Goal: Task Accomplishment & Management: Manage account settings

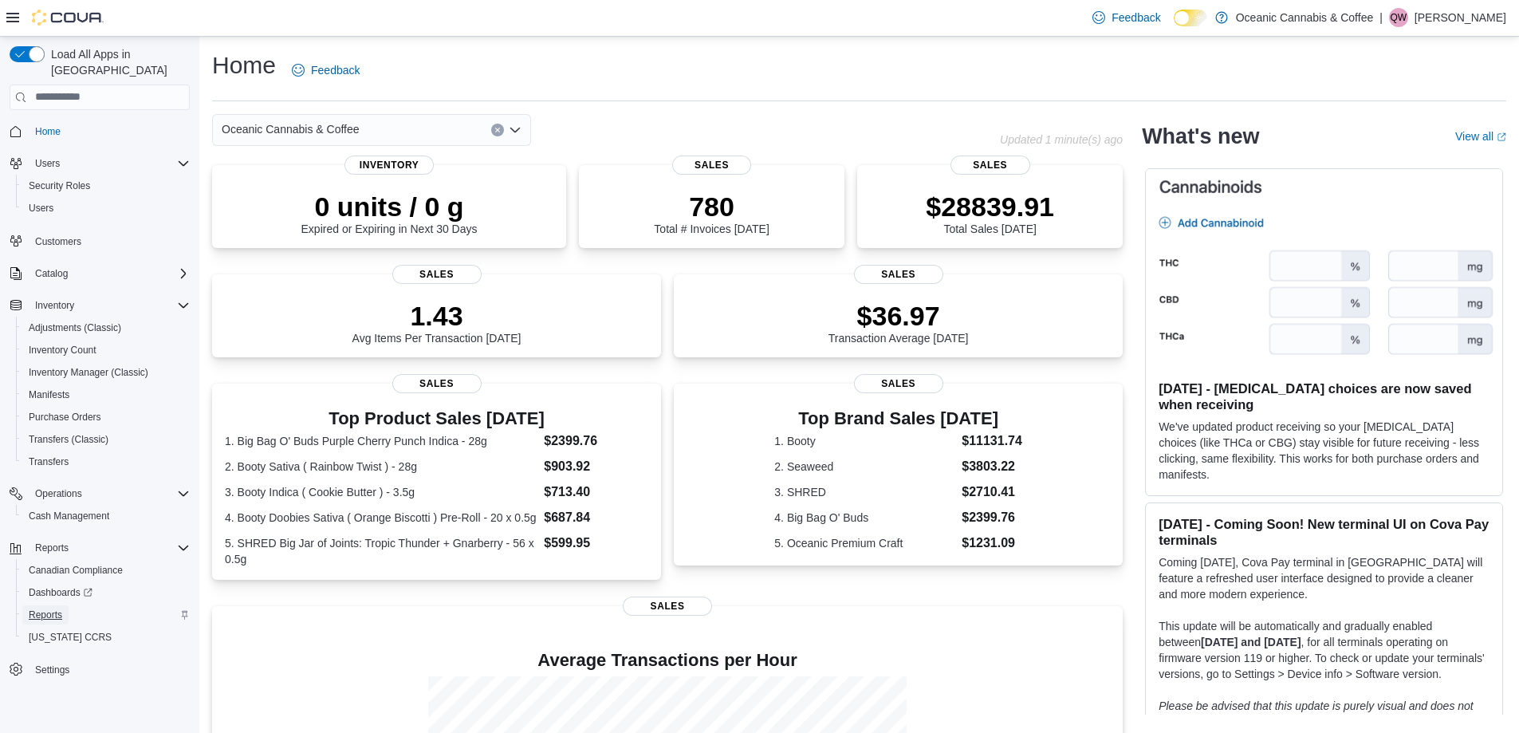
click at [45, 609] on span "Reports" at bounding box center [45, 615] width 33 height 13
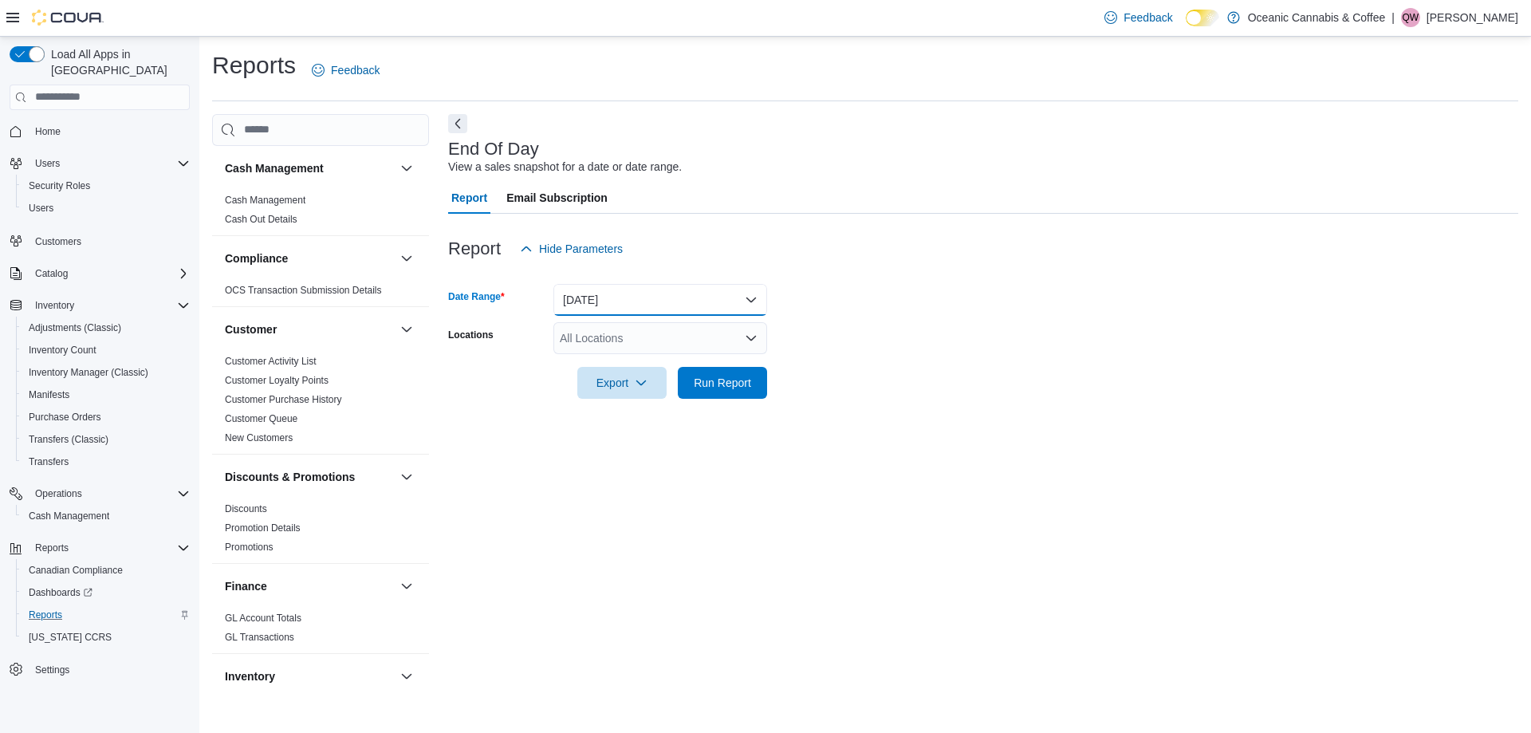
click at [596, 289] on button "[DATE]" at bounding box center [660, 300] width 214 height 32
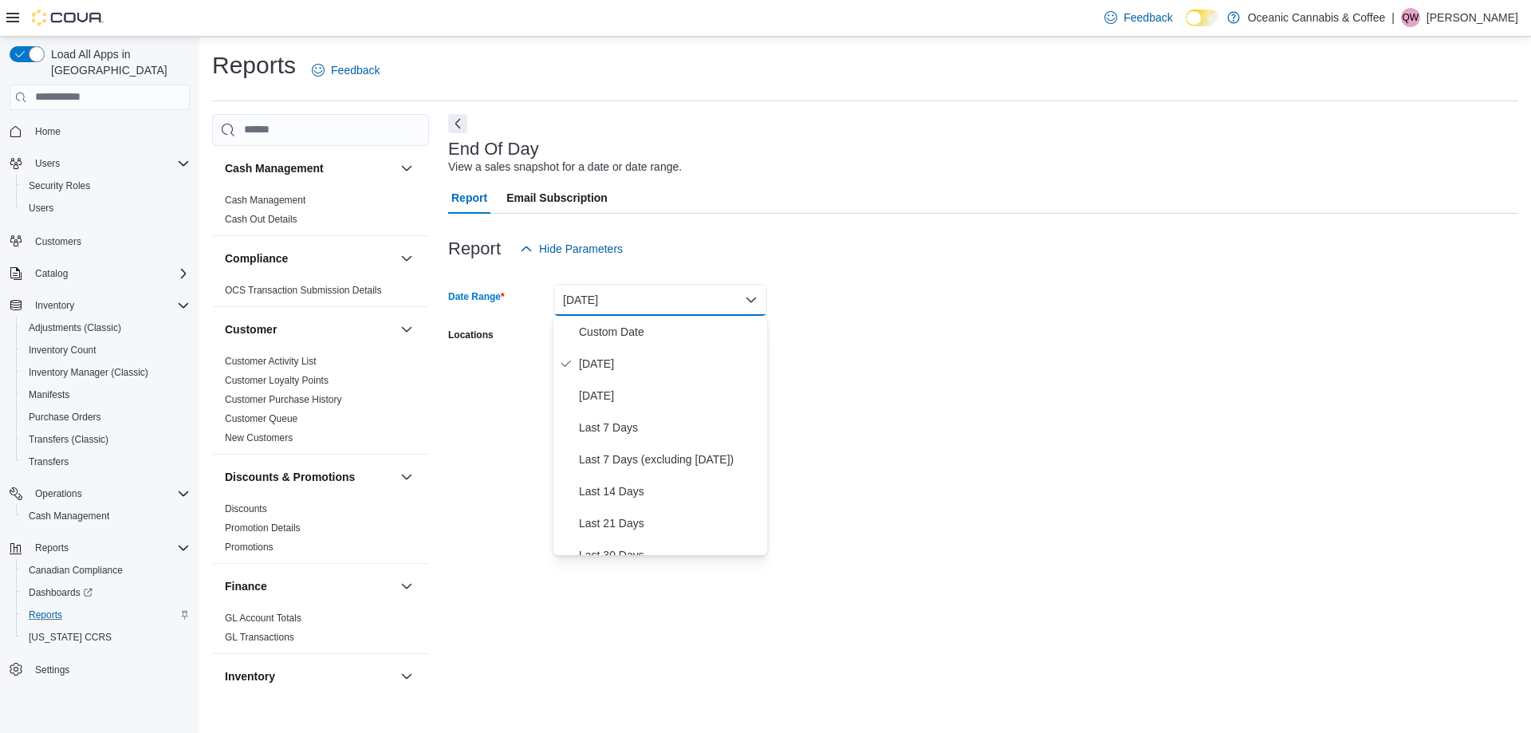
click at [900, 329] on form "Date Range [DATE] Locations All Locations Export Run Report" at bounding box center [983, 332] width 1070 height 134
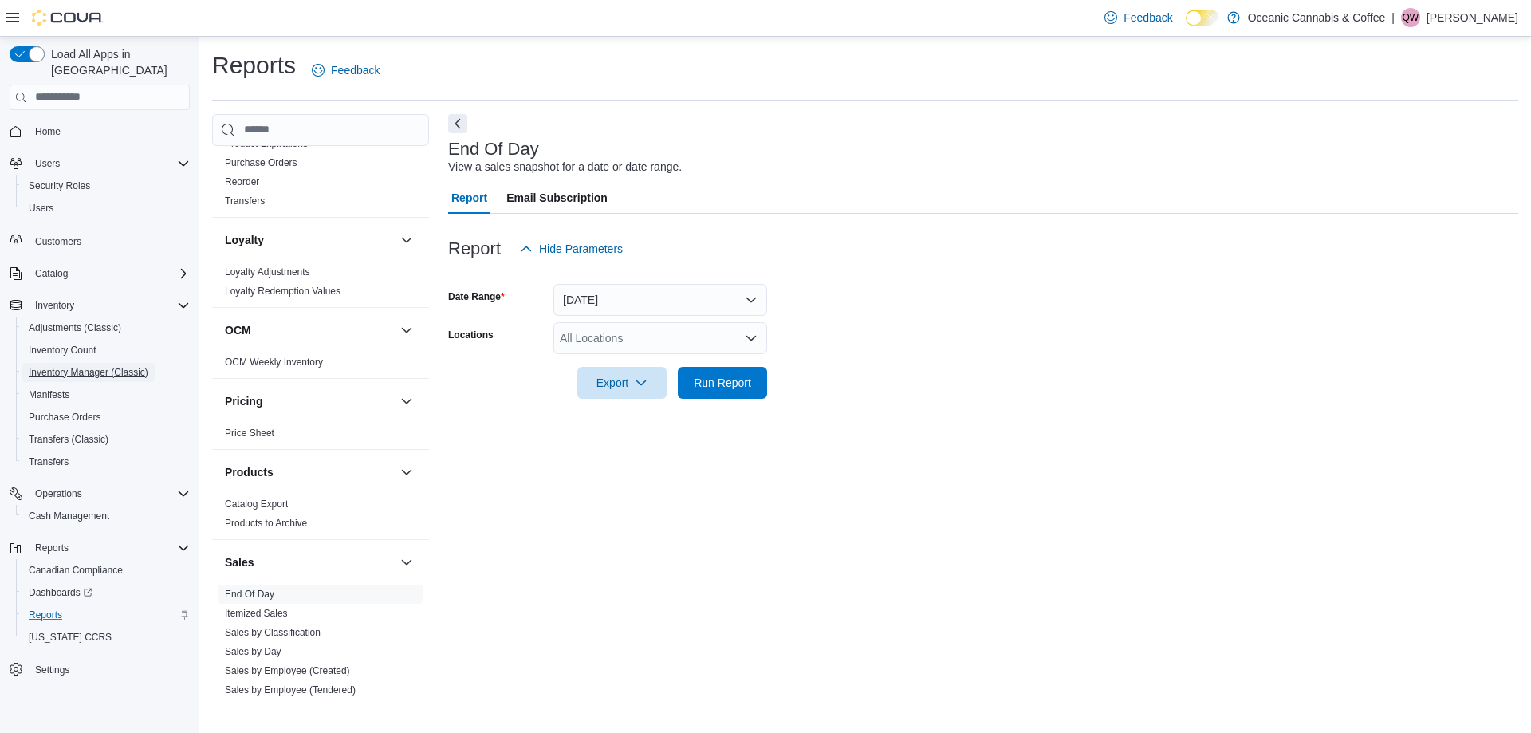
scroll to position [957, 0]
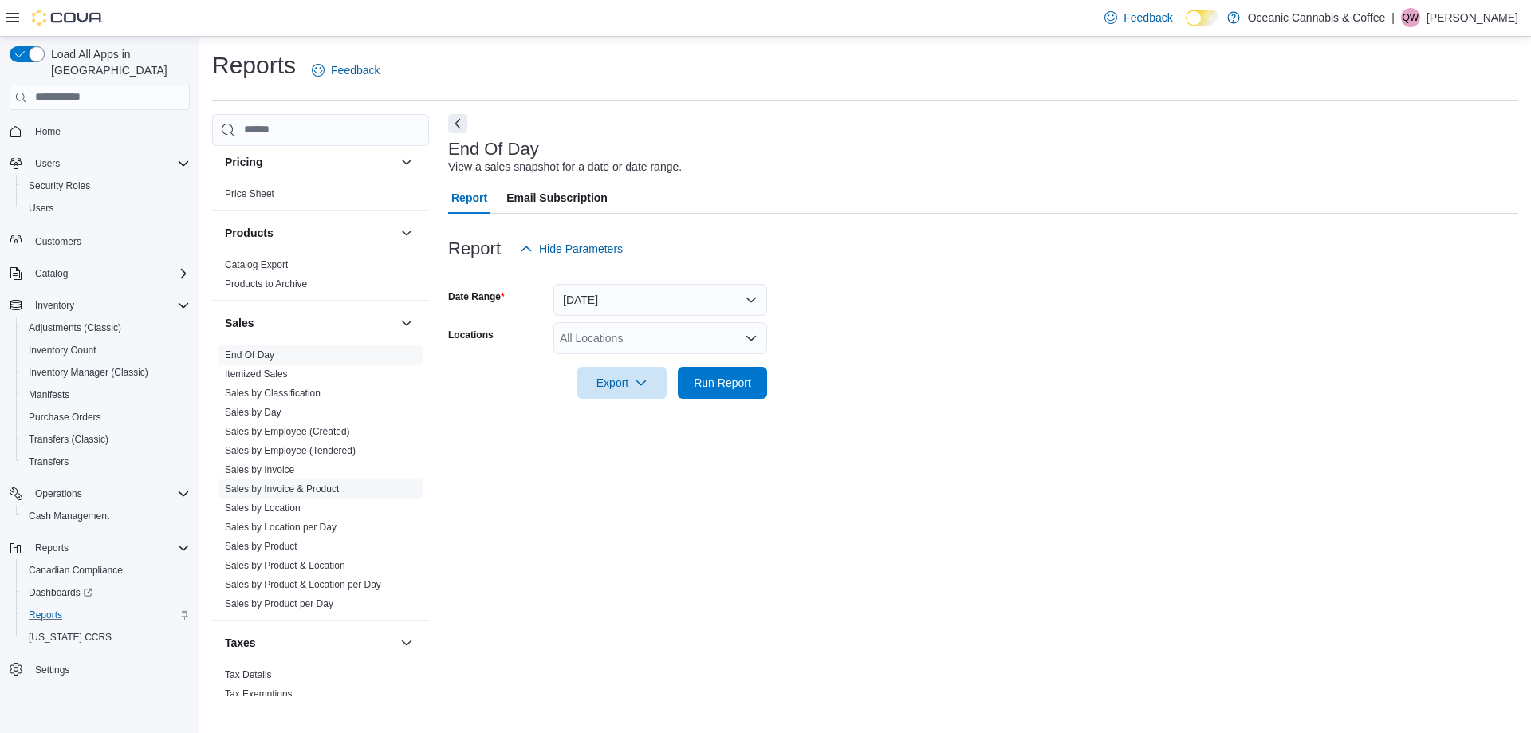
click at [298, 491] on link "Sales by Invoice & Product" at bounding box center [282, 488] width 114 height 11
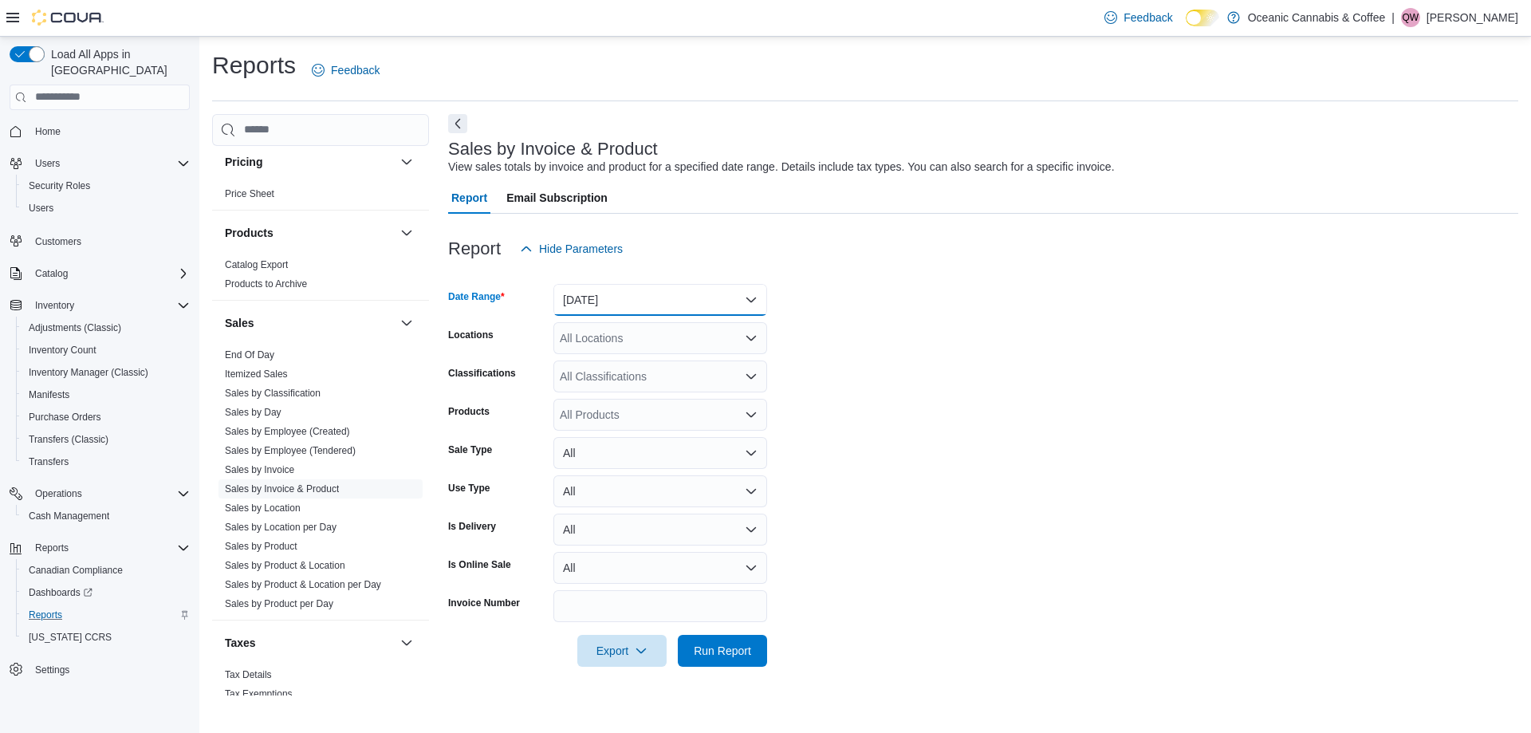
click at [637, 306] on button "[DATE]" at bounding box center [660, 300] width 214 height 32
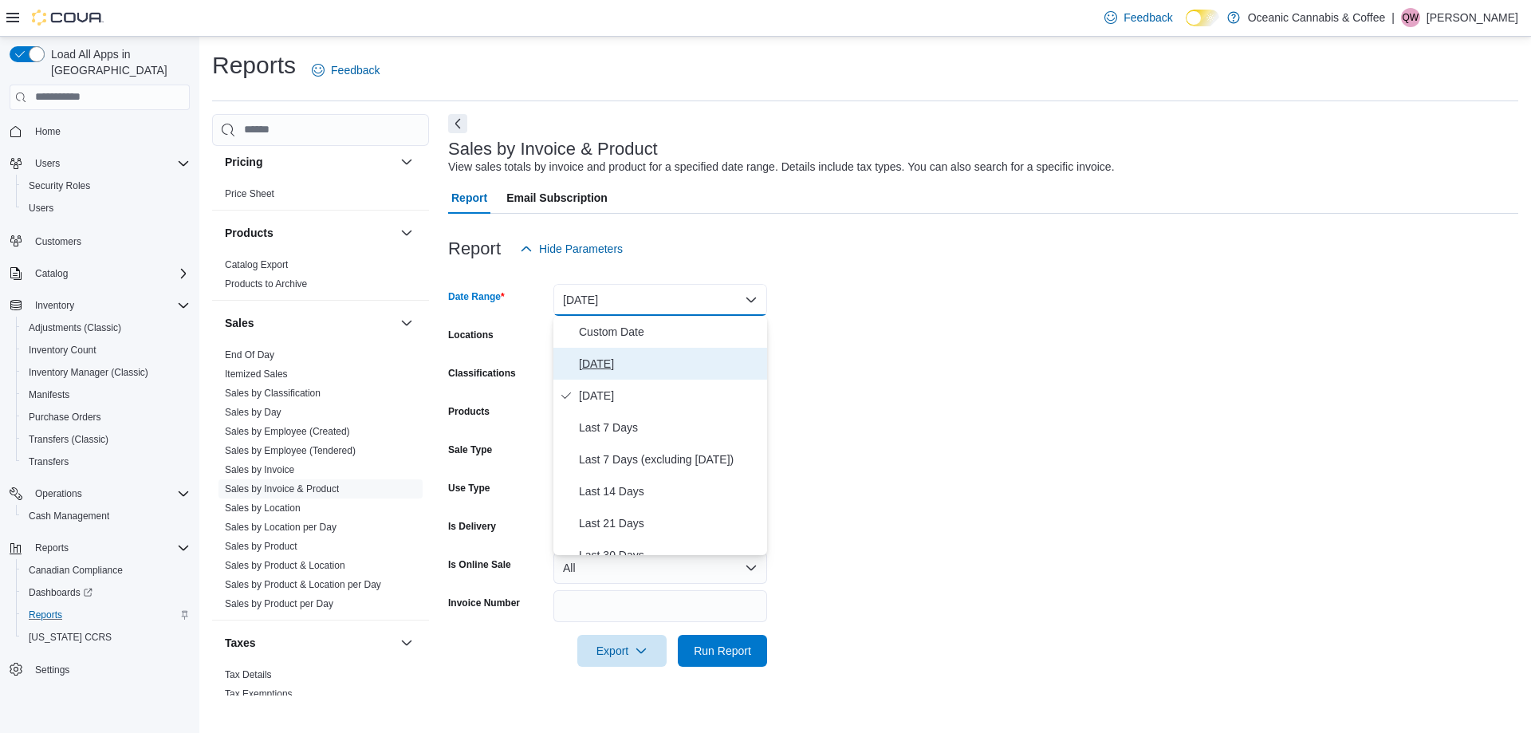
click at [620, 357] on span "[DATE]" at bounding box center [670, 363] width 182 height 19
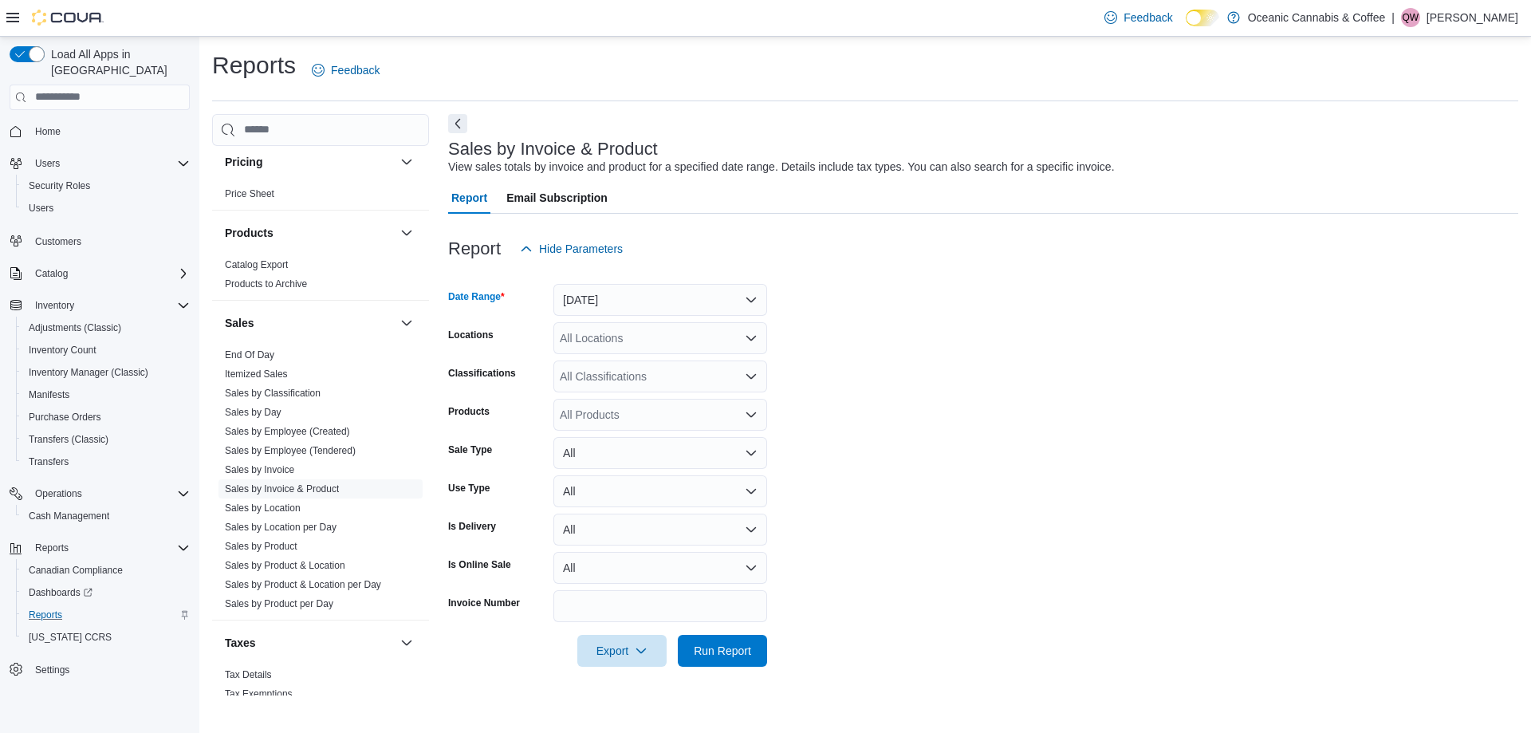
click at [611, 410] on div "All Products" at bounding box center [660, 415] width 214 height 32
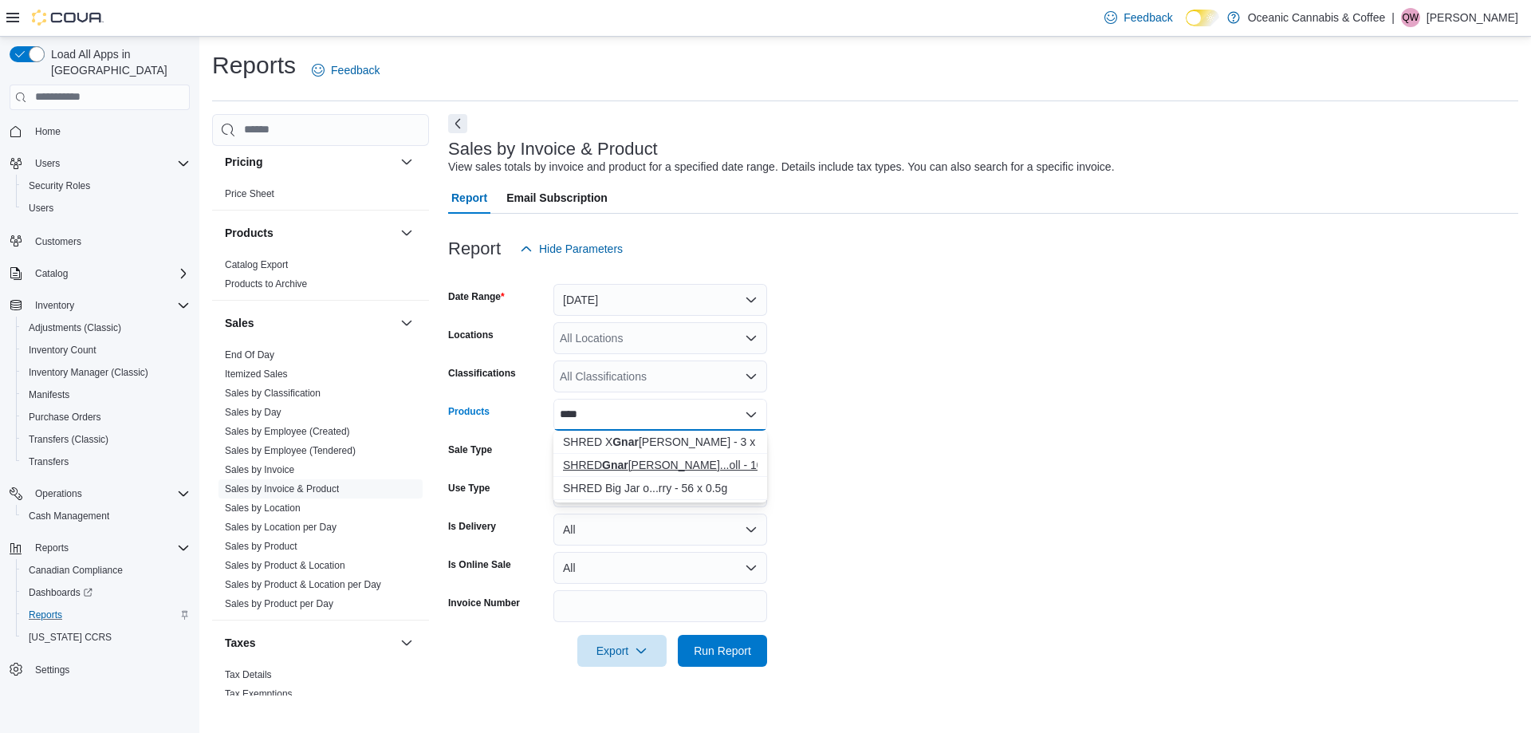
type input "****"
click at [685, 466] on div "[PERSON_NAME]...oll - 10 x 0.4g" at bounding box center [660, 465] width 195 height 16
click at [624, 346] on div "All Locations" at bounding box center [660, 338] width 214 height 32
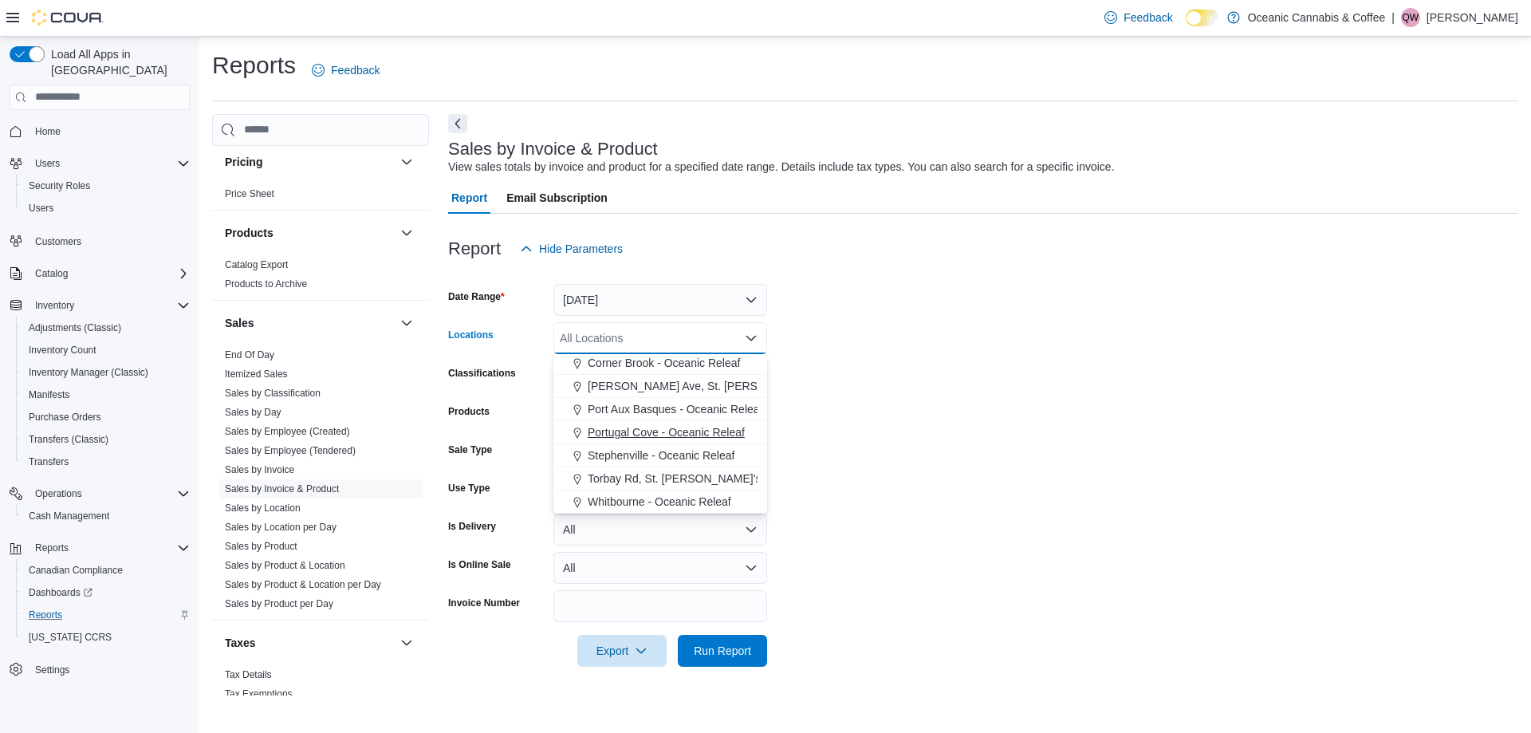
click at [620, 458] on span "Stephenville - Oceanic Releaf" at bounding box center [661, 455] width 147 height 16
click at [963, 433] on form "Date Range [DATE] Locations [GEOGRAPHIC_DATA] - [GEOGRAPHIC_DATA] Releaf Combo …" at bounding box center [983, 466] width 1070 height 402
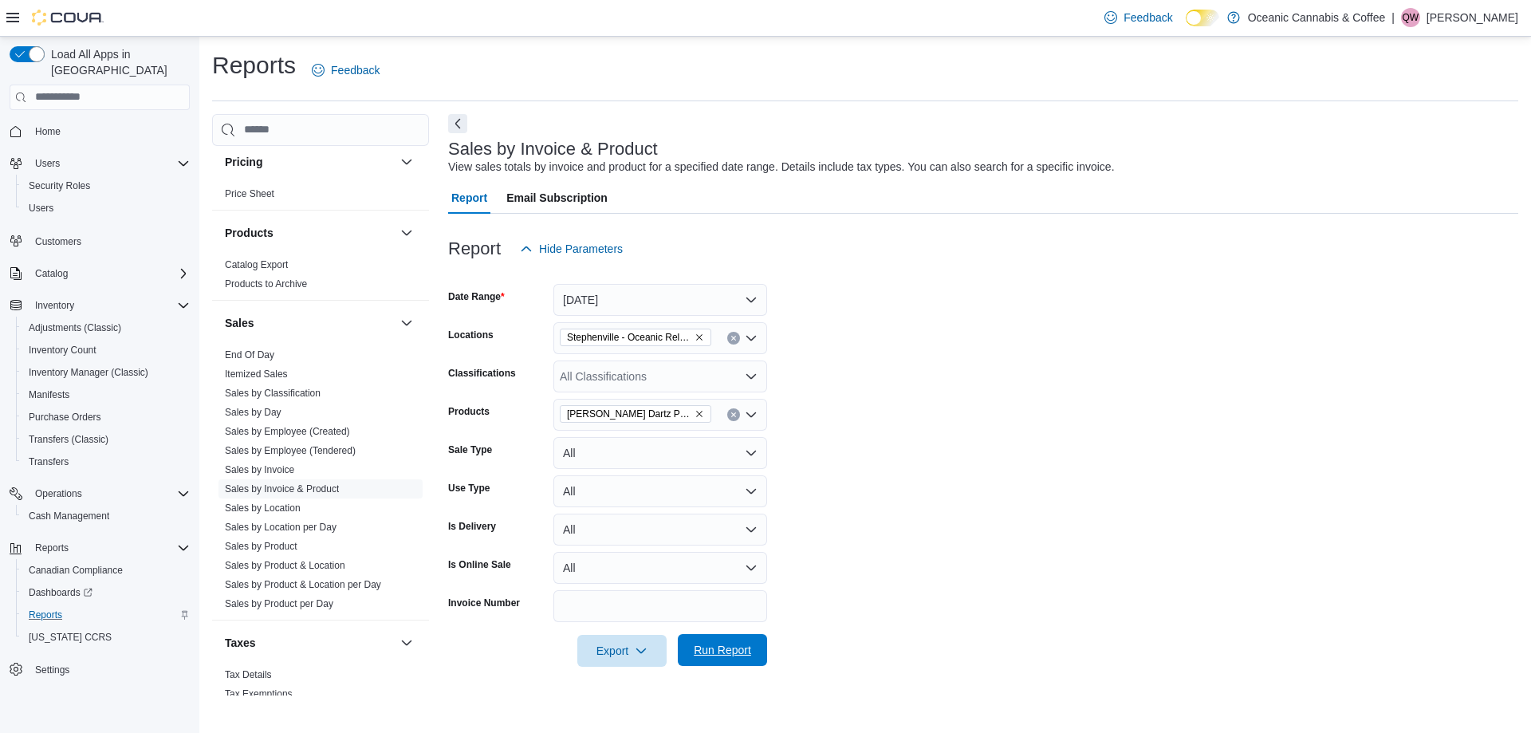
click at [735, 652] on span "Run Report" at bounding box center [722, 650] width 57 height 16
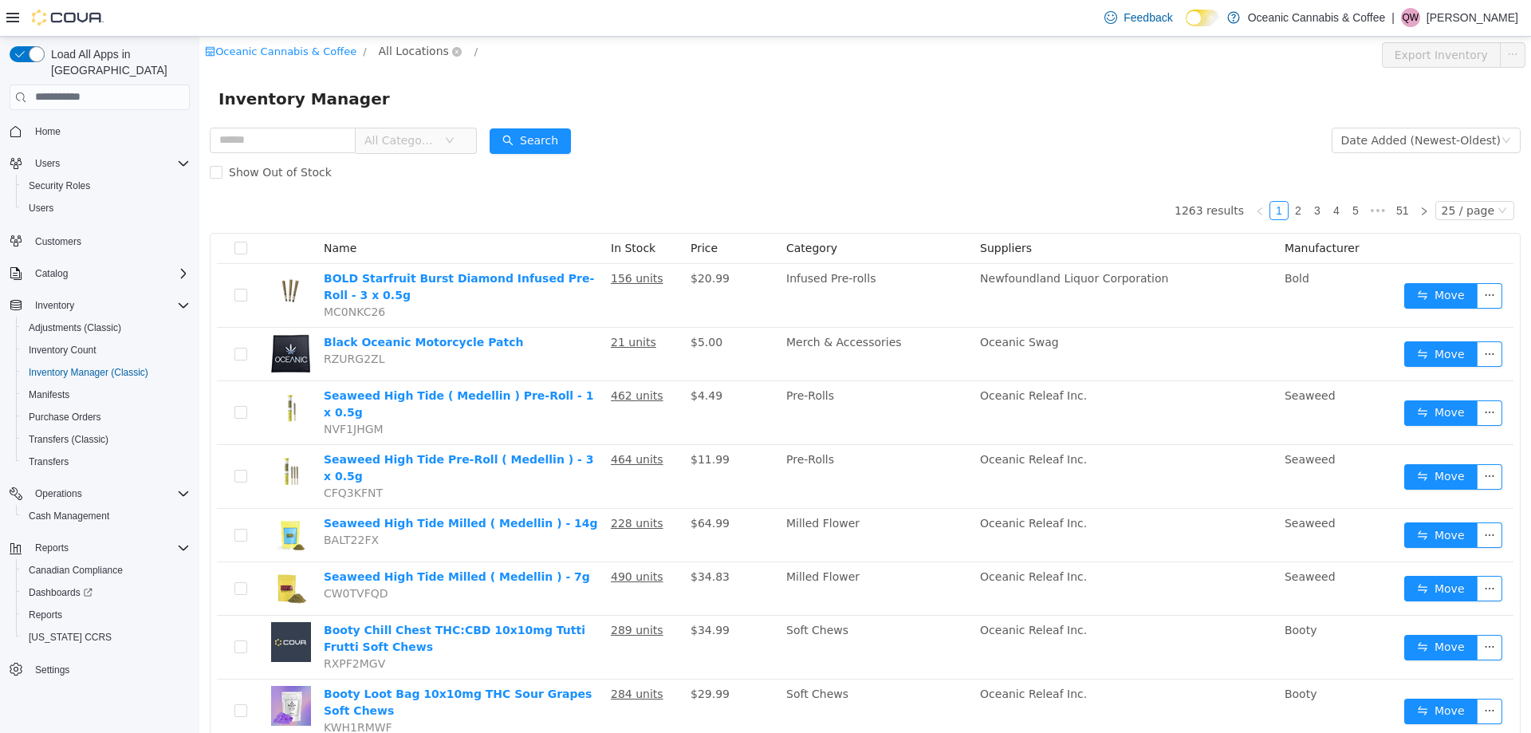
click at [404, 54] on span "All Locations" at bounding box center [414, 50] width 70 height 18
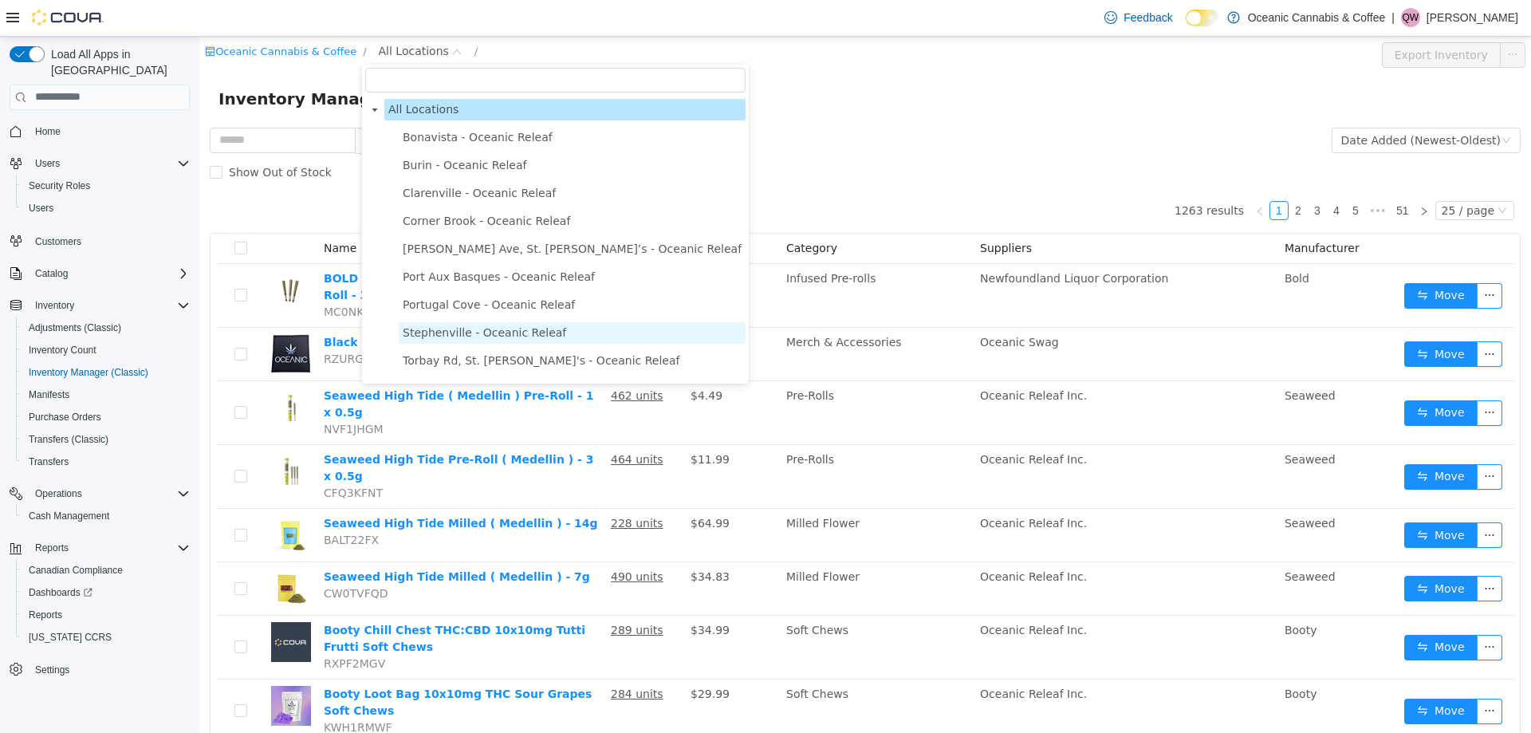
click at [443, 329] on span "Stephenville - Oceanic Releaf" at bounding box center [484, 331] width 163 height 13
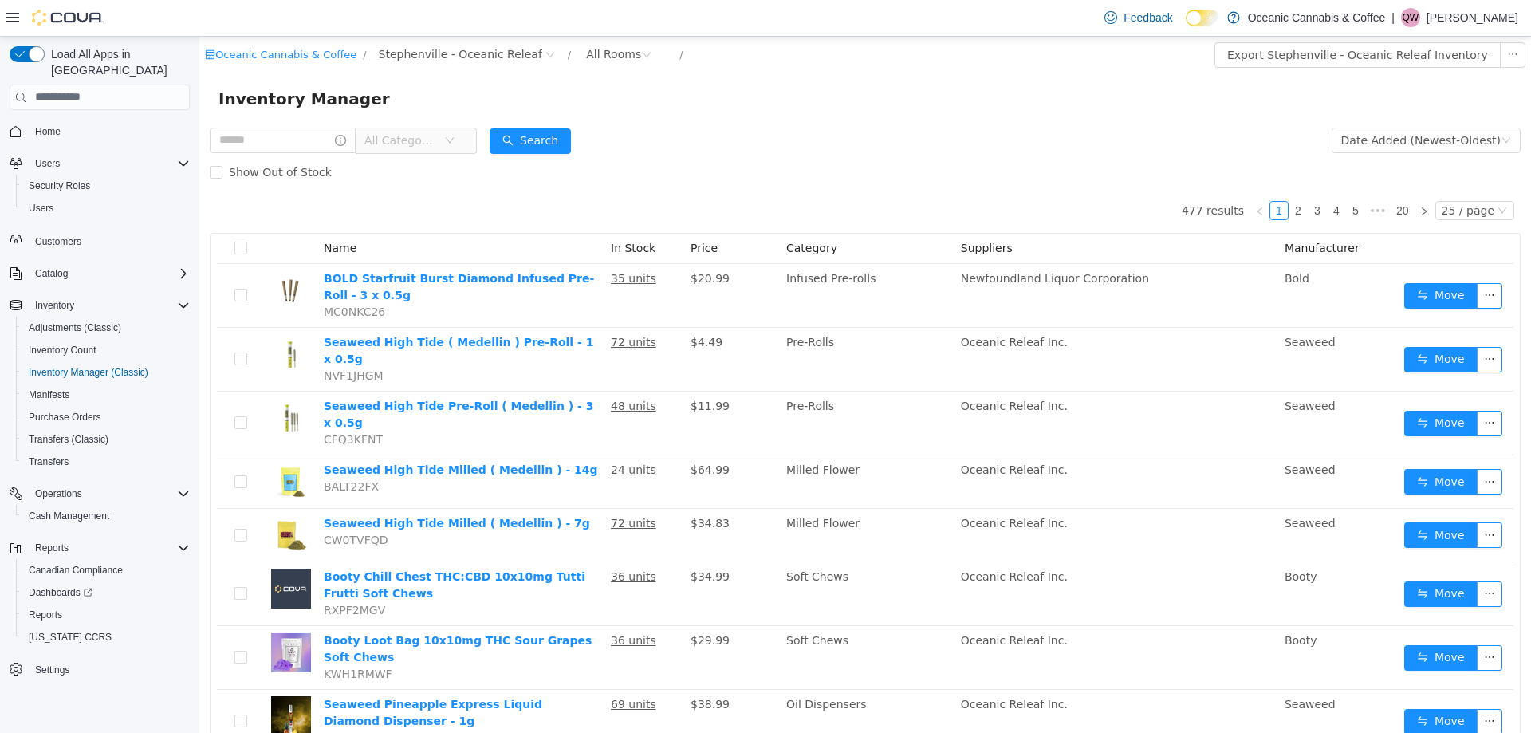
drag, startPoint x: 432, startPoint y: 138, endPoint x: 443, endPoint y: 152, distance: 18.2
click at [432, 137] on span "All Categories" at bounding box center [400, 140] width 73 height 16
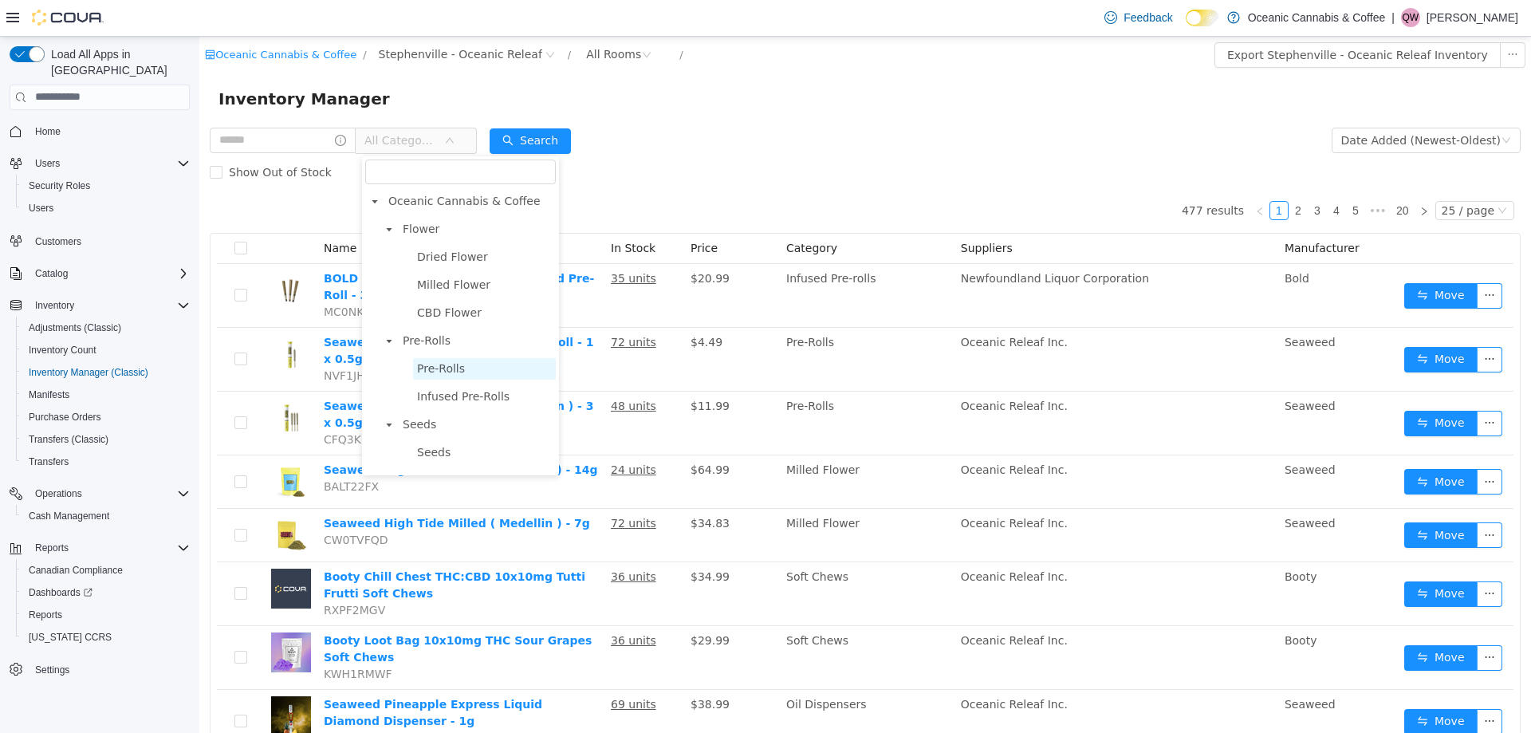
click at [444, 372] on span "Pre-Rolls" at bounding box center [441, 367] width 48 height 13
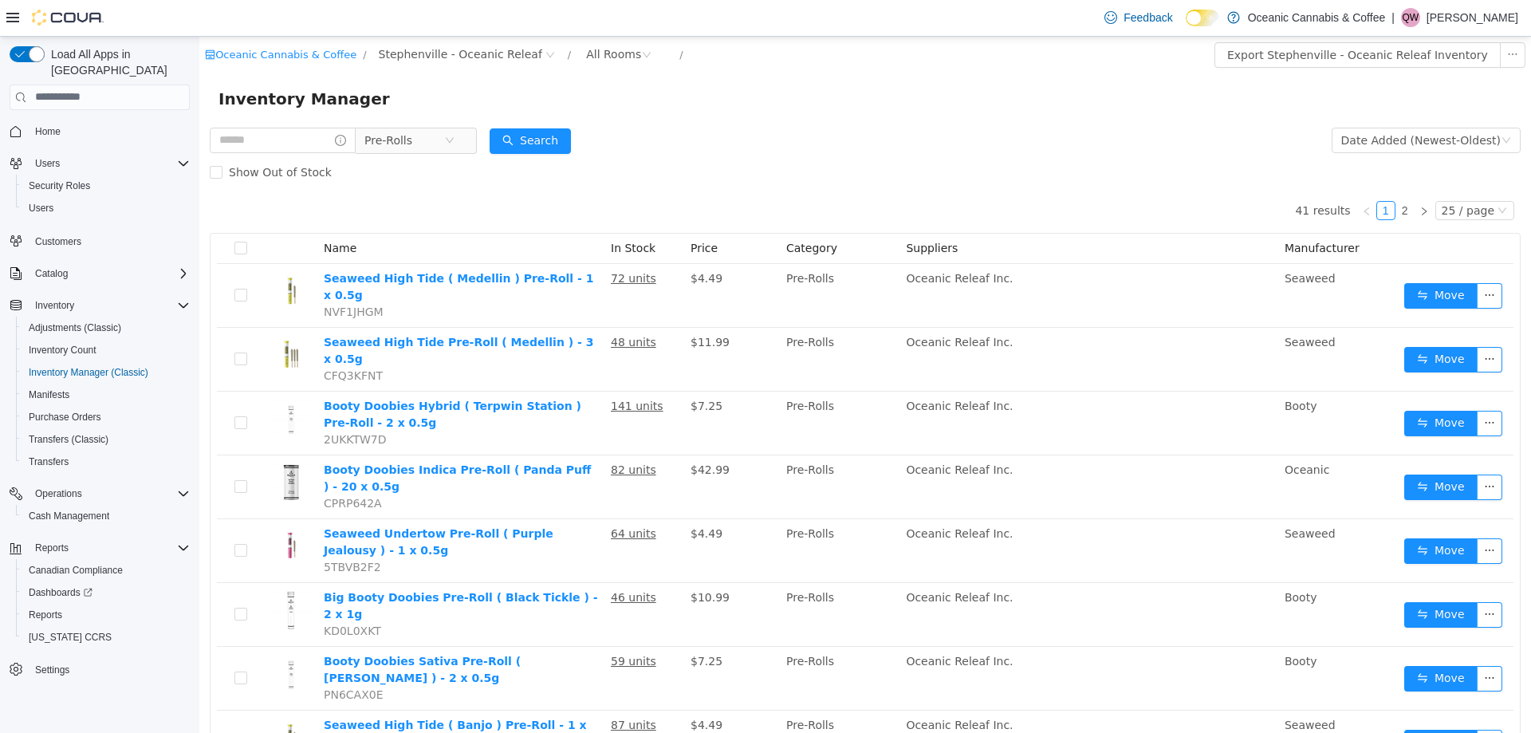
click at [779, 112] on div "Inventory Manager" at bounding box center [865, 98] width 1332 height 51
click at [586, 49] on div "All Rooms" at bounding box center [613, 53] width 55 height 24
click at [589, 108] on li "Front Store" at bounding box center [591, 112] width 96 height 26
click at [904, 131] on form "Pre-Rolls Date Added (Newest-Oldest) Search Show Out of Stock" at bounding box center [865, 156] width 1311 height 64
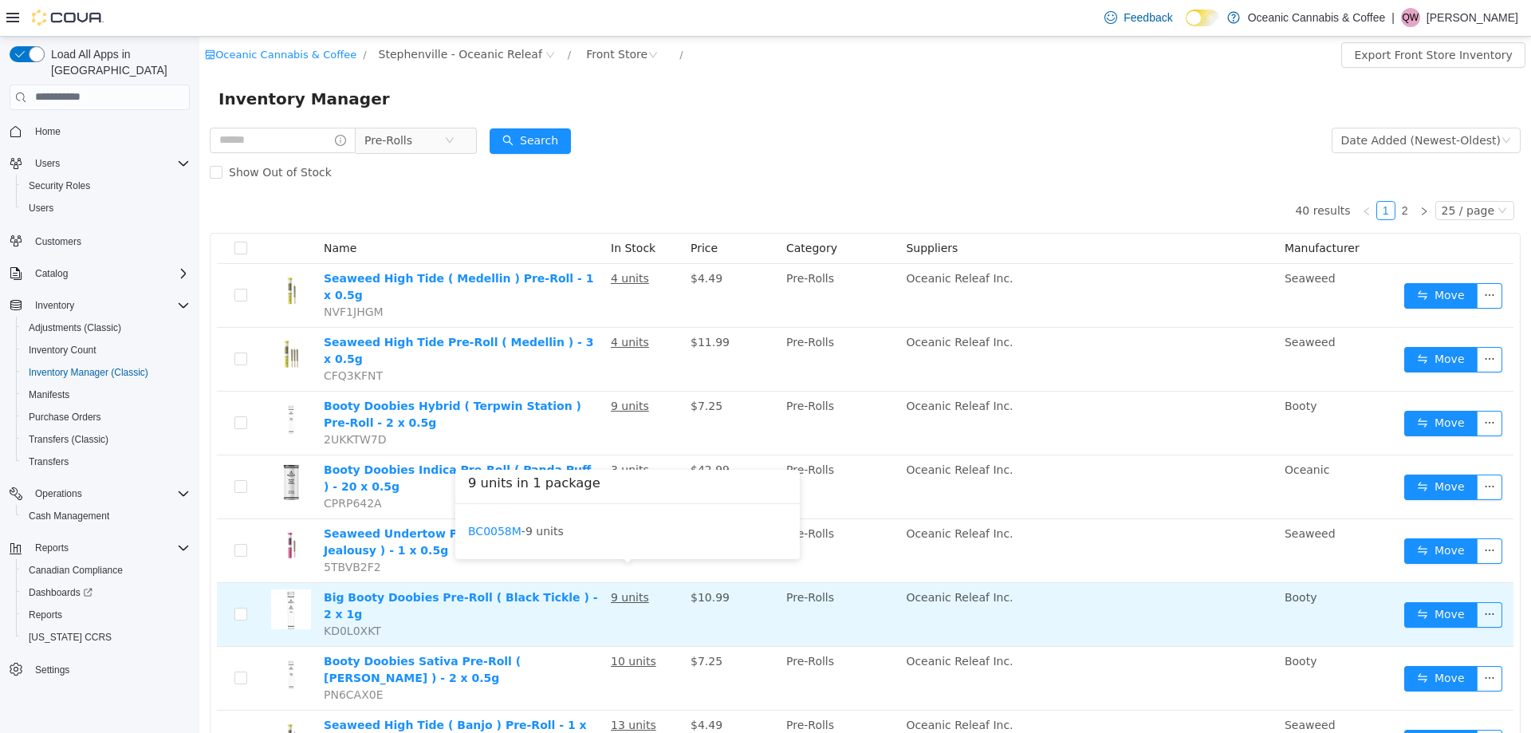
scroll to position [80, 0]
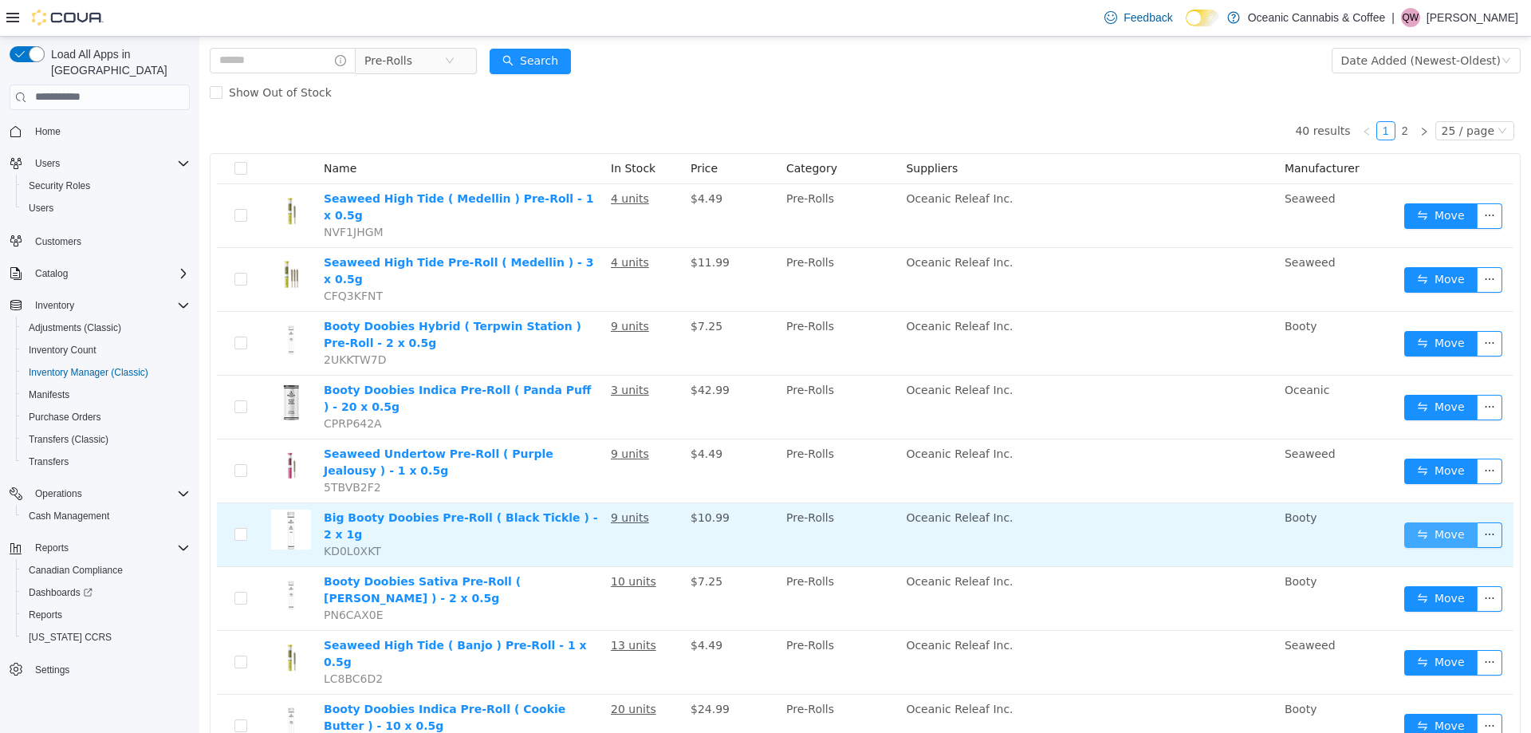
click at [1427, 522] on button "Move" at bounding box center [1440, 535] width 73 height 26
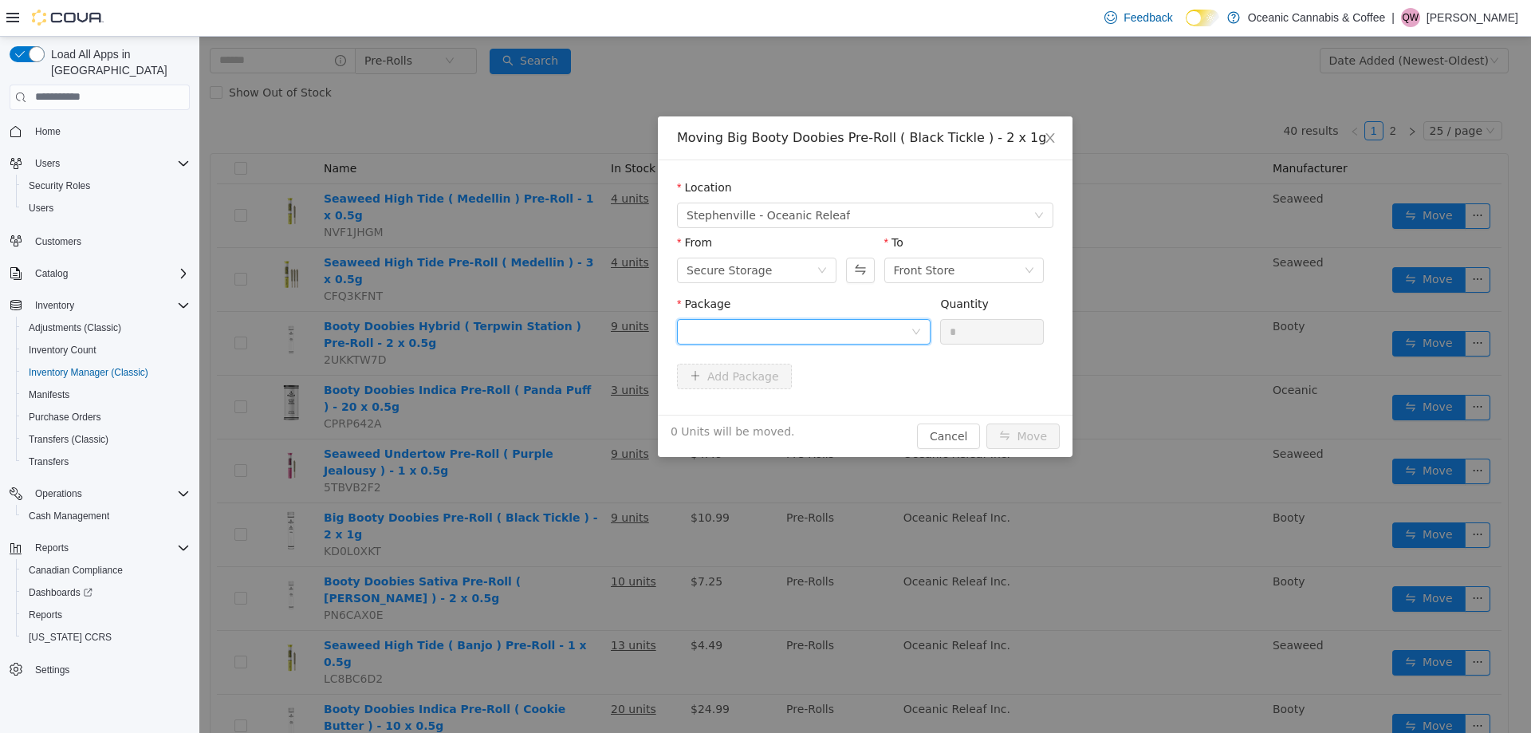
click at [845, 337] on div at bounding box center [799, 331] width 224 height 24
click at [784, 390] on li "BC0058M Quantity : 37 Units" at bounding box center [804, 397] width 254 height 43
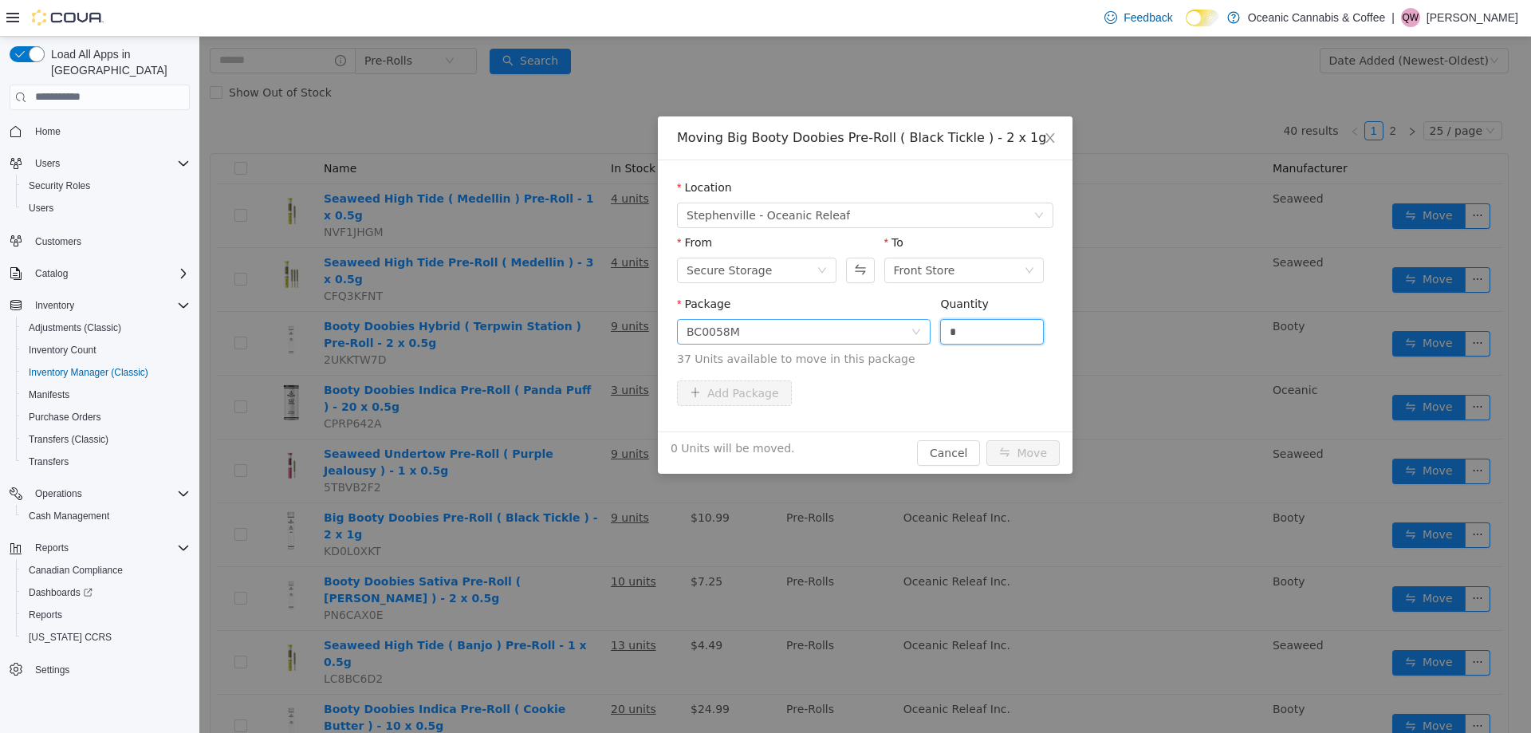
drag, startPoint x: 966, startPoint y: 338, endPoint x: 920, endPoint y: 339, distance: 46.3
click at [908, 336] on span "Package BC0058M Quantity * 37 Units available to move in this package" at bounding box center [865, 332] width 376 height 70
type input "*"
click at [1043, 443] on button "Move" at bounding box center [1023, 452] width 73 height 26
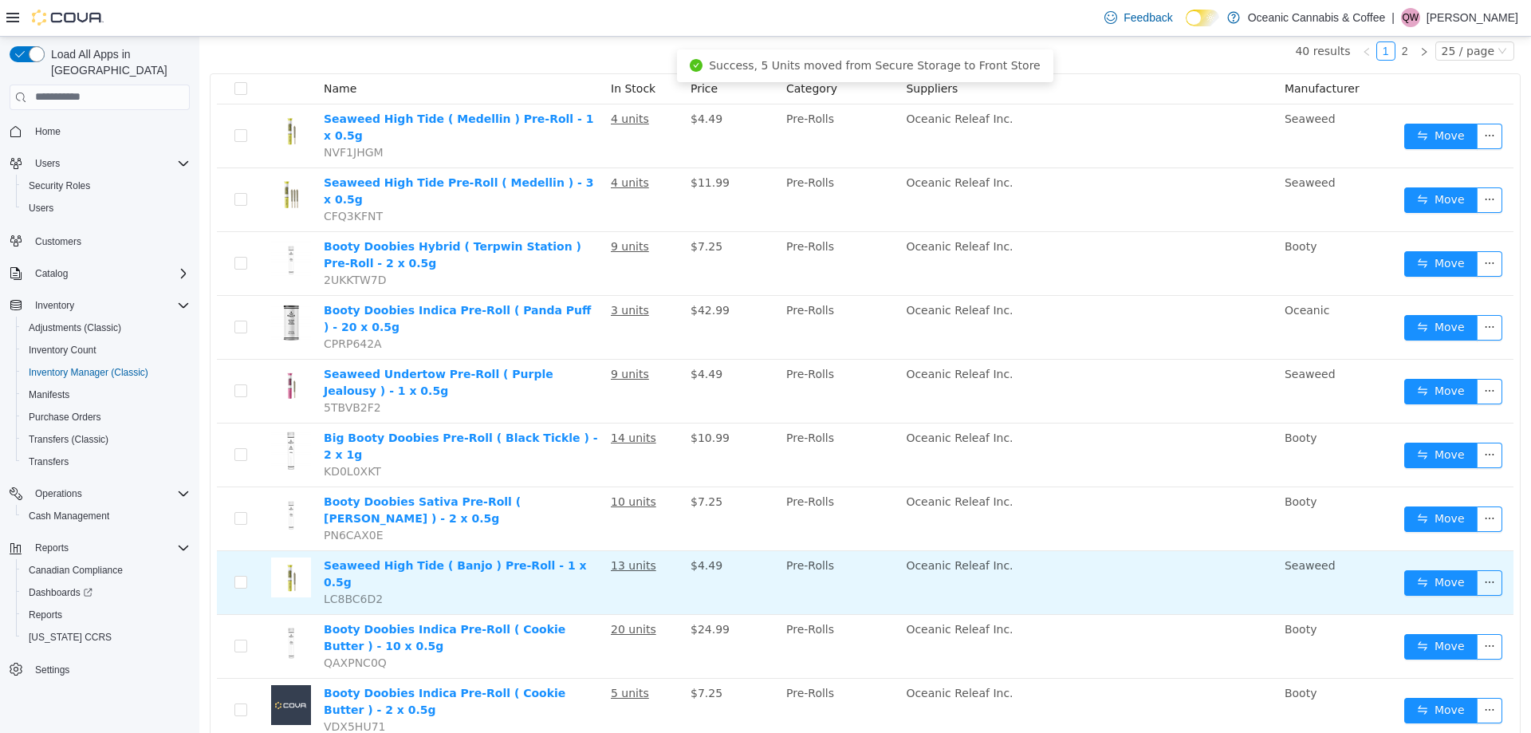
scroll to position [239, 0]
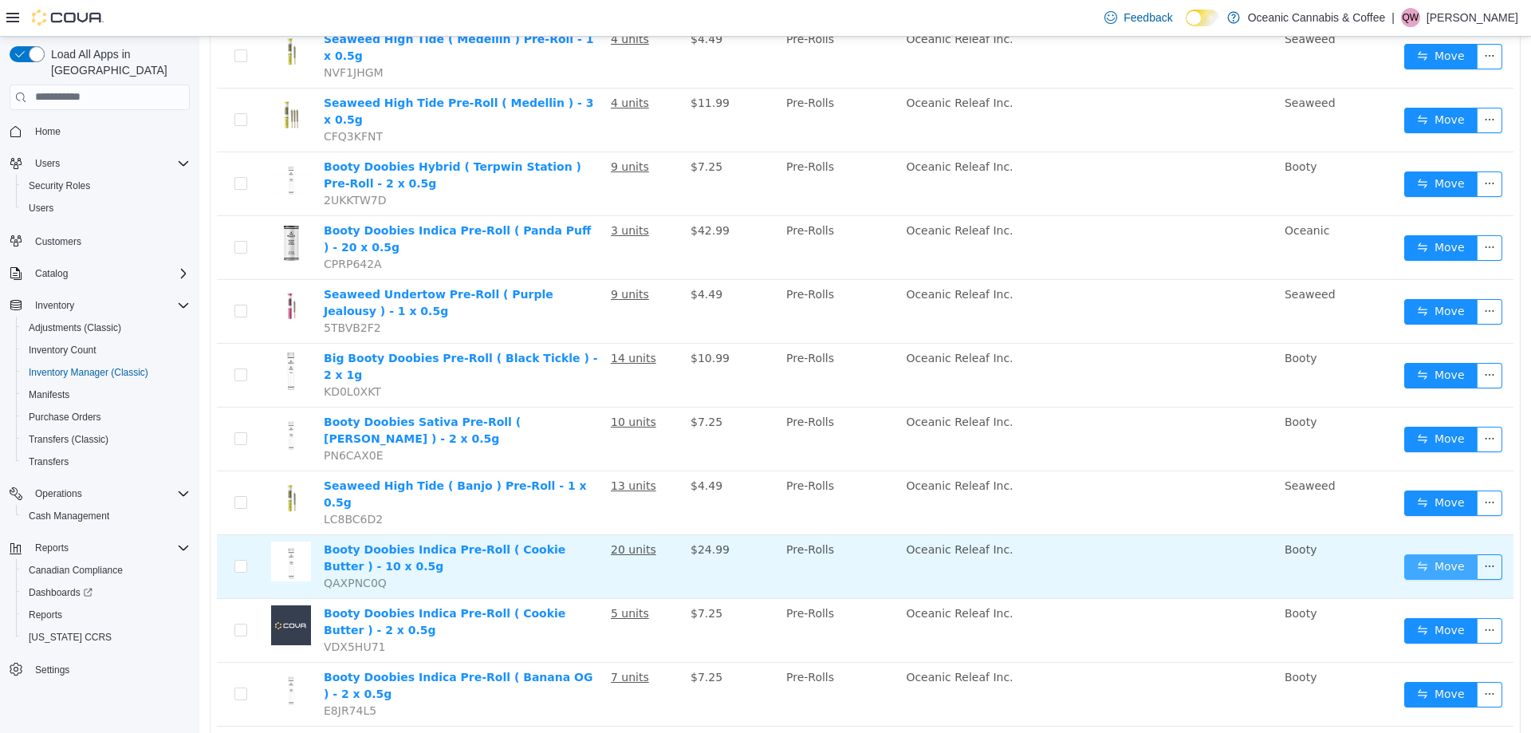
click at [1422, 553] on button "Move" at bounding box center [1440, 566] width 73 height 26
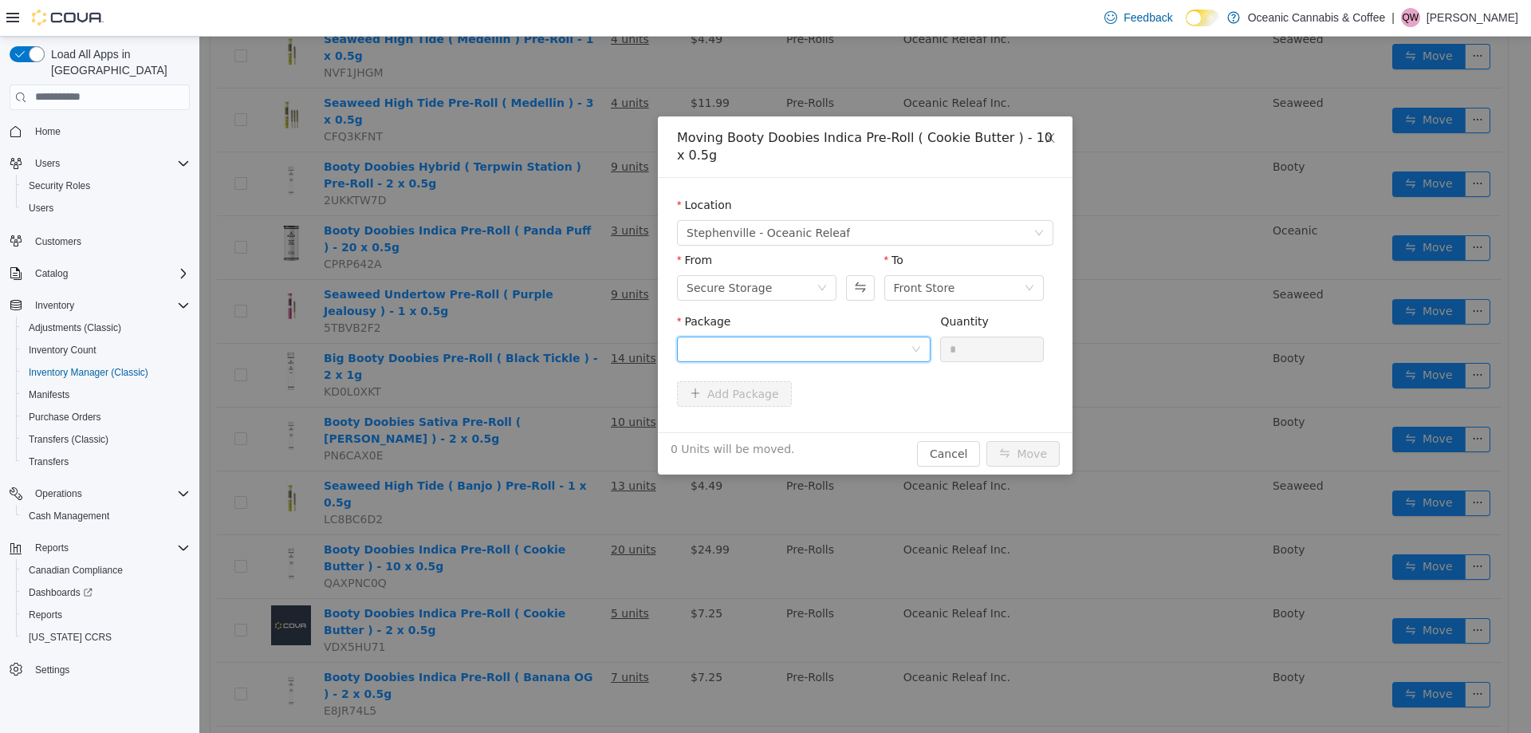
click at [734, 337] on div at bounding box center [799, 349] width 224 height 24
drag, startPoint x: 723, startPoint y: 418, endPoint x: 1082, endPoint y: 354, distance: 364.5
click at [727, 418] on span "Quantity : 86 Units" at bounding box center [735, 423] width 97 height 13
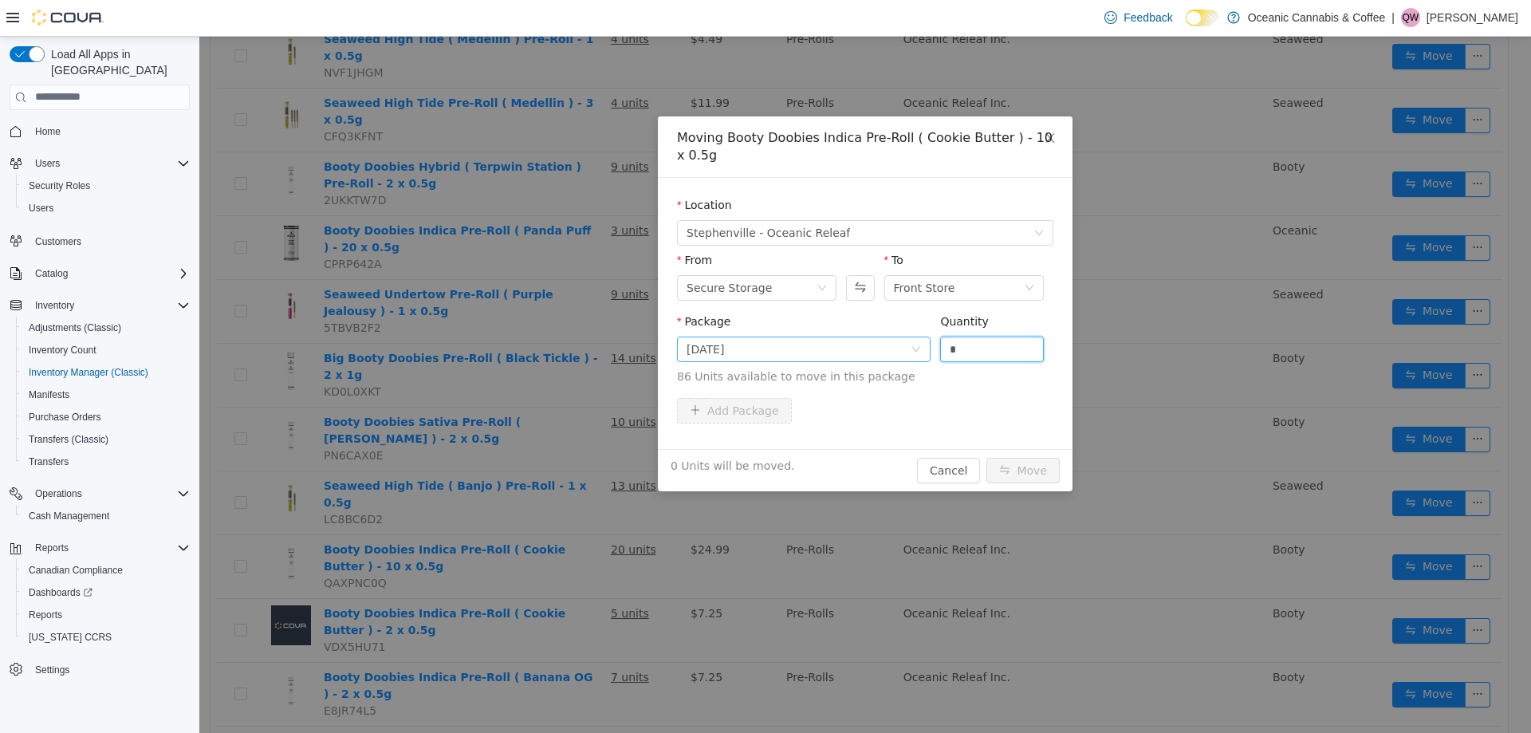
drag, startPoint x: 995, startPoint y: 341, endPoint x: 892, endPoint y: 347, distance: 103.0
click at [901, 346] on span "Package BC0452 Quantity * 86 Units available to move in this package" at bounding box center [865, 349] width 376 height 70
type input "*"
click at [1021, 461] on button "Move" at bounding box center [1023, 470] width 73 height 26
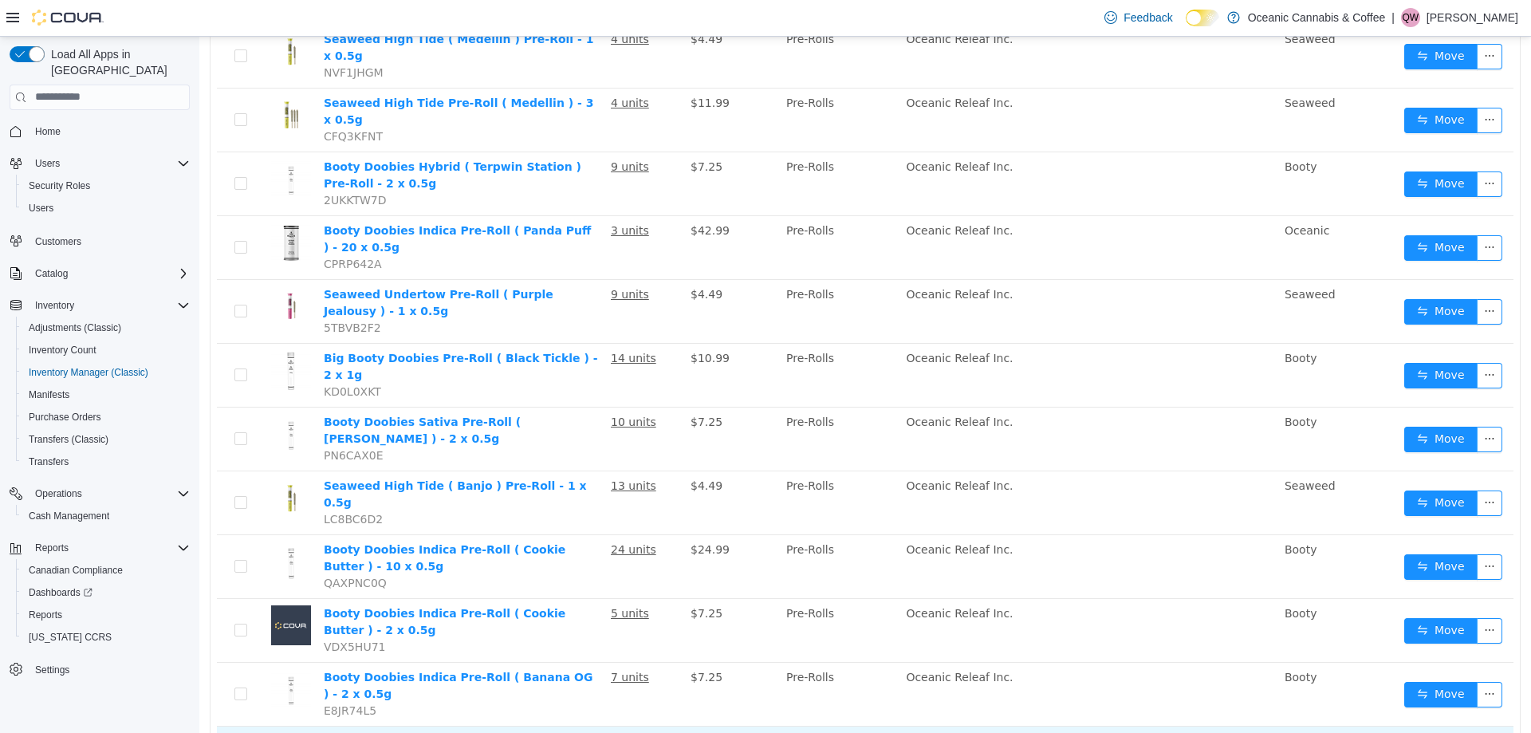
scroll to position [319, 0]
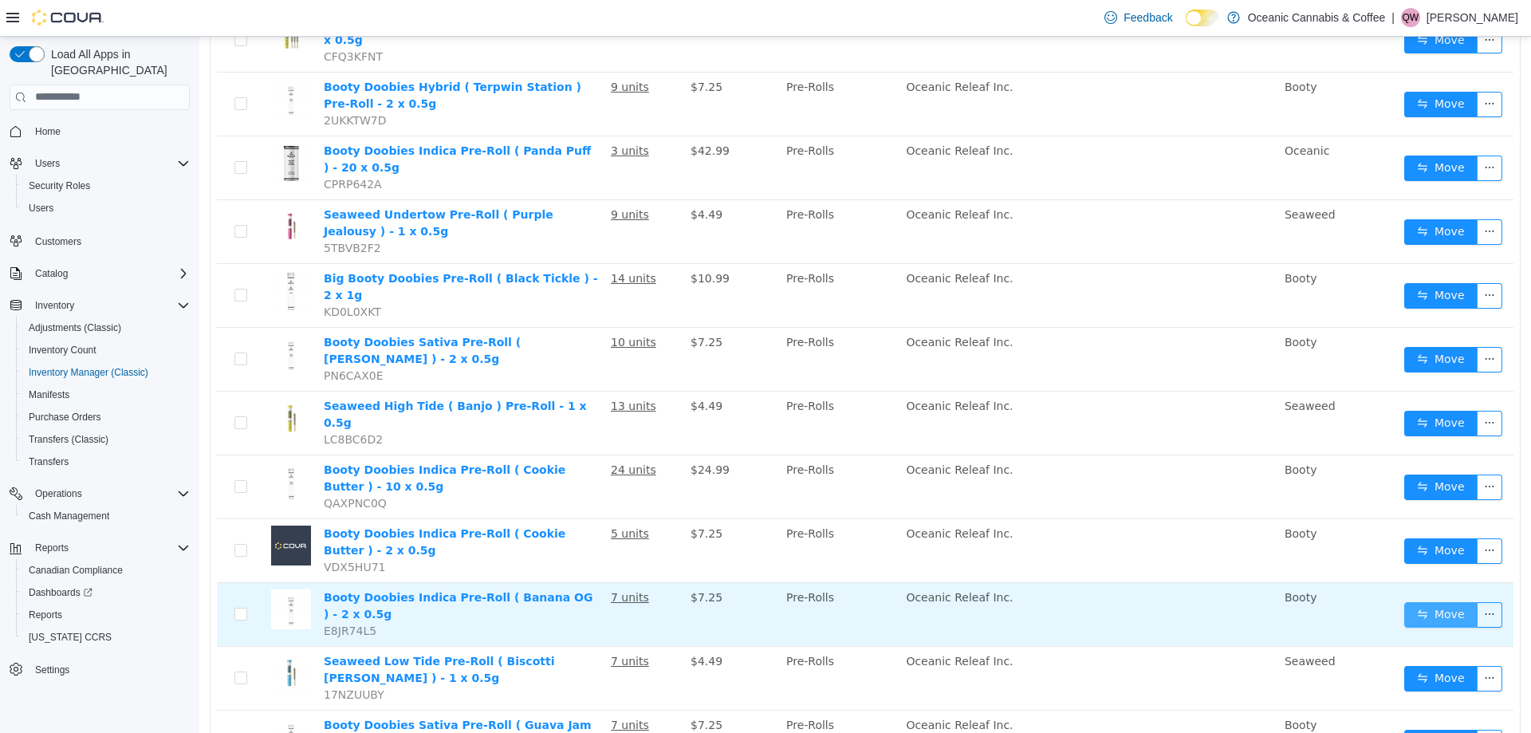
click at [1436, 601] on button "Move" at bounding box center [1440, 614] width 73 height 26
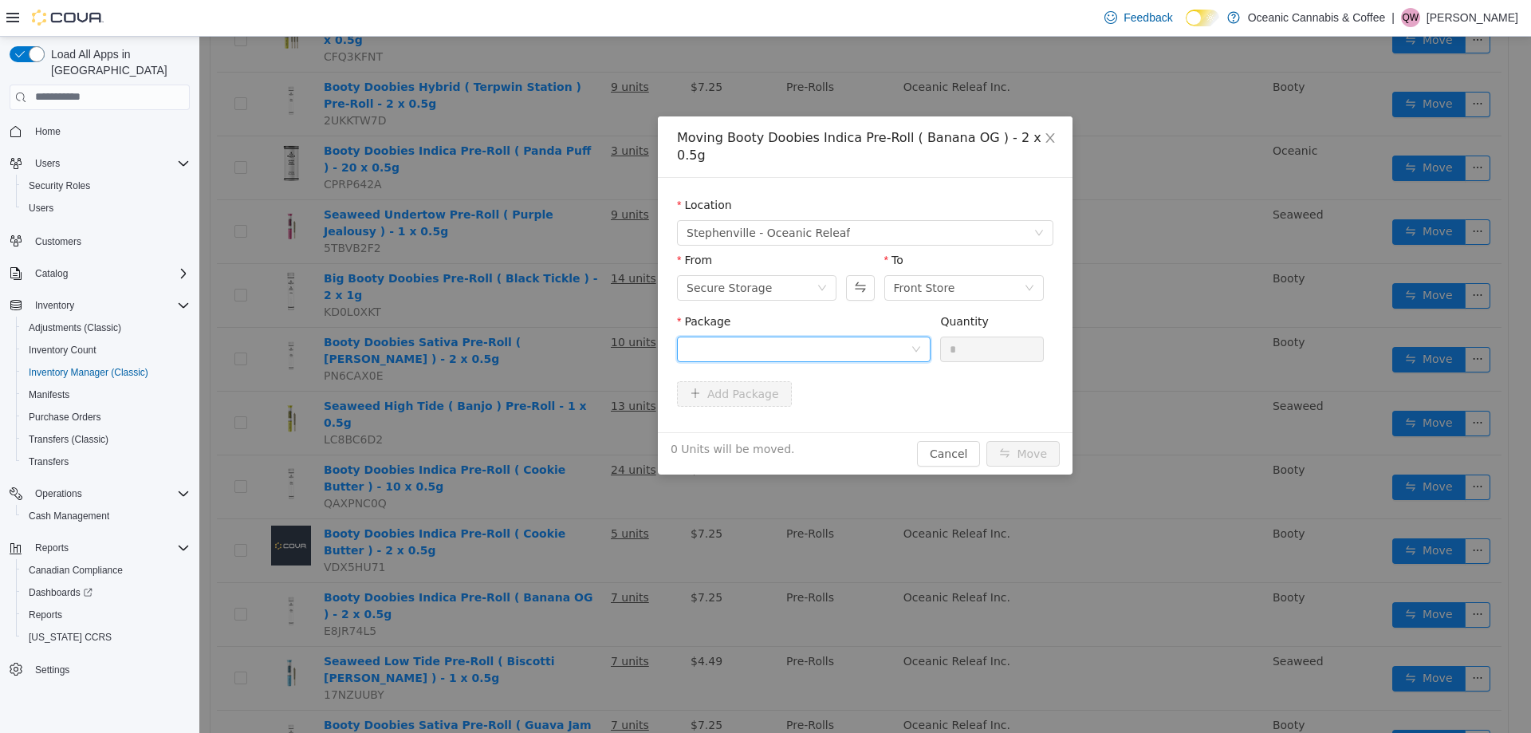
click at [793, 337] on div at bounding box center [799, 349] width 224 height 24
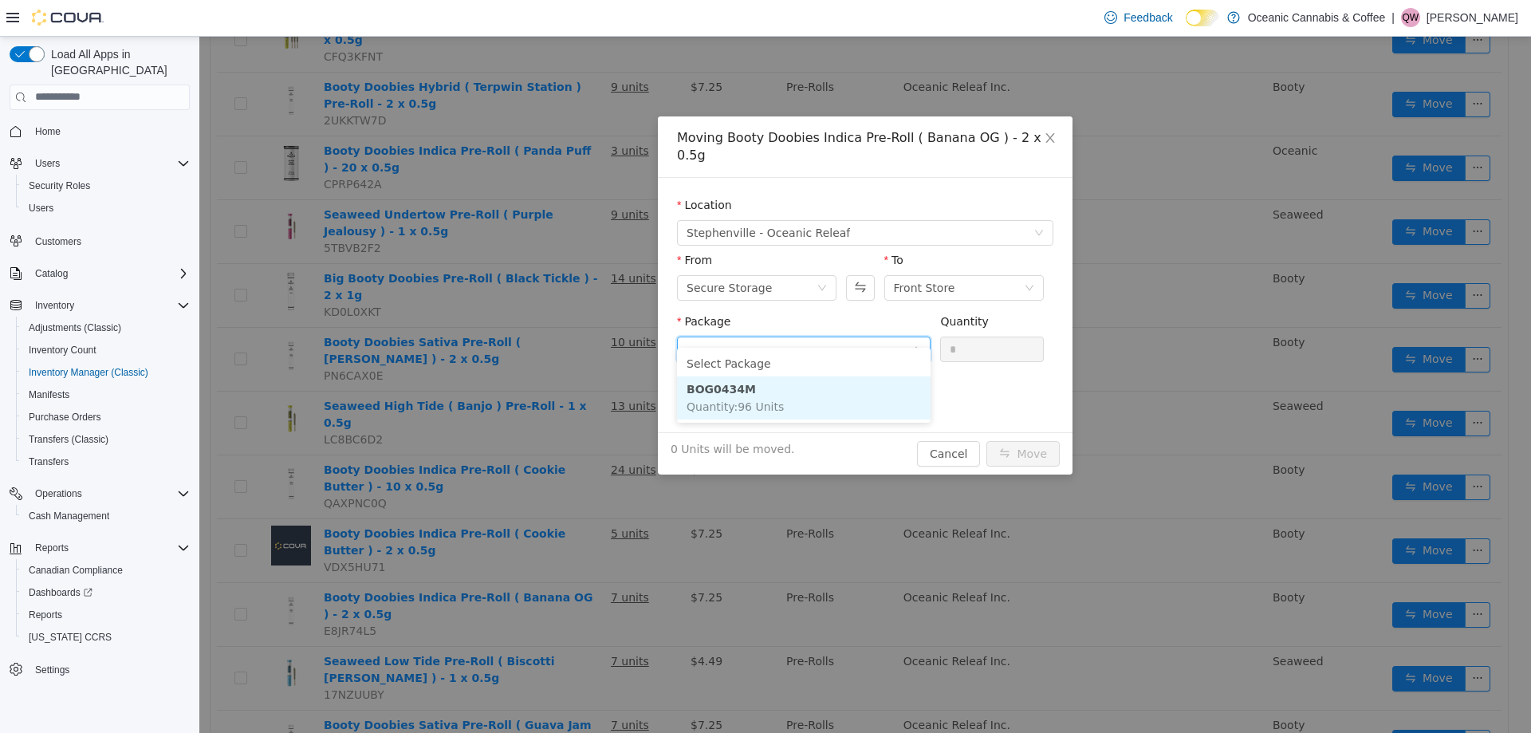
click at [761, 406] on span "Quantity : 96 Units" at bounding box center [735, 406] width 97 height 13
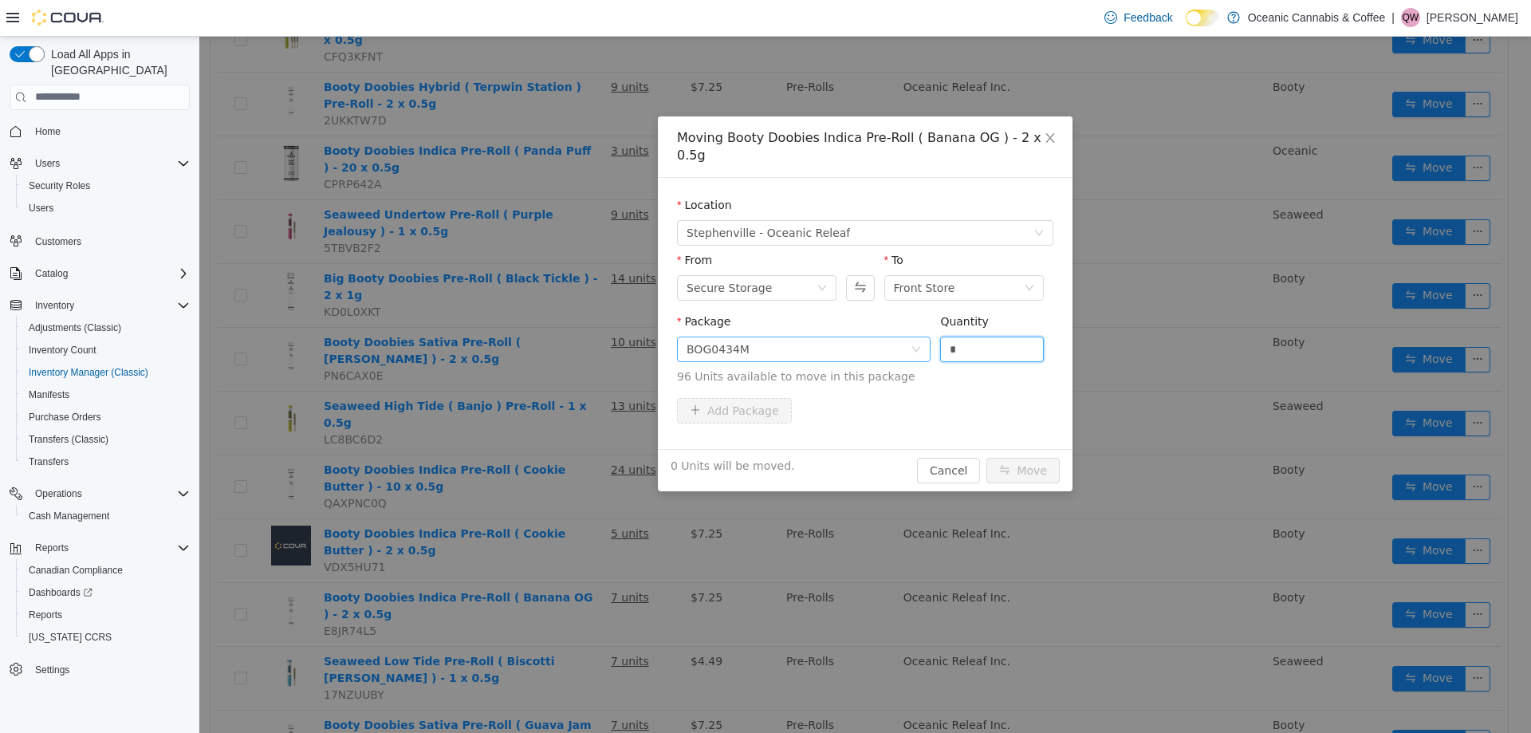
drag, startPoint x: 971, startPoint y: 331, endPoint x: 911, endPoint y: 329, distance: 59.9
click at [911, 329] on span "Package BOG0434M Quantity * 96 Units available to move in this package" at bounding box center [865, 349] width 376 height 70
drag, startPoint x: 1001, startPoint y: 334, endPoint x: 859, endPoint y: 335, distance: 142.0
click at [862, 335] on span "Package BOG0434M Quantity * 96 Units available to move in this package" at bounding box center [865, 349] width 376 height 70
type input "*"
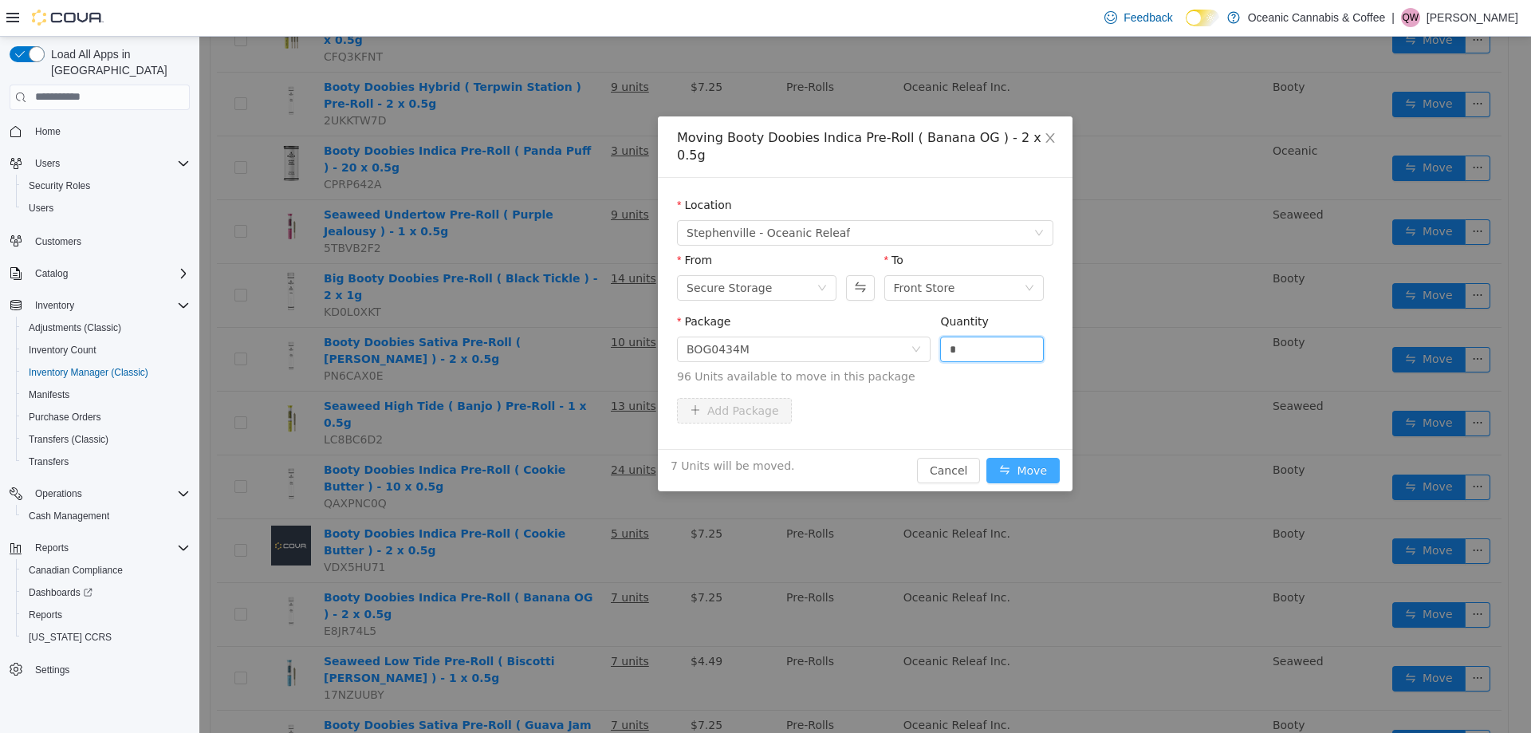
click at [1024, 457] on button "Move" at bounding box center [1023, 470] width 73 height 26
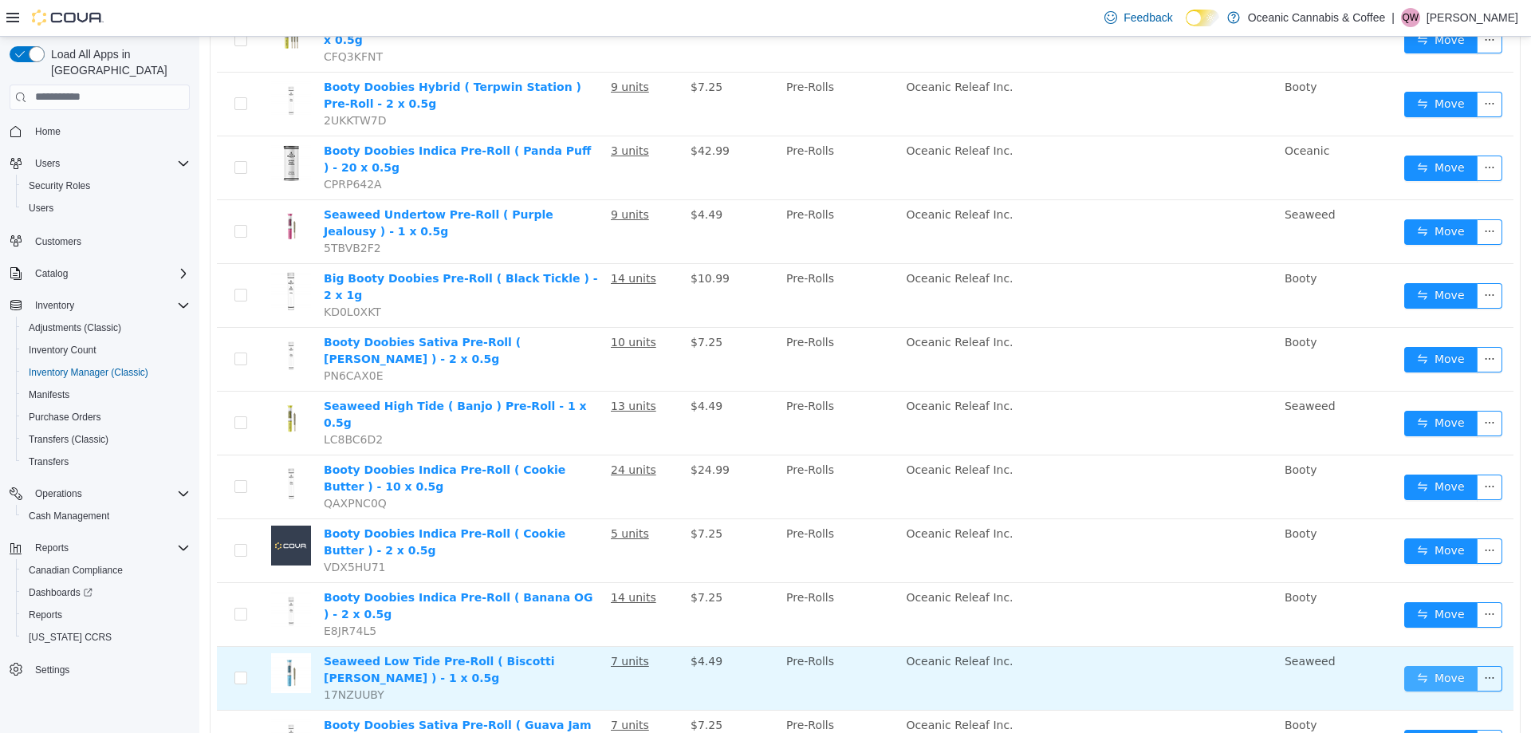
click at [1420, 665] on button "Move" at bounding box center [1440, 678] width 73 height 26
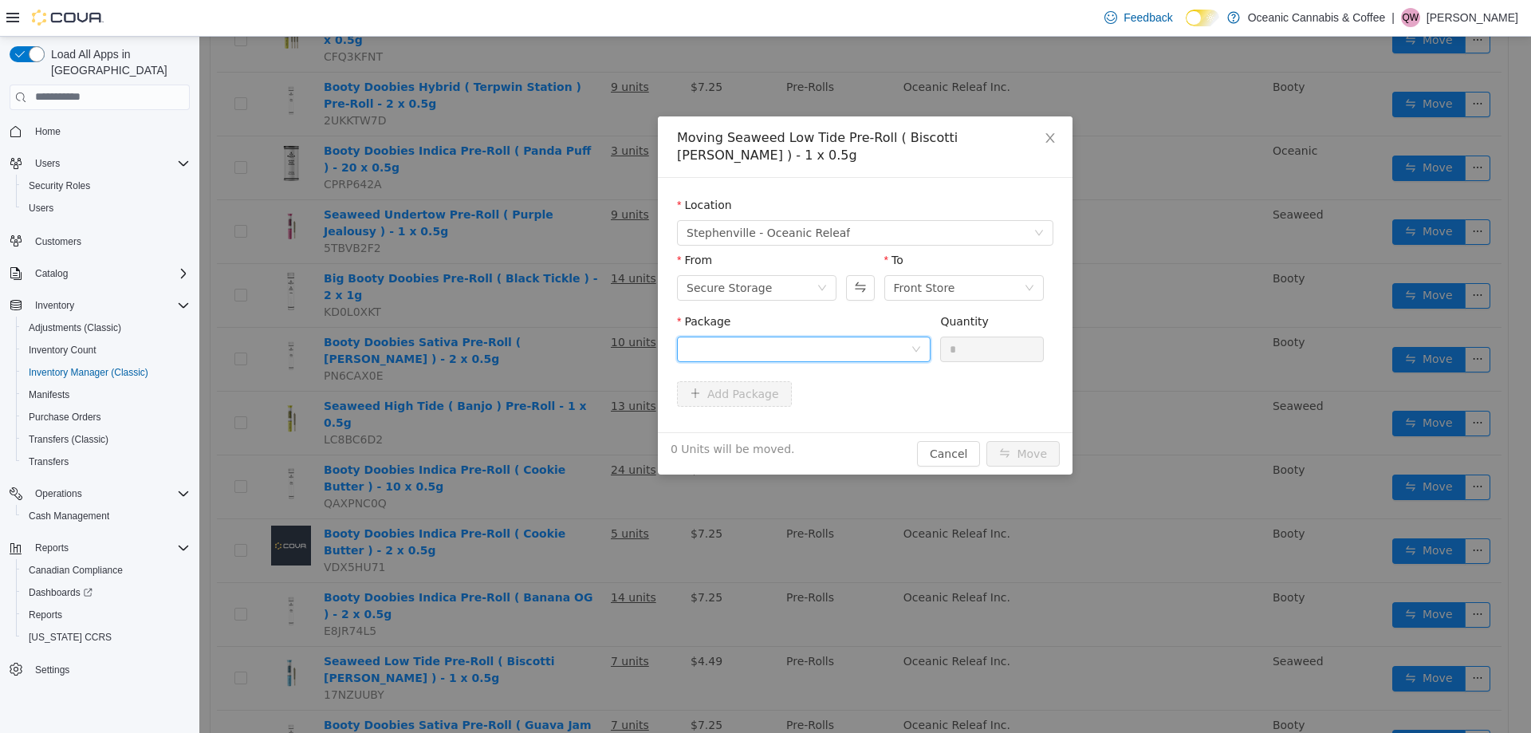
click at [896, 337] on div at bounding box center [799, 349] width 224 height 24
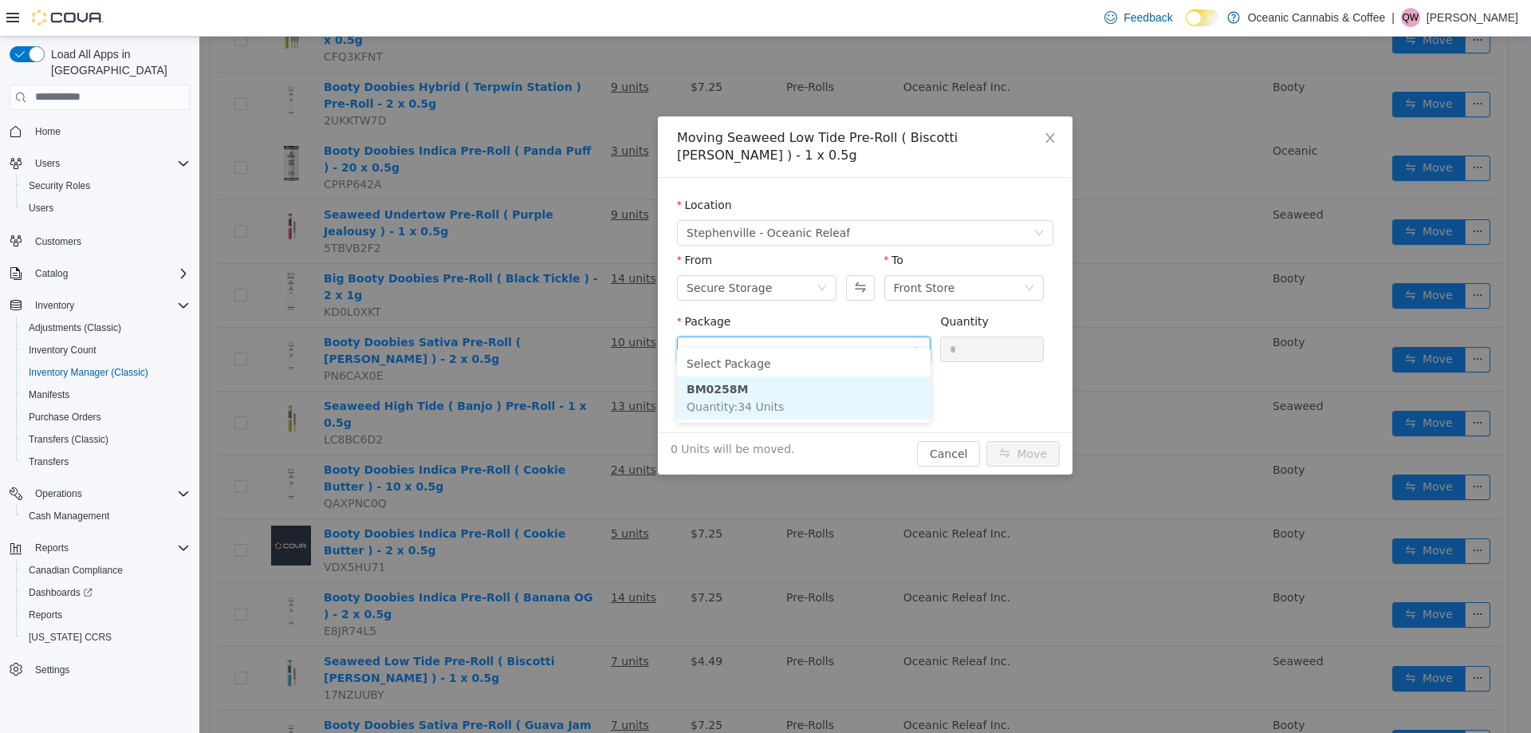
click at [839, 386] on li "BM0258M Quantity : 34 Units" at bounding box center [804, 397] width 254 height 43
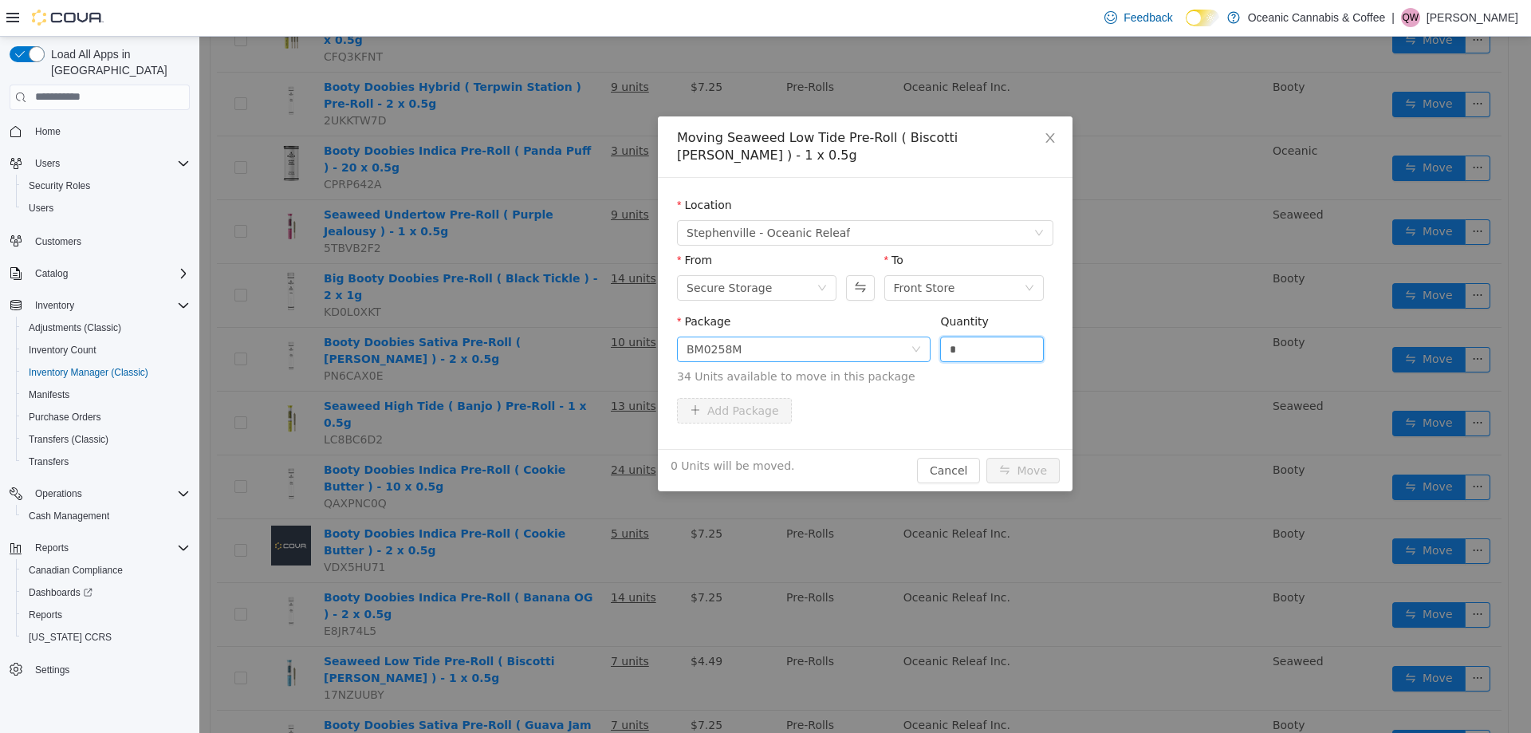
drag, startPoint x: 968, startPoint y: 324, endPoint x: 912, endPoint y: 325, distance: 56.6
click at [912, 324] on span "Package BM0258M Quantity * 34 Units available to move in this package" at bounding box center [865, 349] width 376 height 70
type input "*"
click at [1008, 457] on button "Move" at bounding box center [1023, 470] width 73 height 26
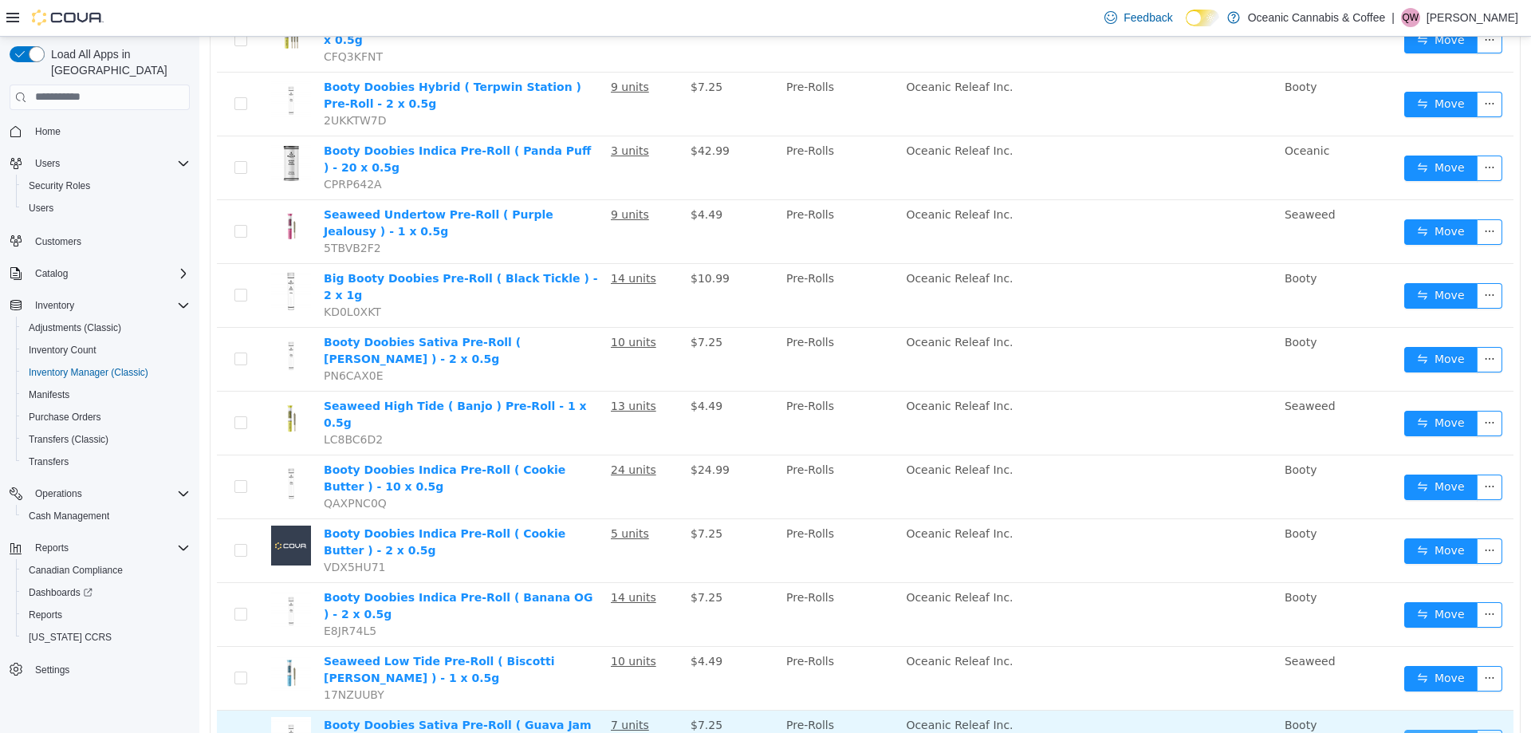
click at [1416, 729] on button "Move" at bounding box center [1440, 742] width 73 height 26
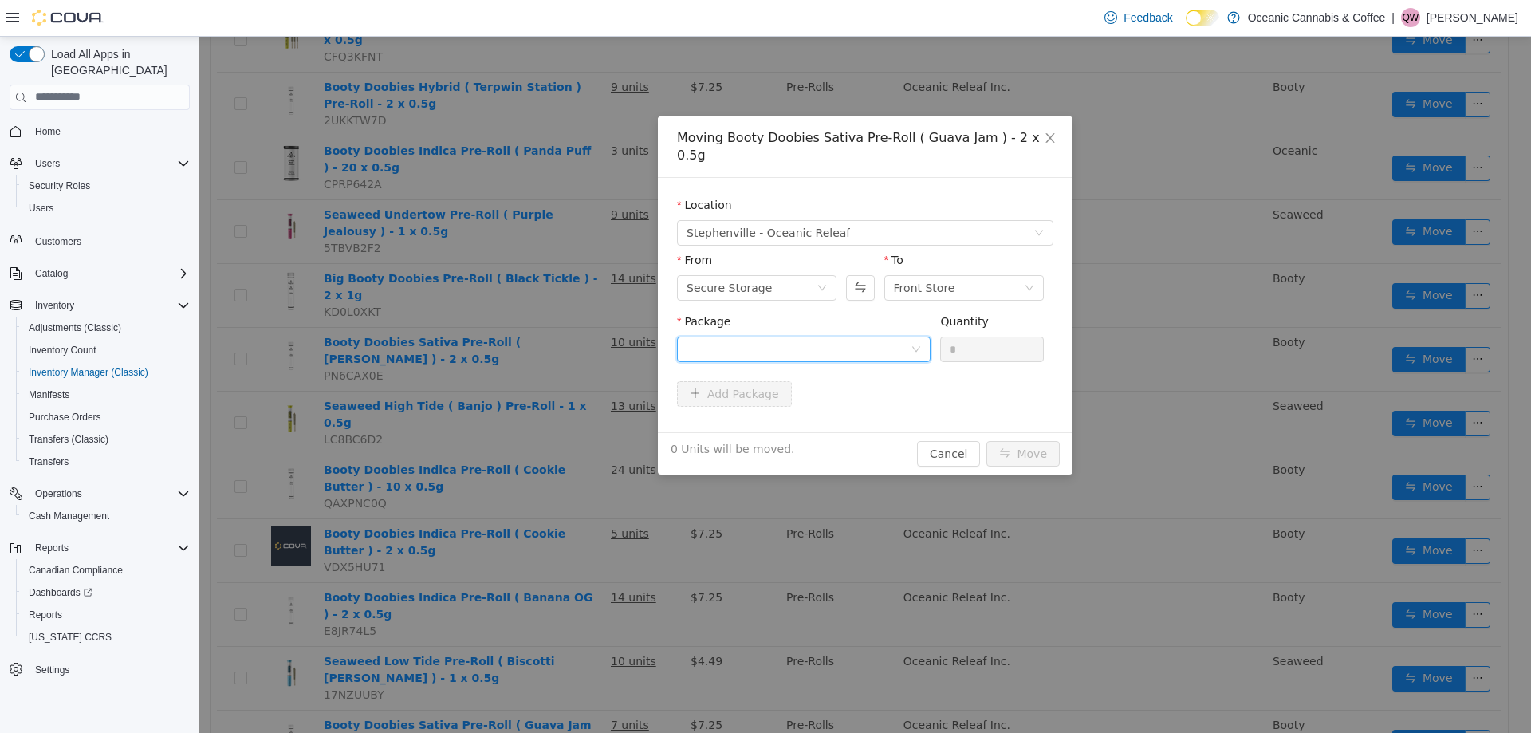
click at [727, 337] on div at bounding box center [799, 349] width 224 height 24
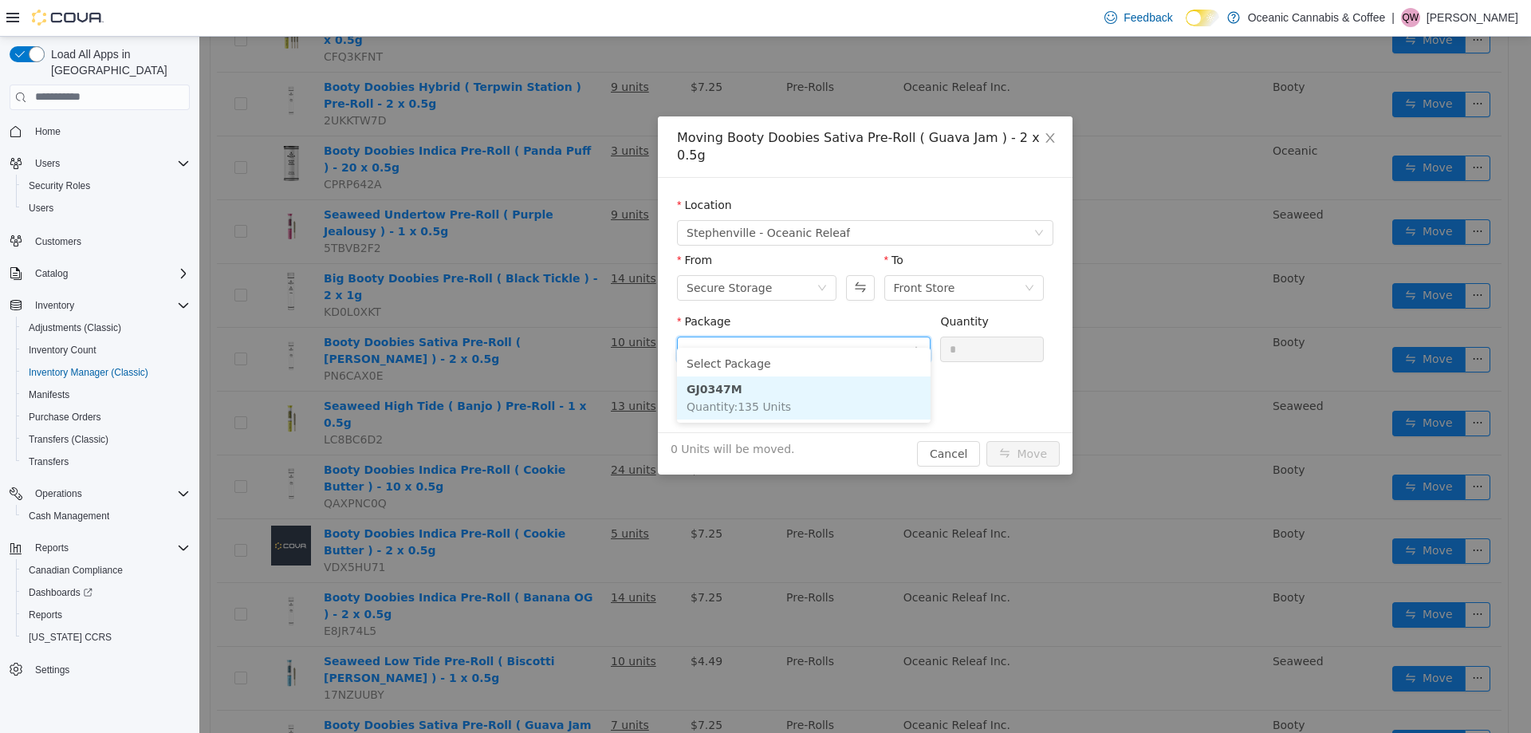
click at [744, 400] on span "Quantity : 135 Units" at bounding box center [739, 406] width 104 height 13
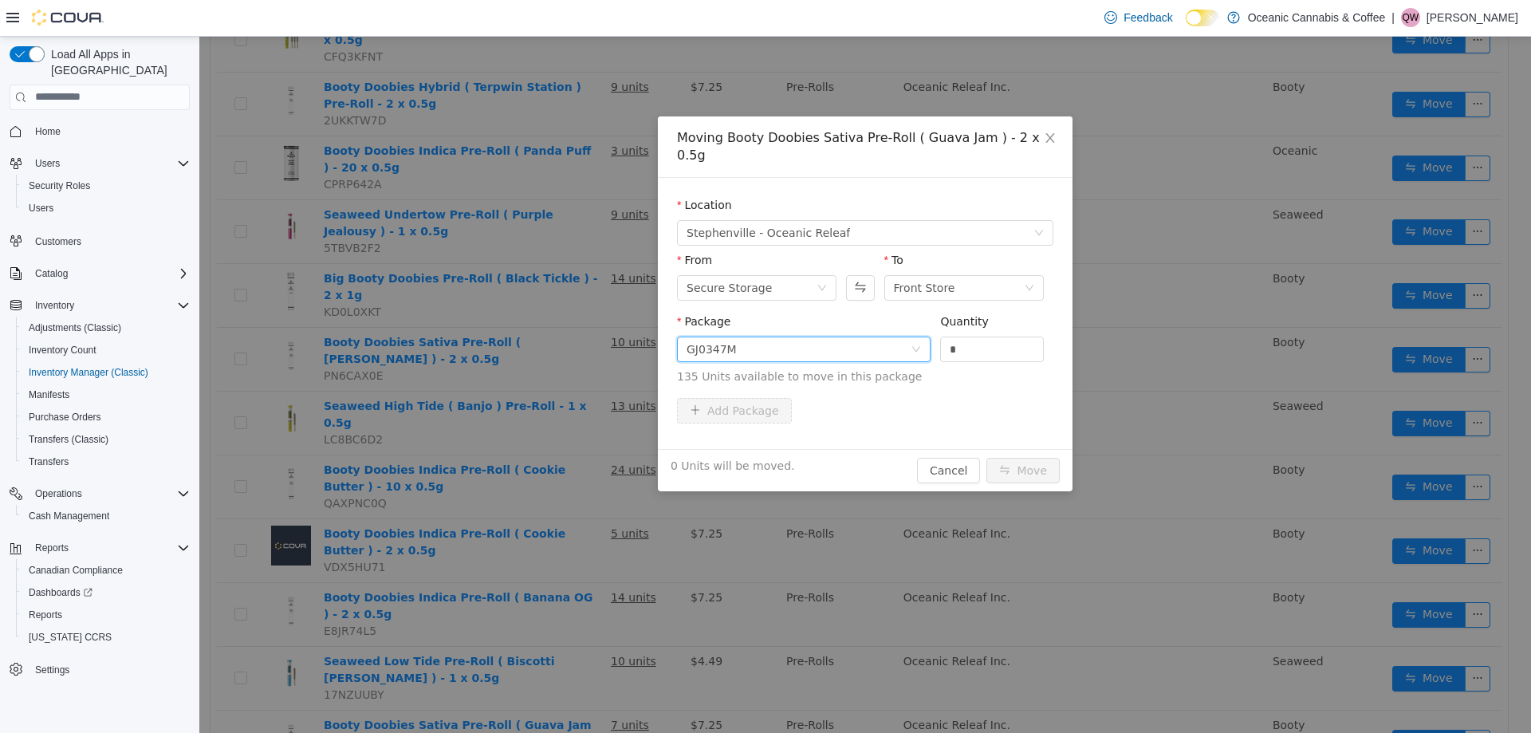
drag, startPoint x: 986, startPoint y: 335, endPoint x: 933, endPoint y: 345, distance: 53.6
click at [927, 331] on span "Package GJ0347M Quantity * 135 Units available to move in this package" at bounding box center [865, 349] width 376 height 70
type input "*"
click at [1031, 457] on button "Move" at bounding box center [1023, 470] width 73 height 26
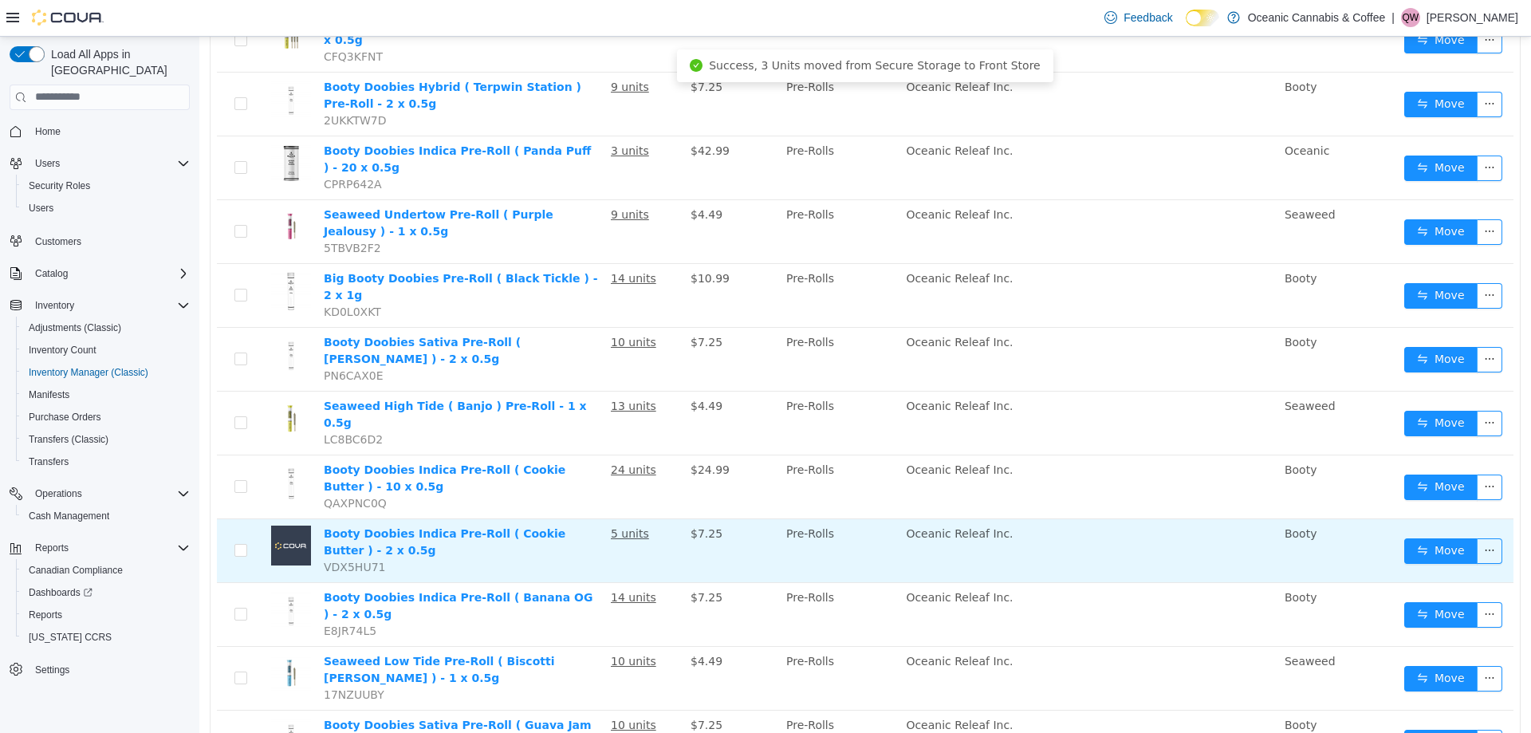
scroll to position [399, 0]
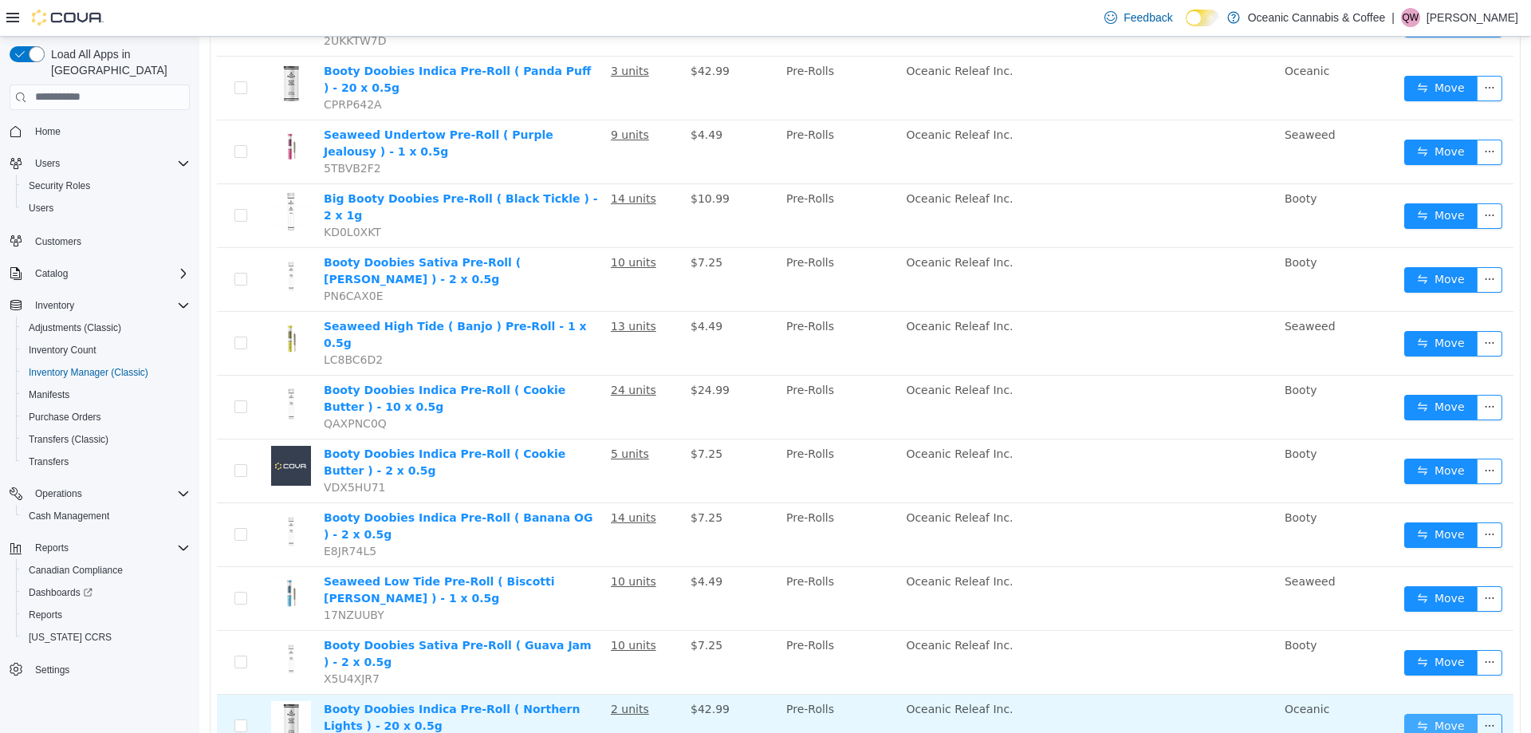
click at [1414, 713] on button "Move" at bounding box center [1440, 726] width 73 height 26
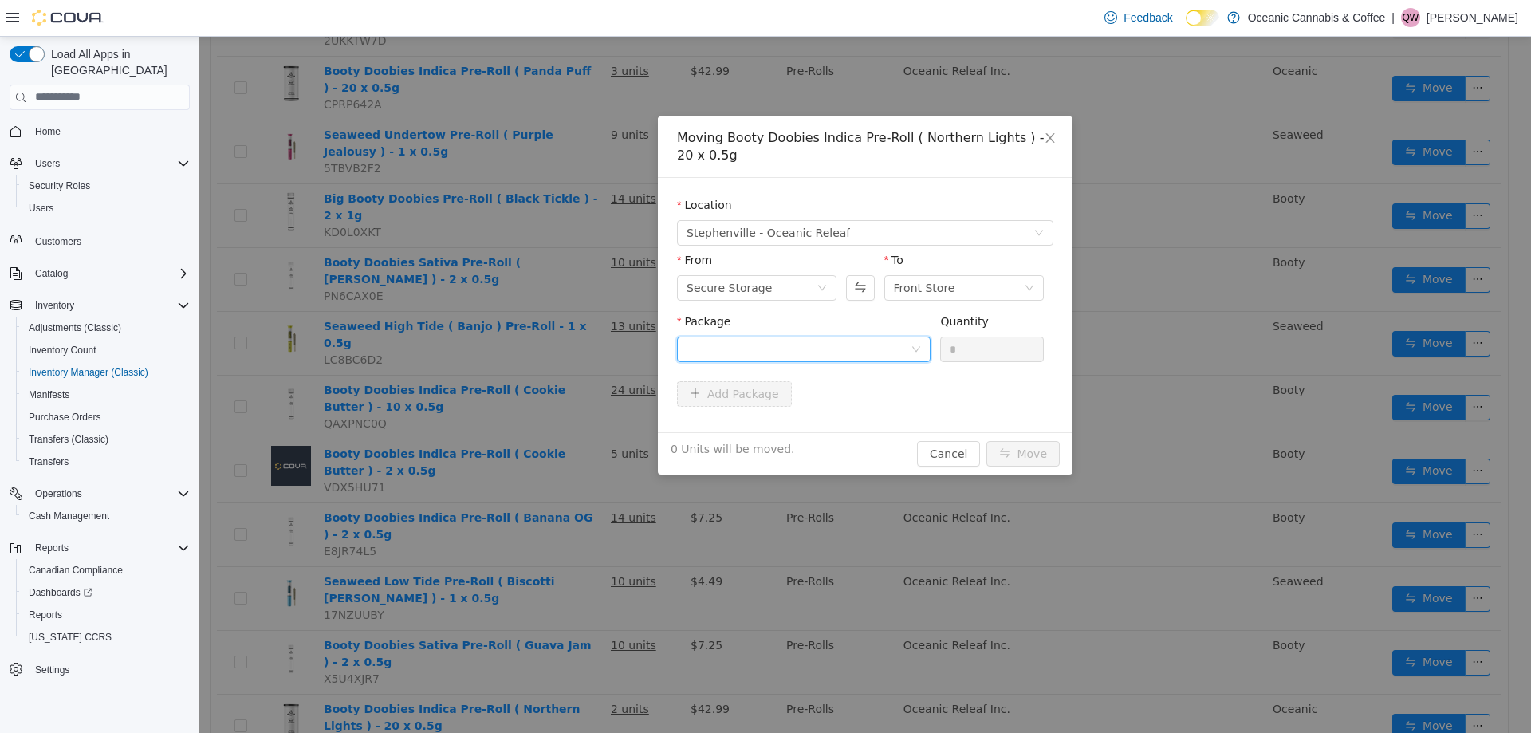
click at [735, 353] on div at bounding box center [799, 349] width 224 height 24
drag, startPoint x: 748, startPoint y: 416, endPoint x: 987, endPoint y: 388, distance: 240.9
click at [749, 417] on span "Quantity : 46 Units" at bounding box center [735, 423] width 97 height 13
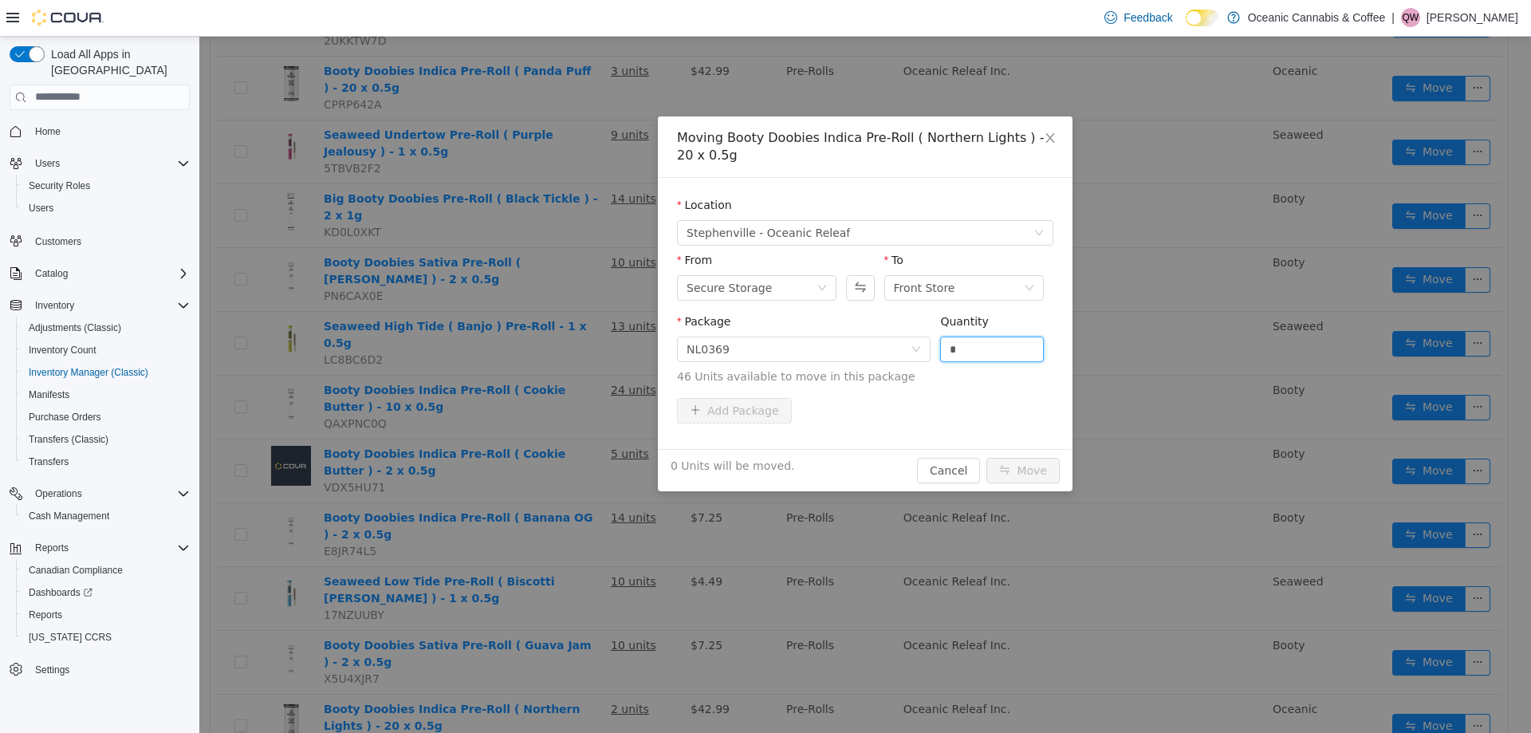
drag, startPoint x: 970, startPoint y: 345, endPoint x: 980, endPoint y: 377, distance: 34.3
click at [911, 344] on span "Package NL0369 Quantity * 46 Units available to move in this package" at bounding box center [865, 349] width 376 height 70
type input "*"
click at [1037, 467] on button "Move" at bounding box center [1023, 470] width 73 height 26
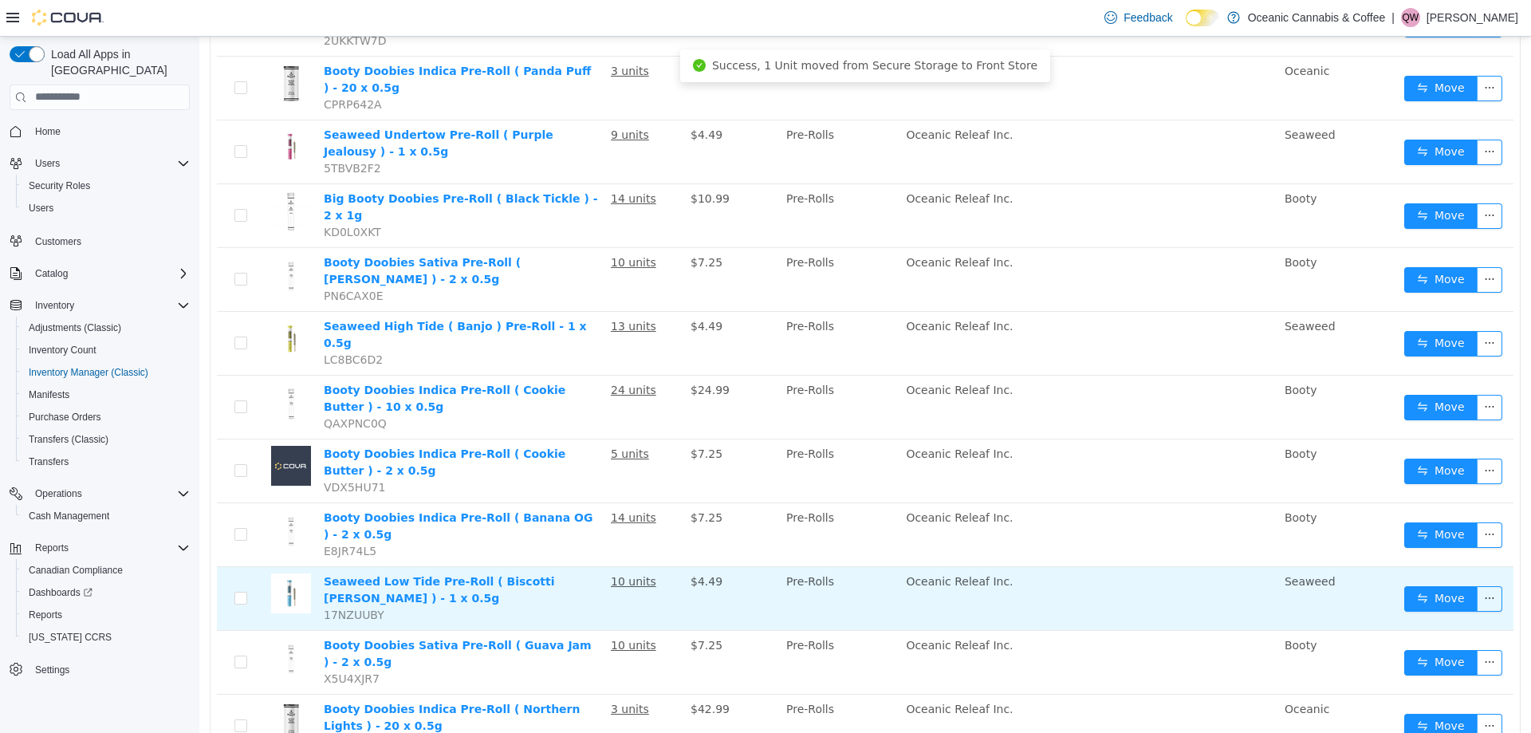
scroll to position [479, 0]
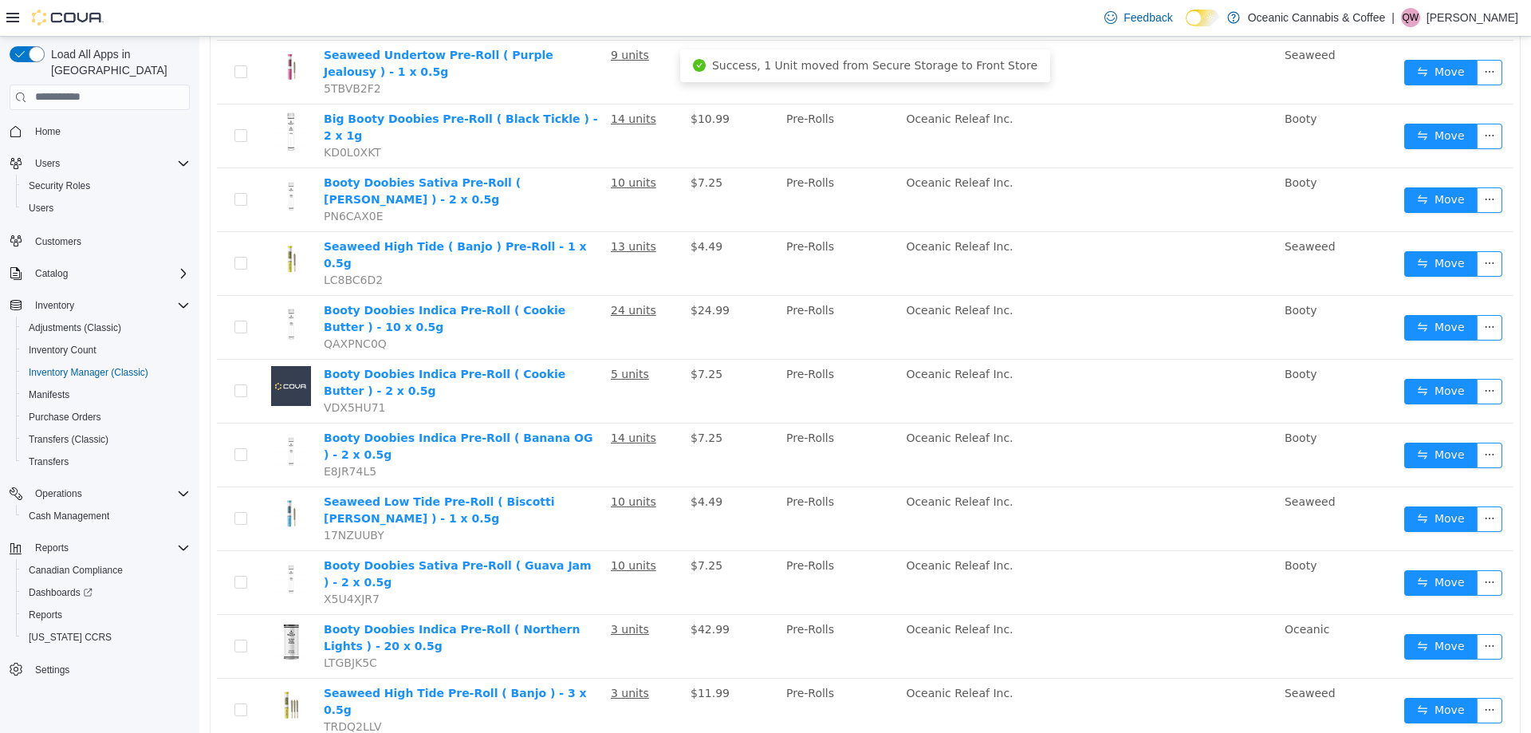
drag, startPoint x: 1335, startPoint y: 695, endPoint x: 1377, endPoint y: 697, distance: 41.5
drag, startPoint x: 1377, startPoint y: 697, endPoint x: 1425, endPoint y: 703, distance: 49.0
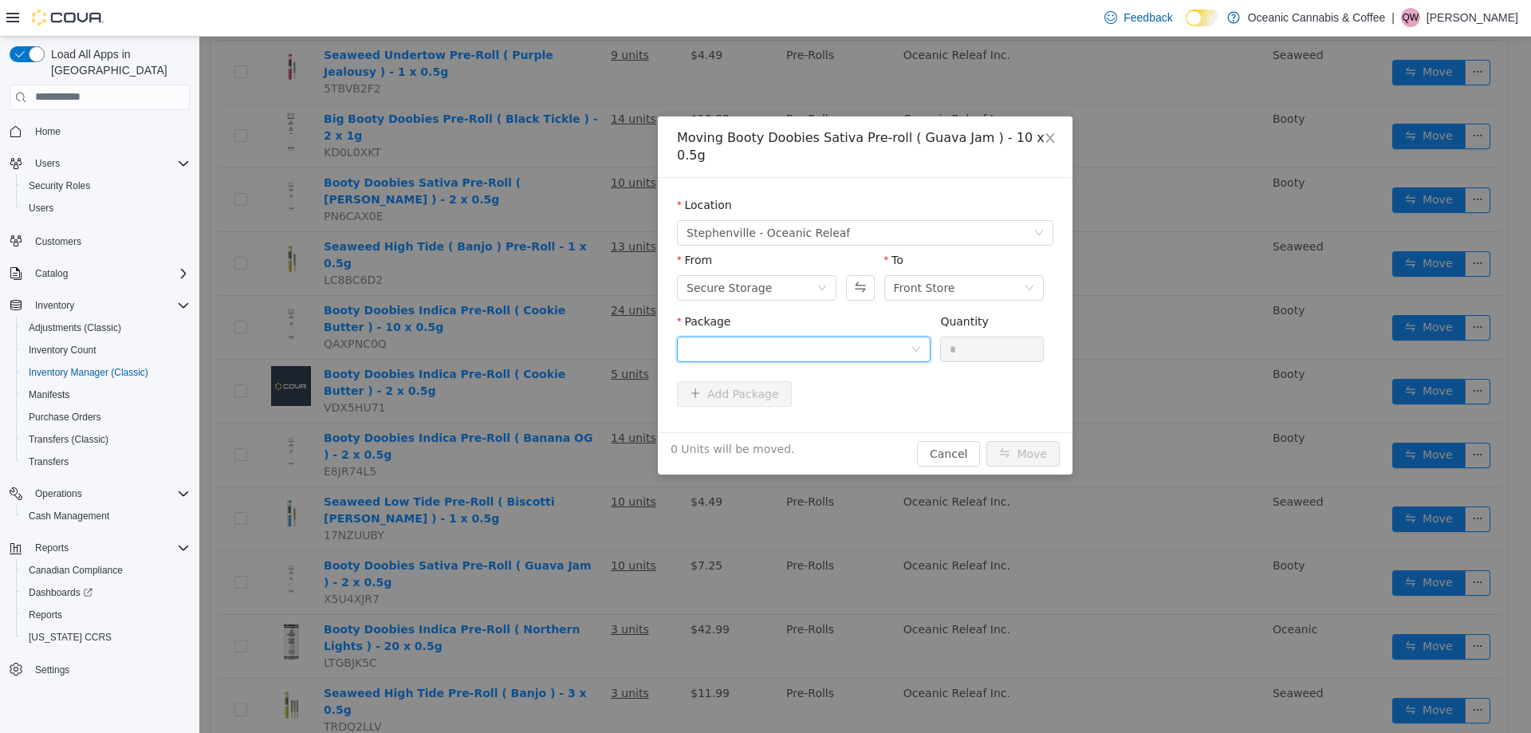
click at [890, 337] on div at bounding box center [799, 349] width 224 height 24
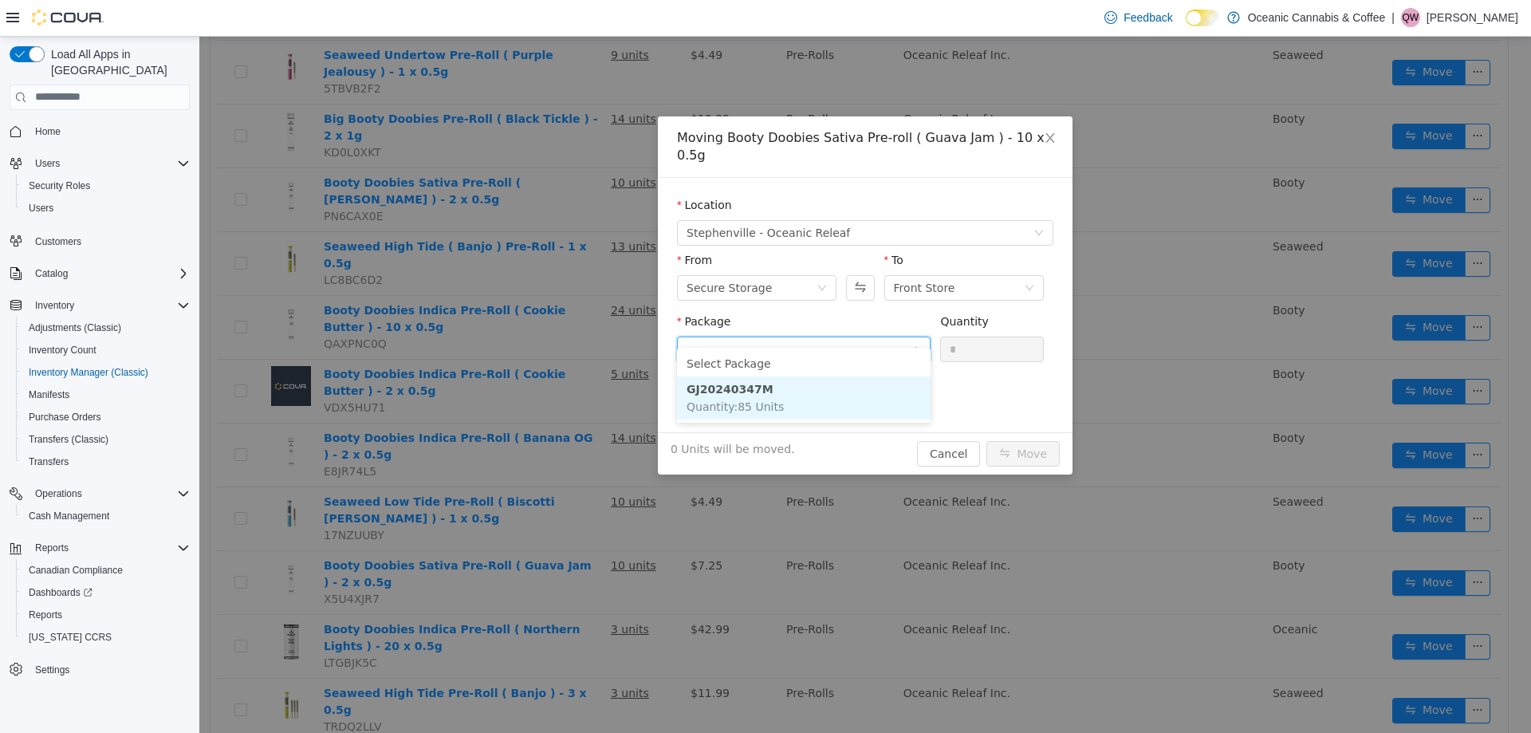
click at [855, 385] on li "GJ20240347M Quantity : 85 Units" at bounding box center [804, 397] width 254 height 43
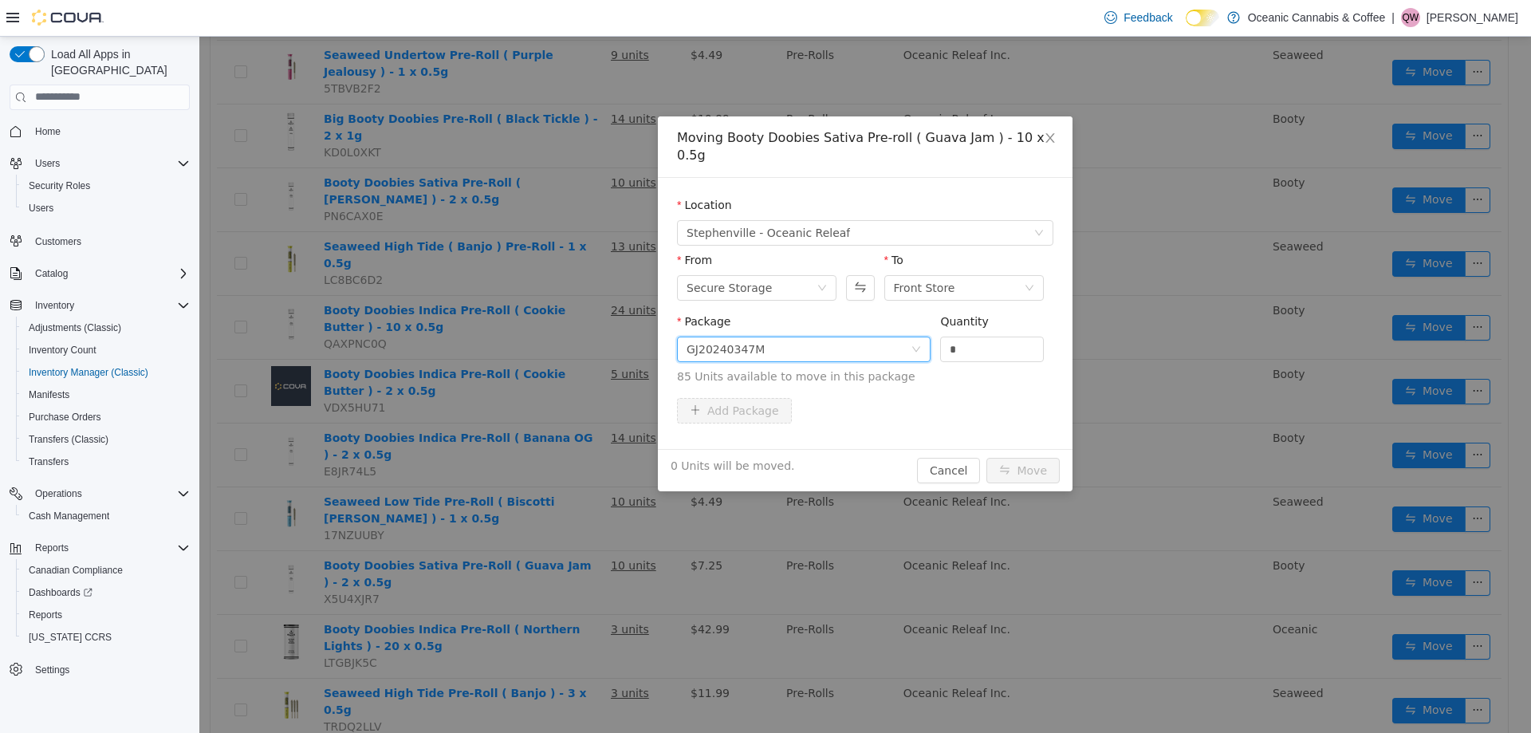
drag, startPoint x: 969, startPoint y: 336, endPoint x: 873, endPoint y: 317, distance: 97.4
click at [873, 317] on span "Package GJ20240347M Quantity * 85 Units available to move in this package" at bounding box center [865, 349] width 376 height 70
type input "*"
click at [1006, 457] on button "Move" at bounding box center [1023, 470] width 73 height 26
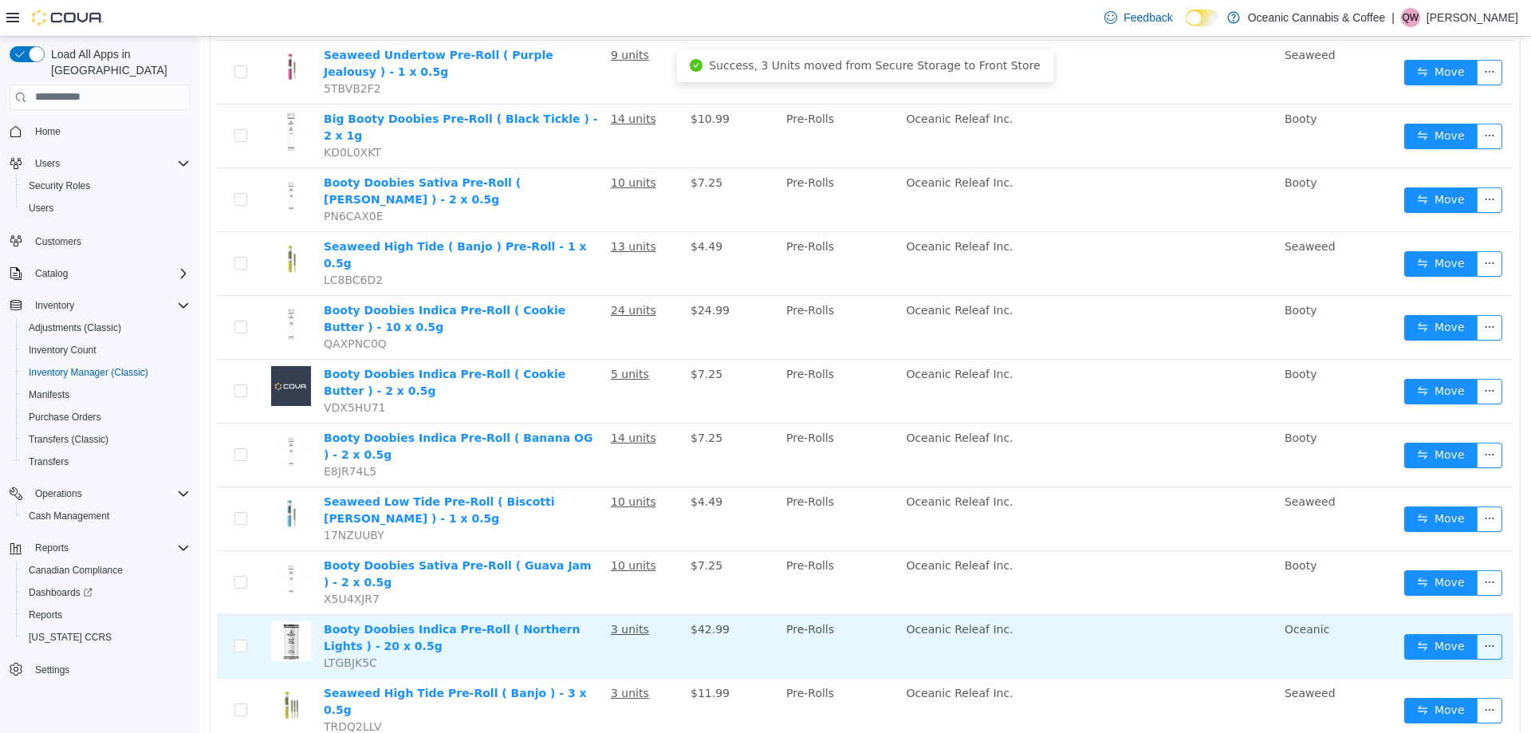
scroll to position [718, 0]
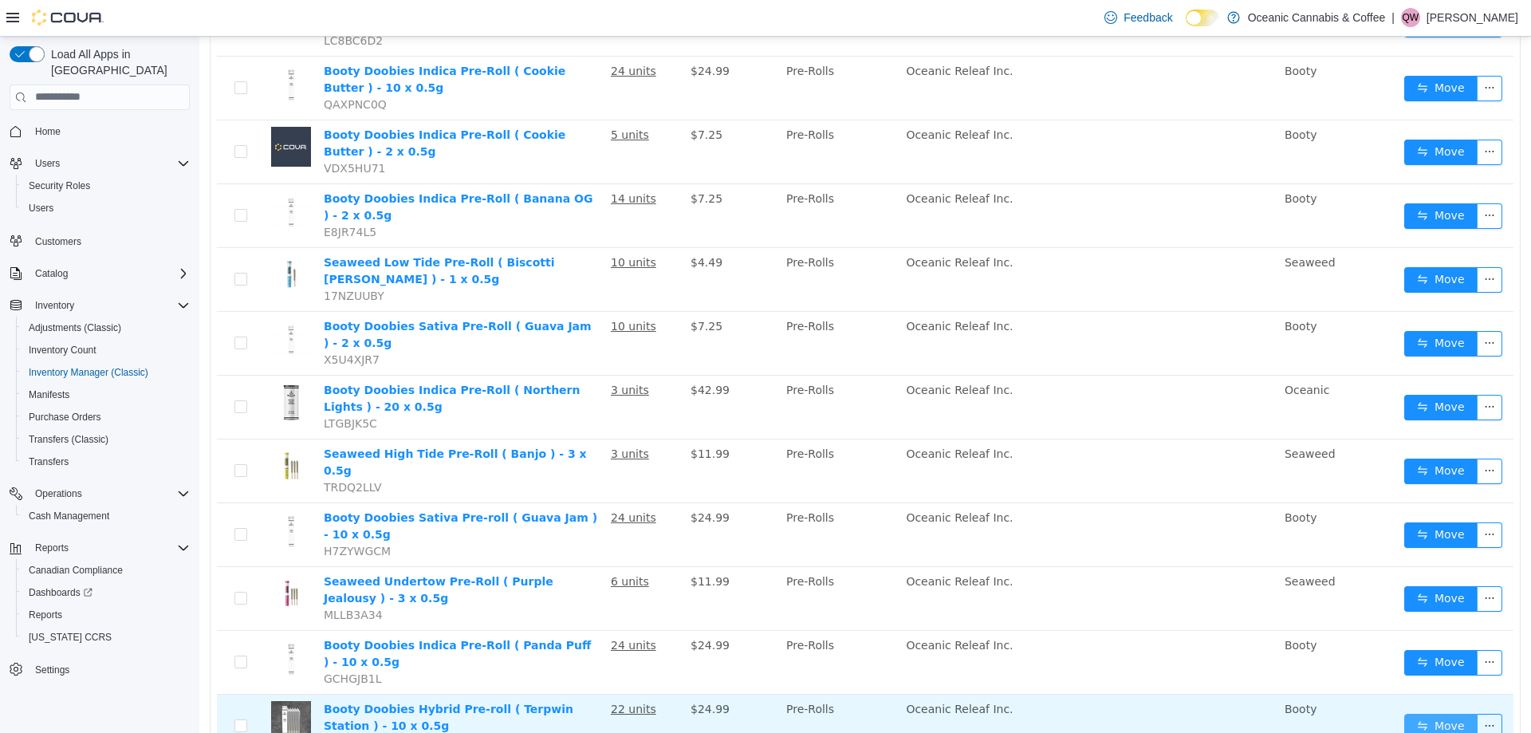
click at [1440, 713] on button "Move" at bounding box center [1440, 726] width 73 height 26
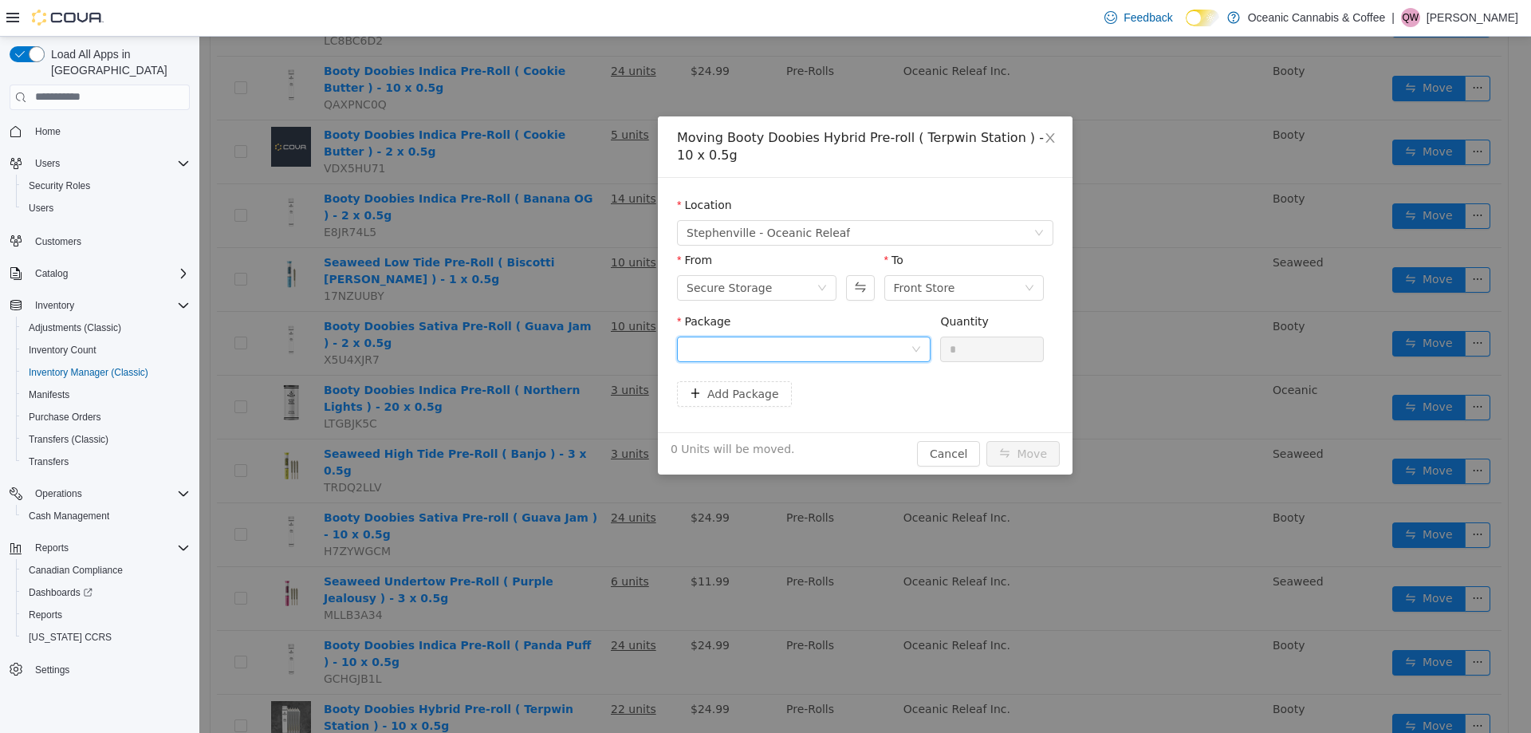
click at [770, 352] on div at bounding box center [799, 349] width 224 height 24
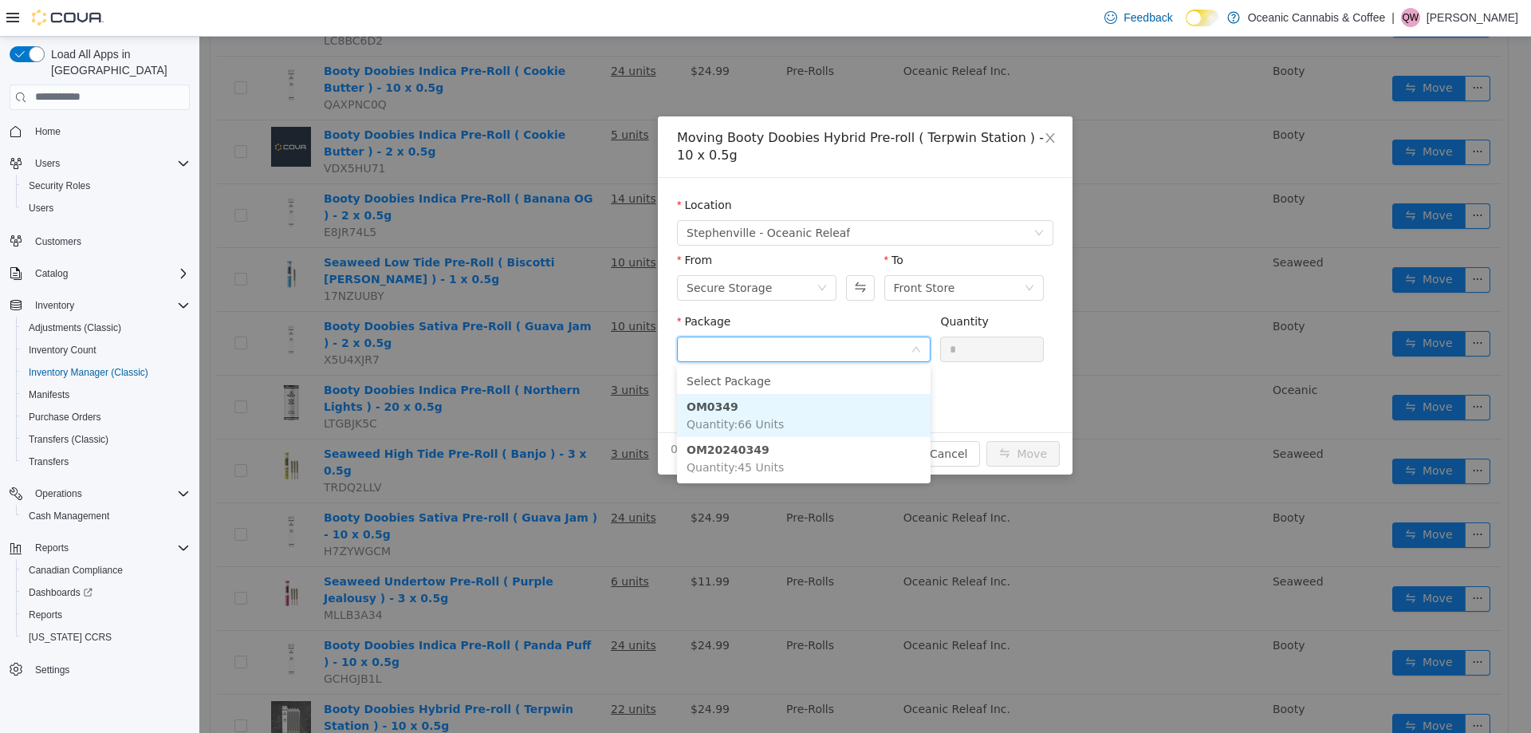
click at [748, 423] on span "Quantity : 66 Units" at bounding box center [735, 423] width 97 height 13
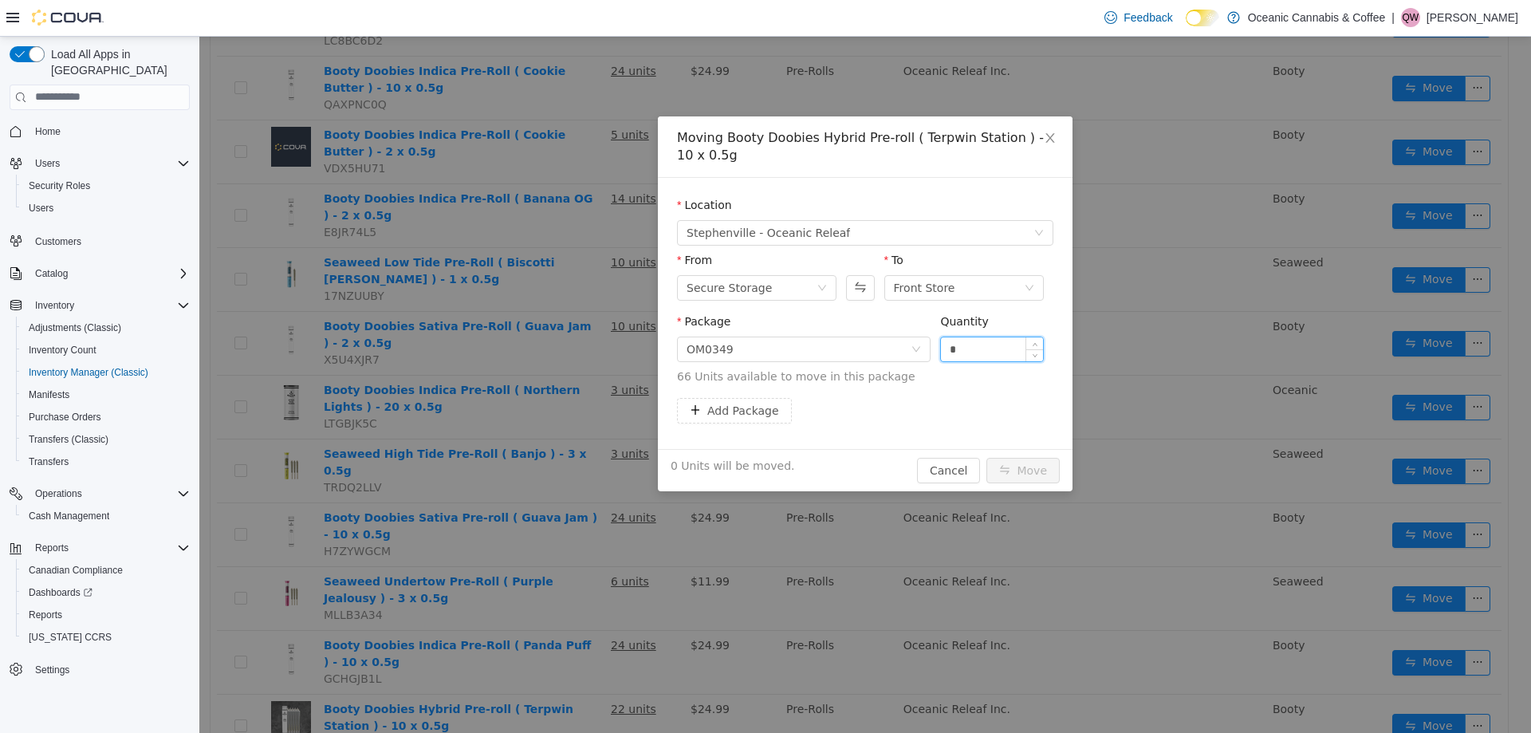
drag, startPoint x: 971, startPoint y: 349, endPoint x: 940, endPoint y: 345, distance: 31.3
click at [917, 345] on span "Package OM0349 Quantity * 66 Units available to move in this package" at bounding box center [865, 349] width 376 height 70
click at [811, 344] on div "OM0349" at bounding box center [799, 349] width 224 height 24
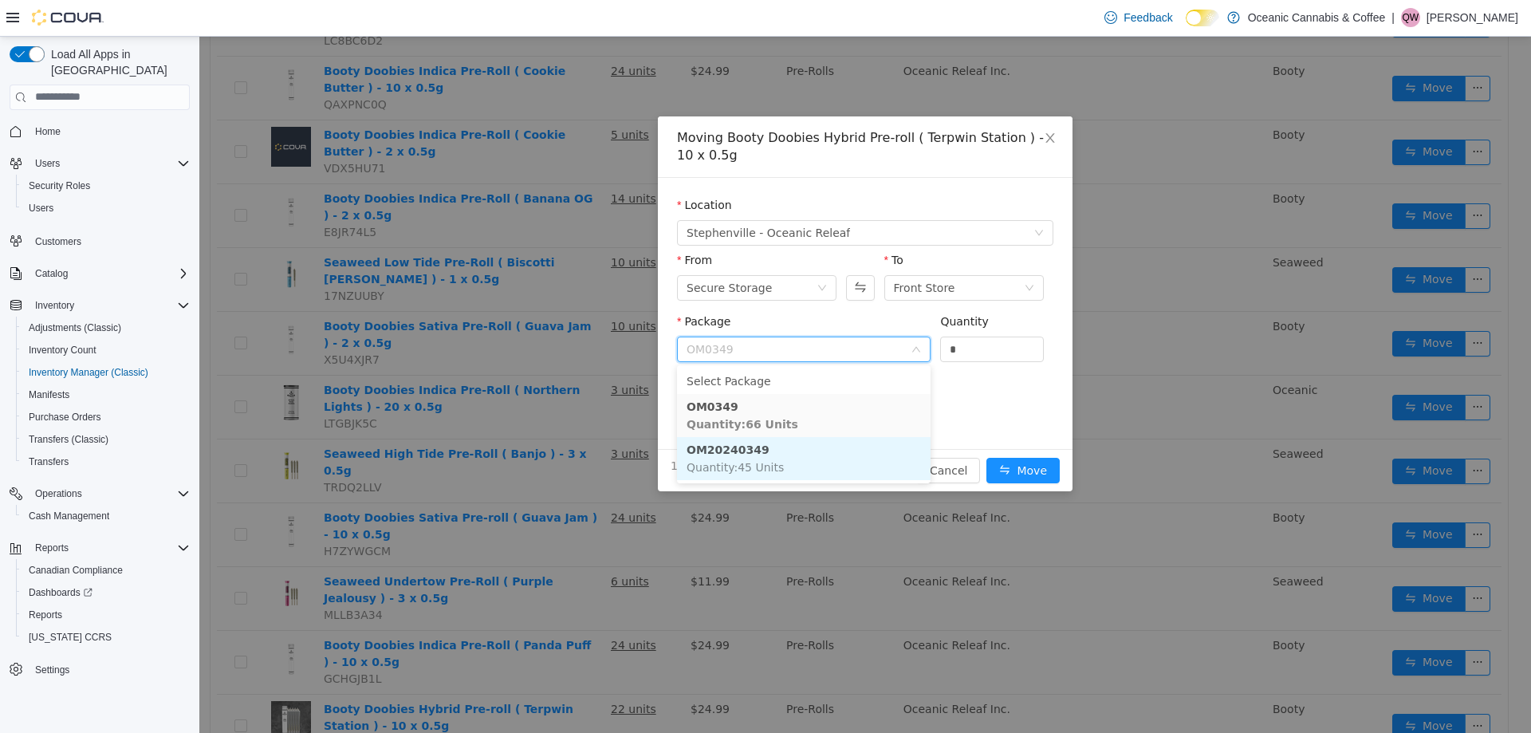
click at [782, 450] on li "OM20240349 Quantity : 45 Units" at bounding box center [804, 457] width 254 height 43
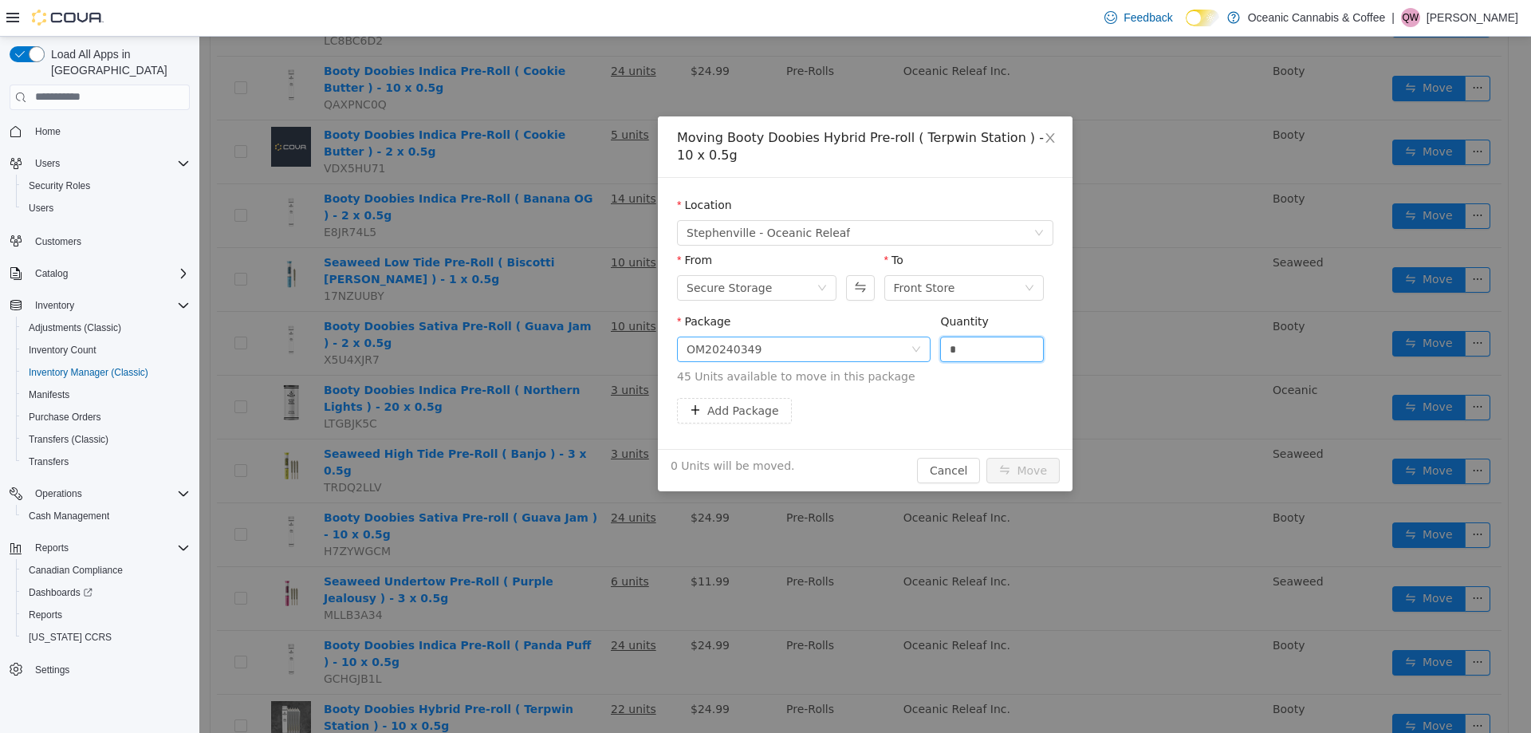
drag, startPoint x: 967, startPoint y: 344, endPoint x: 915, endPoint y: 352, distance: 53.2
click at [904, 345] on span "Package OM20240349 Quantity * 45 Units available to move in this package" at bounding box center [865, 349] width 376 height 70
type input "*"
click at [1030, 471] on button "Move" at bounding box center [1023, 470] width 73 height 26
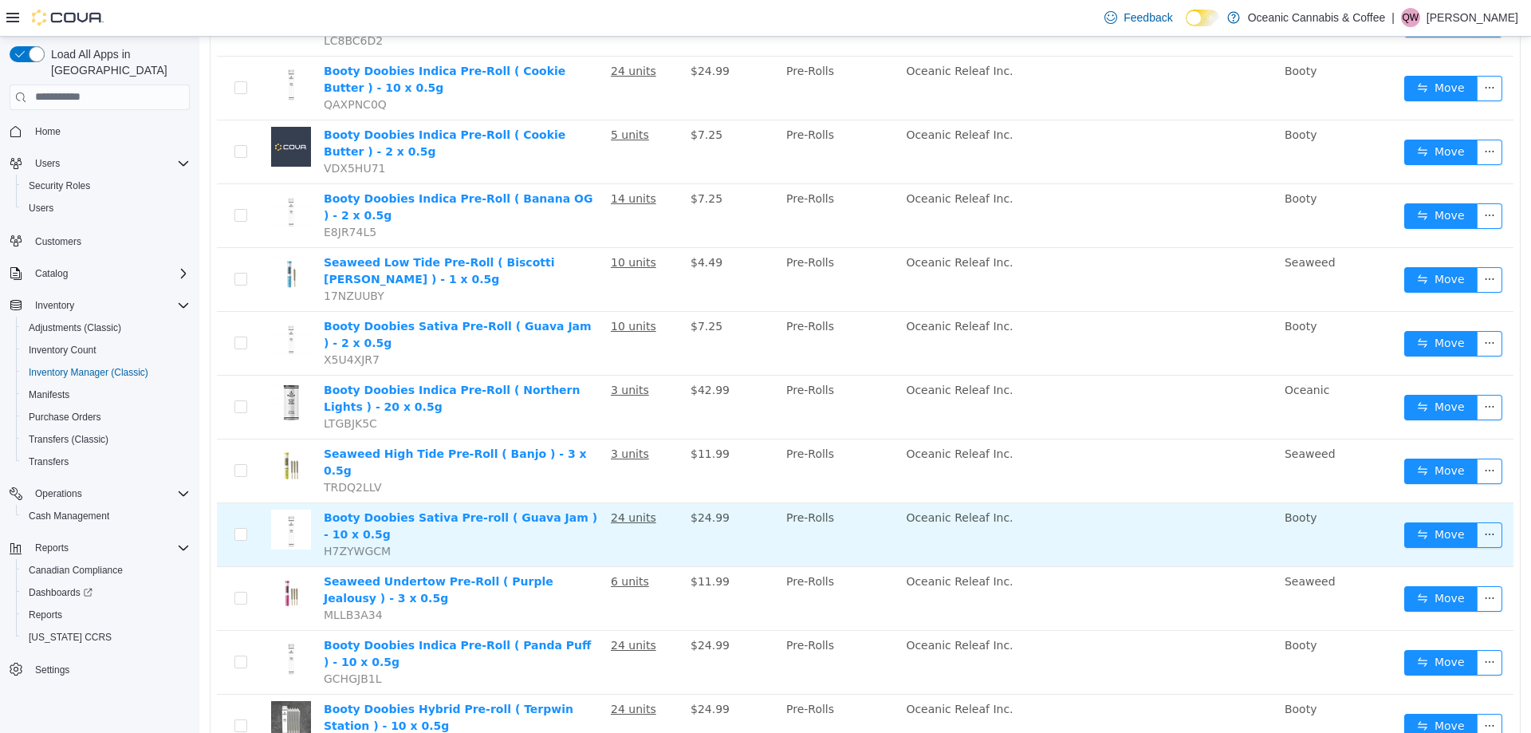
scroll to position [798, 0]
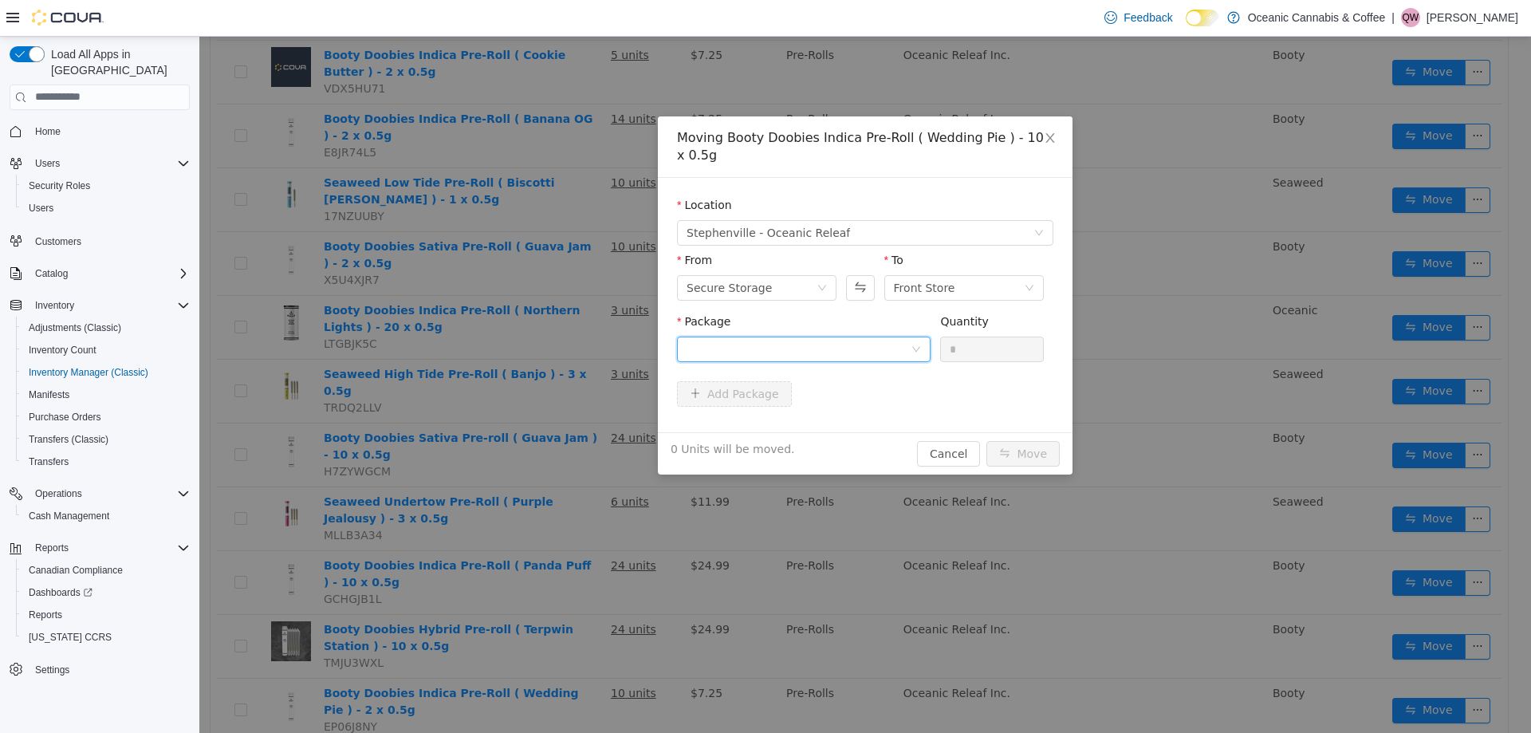
click at [845, 357] on div at bounding box center [799, 349] width 224 height 24
click at [809, 405] on li "WP0426 Quantity : 8 Units" at bounding box center [804, 414] width 254 height 43
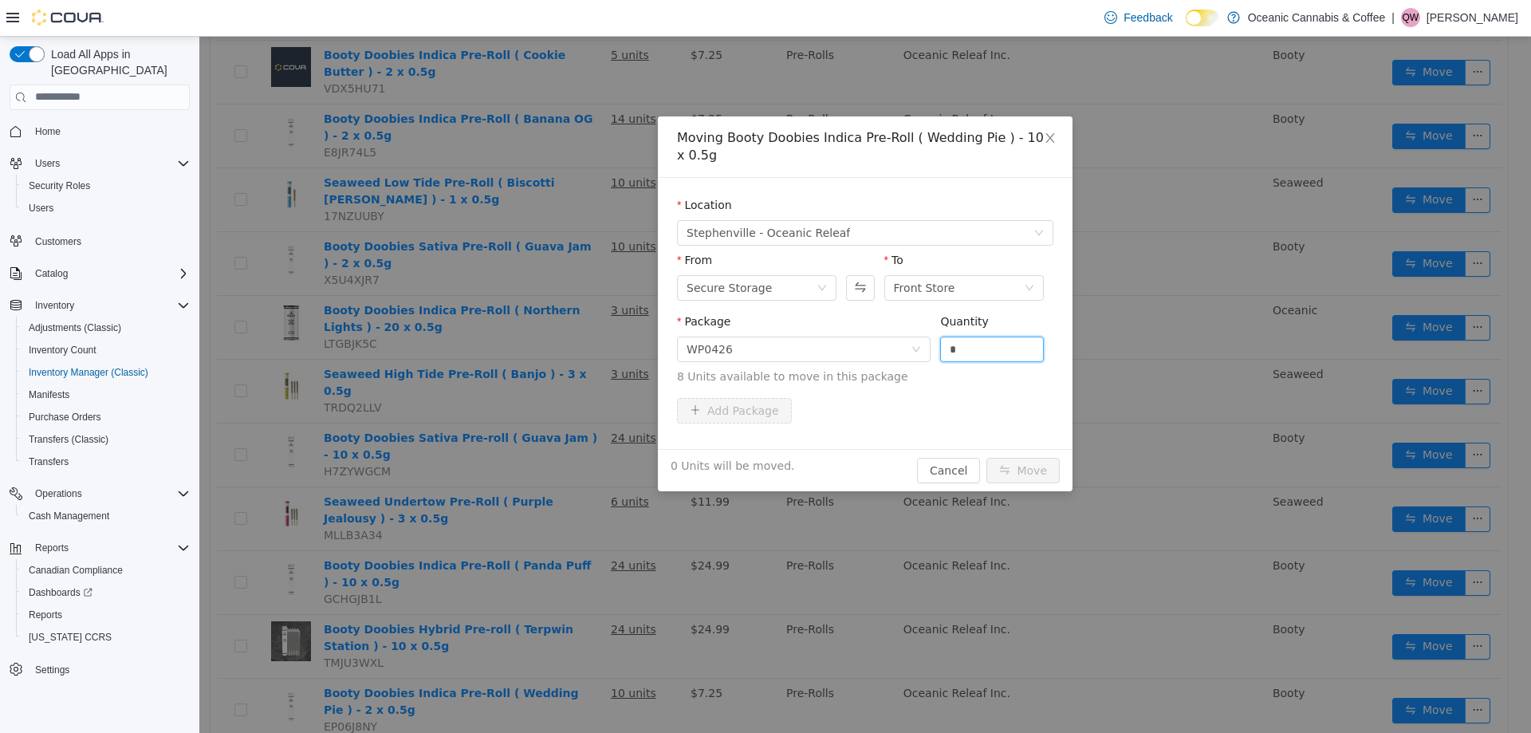
drag, startPoint x: 959, startPoint y: 347, endPoint x: 946, endPoint y: 364, distance: 21.7
click at [920, 349] on span "Package WP0426 Quantity * 8 Units available to move in this package" at bounding box center [865, 349] width 376 height 70
type input "*"
click at [1033, 466] on button "Move" at bounding box center [1023, 470] width 73 height 26
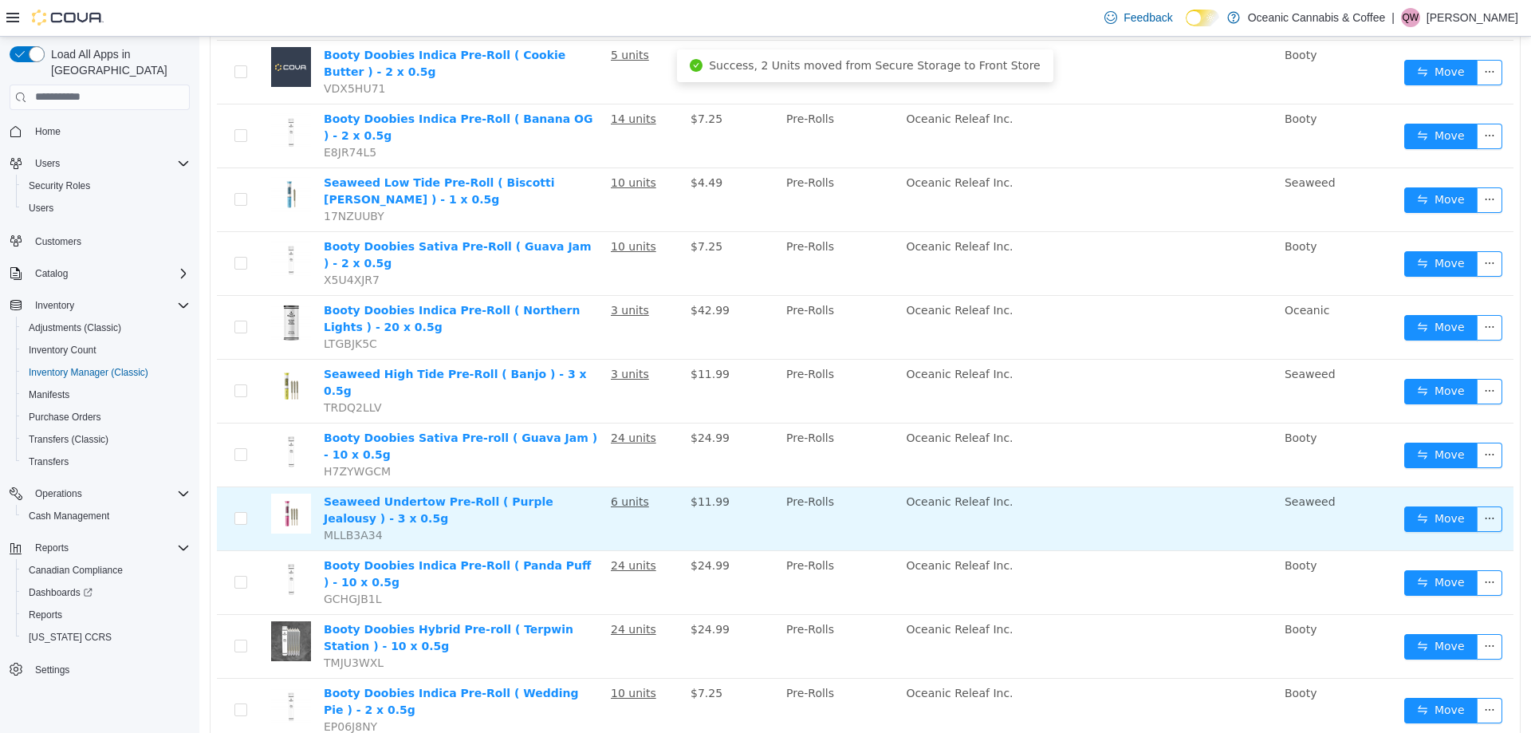
scroll to position [957, 0]
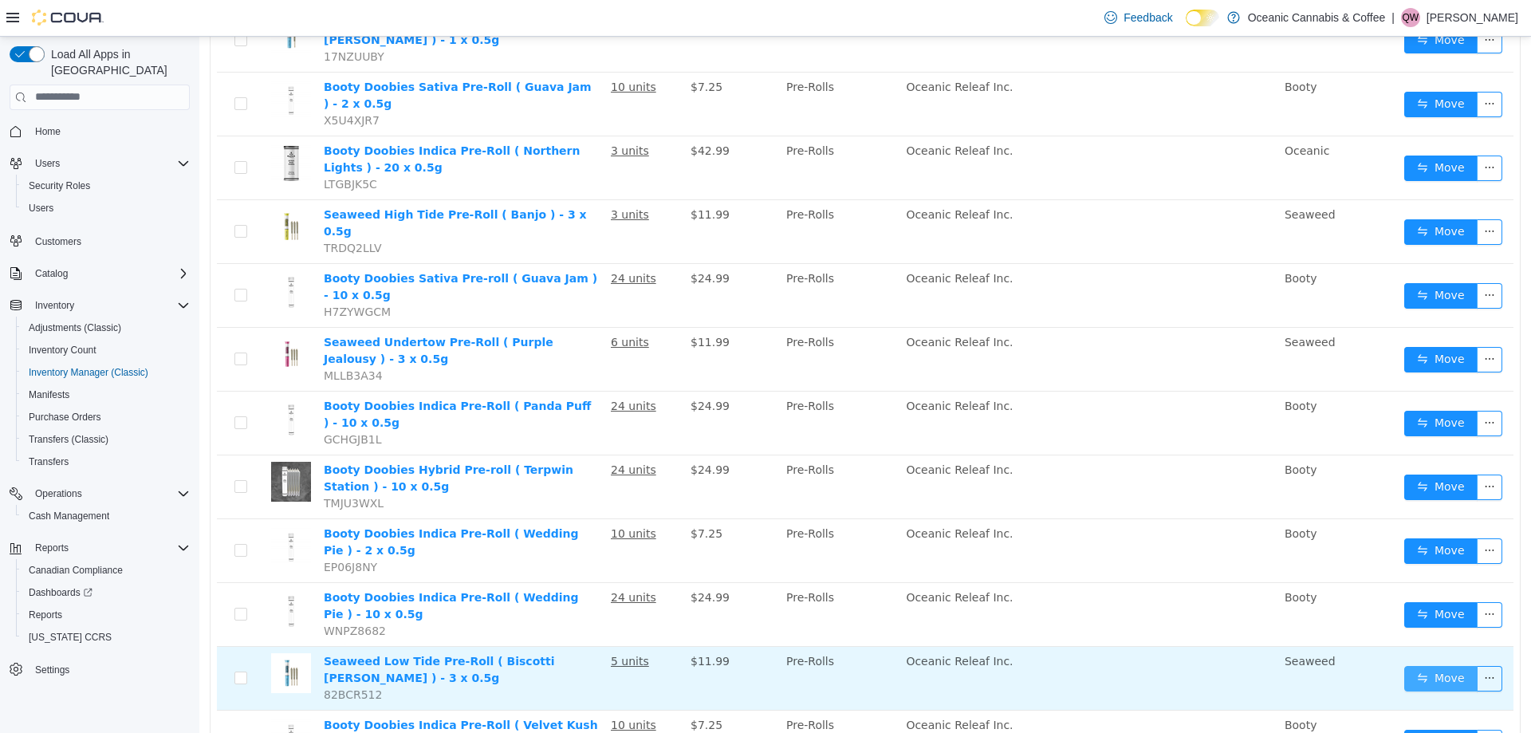
click at [1432, 665] on button "Move" at bounding box center [1440, 678] width 73 height 26
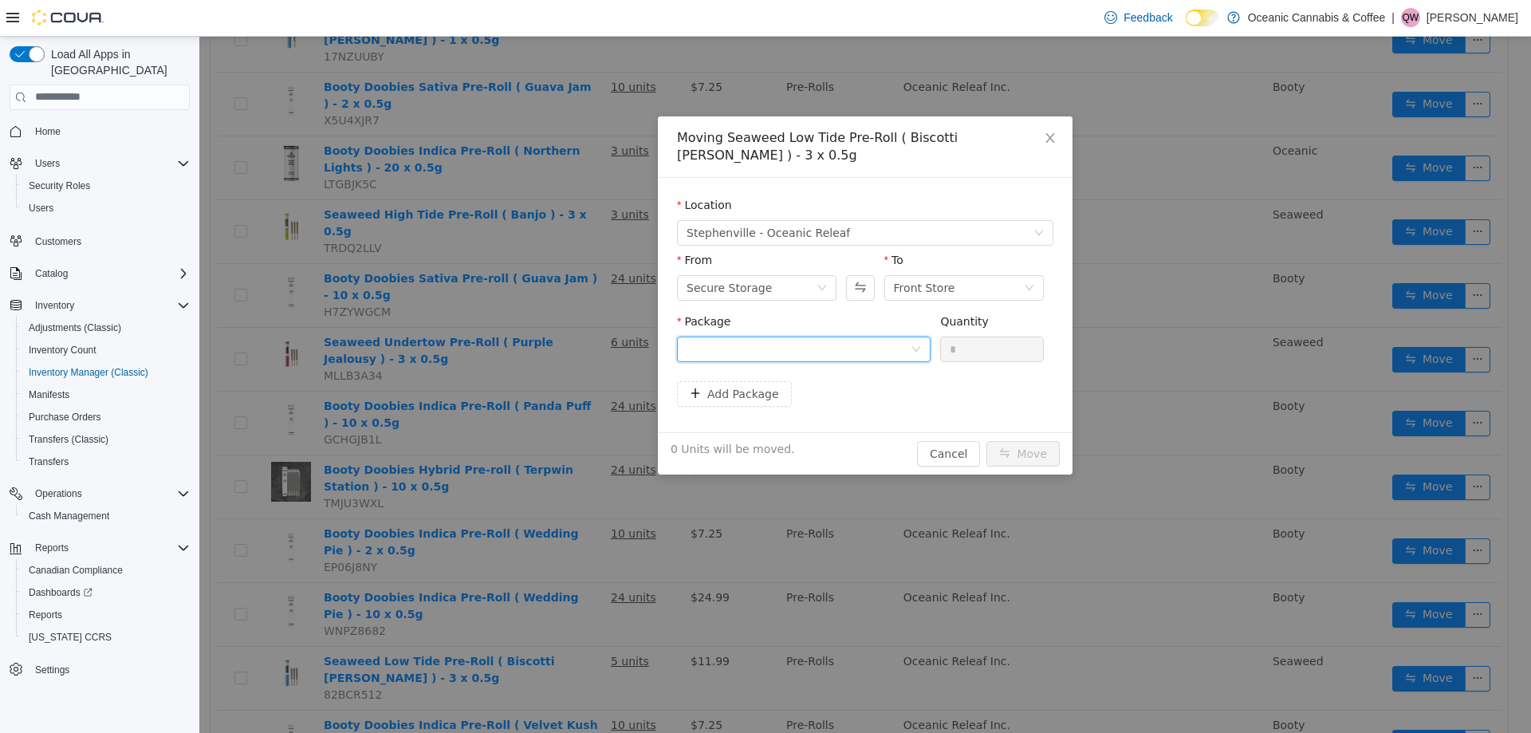
click at [793, 337] on div at bounding box center [799, 349] width 224 height 24
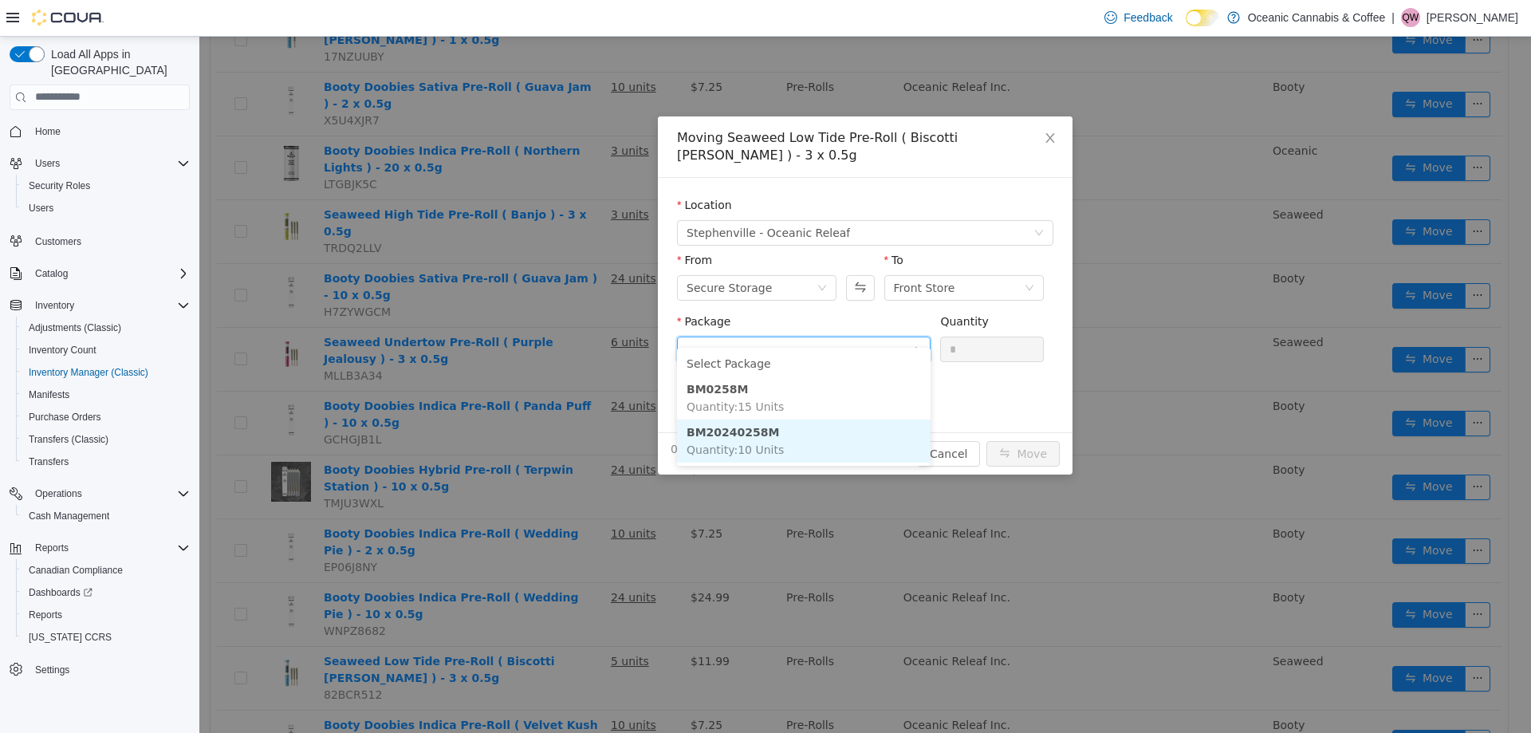
drag, startPoint x: 756, startPoint y: 430, endPoint x: 851, endPoint y: 400, distance: 99.4
click at [756, 431] on strong "BM20240258M" at bounding box center [733, 431] width 93 height 13
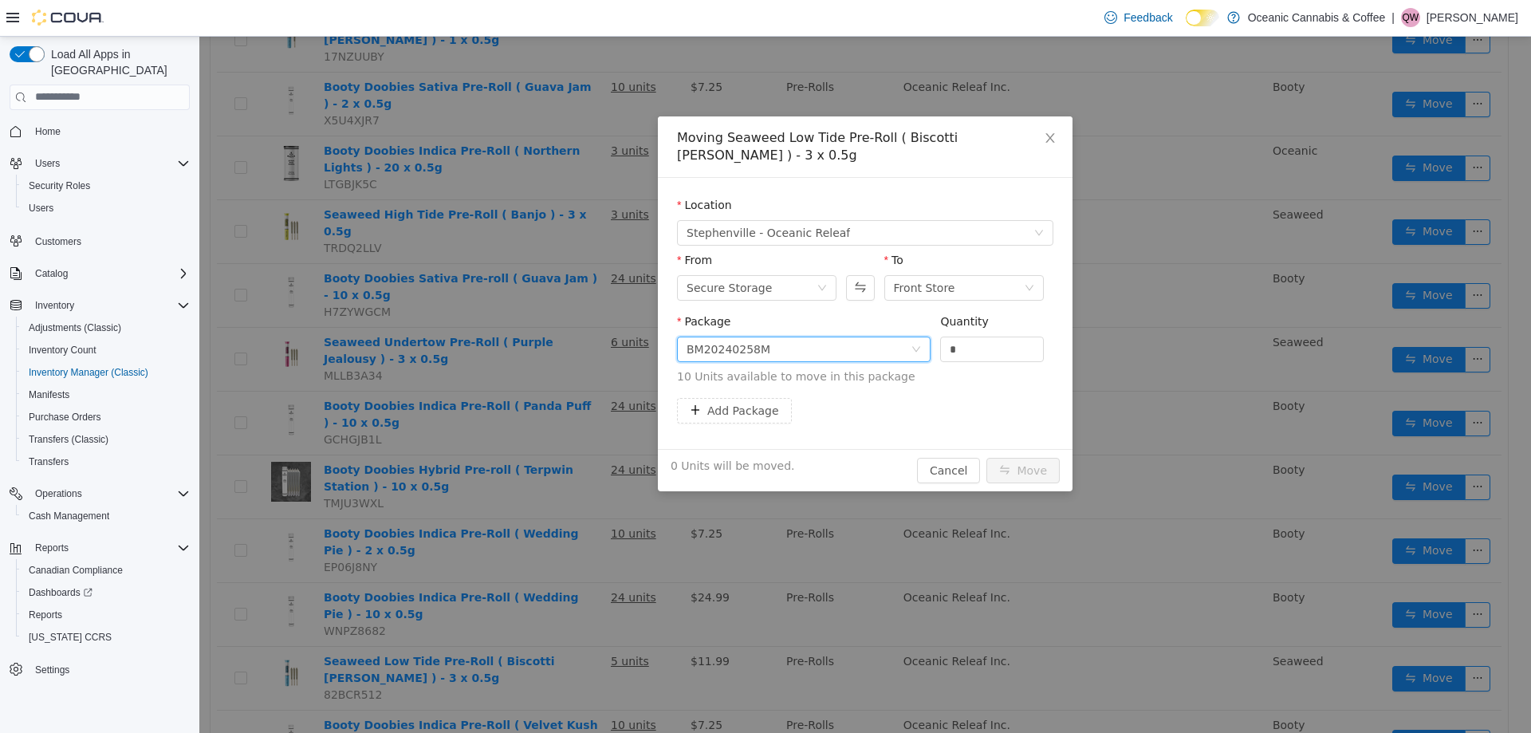
drag, startPoint x: 958, startPoint y: 336, endPoint x: 887, endPoint y: 329, distance: 71.3
click at [887, 329] on span "Package BM20240258M Quantity * 10 Units available to move in this package" at bounding box center [865, 349] width 376 height 70
type input "*"
click at [1027, 457] on button "Move" at bounding box center [1023, 470] width 73 height 26
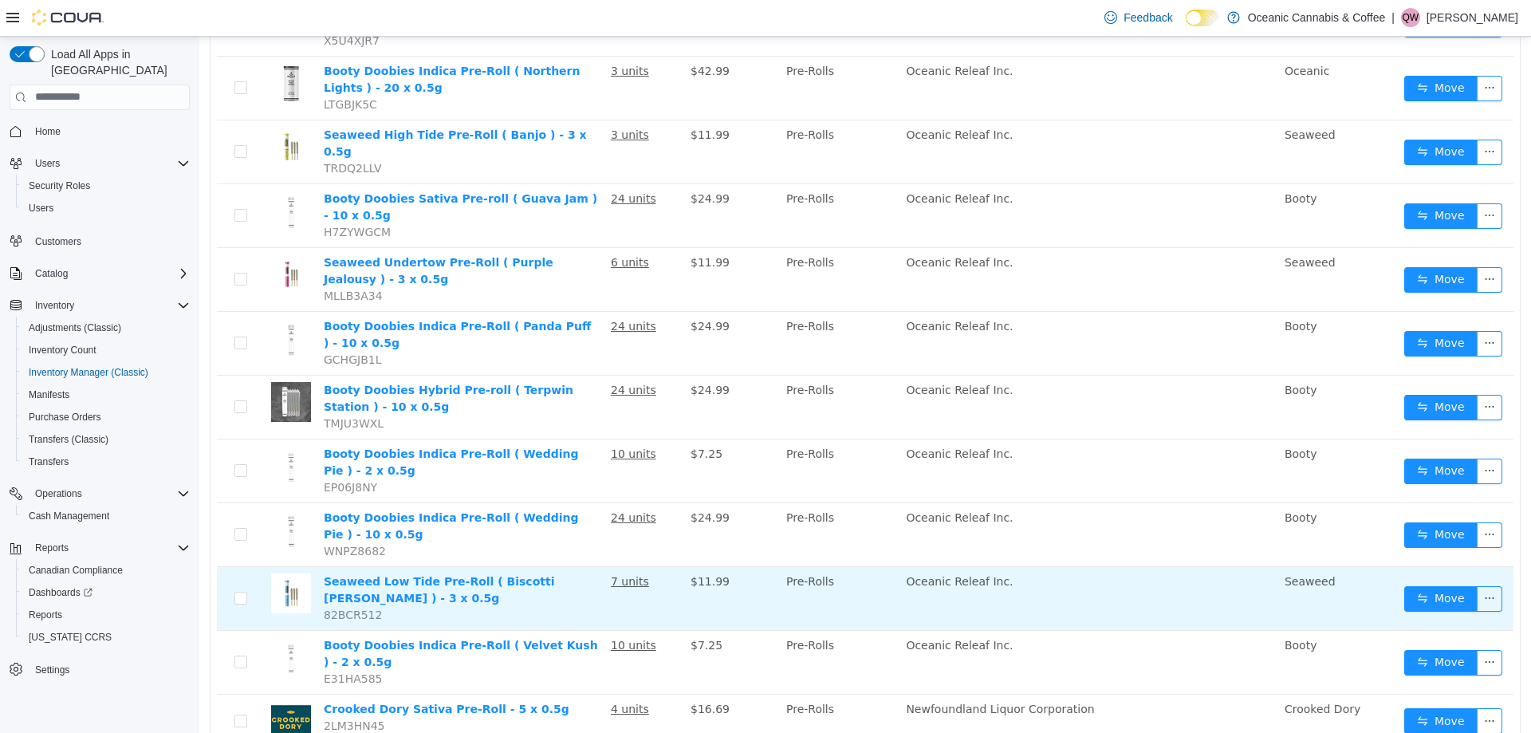
scroll to position [1078, 0]
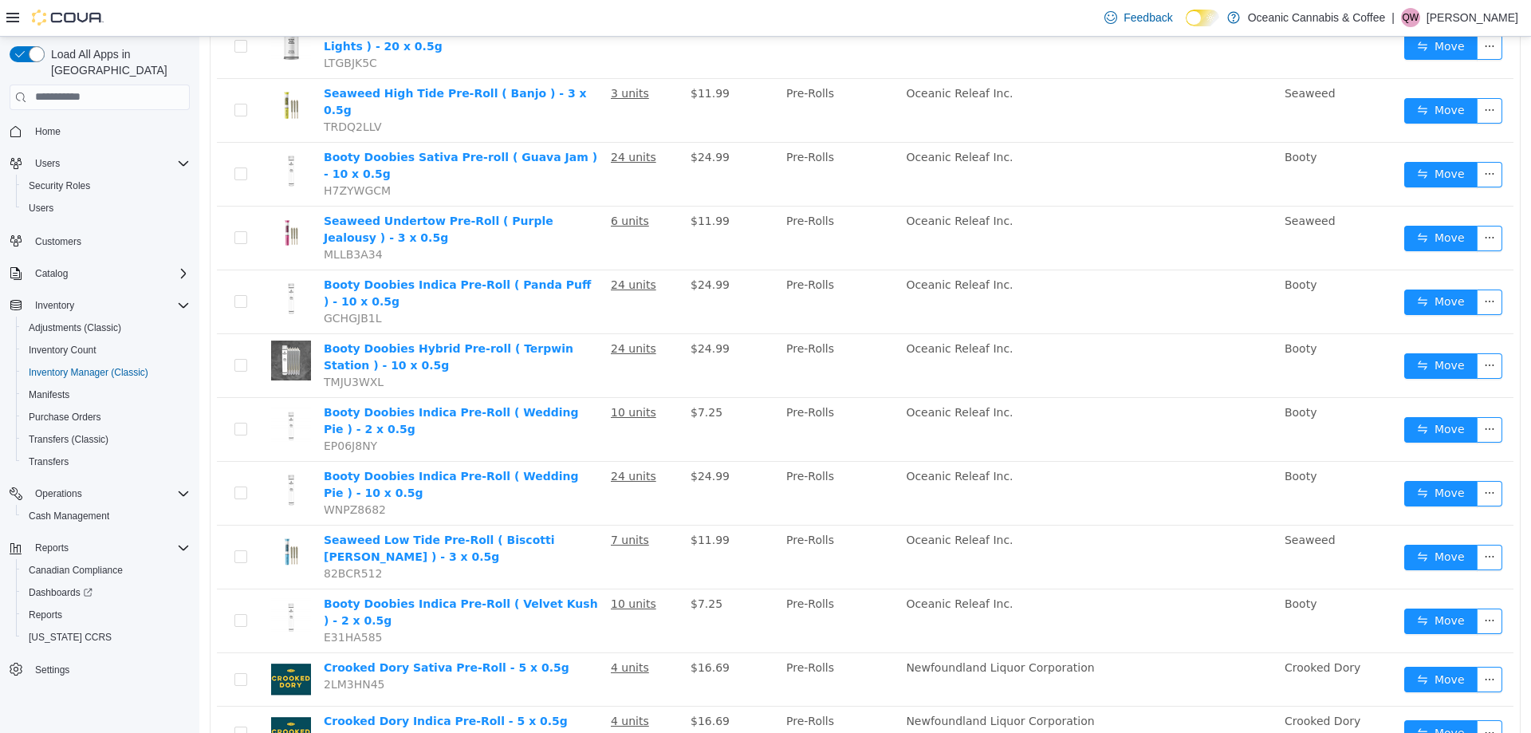
click at [1462, 680] on li "50 / page" at bounding box center [1467, 685] width 77 height 26
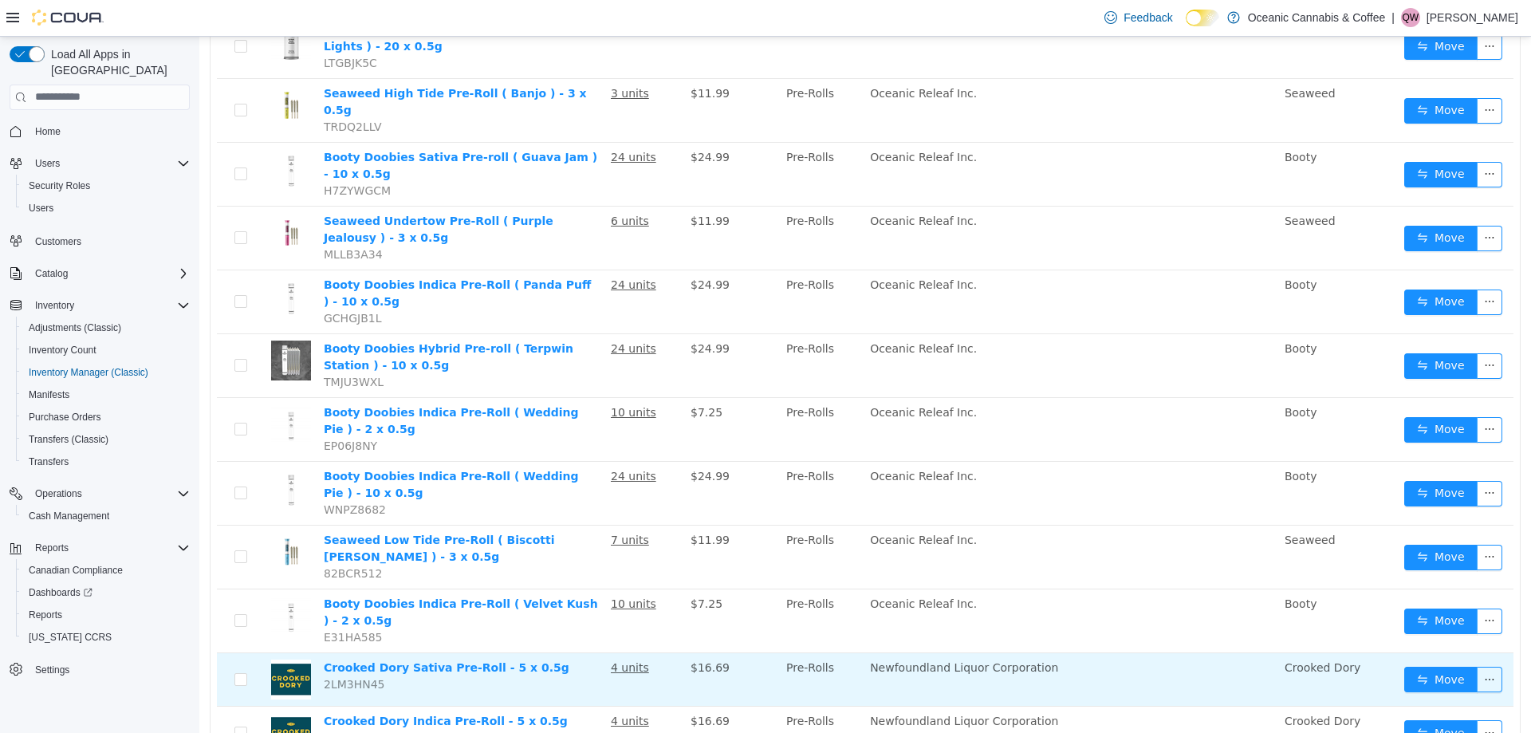
scroll to position [1158, 0]
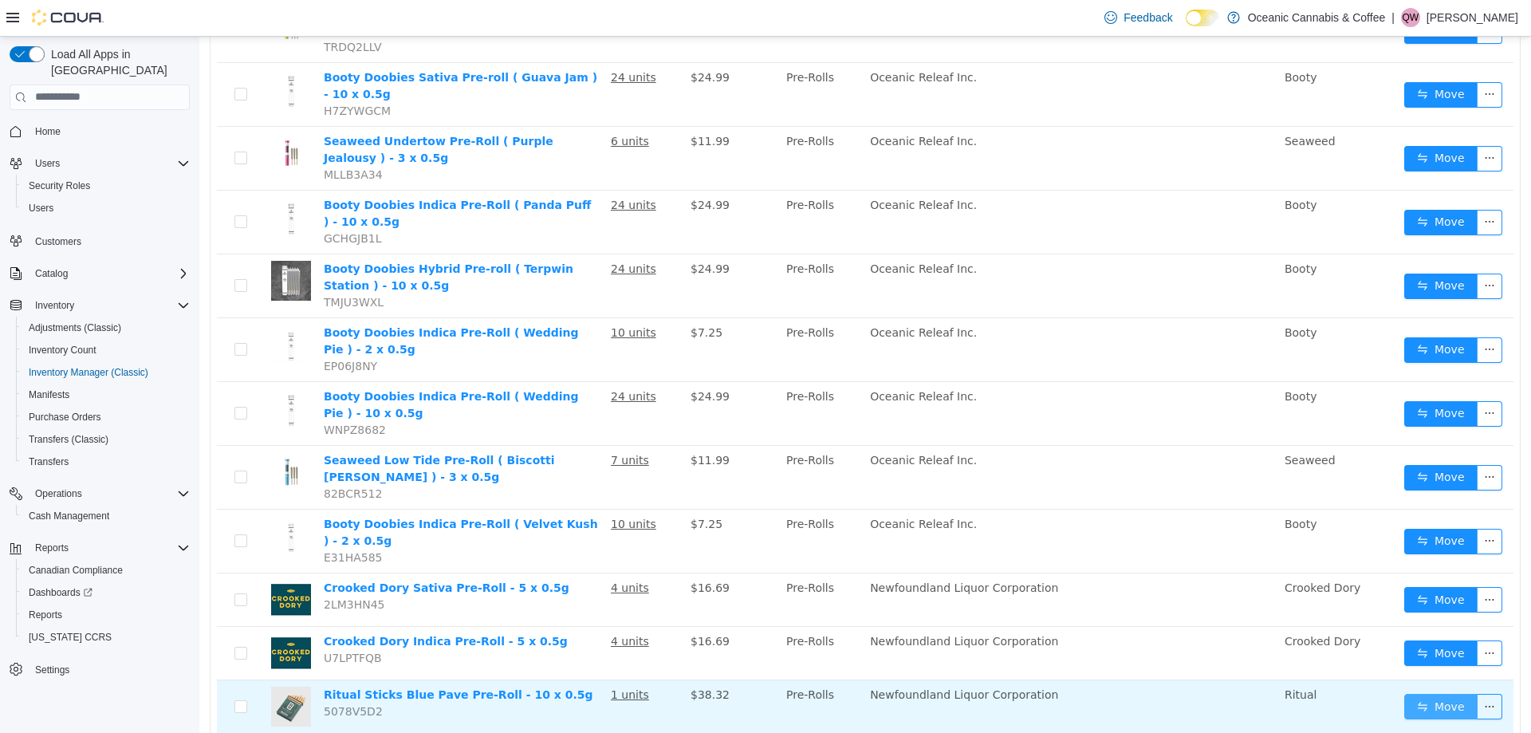
click at [1436, 693] on button "Move" at bounding box center [1440, 706] width 73 height 26
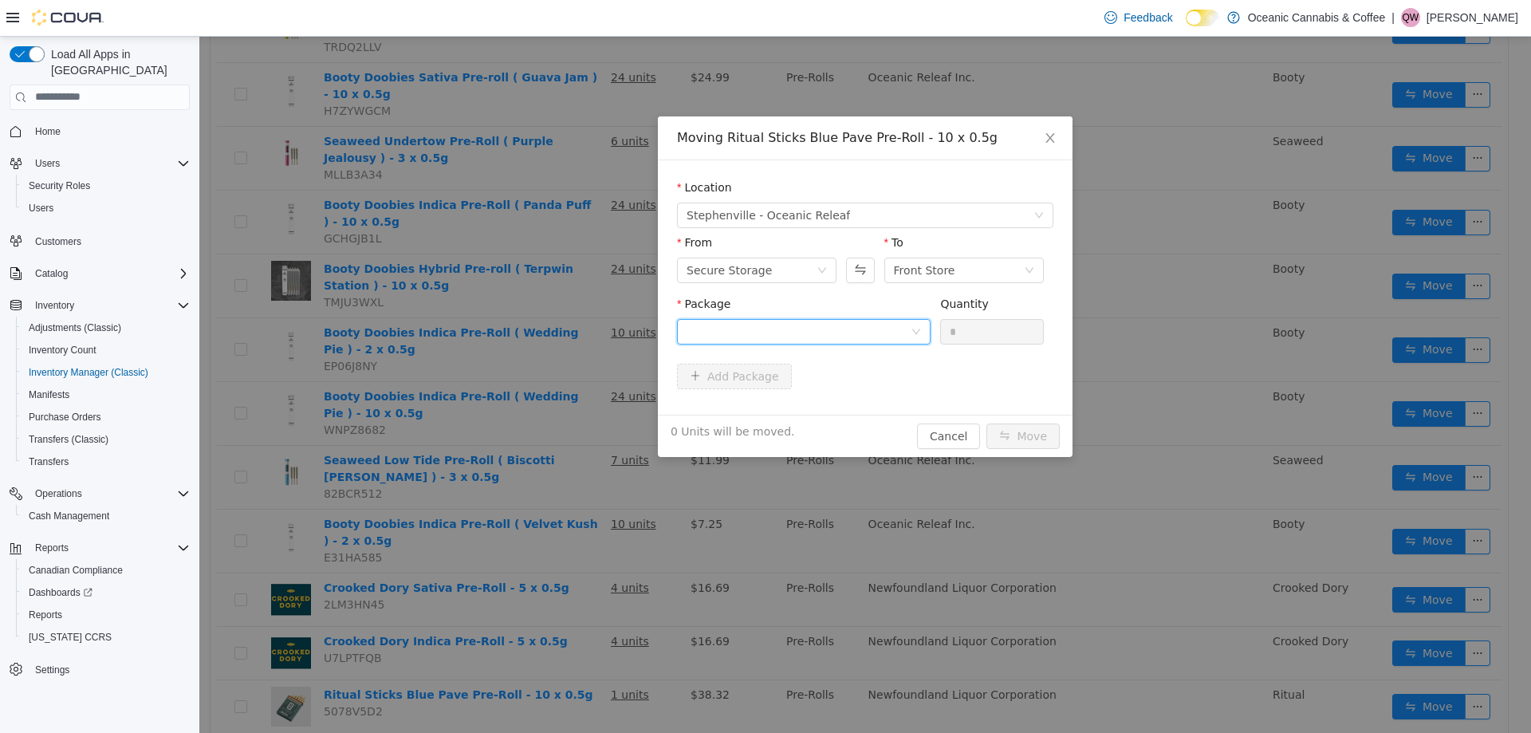
drag, startPoint x: 770, startPoint y: 324, endPoint x: 765, endPoint y: 341, distance: 17.4
click at [771, 323] on div at bounding box center [799, 331] width 224 height 24
click at [746, 390] on li "2025112 Quantity : 12 Units" at bounding box center [804, 397] width 254 height 43
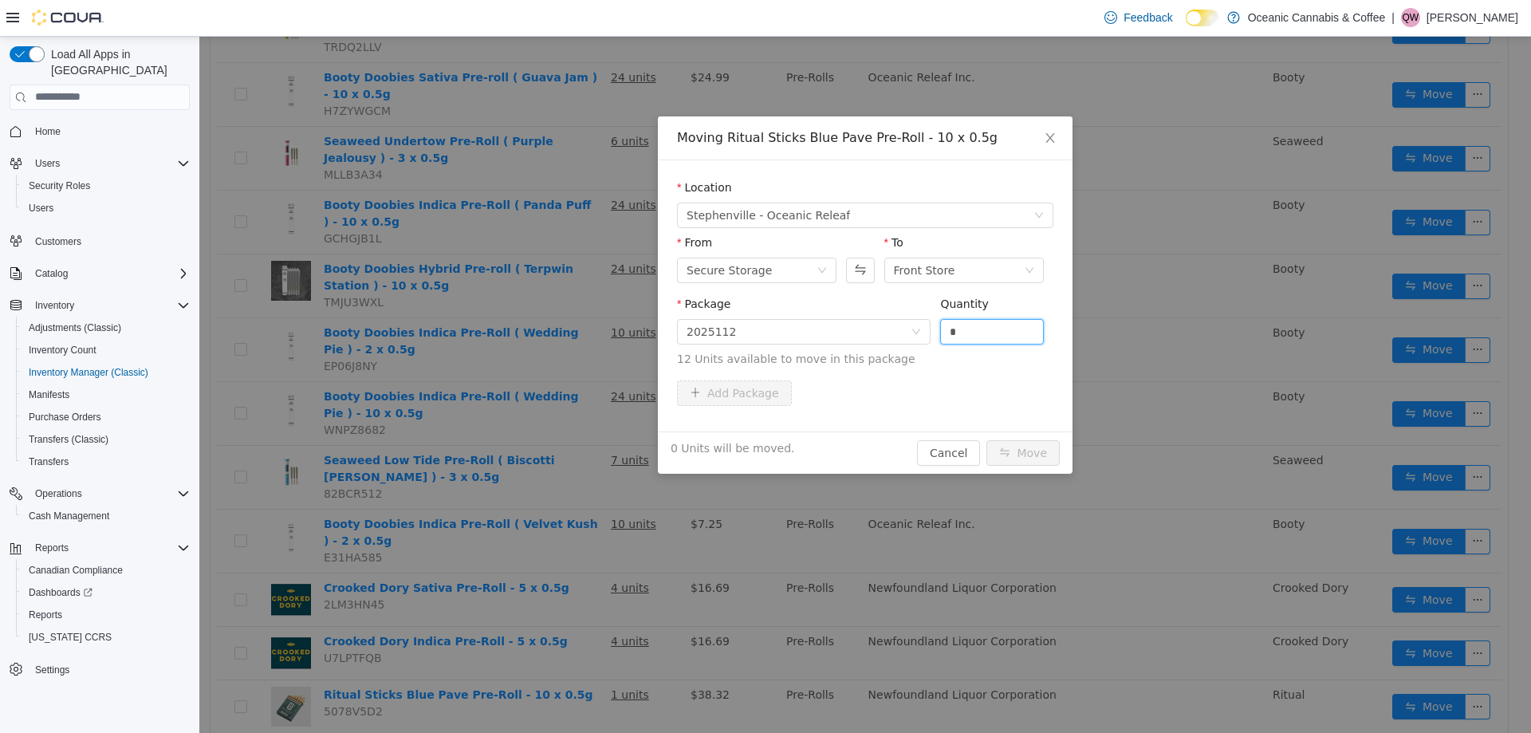
drag, startPoint x: 1006, startPoint y: 321, endPoint x: 988, endPoint y: 373, distance: 55.0
click at [910, 325] on span "Package 2025112 Quantity * 12 Units available to move in this package" at bounding box center [865, 332] width 376 height 70
type input "*"
click at [1012, 450] on button "Move" at bounding box center [1023, 452] width 73 height 26
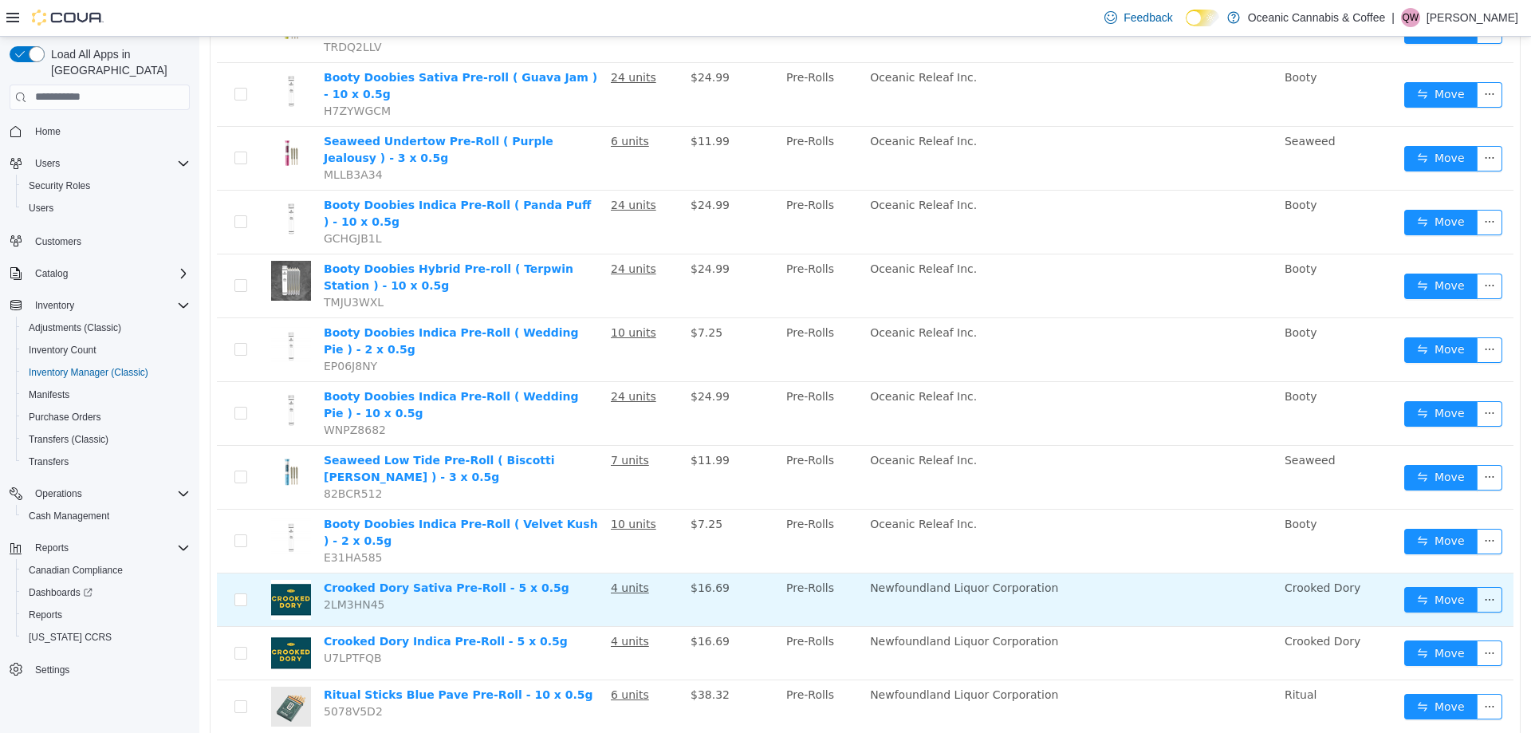
scroll to position [1238, 0]
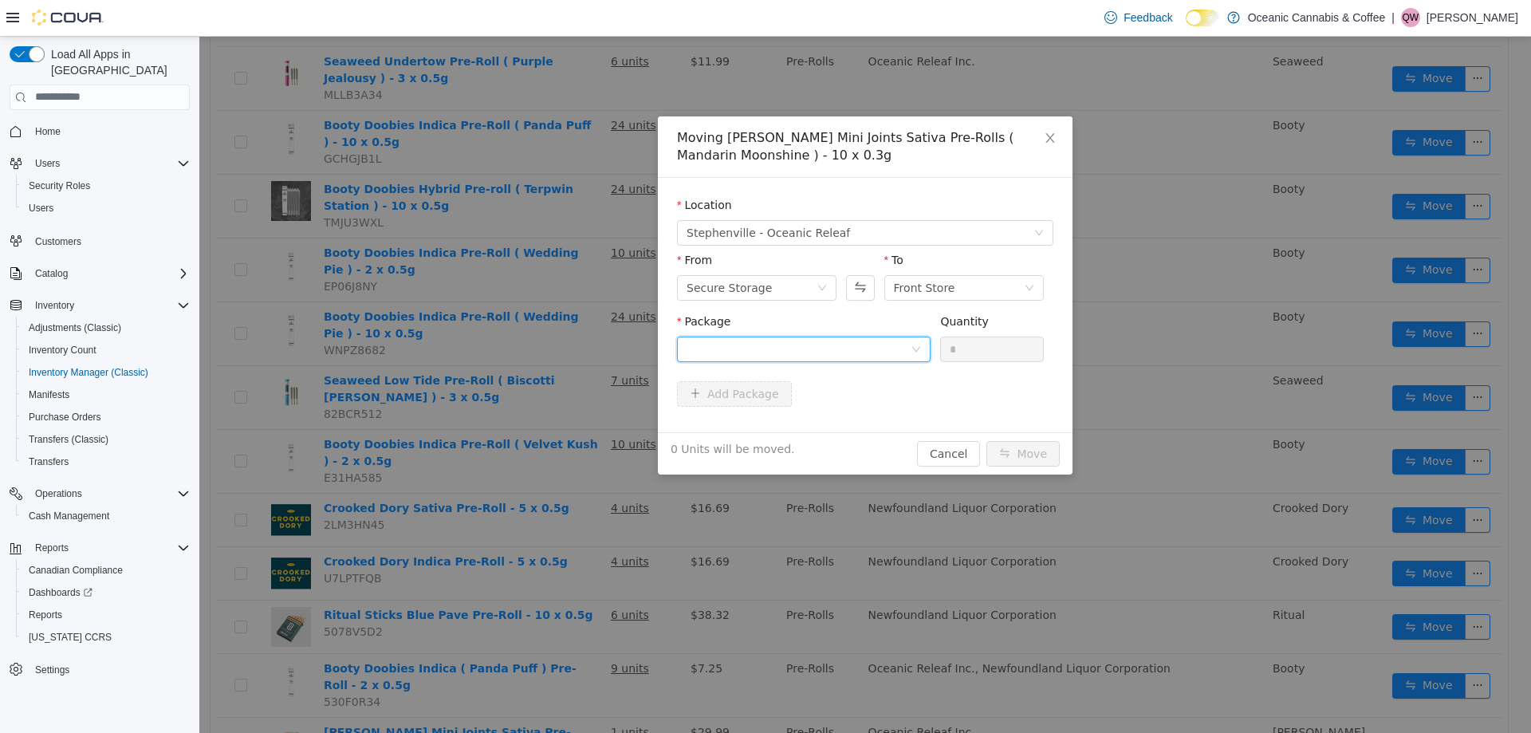
click at [799, 352] on div at bounding box center [799, 349] width 224 height 24
click at [759, 405] on li "MM0223 Quantity : 56 Units" at bounding box center [804, 414] width 254 height 43
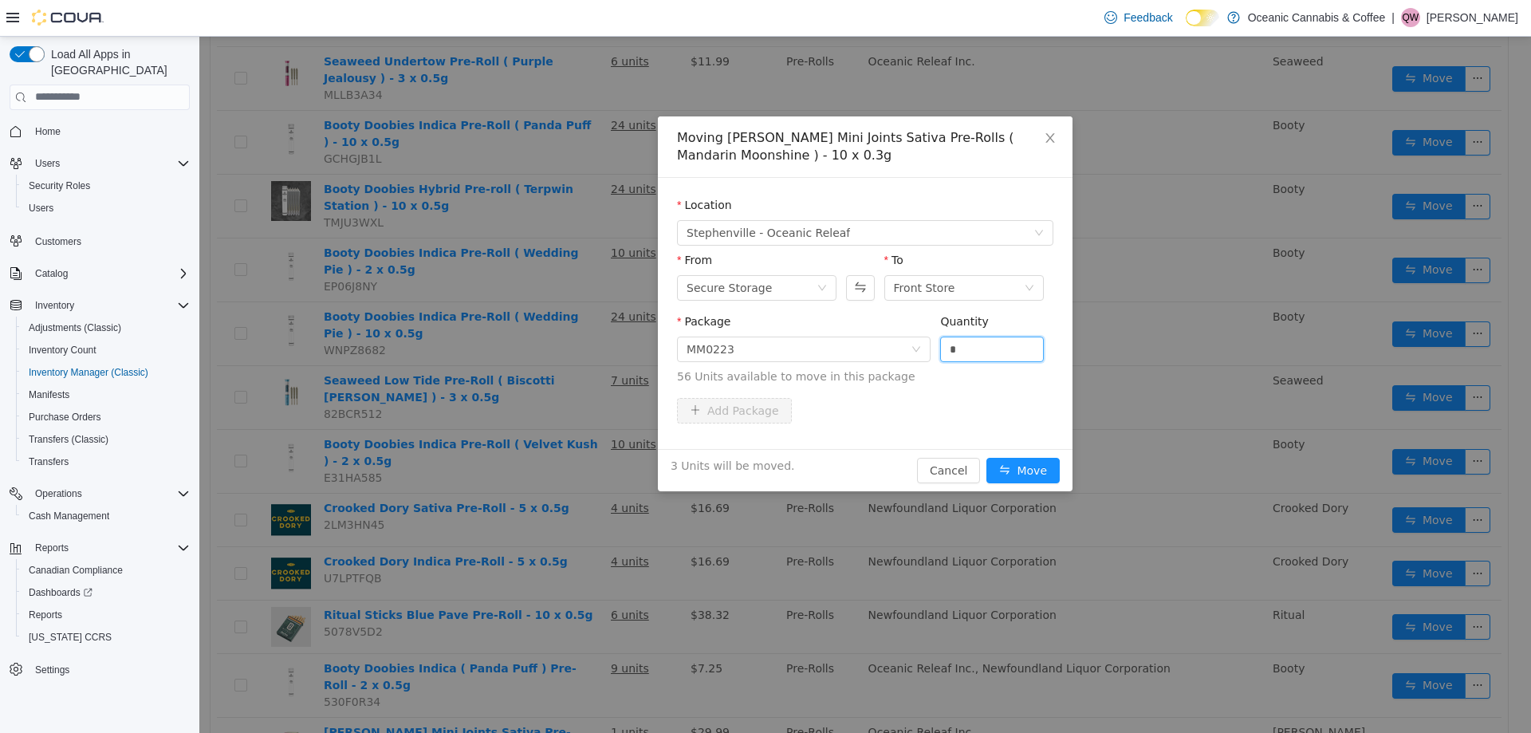
drag, startPoint x: 942, startPoint y: 351, endPoint x: 1001, endPoint y: 385, distance: 68.3
click at [925, 349] on span "Package MM0223 Quantity * 56 Units available to move in this package" at bounding box center [865, 349] width 376 height 70
type input "*"
click at [1019, 459] on button "Move" at bounding box center [1023, 470] width 73 height 26
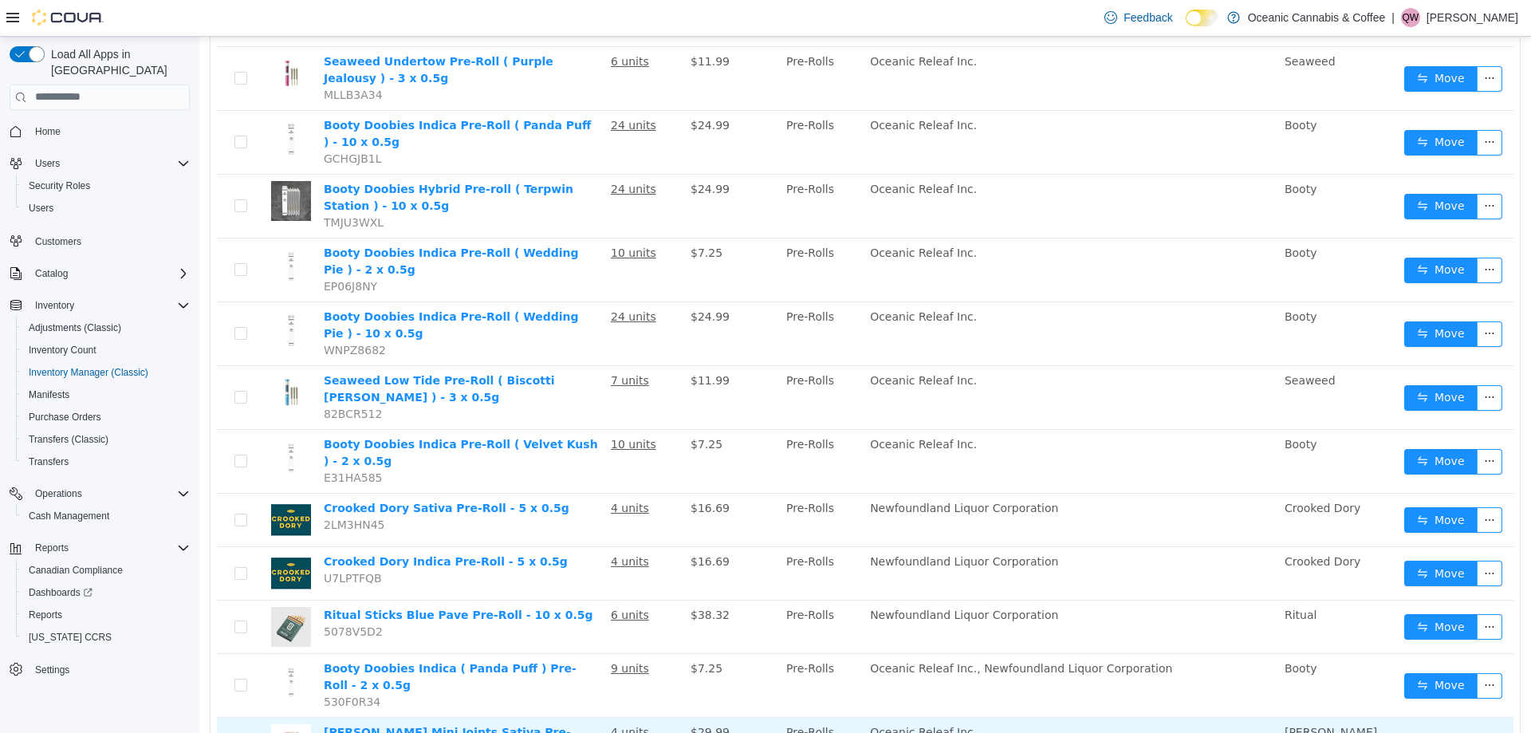
scroll to position [1318, 0]
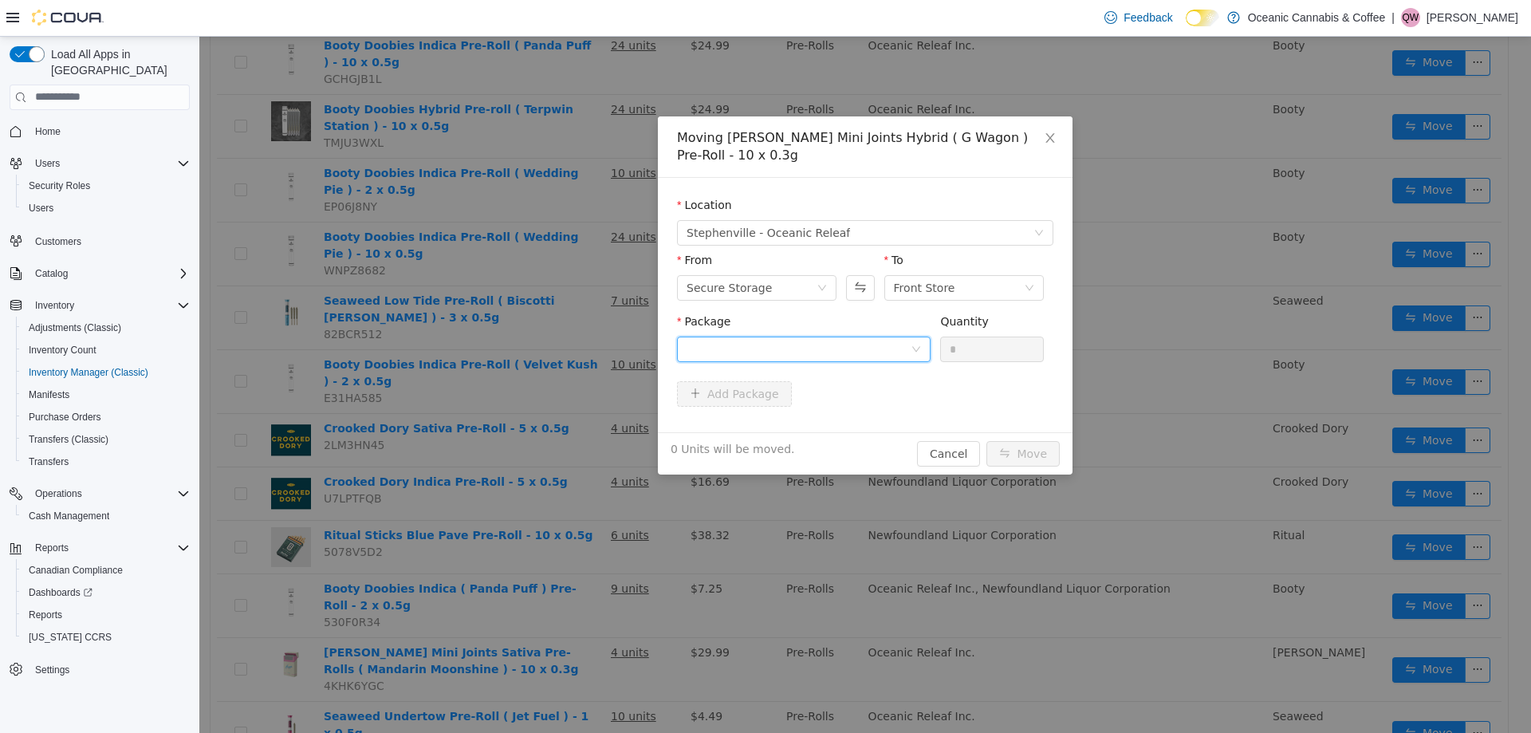
click at [862, 337] on div at bounding box center [799, 349] width 224 height 24
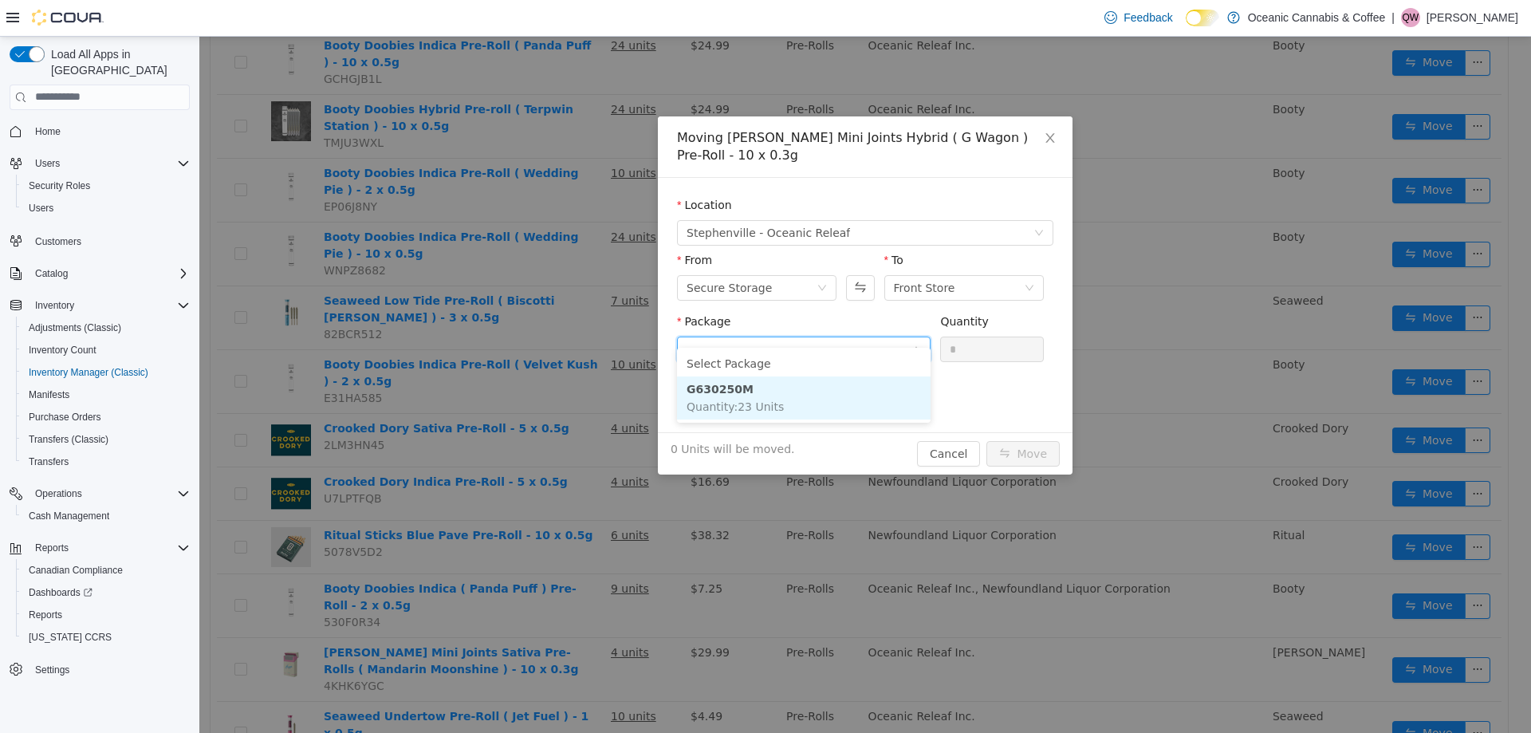
click at [822, 407] on li "G630250M Quantity : 23 Units" at bounding box center [804, 397] width 254 height 43
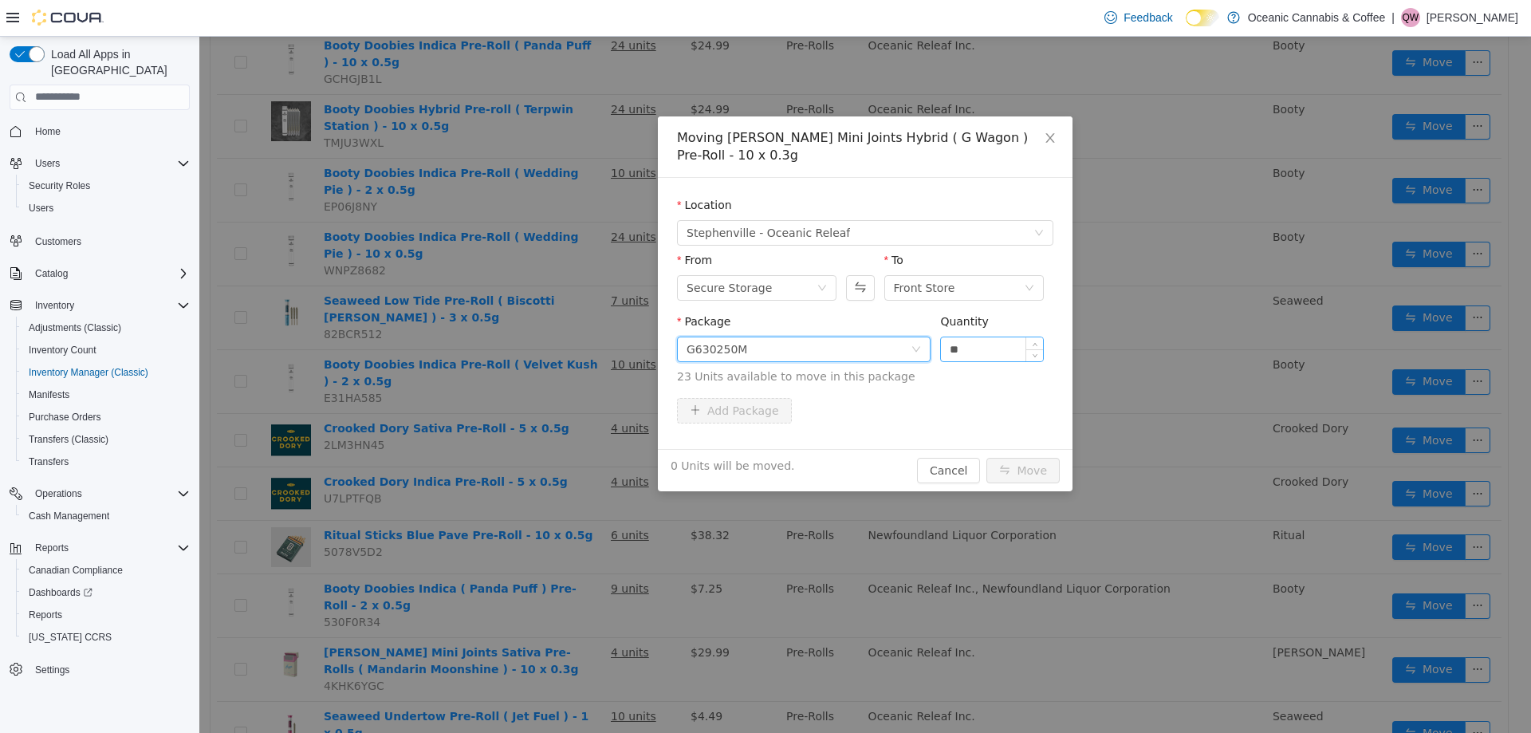
drag, startPoint x: 963, startPoint y: 336, endPoint x: 943, endPoint y: 339, distance: 21.0
click at [943, 337] on input "**" at bounding box center [992, 349] width 102 height 24
type input "*"
click at [1018, 457] on button "Move" at bounding box center [1023, 470] width 73 height 26
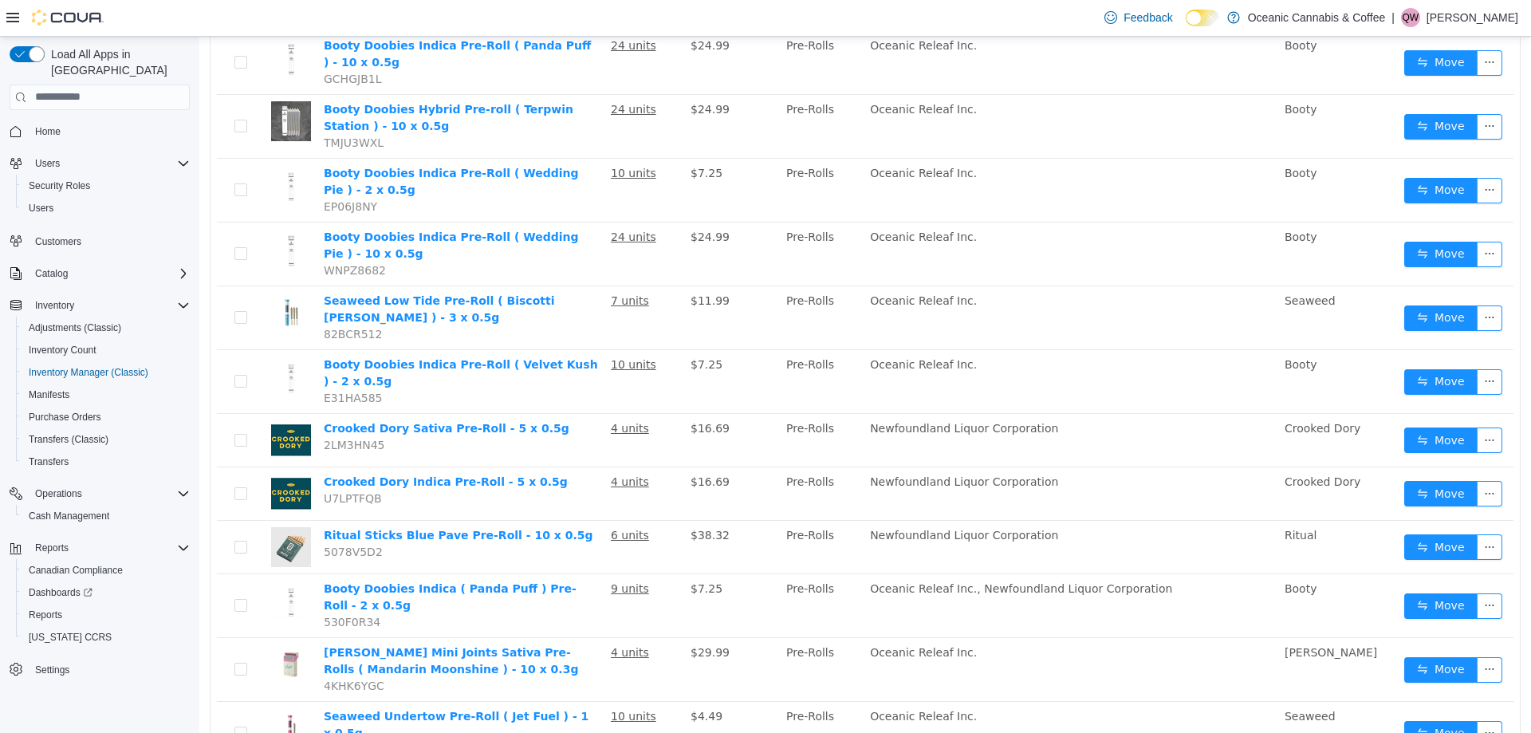
scroll to position [1477, 0]
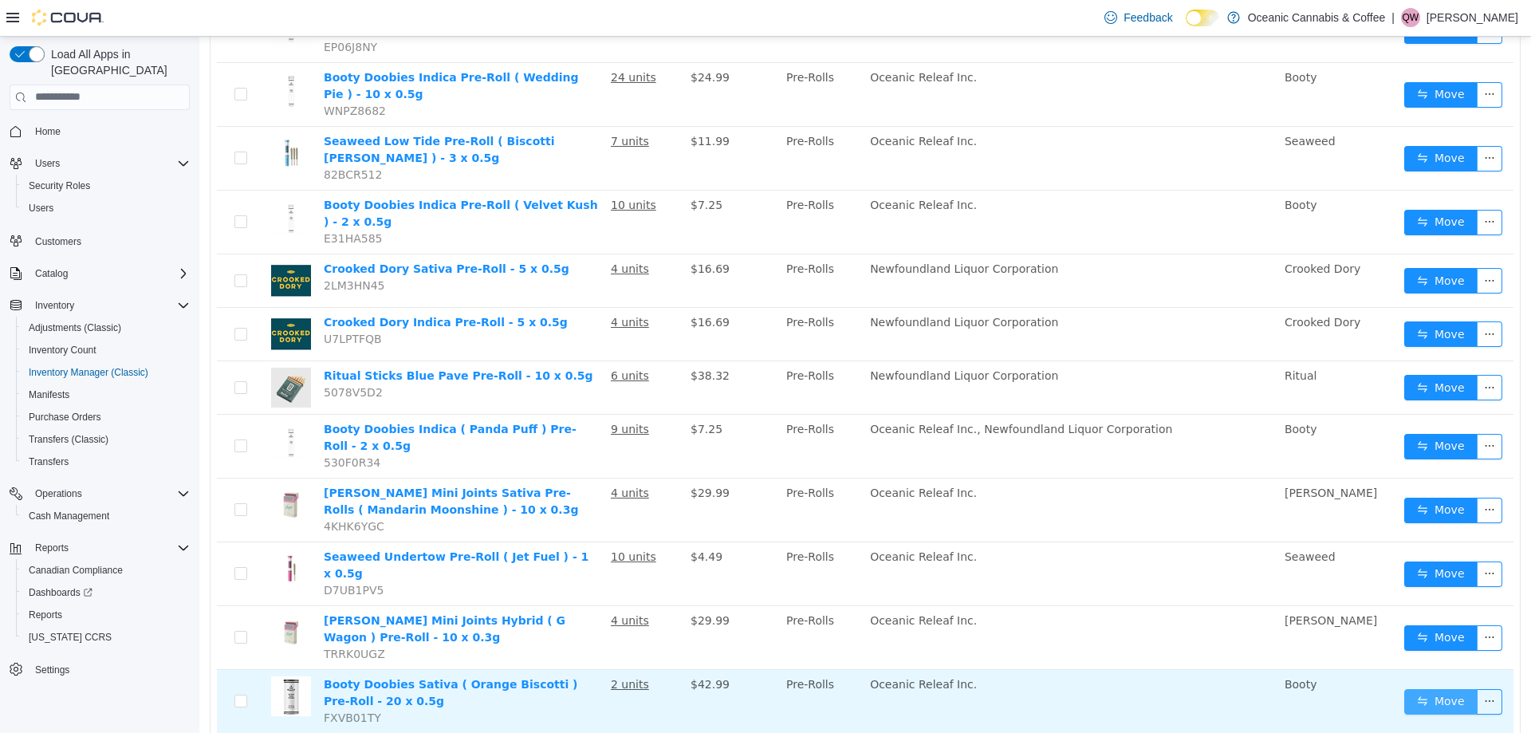
click at [1420, 688] on button "Move" at bounding box center [1440, 701] width 73 height 26
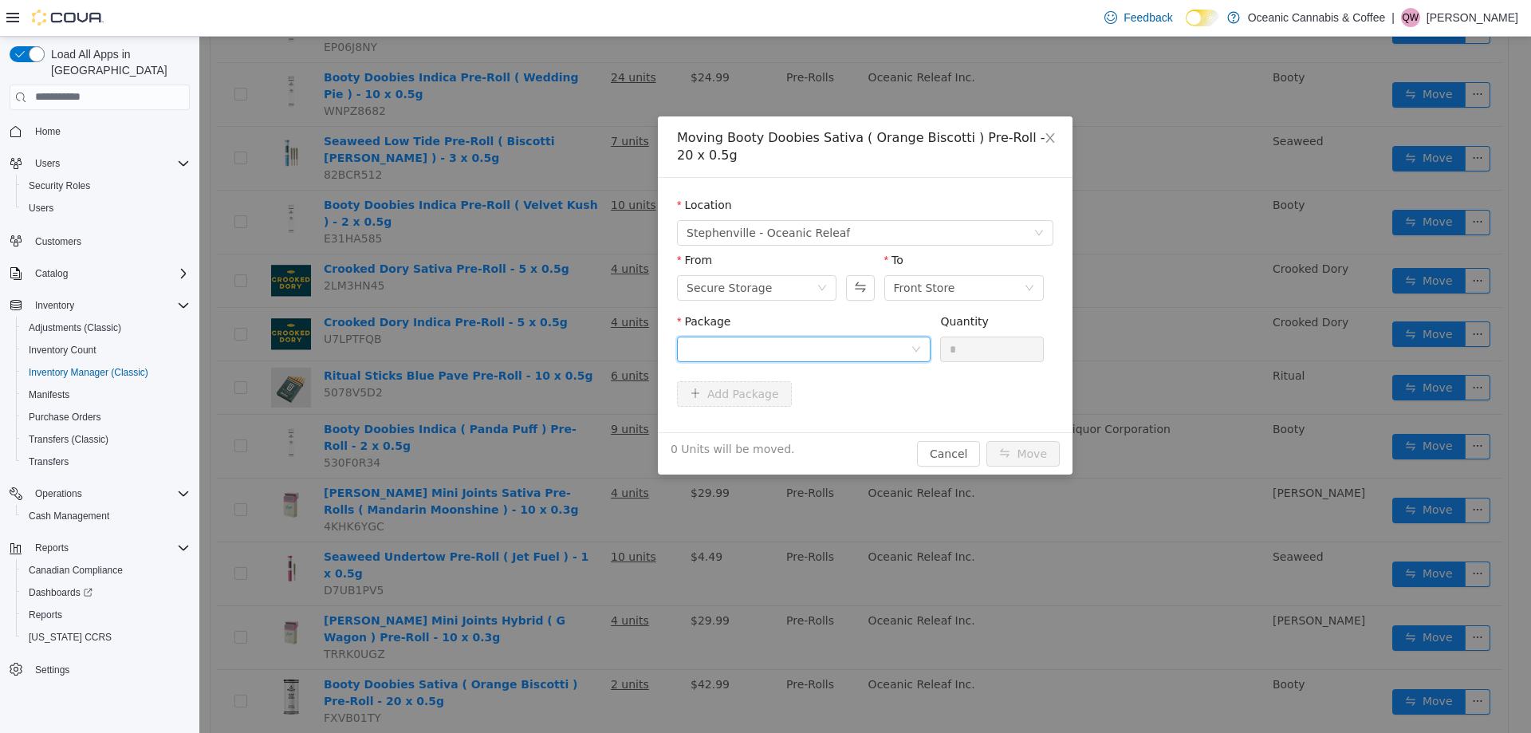
click at [895, 360] on div at bounding box center [799, 349] width 224 height 24
click at [815, 409] on li "MC0441 Quantity : 59 Units" at bounding box center [804, 414] width 254 height 43
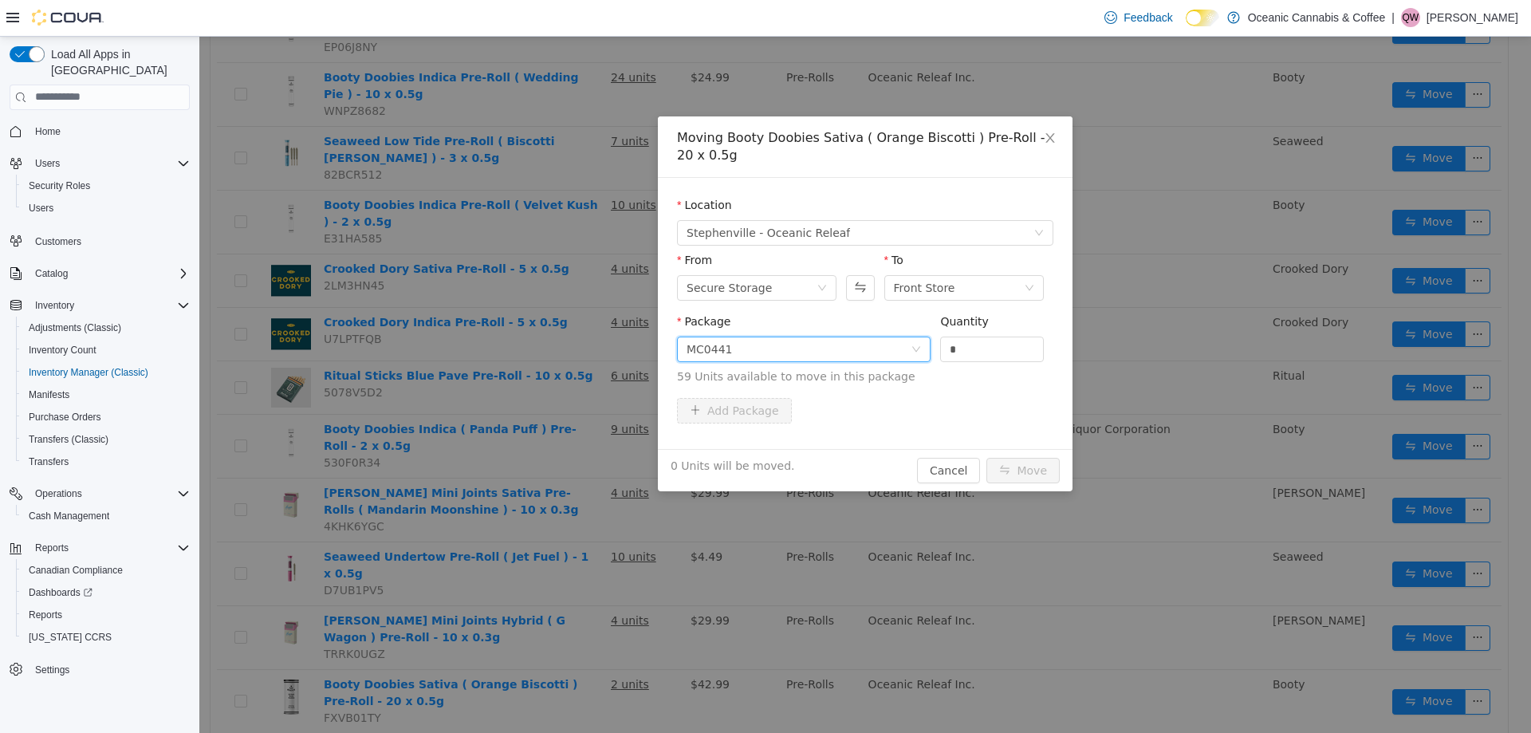
drag, startPoint x: 963, startPoint y: 353, endPoint x: 892, endPoint y: 349, distance: 71.9
click at [892, 346] on span "Package MC0441 Quantity * 59 Units available to move in this package" at bounding box center [865, 349] width 376 height 70
type input "*"
click at [1031, 471] on button "Move" at bounding box center [1023, 470] width 73 height 26
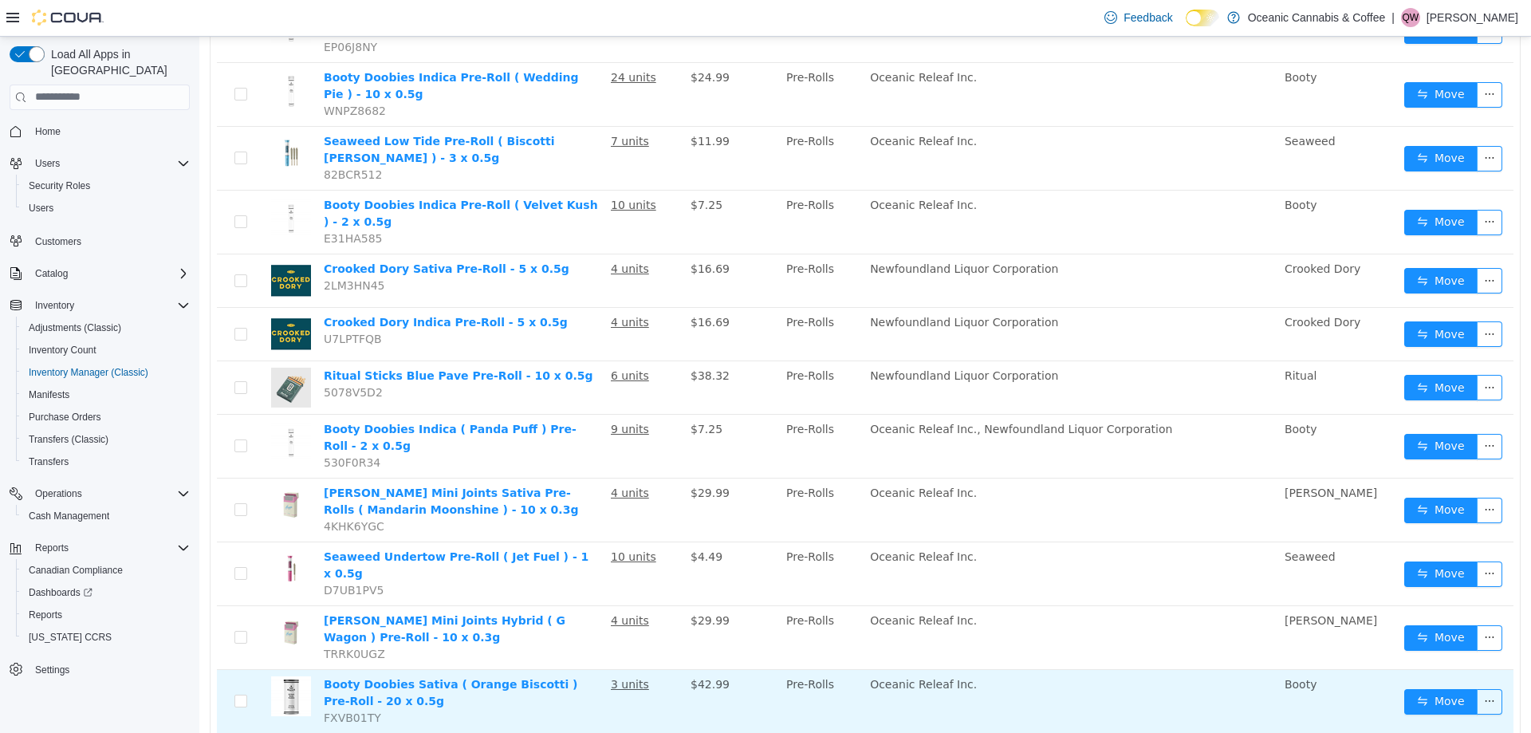
scroll to position [1557, 0]
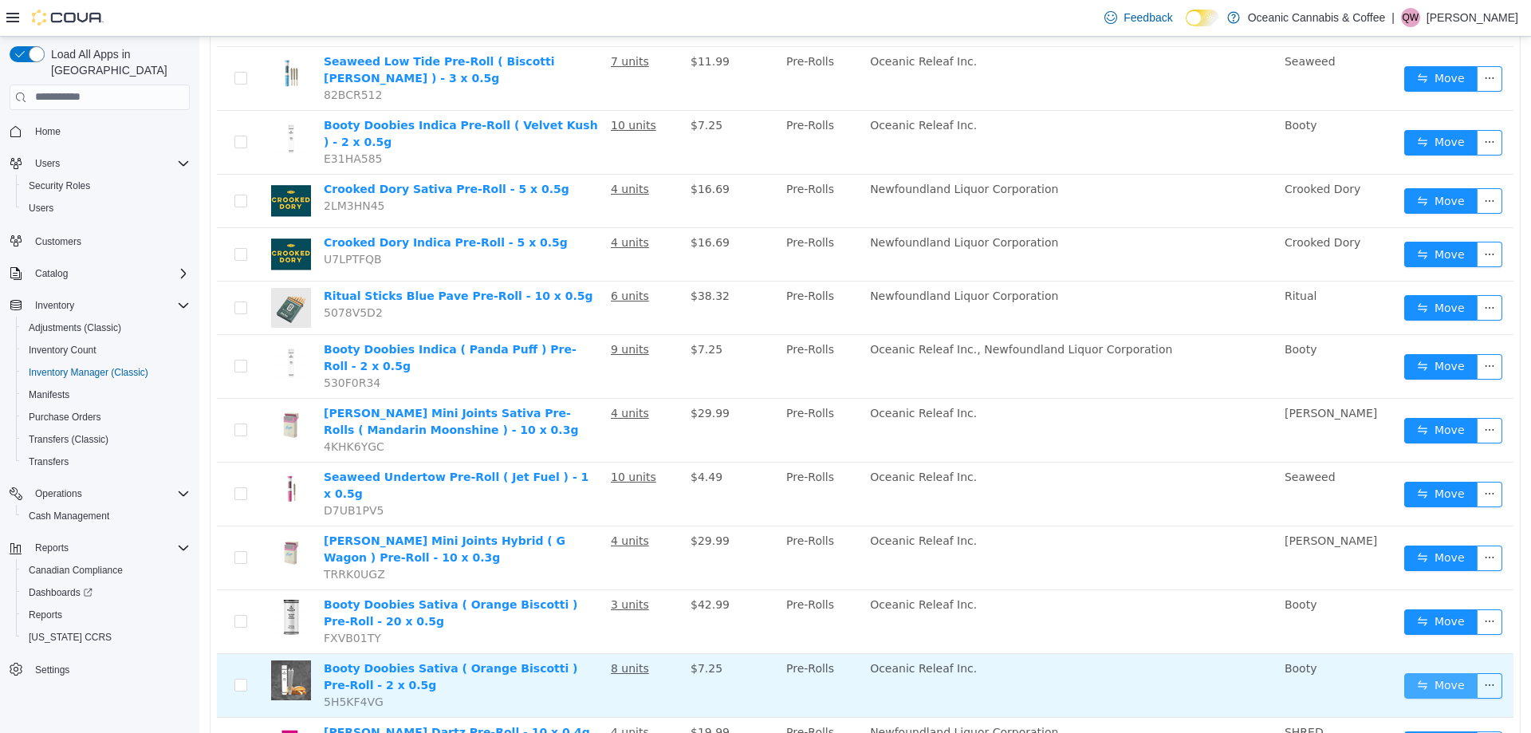
click at [1440, 672] on button "Move" at bounding box center [1440, 685] width 73 height 26
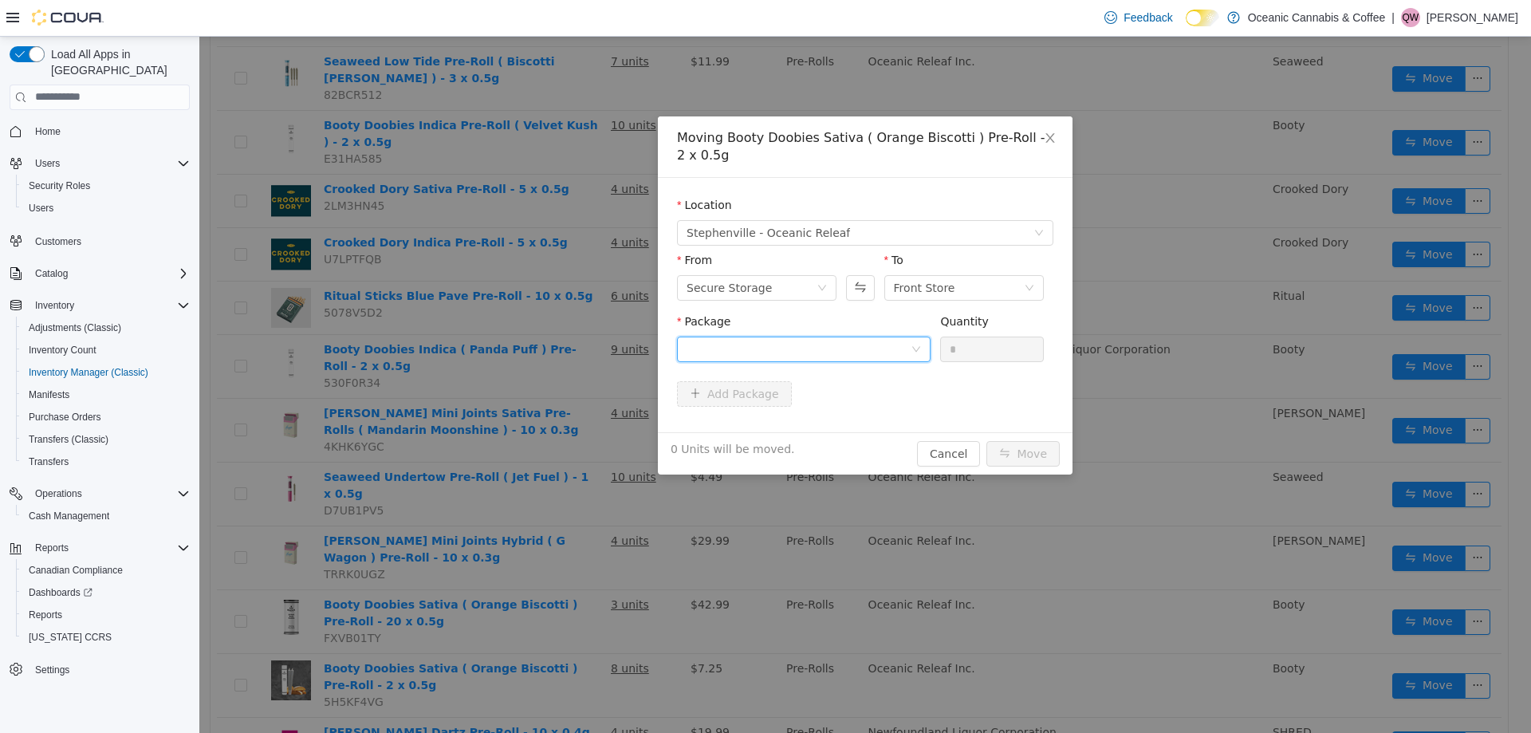
click at [732, 355] on div at bounding box center [799, 349] width 224 height 24
click at [732, 423] on span "Quantity : 86 Units" at bounding box center [735, 423] width 97 height 13
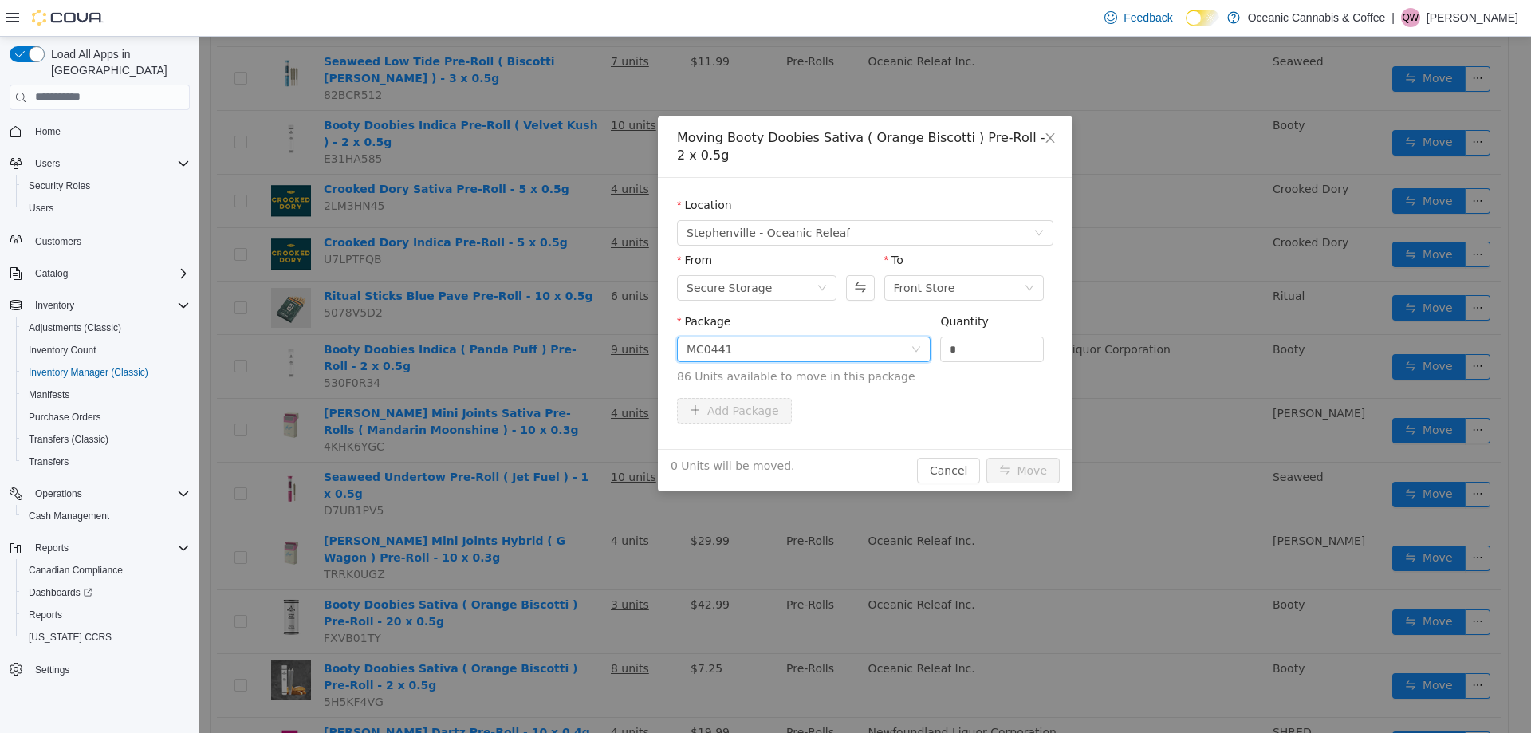
drag, startPoint x: 967, startPoint y: 350, endPoint x: 894, endPoint y: 343, distance: 73.7
click at [896, 342] on span "Package MC0441 Quantity * 86 Units available to move in this package" at bounding box center [865, 349] width 376 height 70
type input "*"
click at [1002, 455] on div "2 Units will be moved. Cancel Move" at bounding box center [865, 469] width 415 height 42
click at [1008, 466] on button "Move" at bounding box center [1023, 470] width 73 height 26
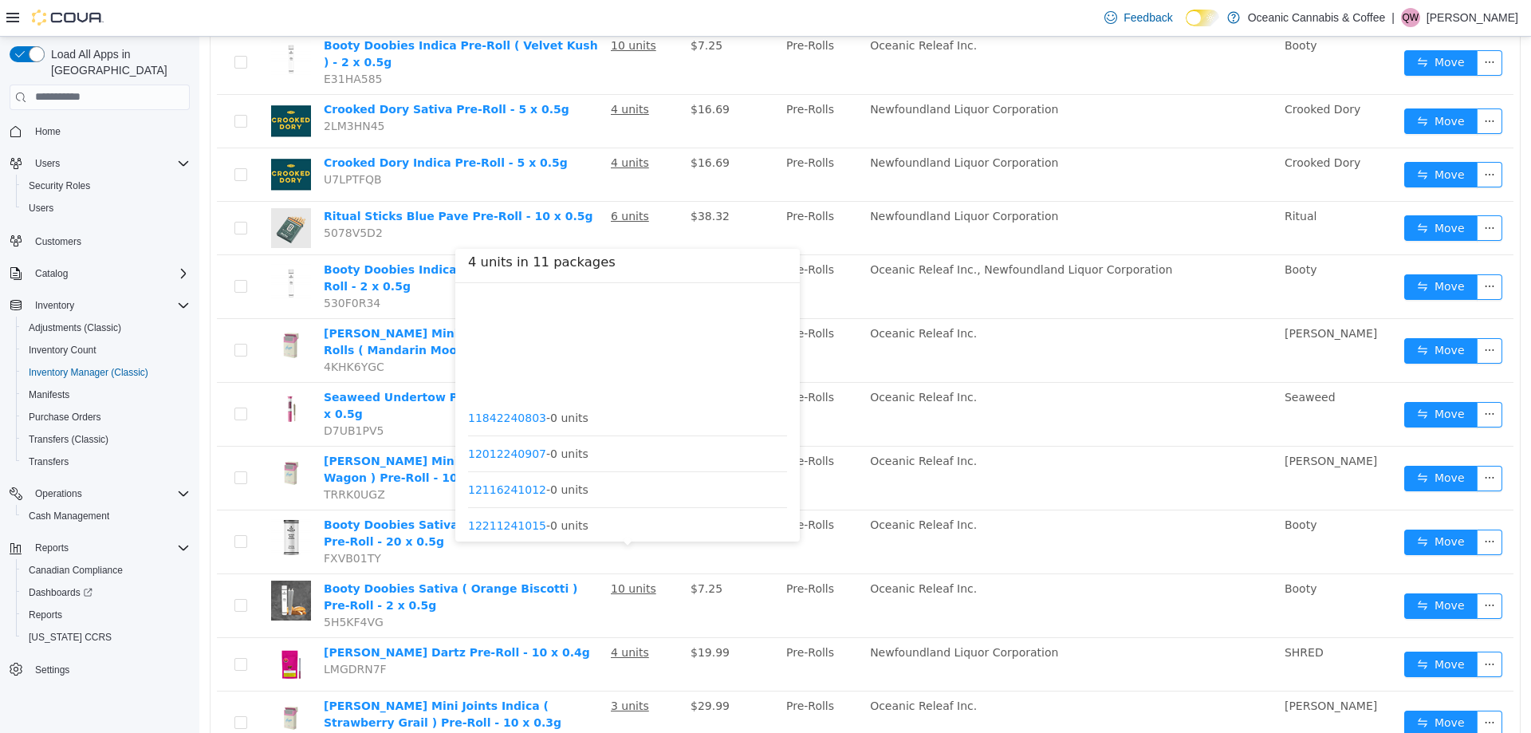
scroll to position [156, 0]
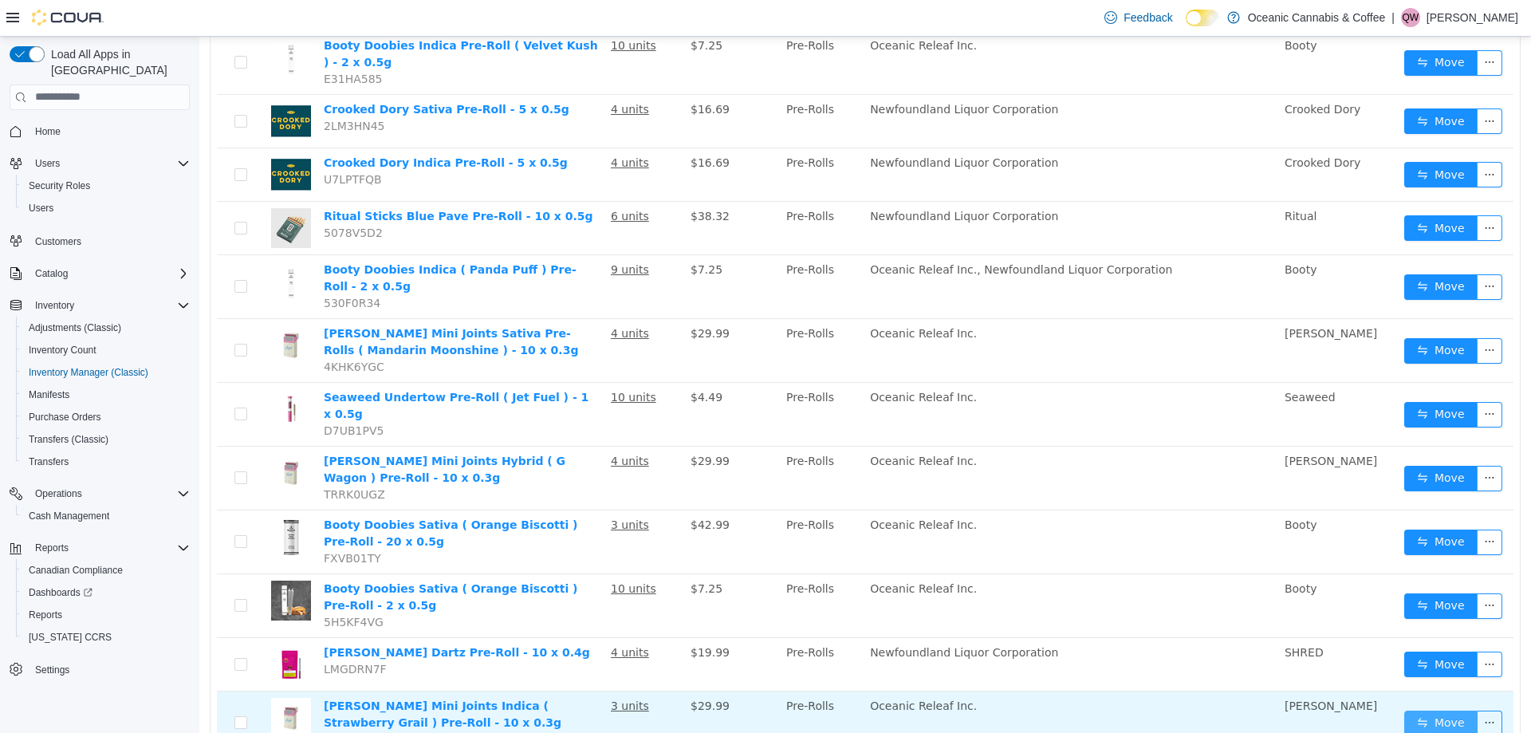
click at [1404, 710] on button "Move" at bounding box center [1440, 723] width 73 height 26
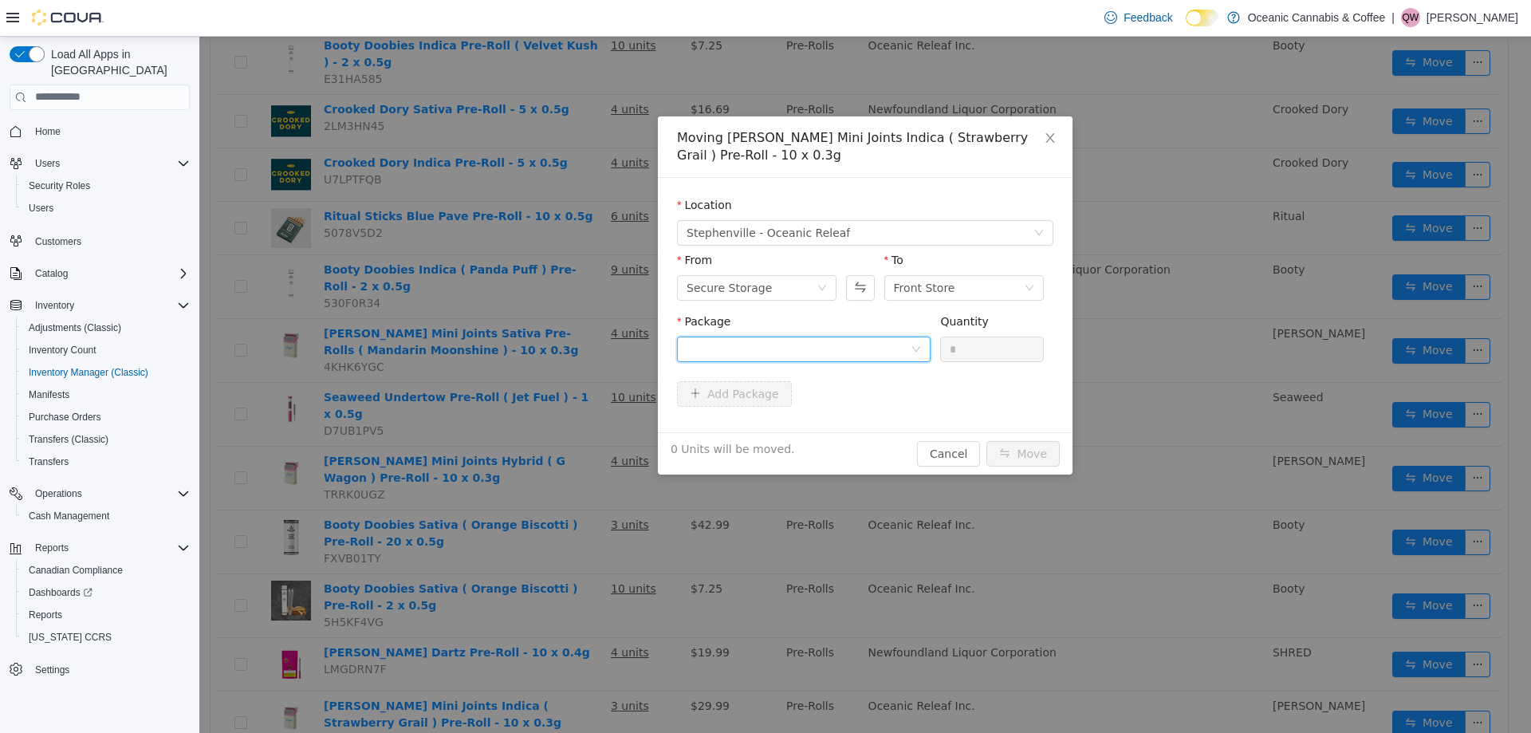
click at [803, 337] on div at bounding box center [799, 349] width 224 height 24
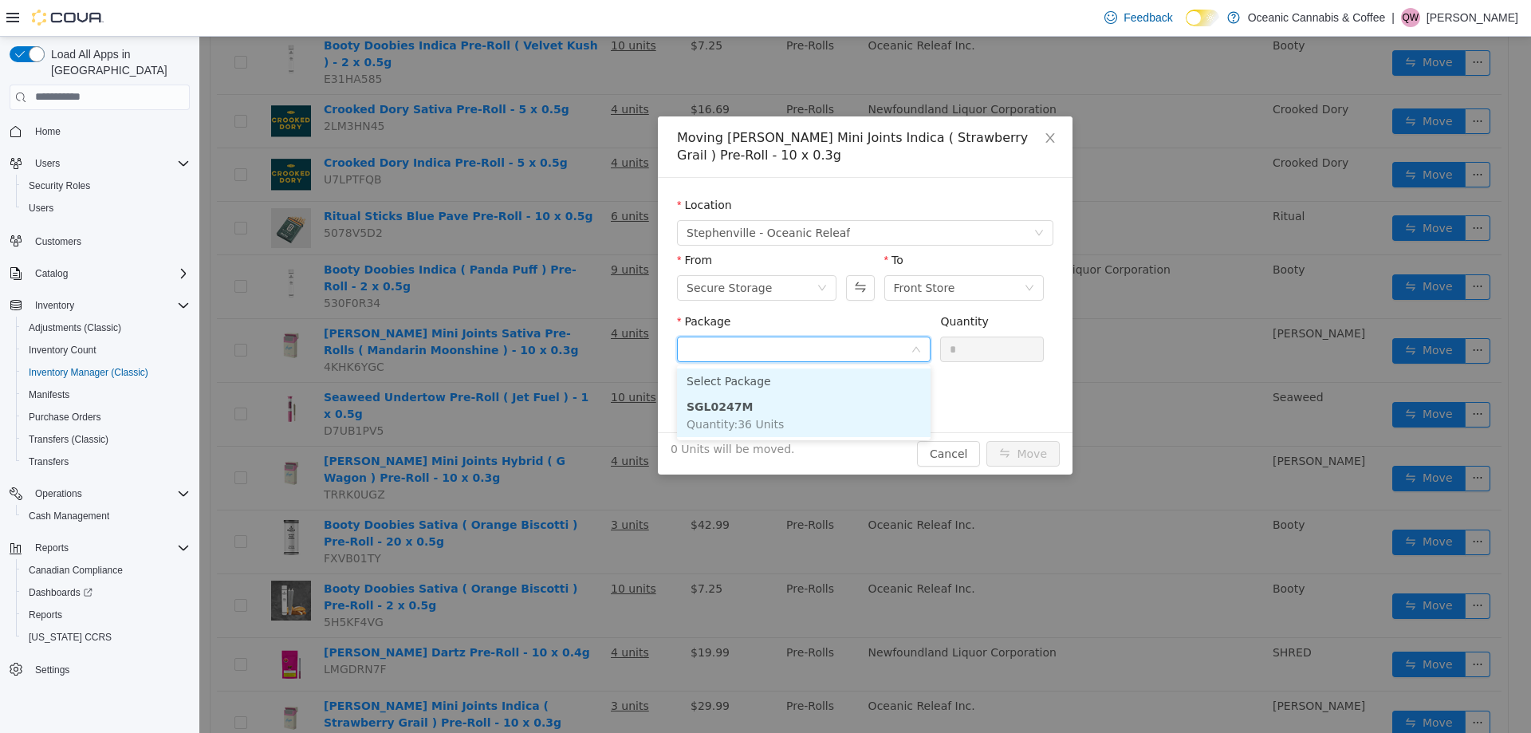
click at [766, 397] on ul "Select Package SGL0247M Quantity : 36 Units" at bounding box center [804, 401] width 254 height 75
click at [766, 407] on li "SGL0247M Quantity : 36 Units" at bounding box center [804, 414] width 254 height 43
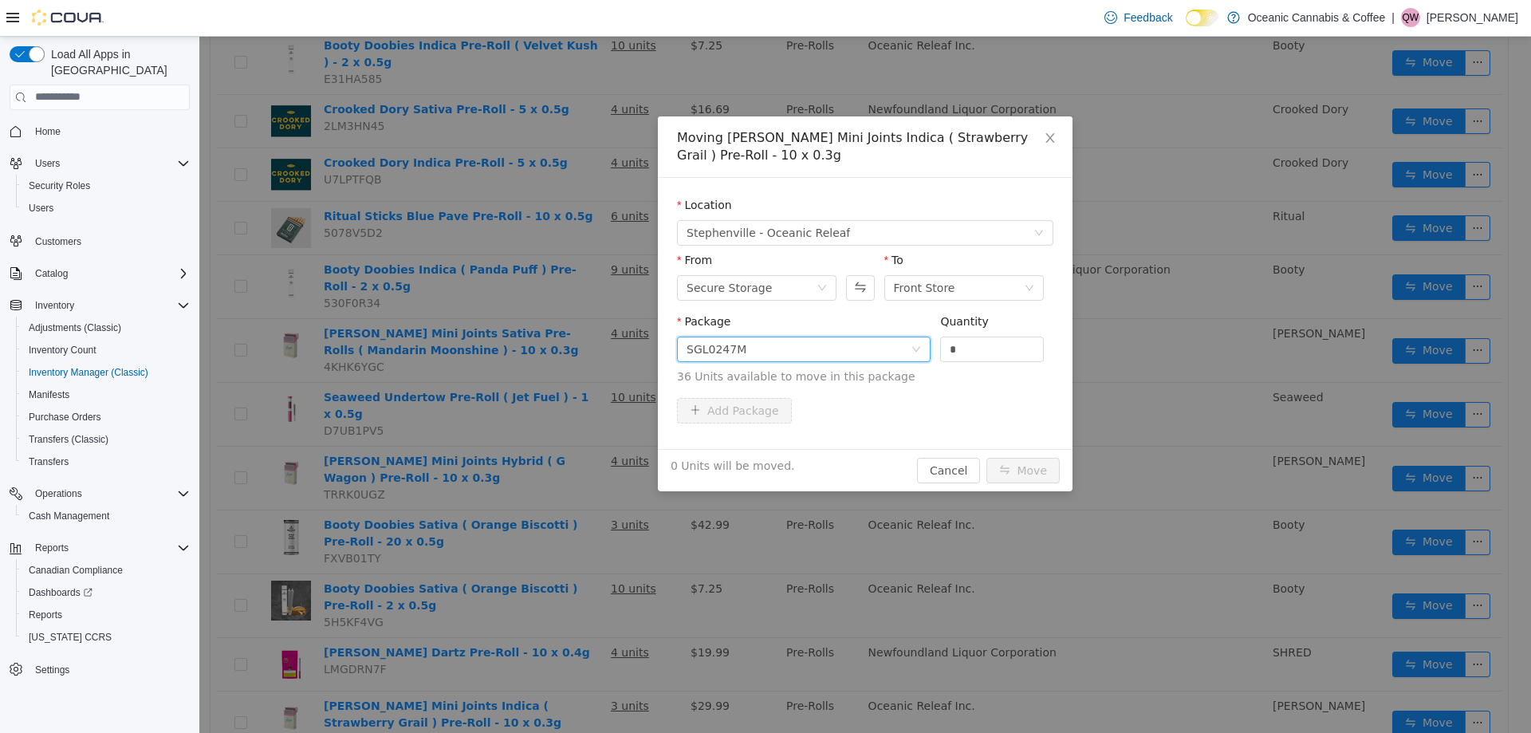
drag, startPoint x: 979, startPoint y: 356, endPoint x: 932, endPoint y: 349, distance: 47.6
click at [933, 349] on div "Package SGL0247M Quantity * 36 Units available to move in this package" at bounding box center [865, 349] width 376 height 72
type input "*"
click at [1031, 463] on button "Move" at bounding box center [1023, 470] width 73 height 26
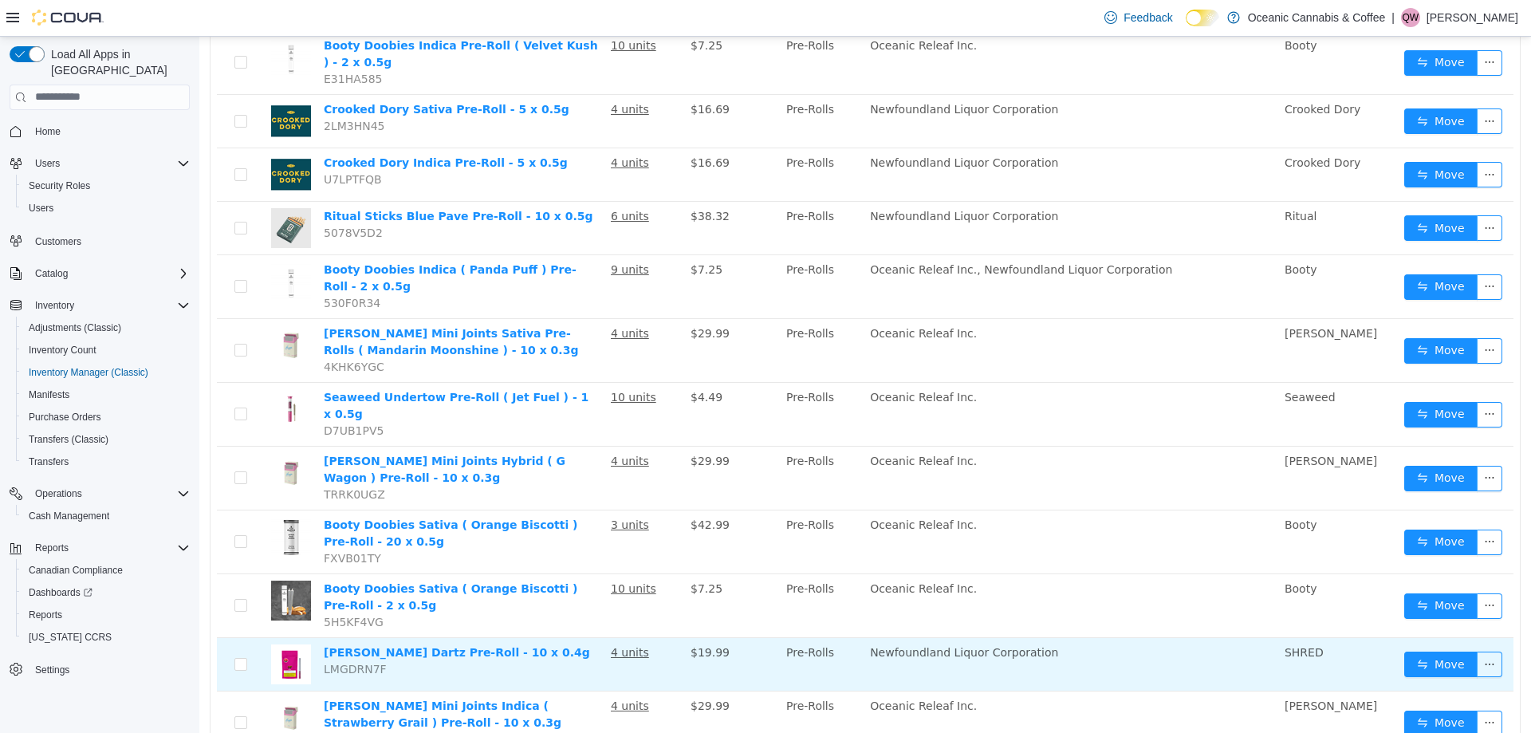
scroll to position [1796, 0]
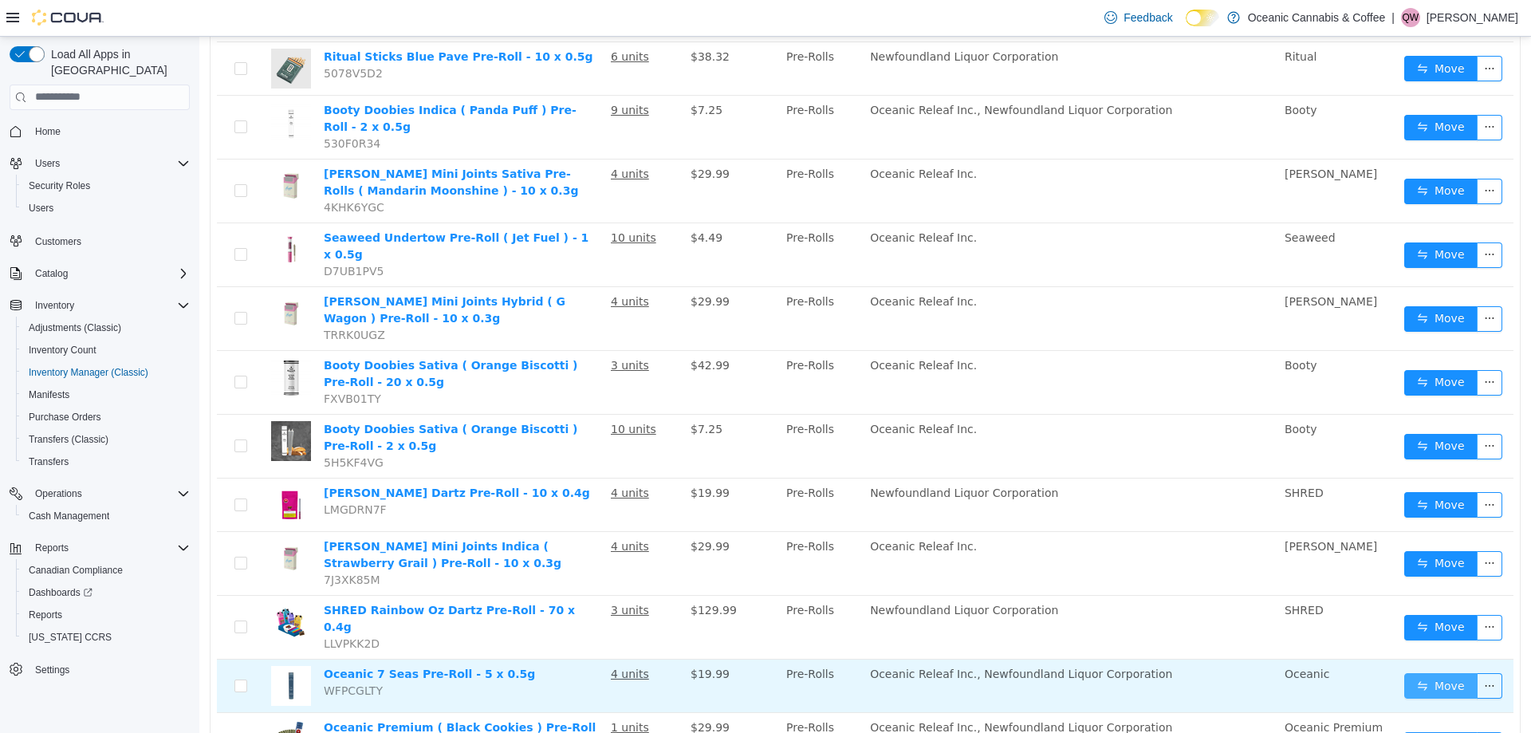
click at [1408, 672] on button "Move" at bounding box center [1440, 685] width 73 height 26
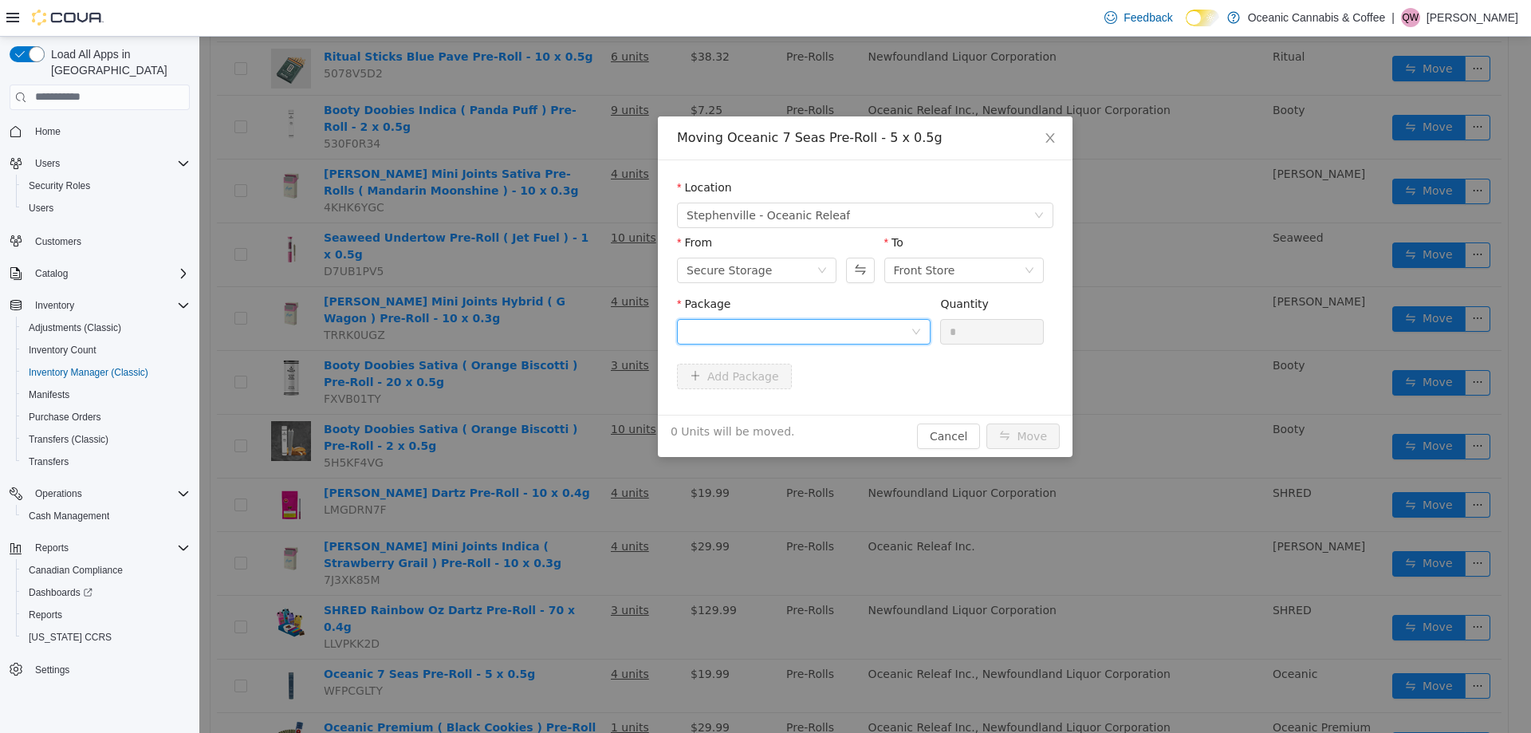
click at [814, 337] on div at bounding box center [799, 331] width 224 height 24
click at [778, 386] on li "OM0164 Quantity : 49 Units" at bounding box center [804, 397] width 254 height 43
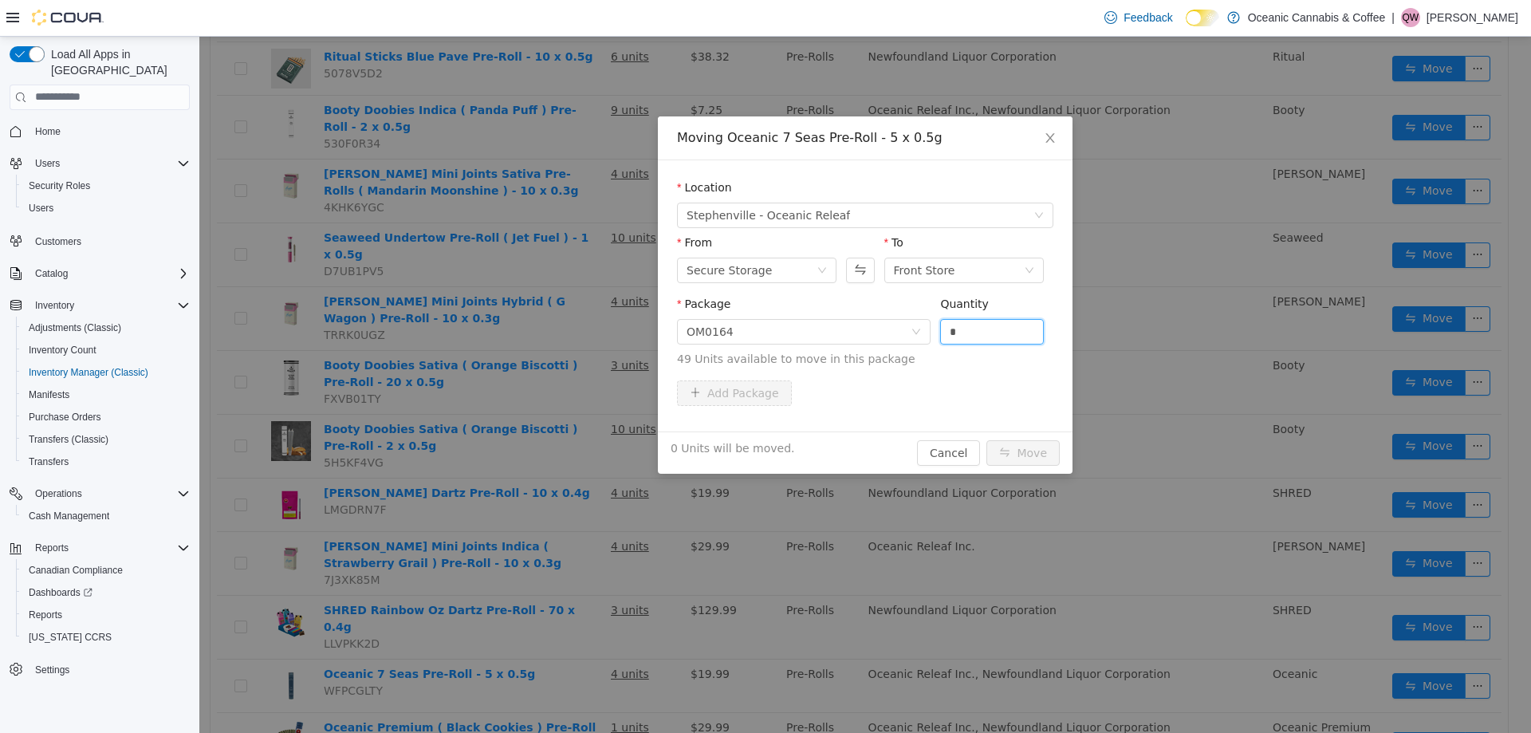
drag, startPoint x: 951, startPoint y: 329, endPoint x: 936, endPoint y: 329, distance: 16.0
click at [936, 329] on div "Package OM0164 Quantity * 49 Units available to move in this package" at bounding box center [865, 331] width 376 height 72
type input "*"
click at [1033, 448] on button "Move" at bounding box center [1023, 452] width 73 height 26
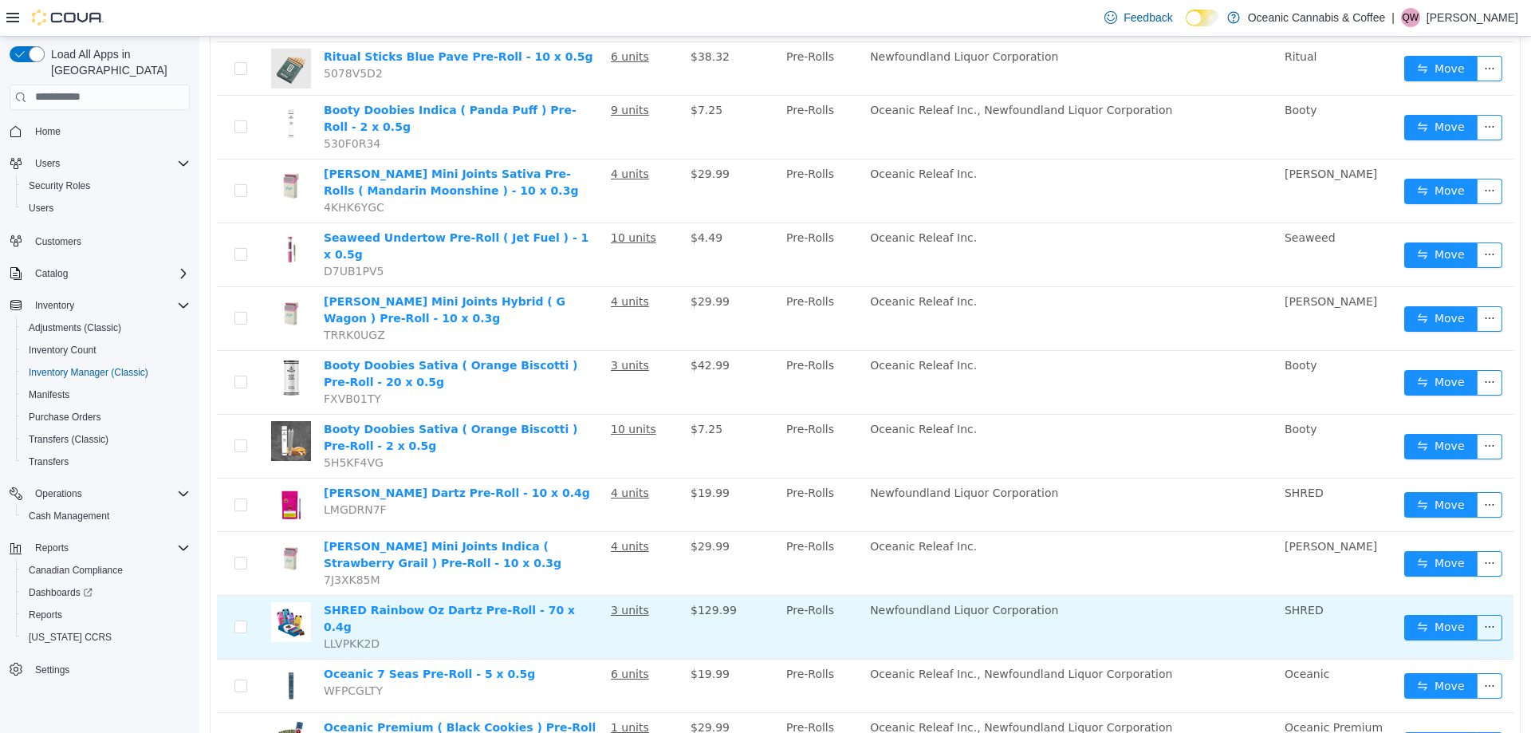
scroll to position [1932, 0]
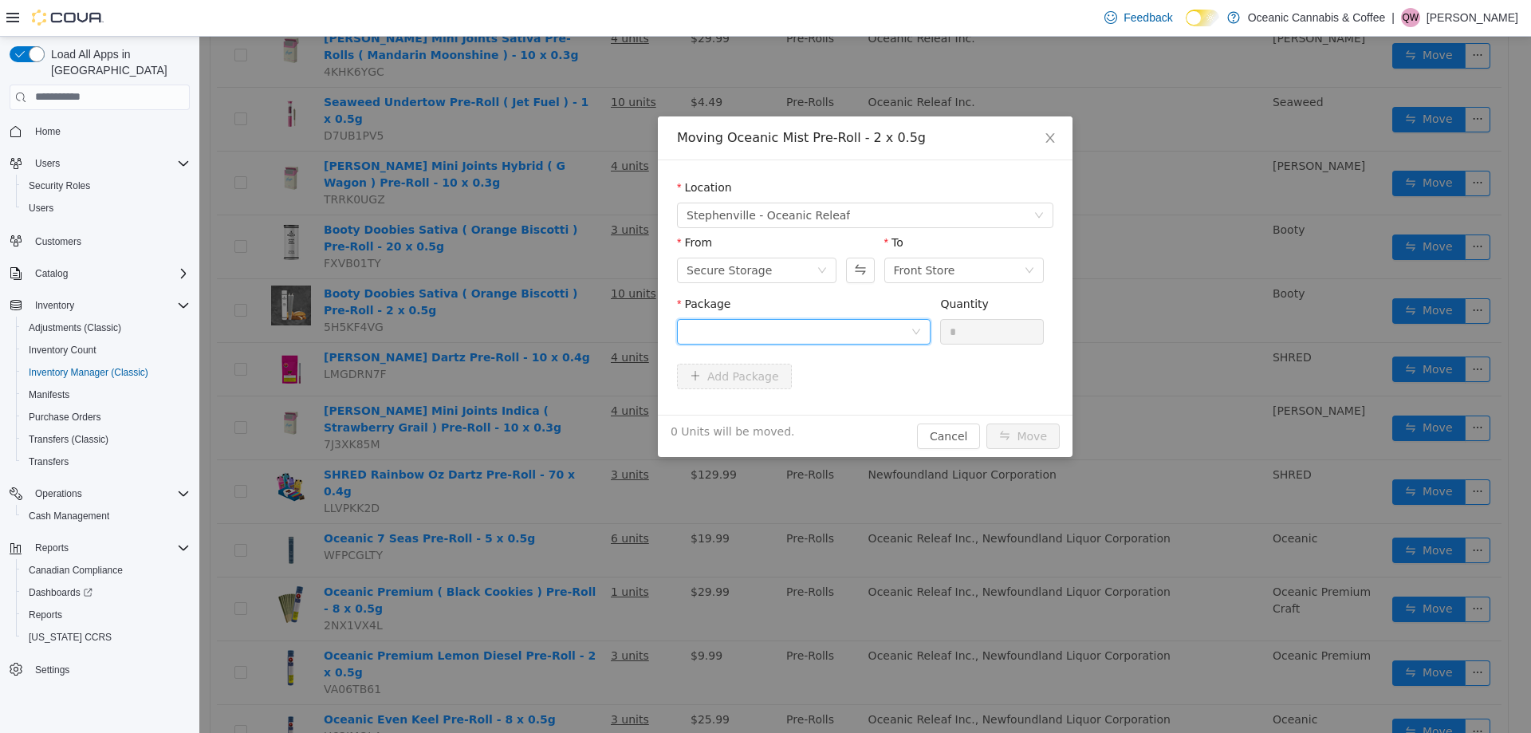
click at [816, 342] on div at bounding box center [799, 331] width 224 height 24
click at [782, 384] on li "MIST20250432 Quantity : 50 Units" at bounding box center [804, 397] width 254 height 43
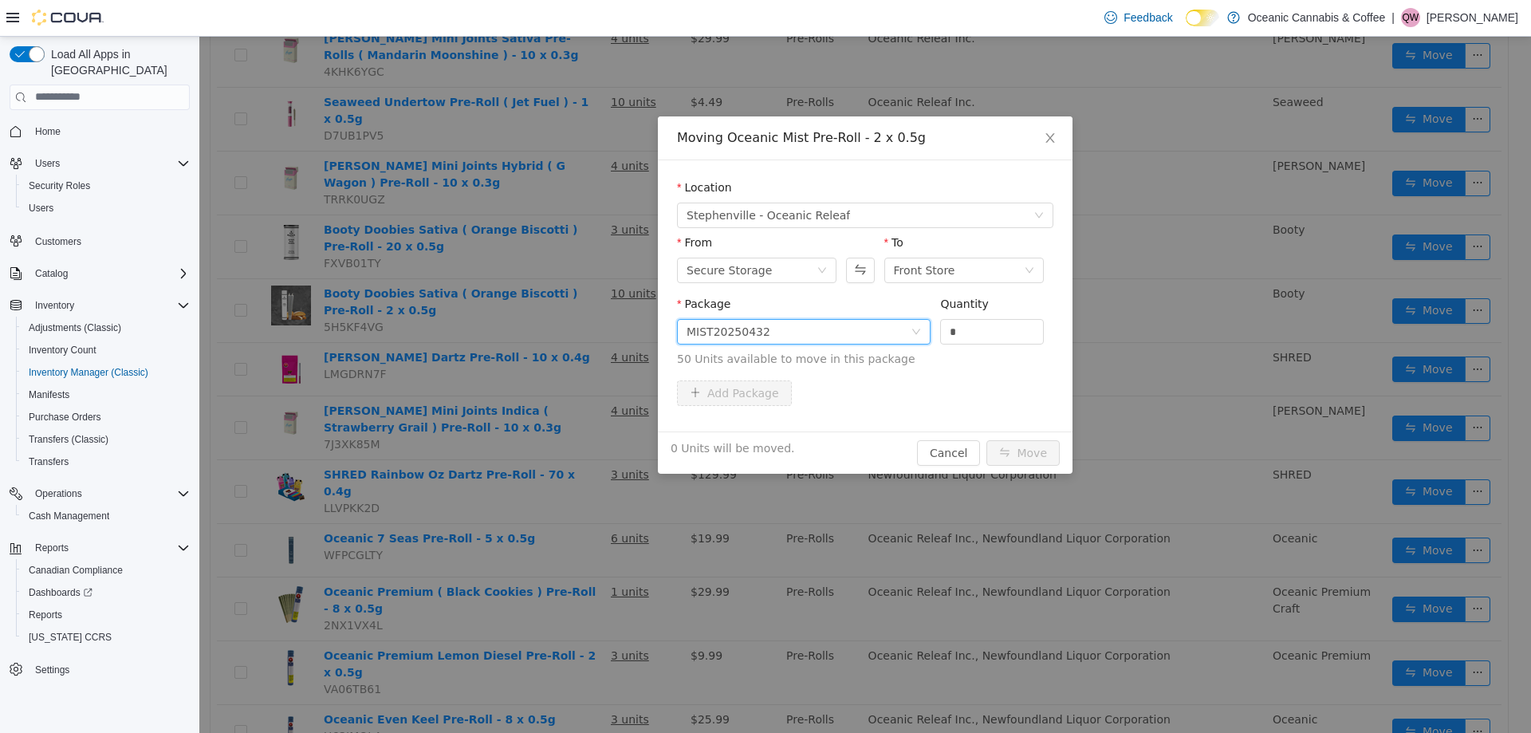
drag, startPoint x: 937, startPoint y: 325, endPoint x: 922, endPoint y: 323, distance: 15.2
click at [922, 323] on span "Package MIST20250432 Quantity * 50 Units available to move in this package" at bounding box center [865, 332] width 376 height 70
type input "*"
click at [1026, 450] on button "Move" at bounding box center [1023, 452] width 73 height 26
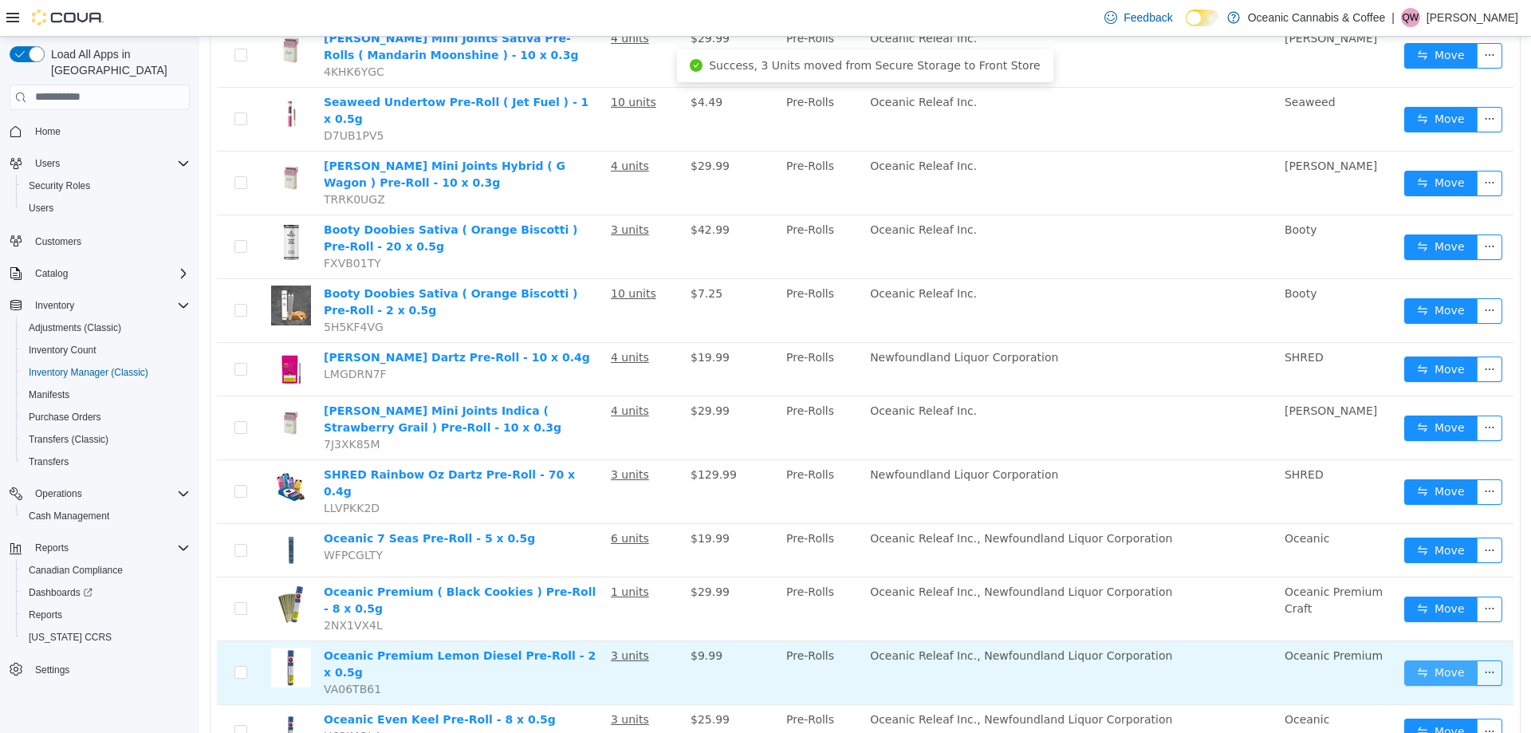
click at [1452, 660] on button "Move" at bounding box center [1440, 673] width 73 height 26
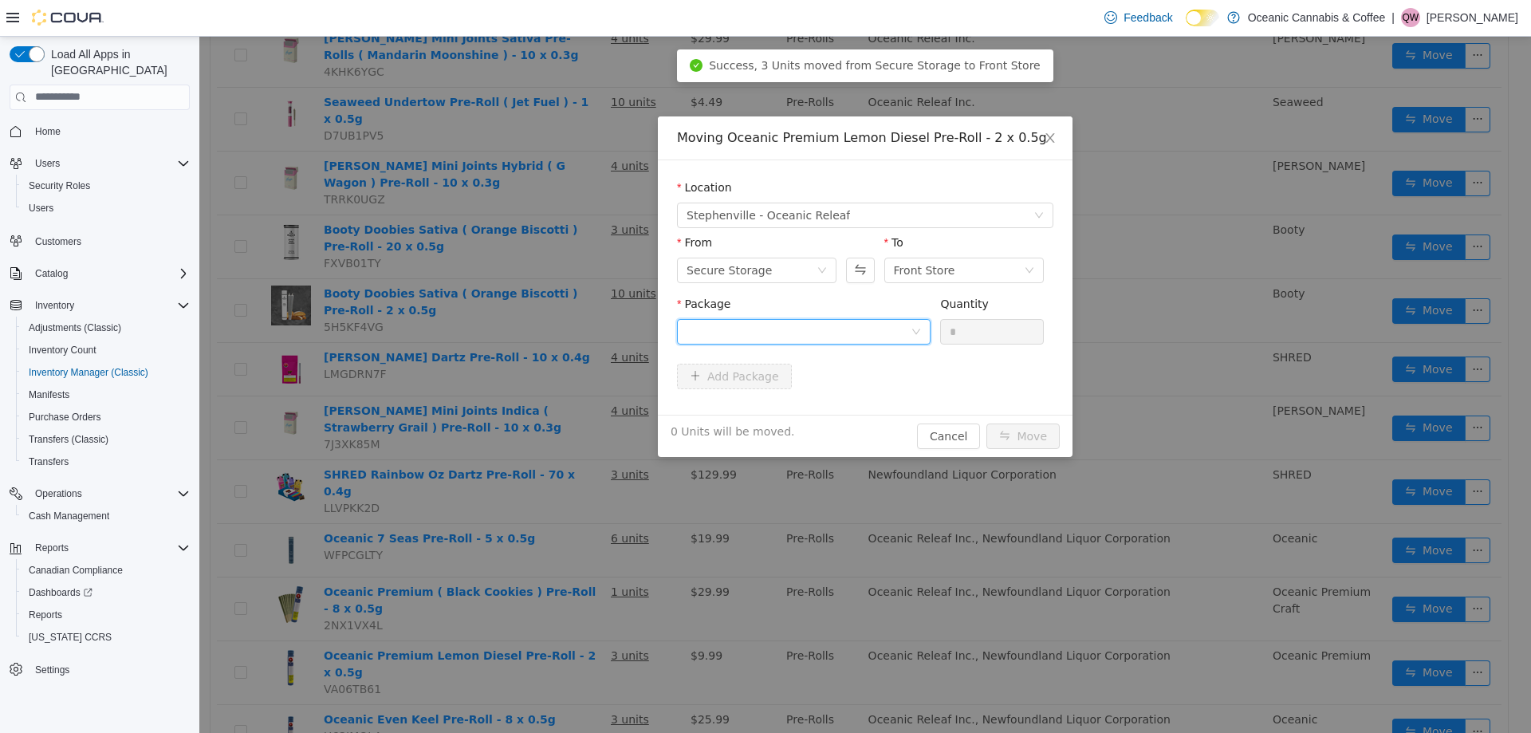
click at [768, 321] on div at bounding box center [799, 331] width 224 height 24
click at [746, 392] on li "LD0264 Quantity : 140 Units" at bounding box center [804, 397] width 254 height 43
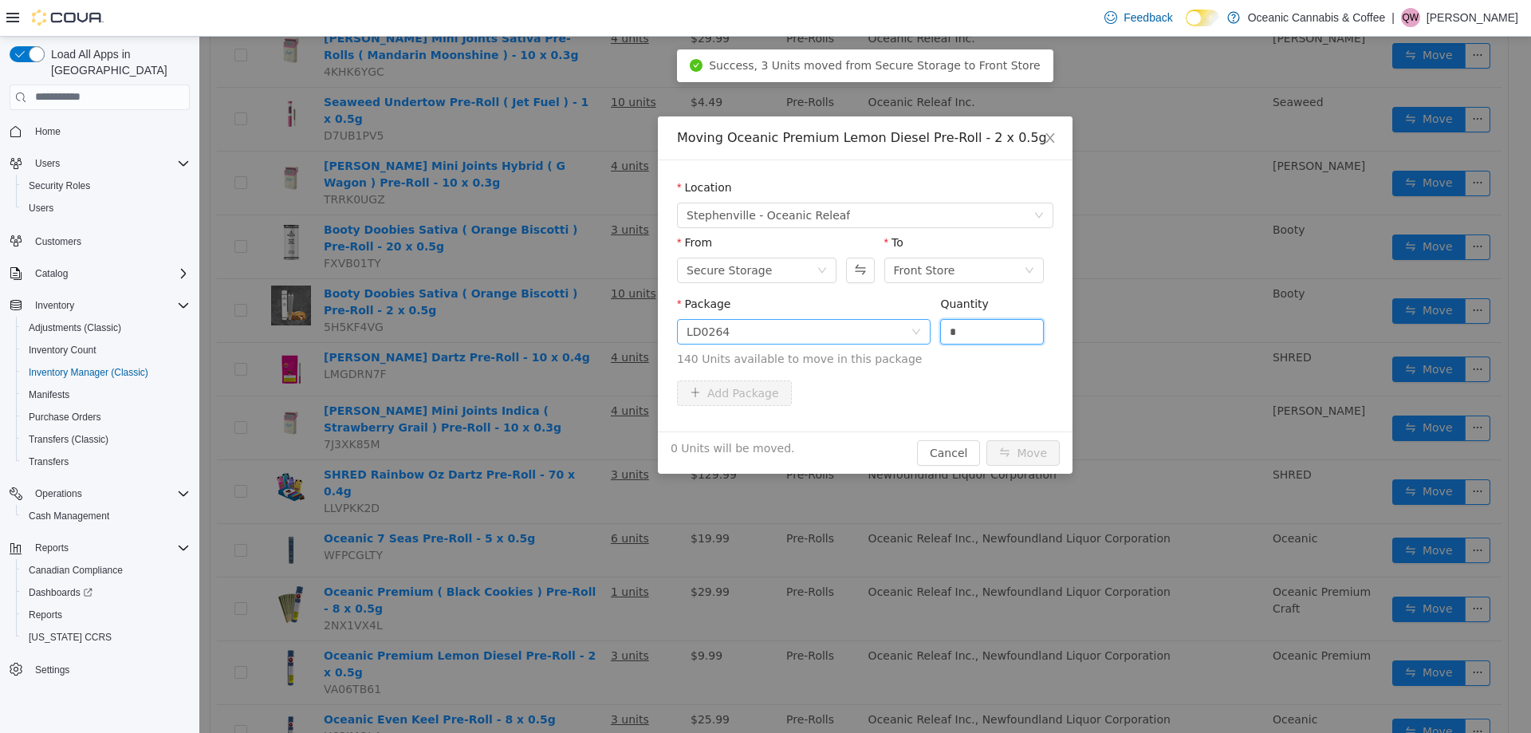
drag, startPoint x: 997, startPoint y: 332, endPoint x: 880, endPoint y: 333, distance: 117.2
click at [880, 333] on span "Package LD0264 Quantity * 140 Units available to move in this package" at bounding box center [865, 332] width 376 height 70
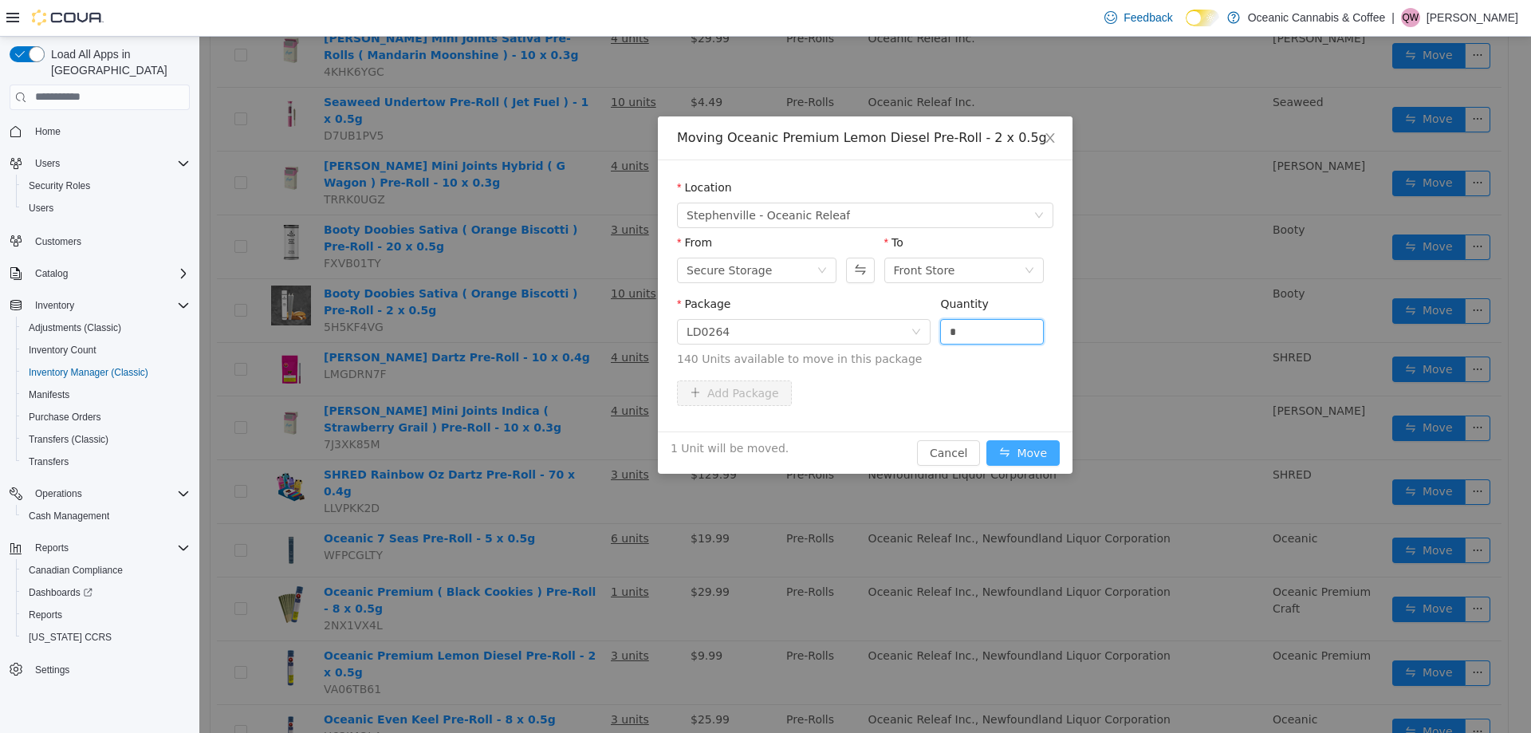
type input "*"
click at [1022, 447] on button "Move" at bounding box center [1023, 452] width 73 height 26
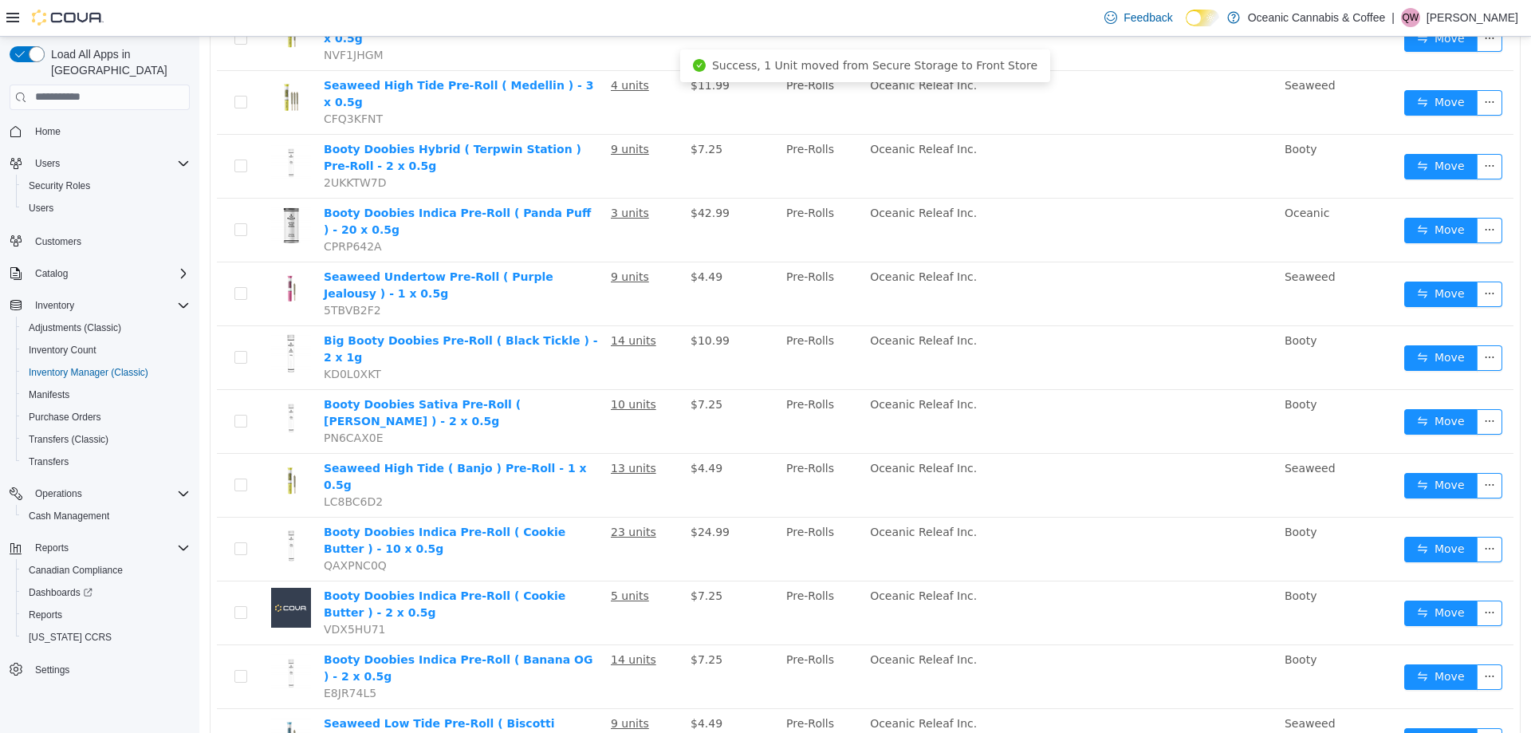
scroll to position [0, 0]
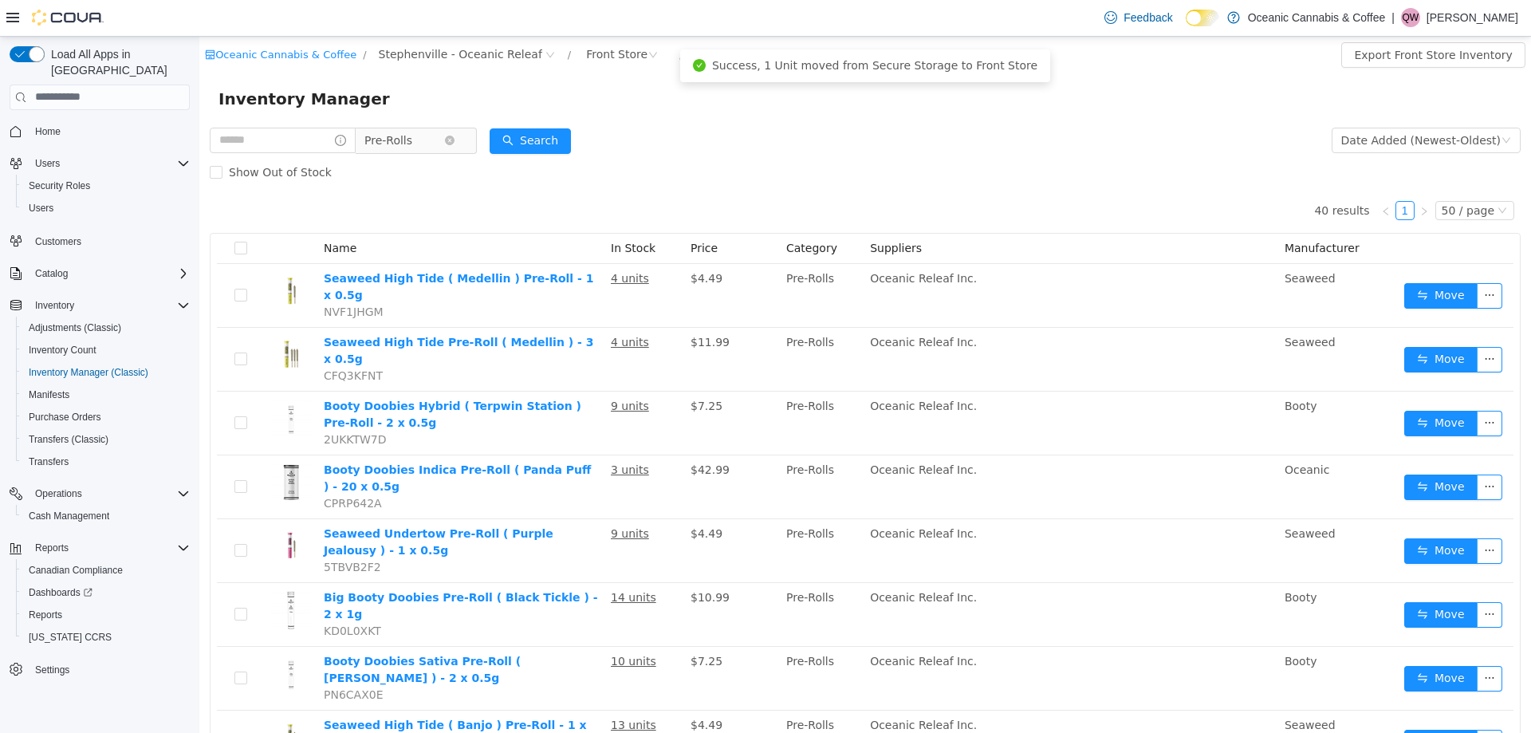
click at [379, 149] on span "Pre-Rolls" at bounding box center [388, 140] width 48 height 24
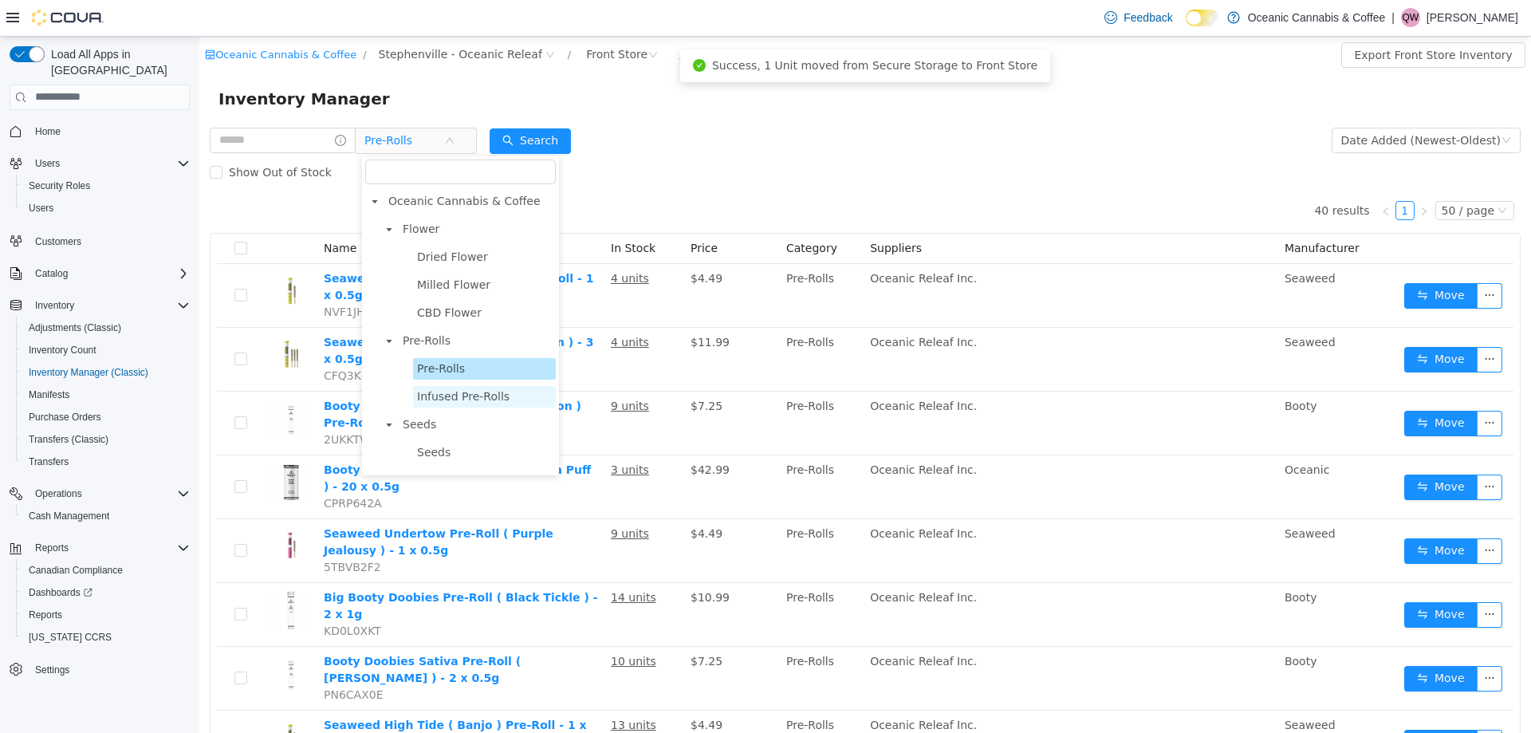
click at [486, 393] on span "Infused Pre-Rolls" at bounding box center [463, 395] width 93 height 13
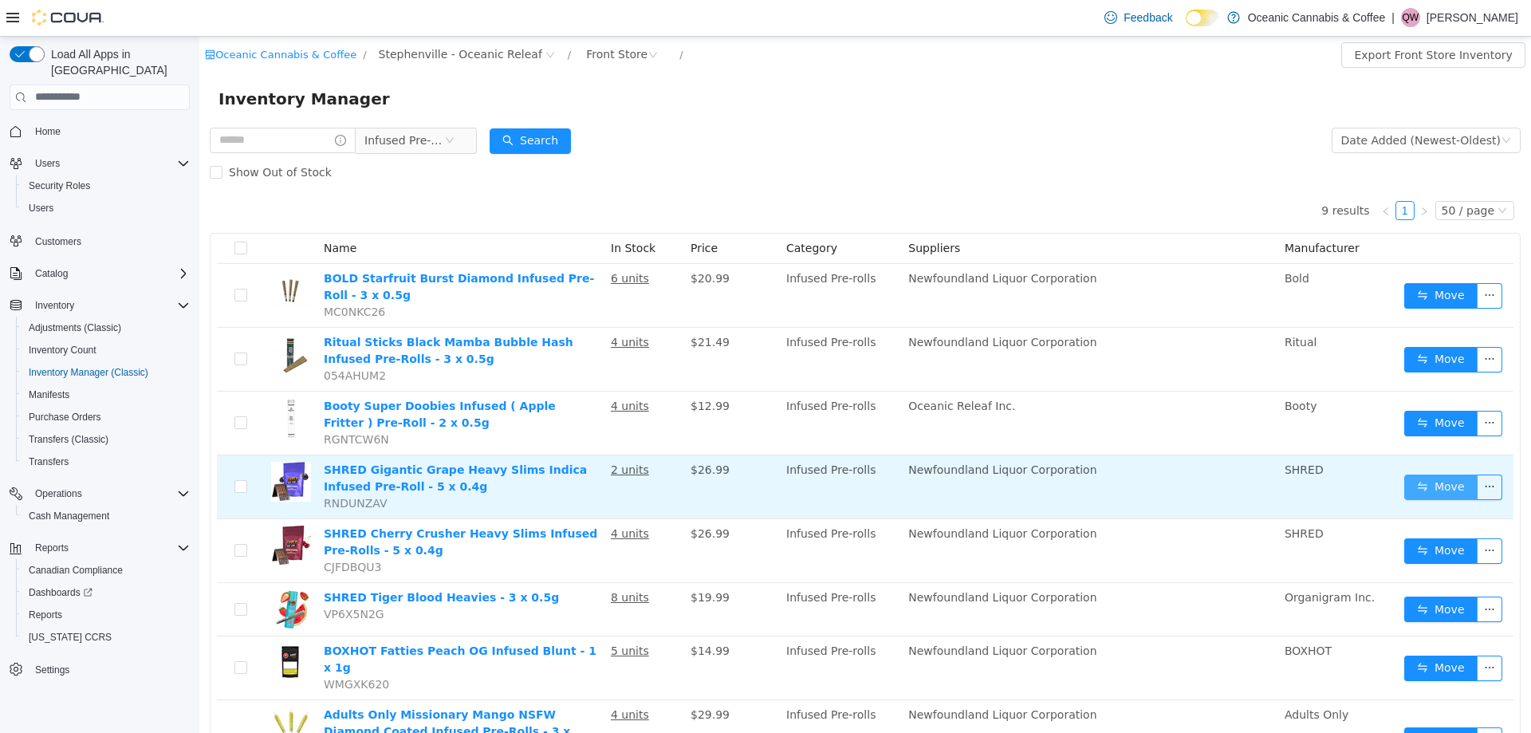
click at [1422, 489] on button "Move" at bounding box center [1440, 487] width 73 height 26
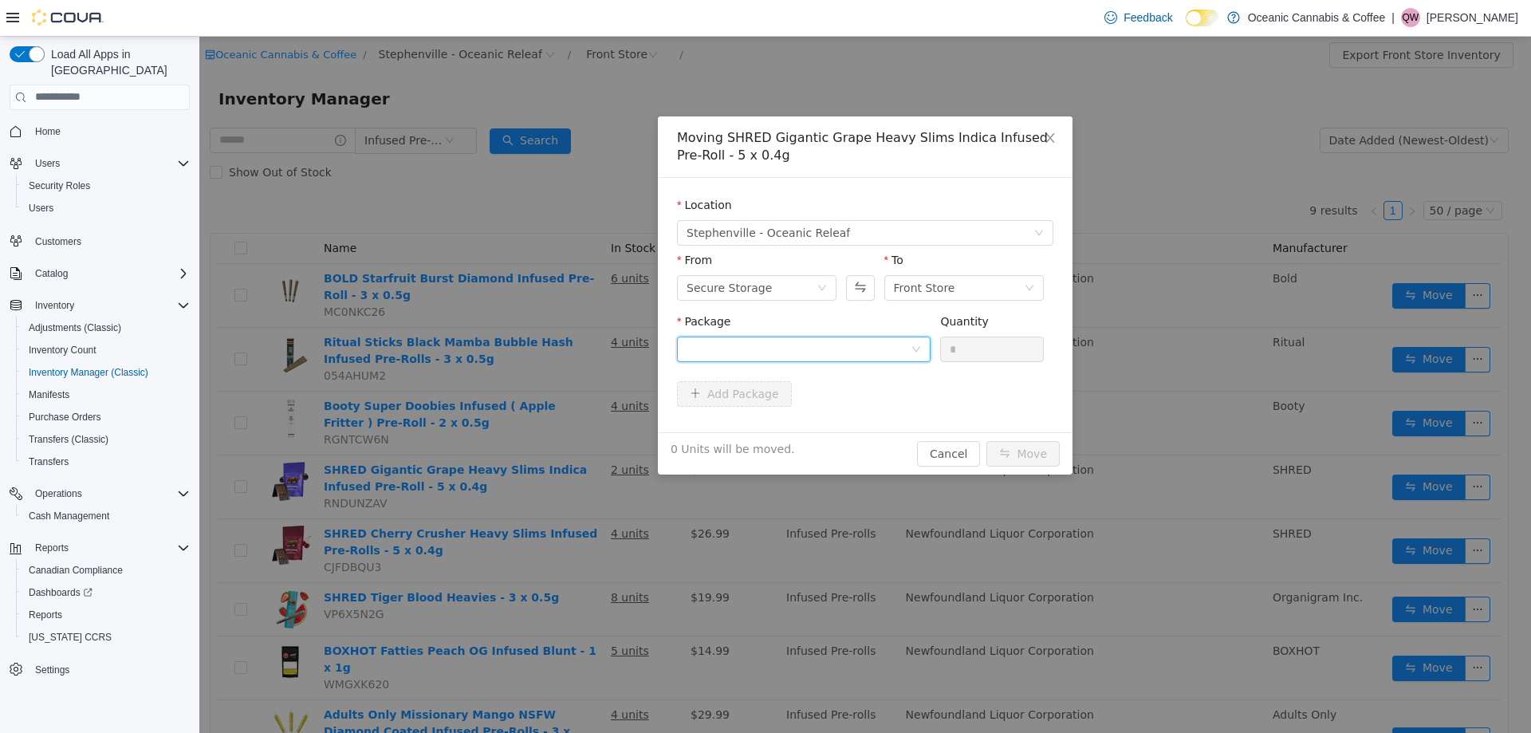
click at [793, 346] on div at bounding box center [799, 349] width 224 height 24
click at [797, 427] on li "13489250628 Quantity : 16 Units" at bounding box center [804, 414] width 254 height 43
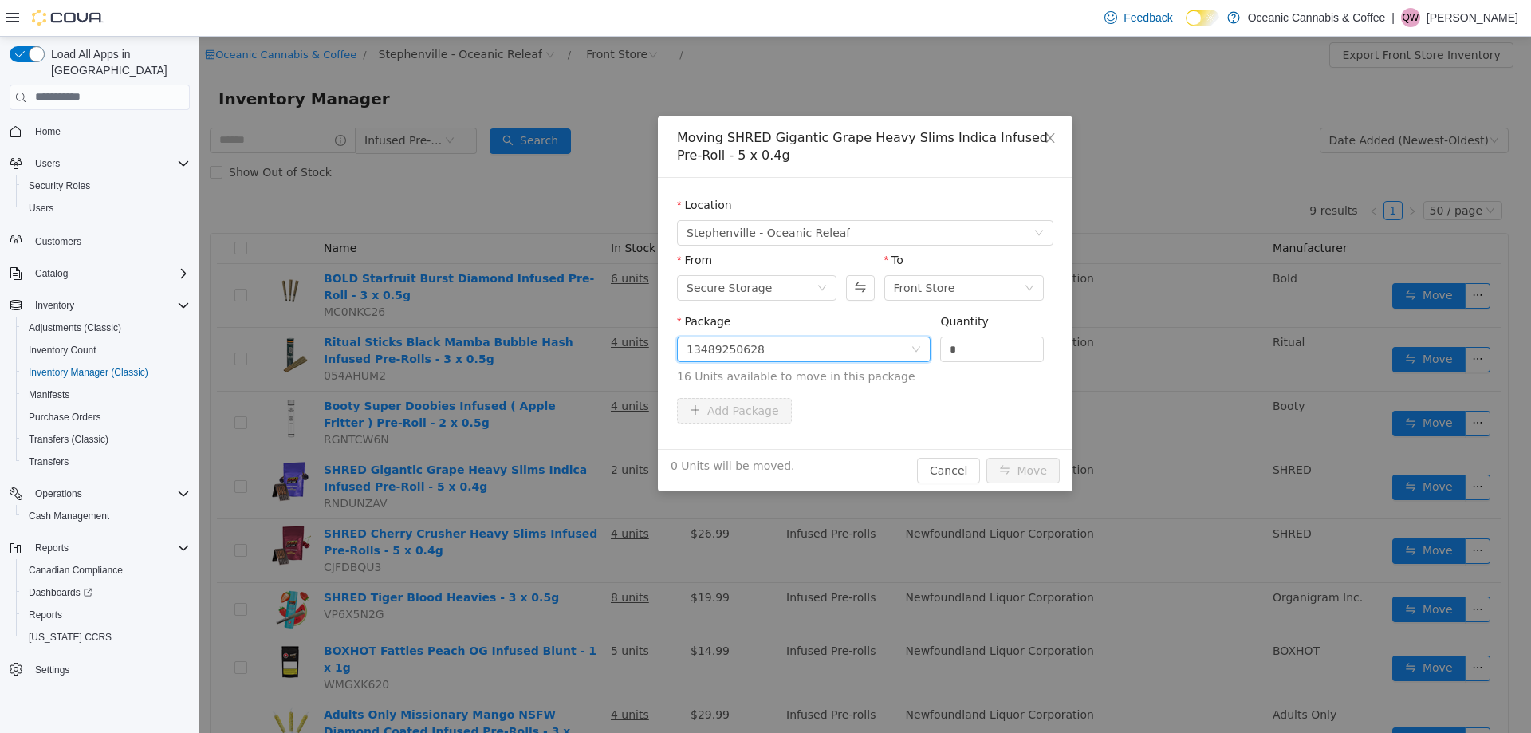
drag, startPoint x: 981, startPoint y: 356, endPoint x: 874, endPoint y: 347, distance: 107.2
click at [875, 345] on span "Package 13489250628 Quantity * 16 Units available to move in this package" at bounding box center [865, 349] width 376 height 70
type input "*"
click at [1063, 476] on div "2 Units will be moved. Cancel Move" at bounding box center [865, 469] width 415 height 42
click at [1035, 463] on button "Move" at bounding box center [1023, 470] width 73 height 26
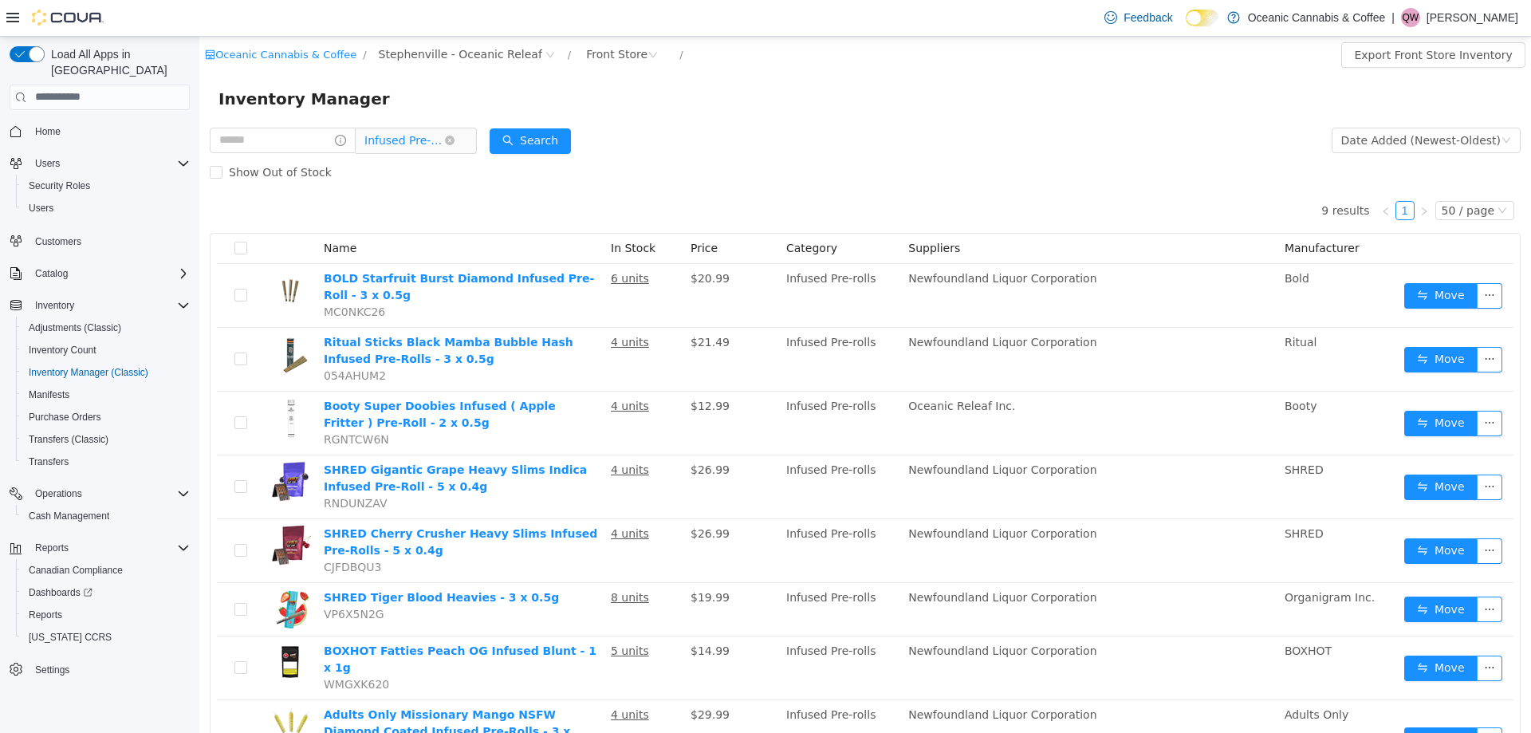
click at [458, 132] on span "Infused Pre-Rolls" at bounding box center [409, 140] width 109 height 26
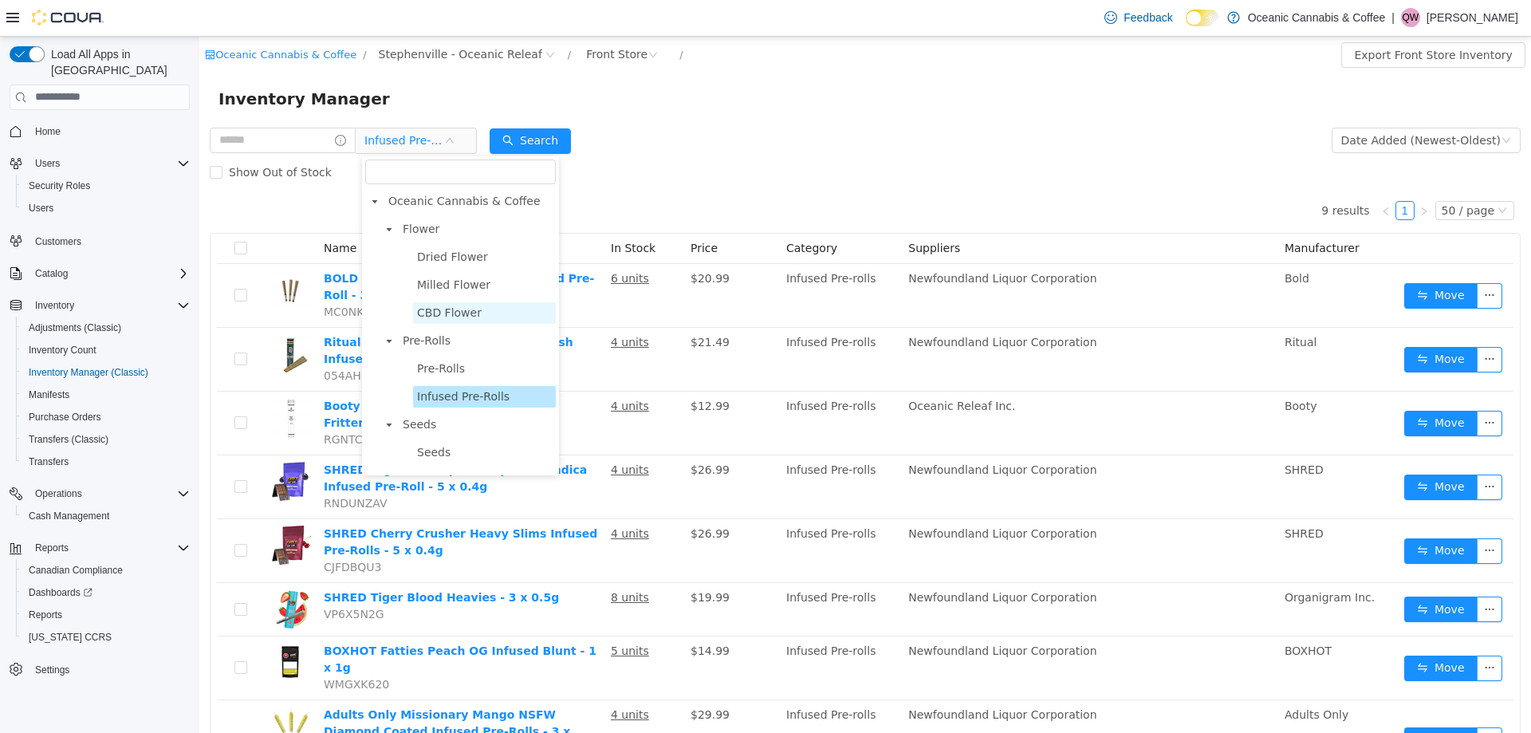
scroll to position [239, 0]
click at [652, 187] on div "Show Out of Stock" at bounding box center [865, 172] width 1311 height 32
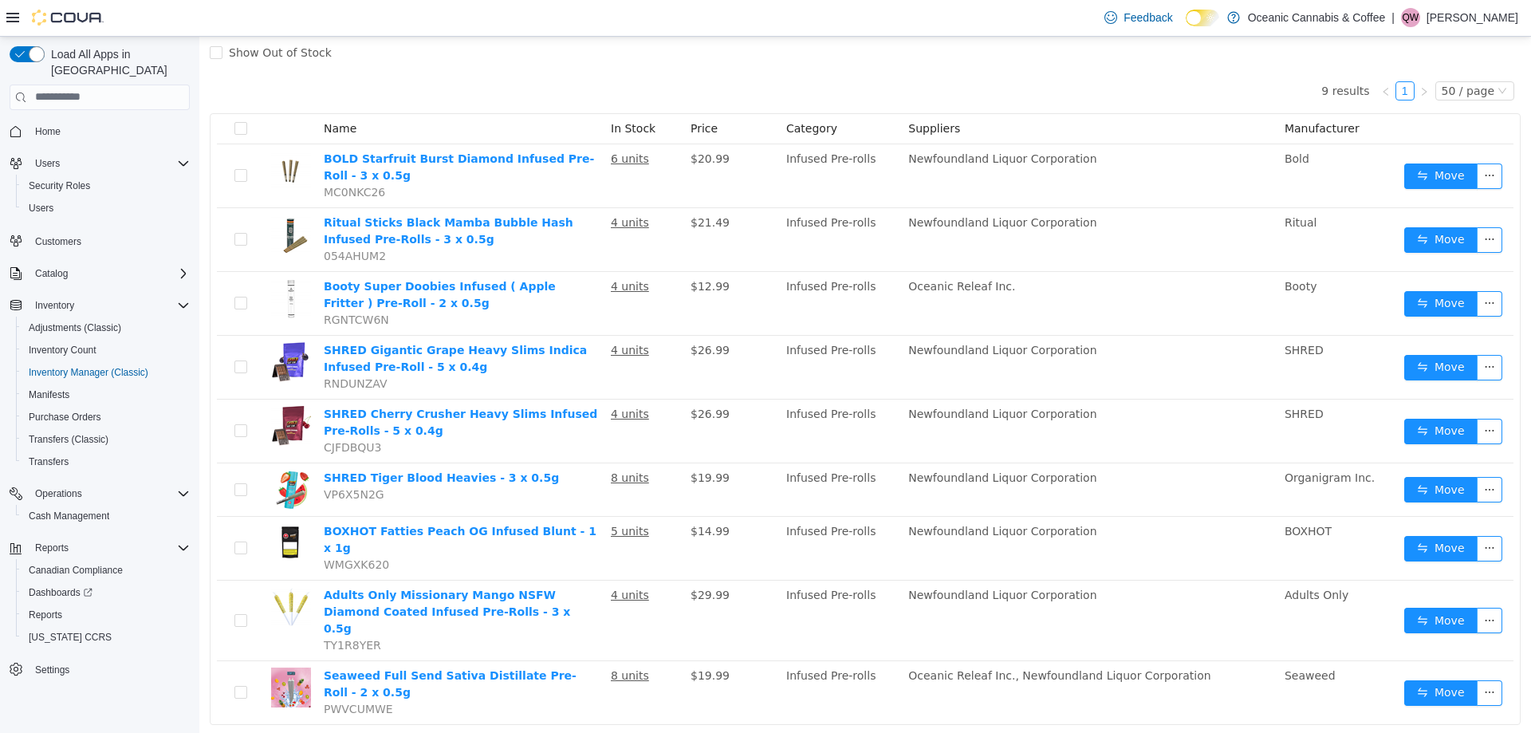
scroll to position [0, 0]
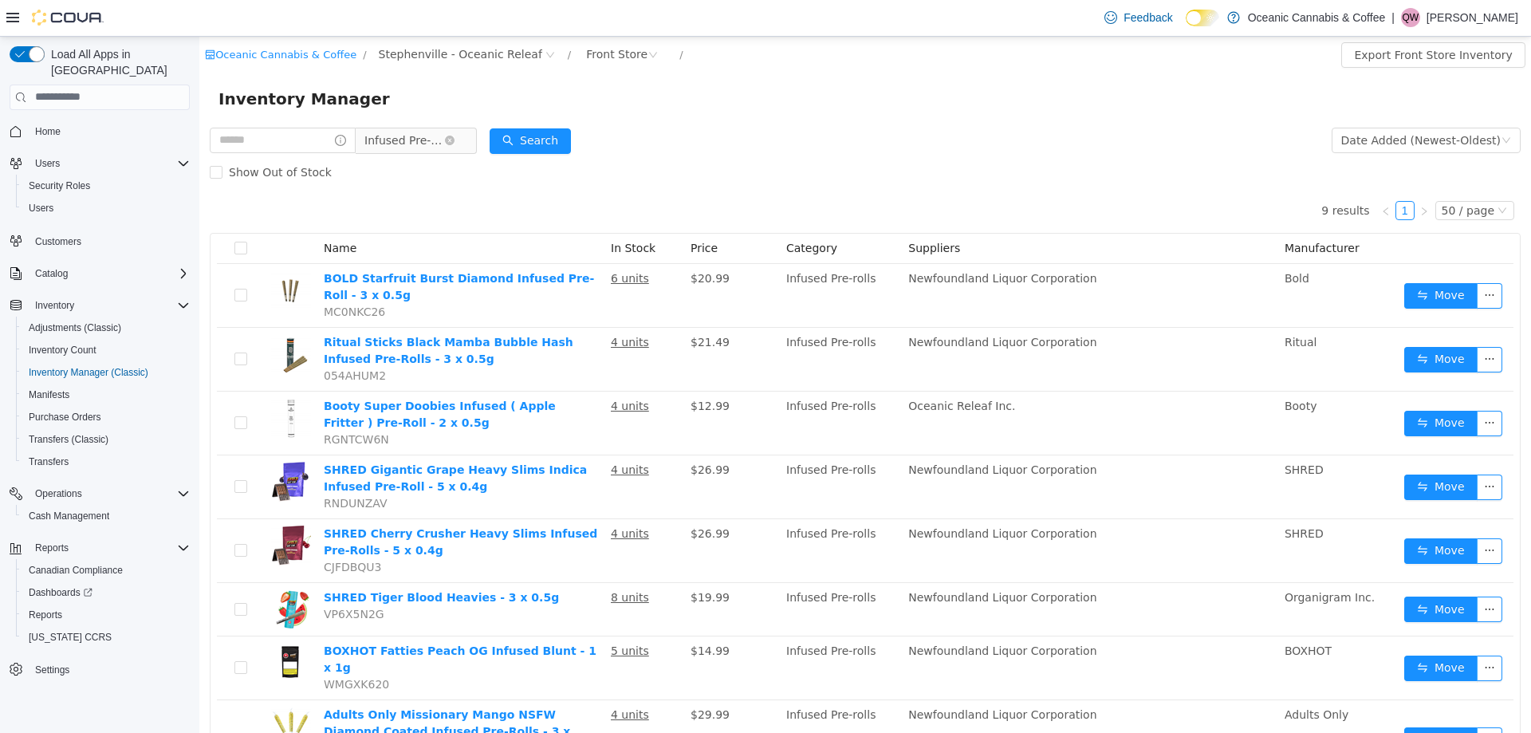
click at [412, 132] on span "Infused Pre-Rolls" at bounding box center [404, 140] width 80 height 24
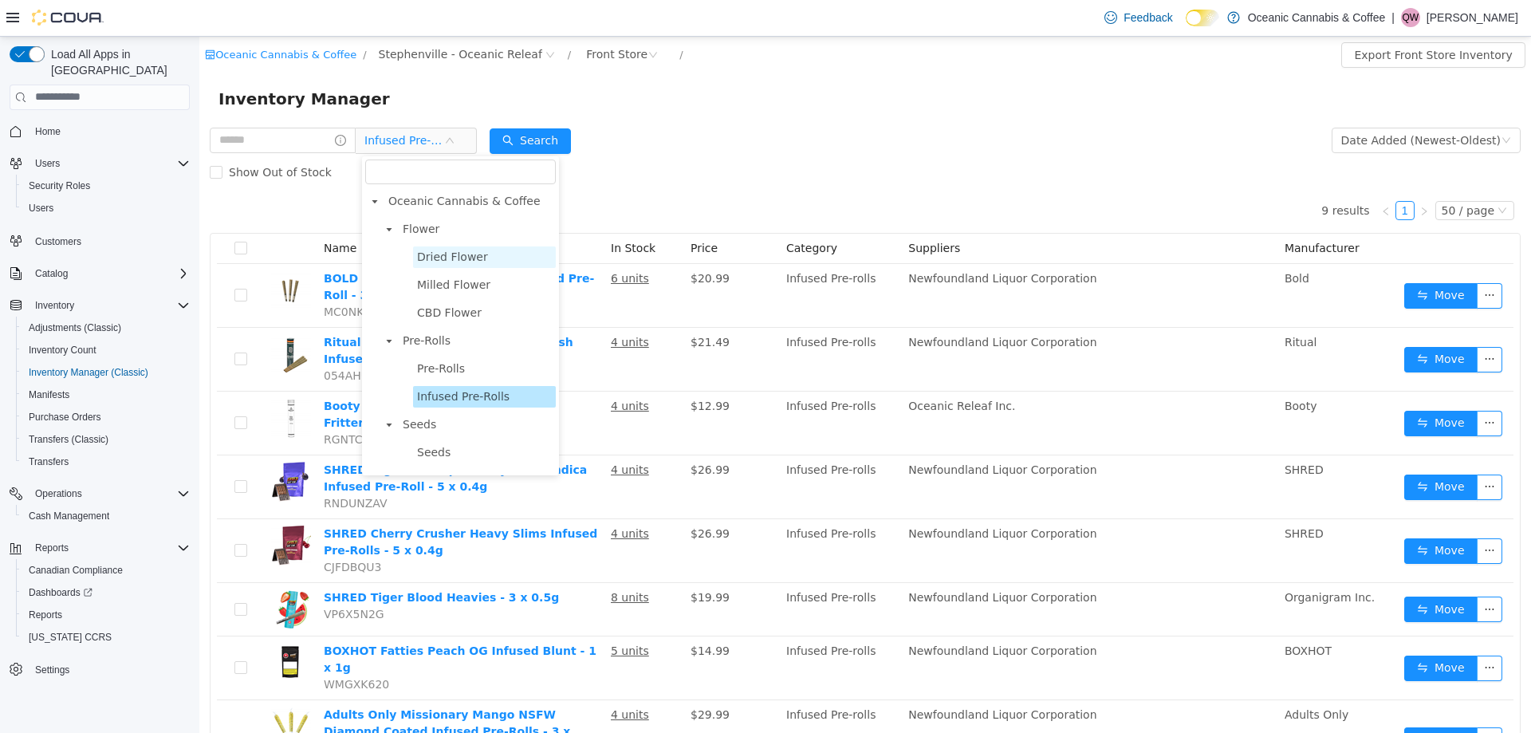
click at [439, 255] on span "Dried Flower" at bounding box center [452, 256] width 71 height 13
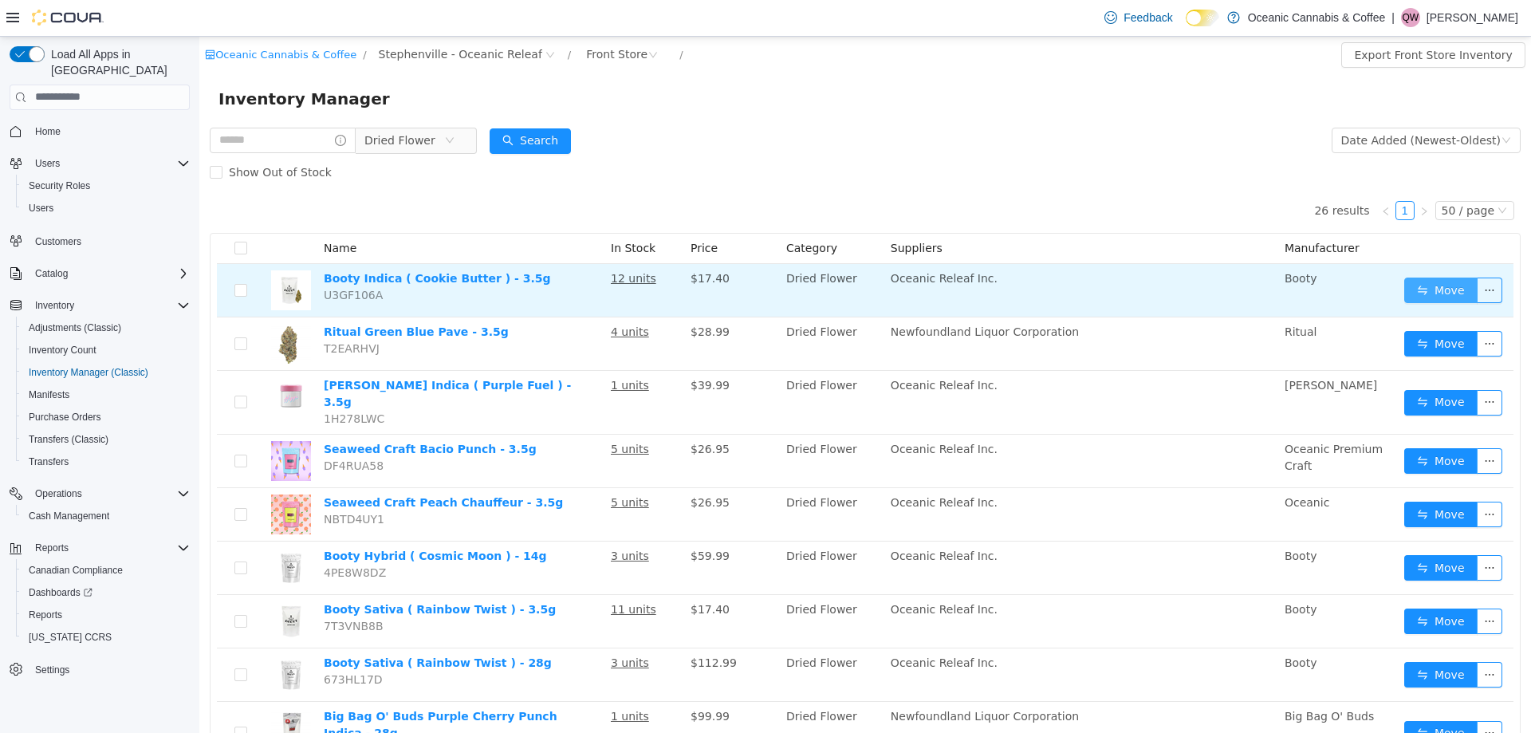
click at [1428, 284] on button "Move" at bounding box center [1440, 290] width 73 height 26
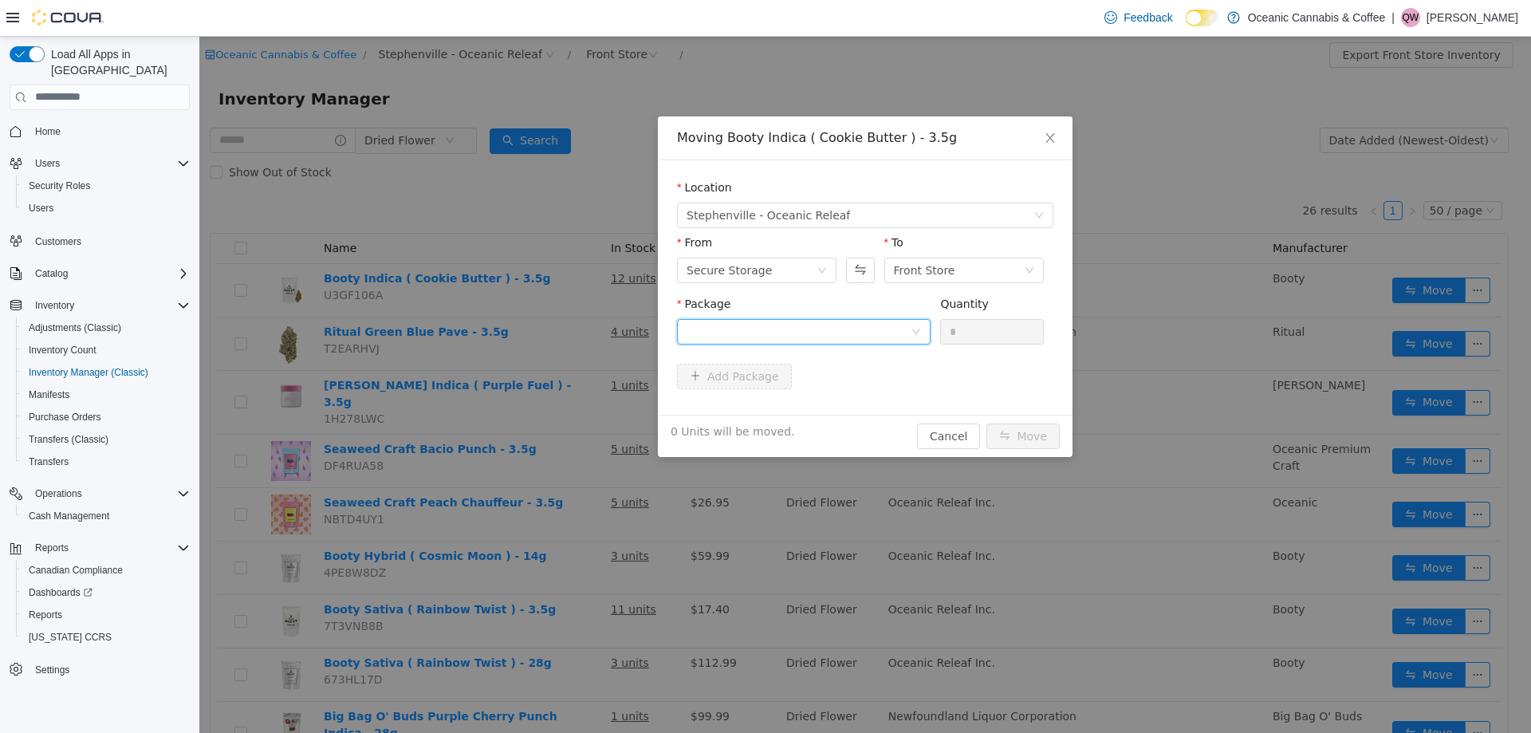
click at [802, 329] on div at bounding box center [799, 331] width 224 height 24
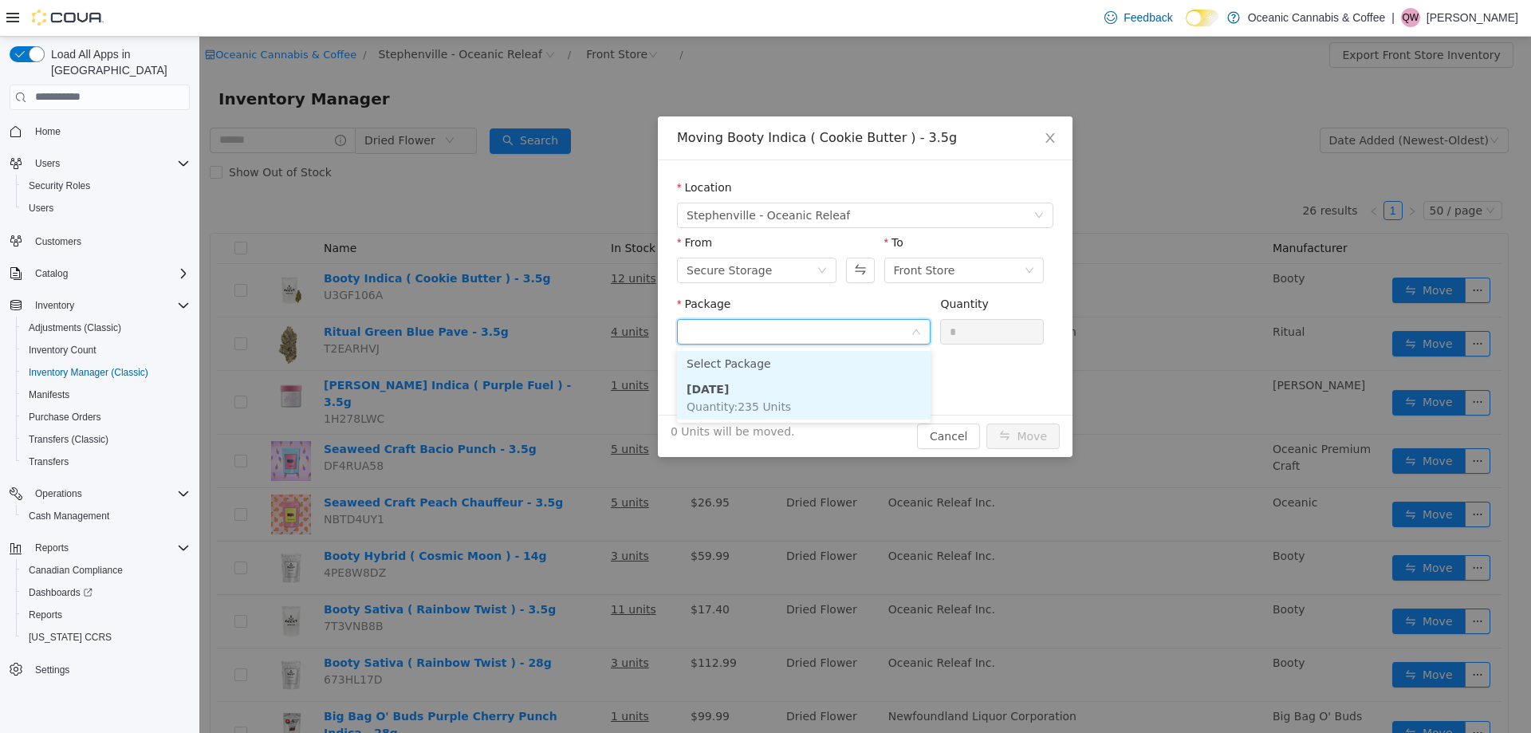
click at [779, 388] on li "BC0374 Quantity : 235 Units" at bounding box center [804, 397] width 254 height 43
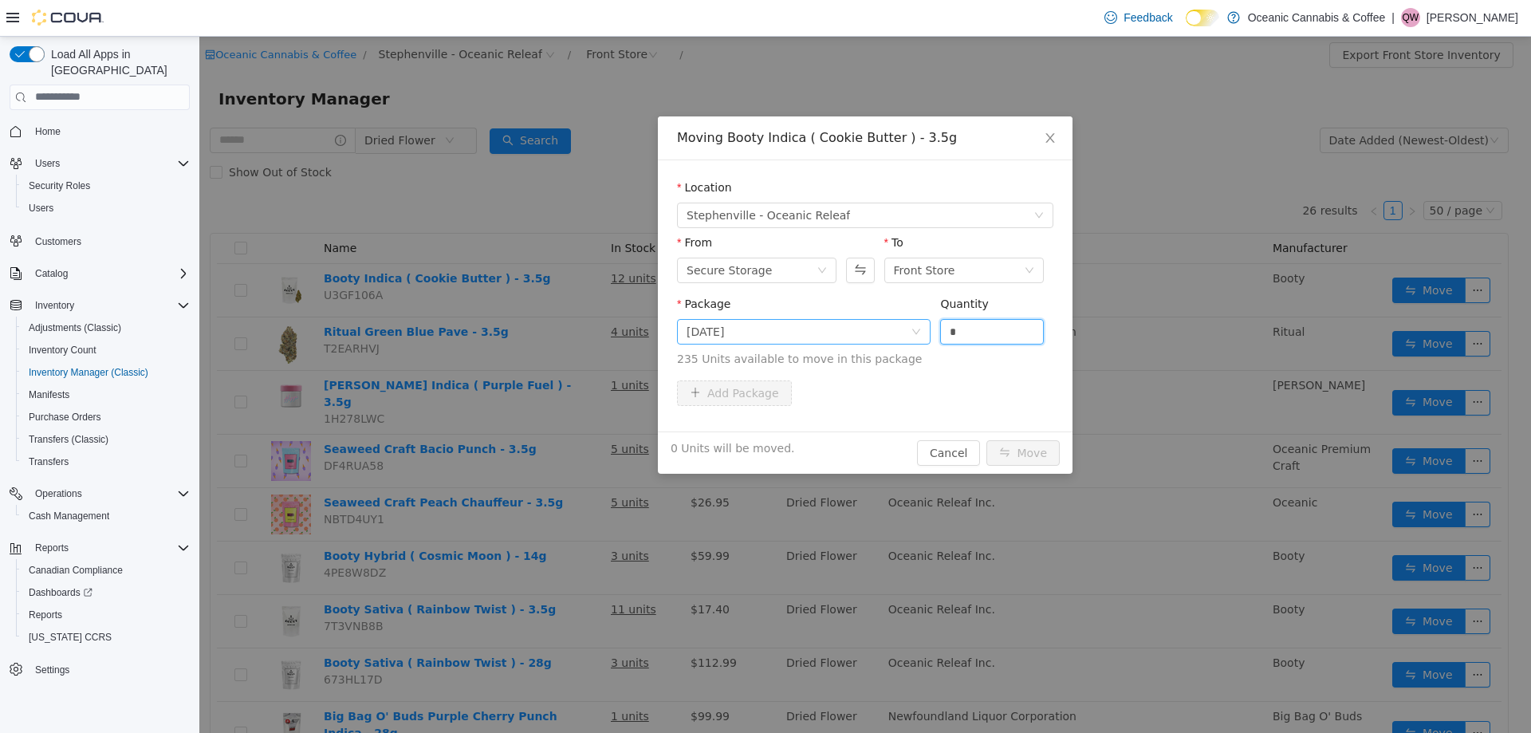
drag, startPoint x: 983, startPoint y: 336, endPoint x: 931, endPoint y: 333, distance: 52.7
click at [931, 333] on span "Package BC0374 Quantity * 235 Units available to move in this package" at bounding box center [865, 332] width 376 height 70
type input "**"
click at [1030, 439] on button "Move" at bounding box center [1023, 452] width 73 height 26
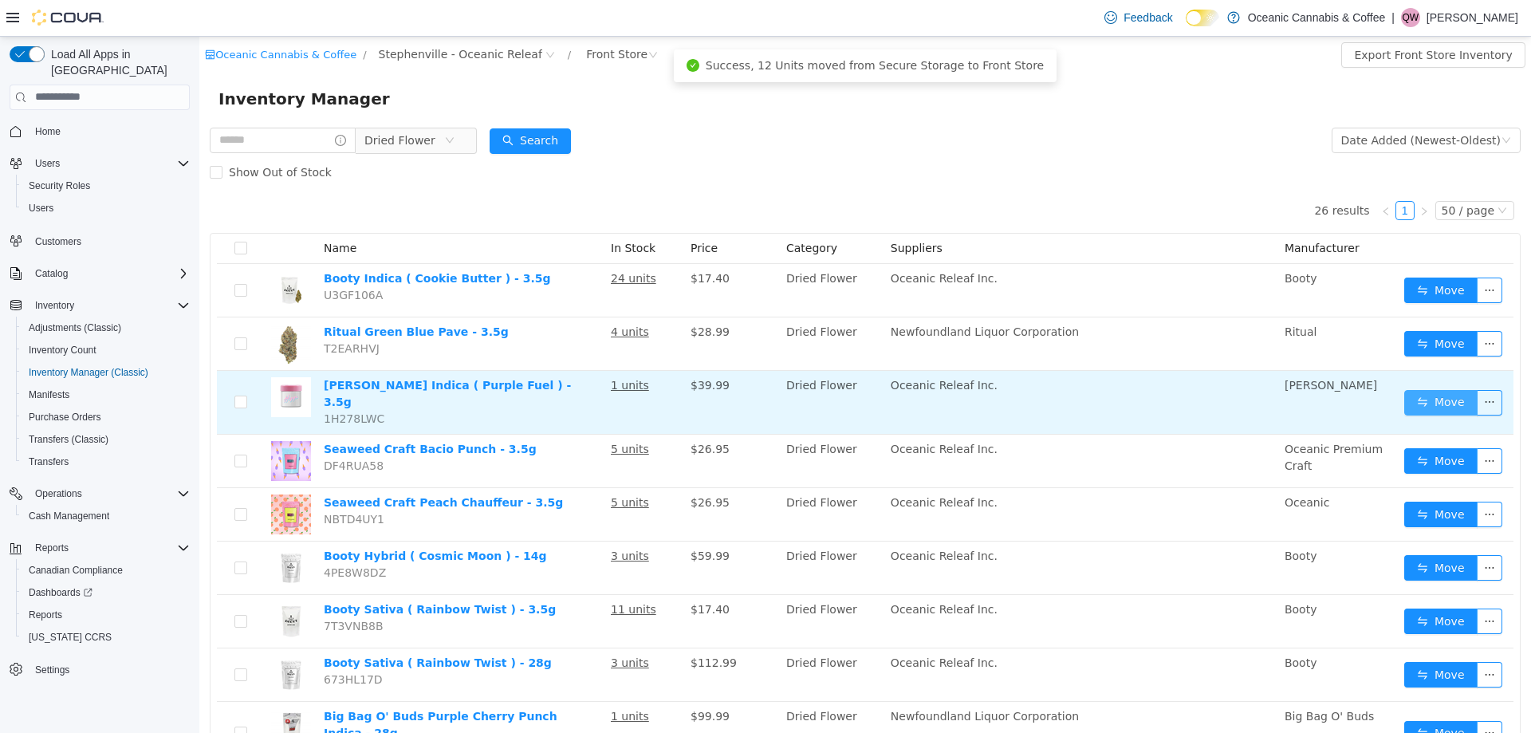
click at [1437, 393] on button "Move" at bounding box center [1440, 402] width 73 height 26
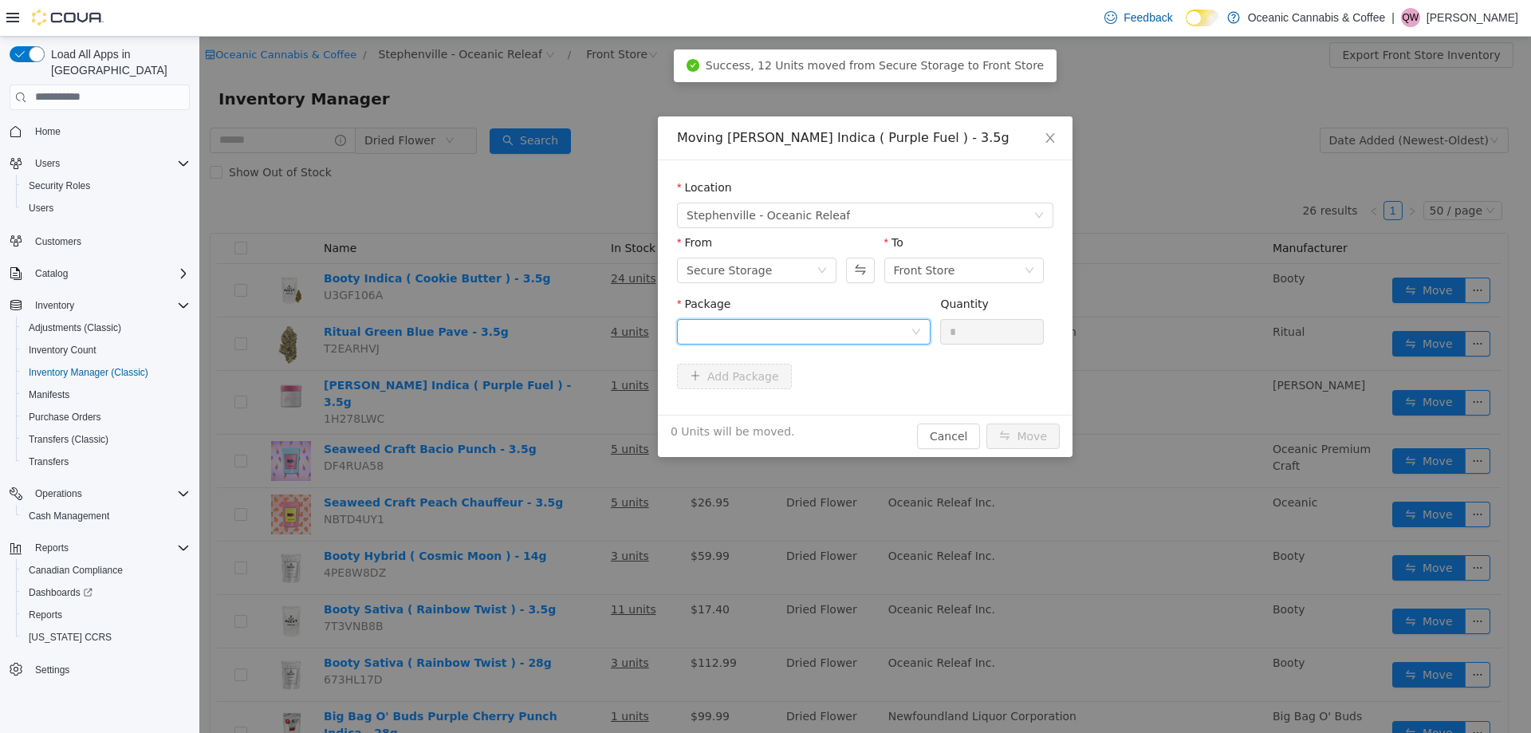
click at [819, 333] on div at bounding box center [799, 331] width 224 height 24
click at [759, 394] on li "PF0471 Quantity : 46 Units" at bounding box center [804, 397] width 254 height 43
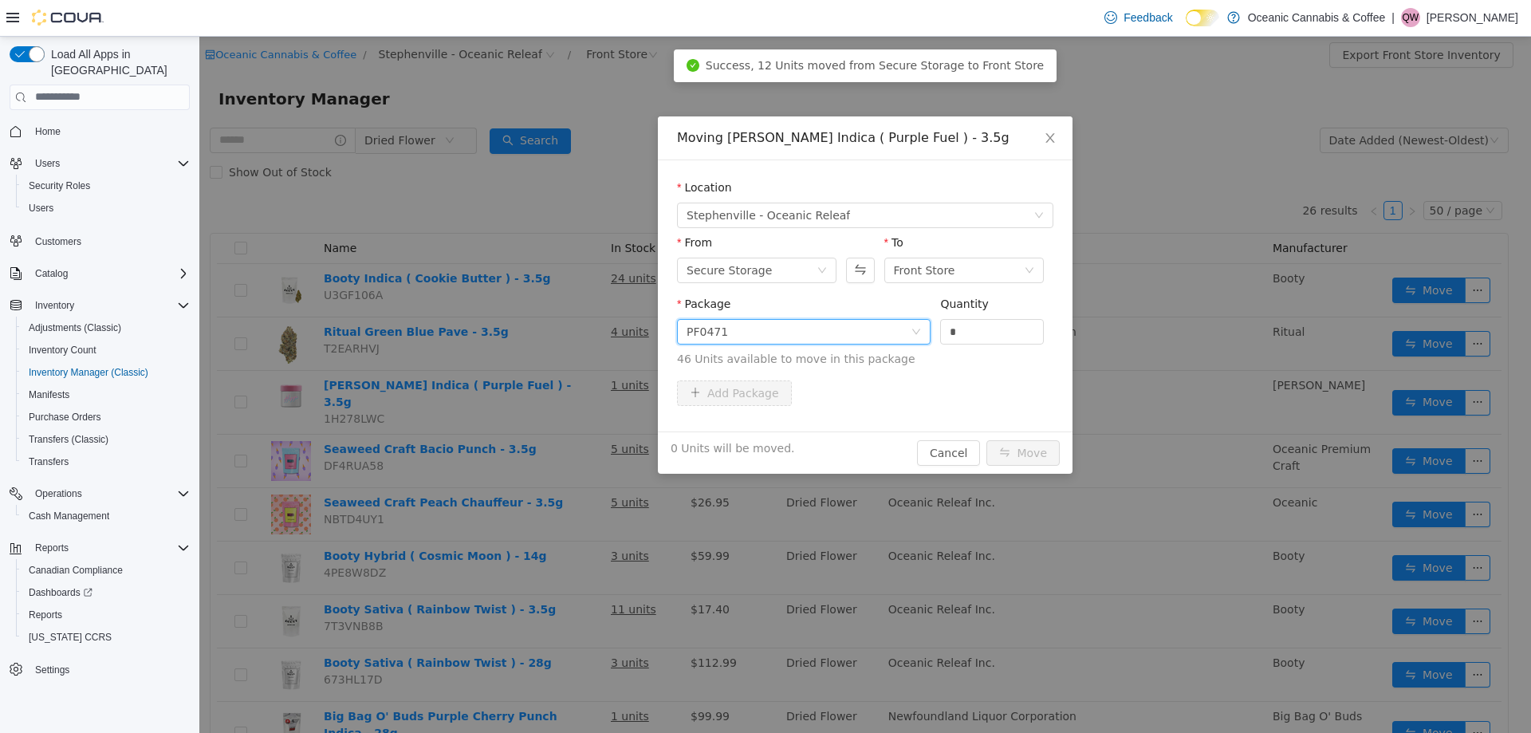
drag, startPoint x: 955, startPoint y: 337, endPoint x: 932, endPoint y: 334, distance: 23.3
click at [939, 335] on div "Package PF0471 Quantity * 46 Units available to move in this package" at bounding box center [865, 331] width 376 height 72
type input "*"
click at [1034, 439] on button "Move" at bounding box center [1023, 452] width 73 height 26
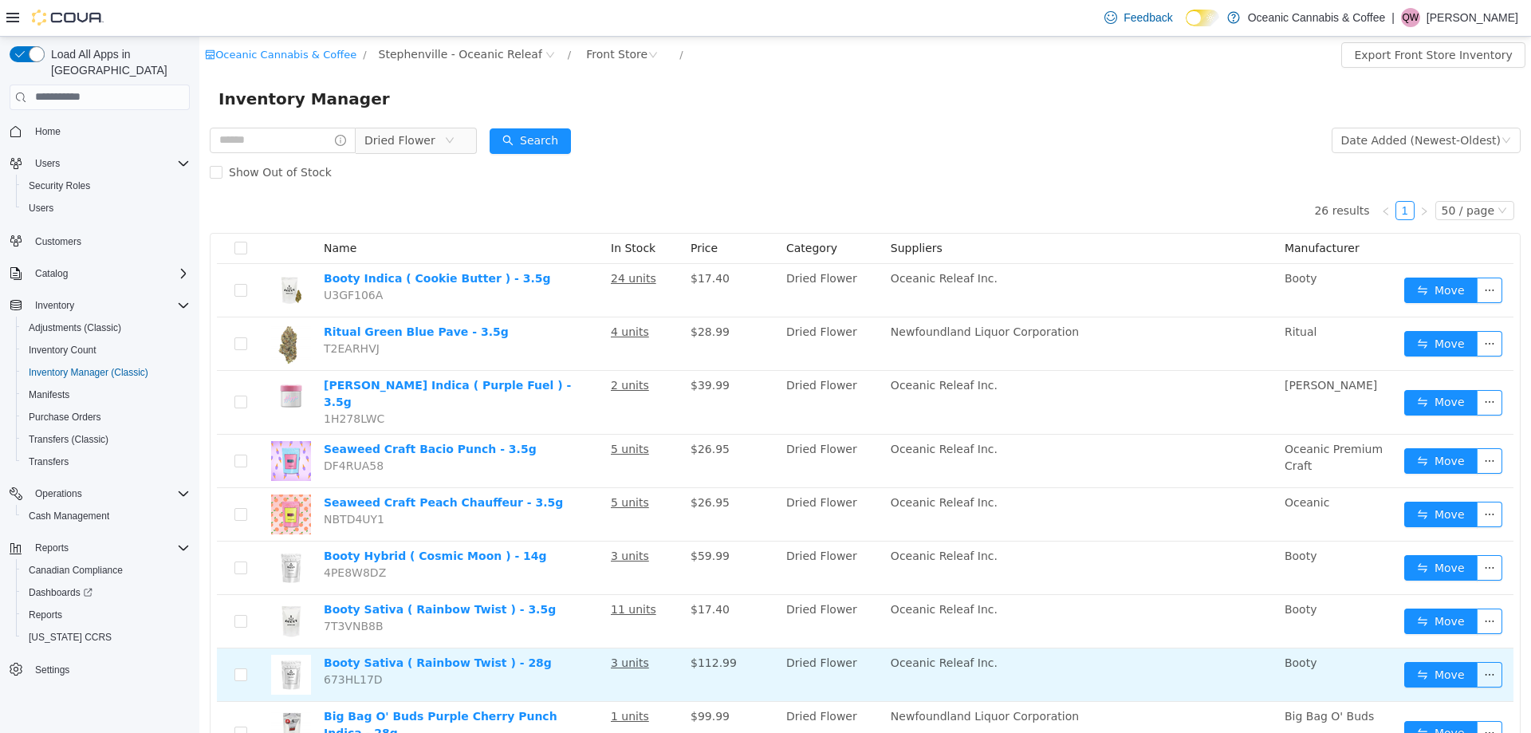
scroll to position [80, 0]
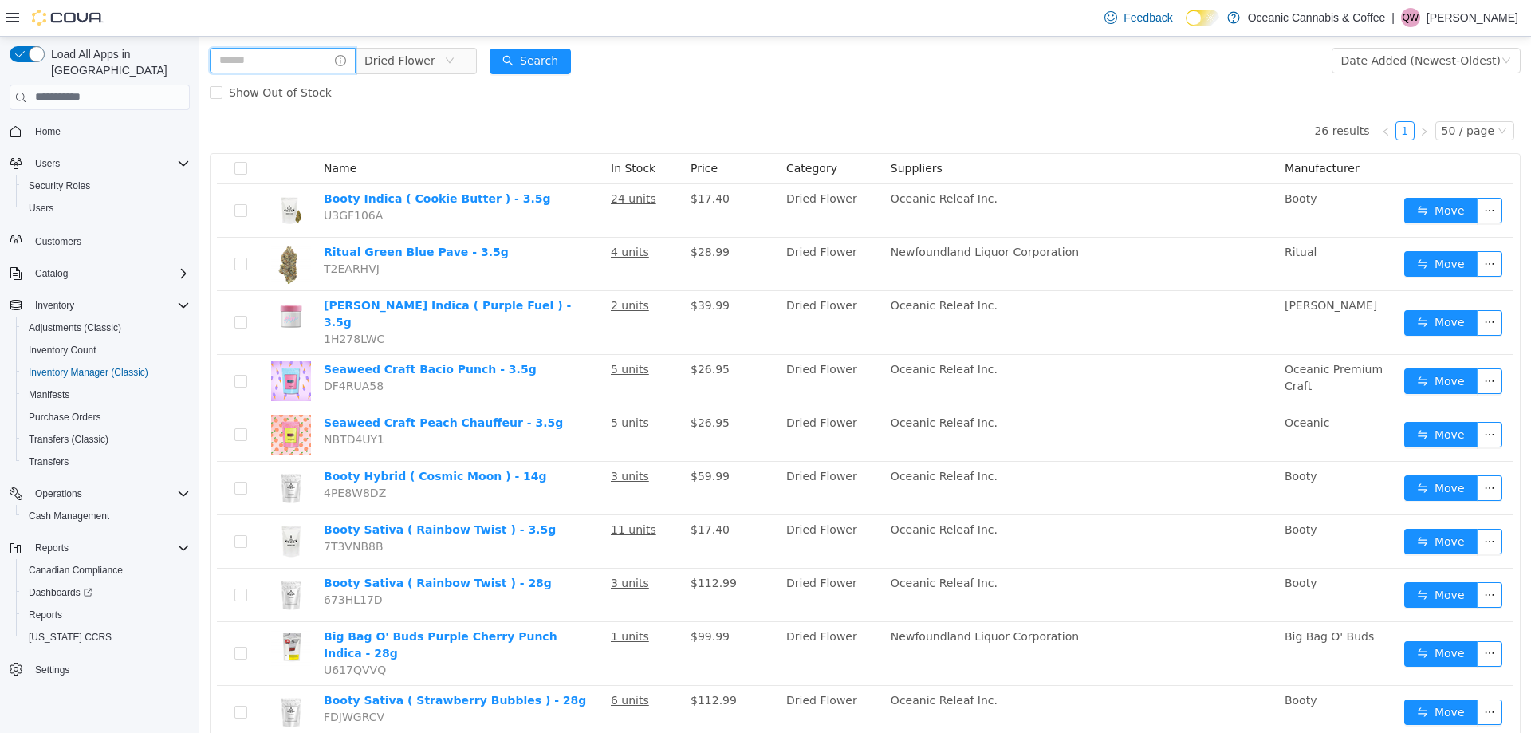
click at [248, 61] on input "text" at bounding box center [283, 60] width 146 height 26
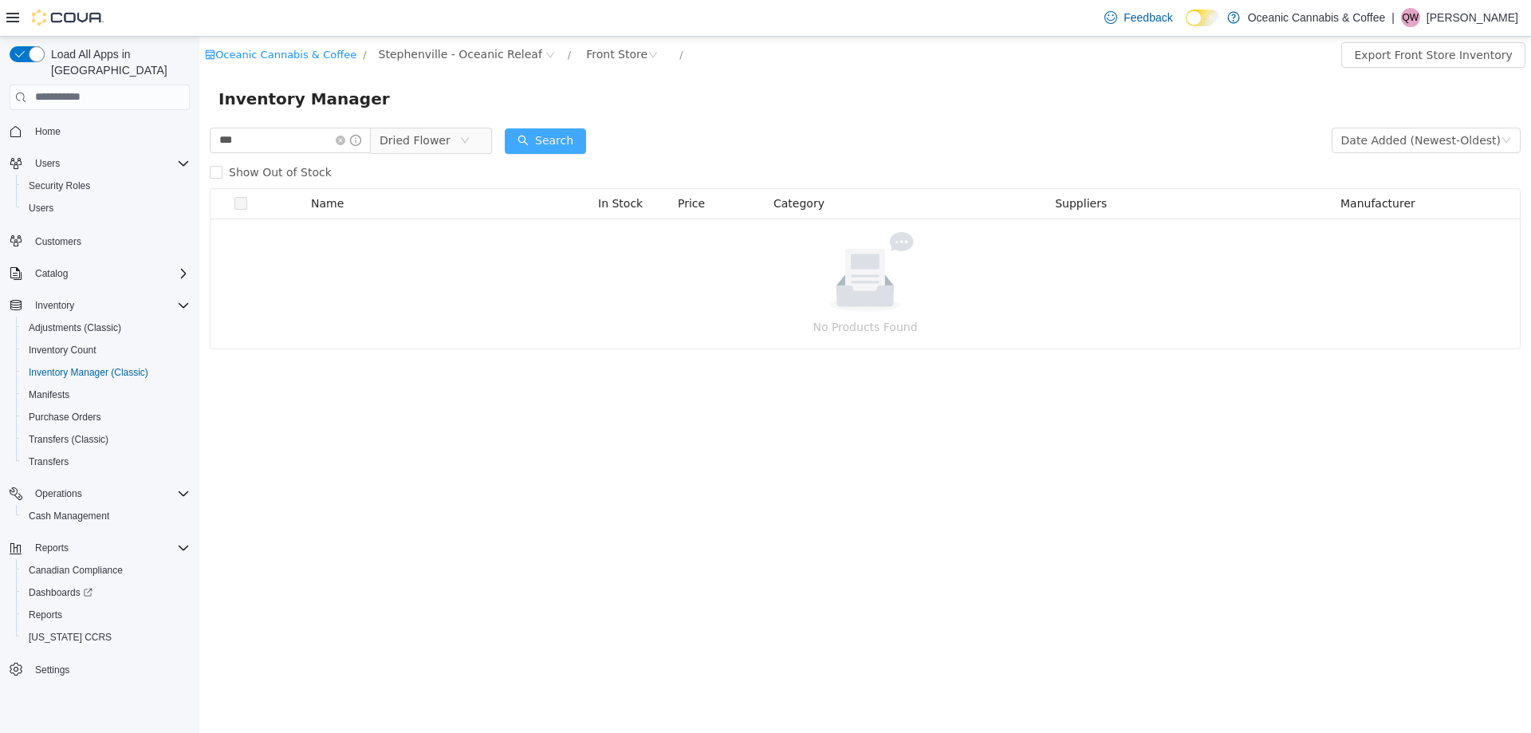
click at [538, 140] on button "Search" at bounding box center [545, 141] width 81 height 26
click at [274, 175] on span "Show Out of Stock" at bounding box center [281, 171] width 116 height 13
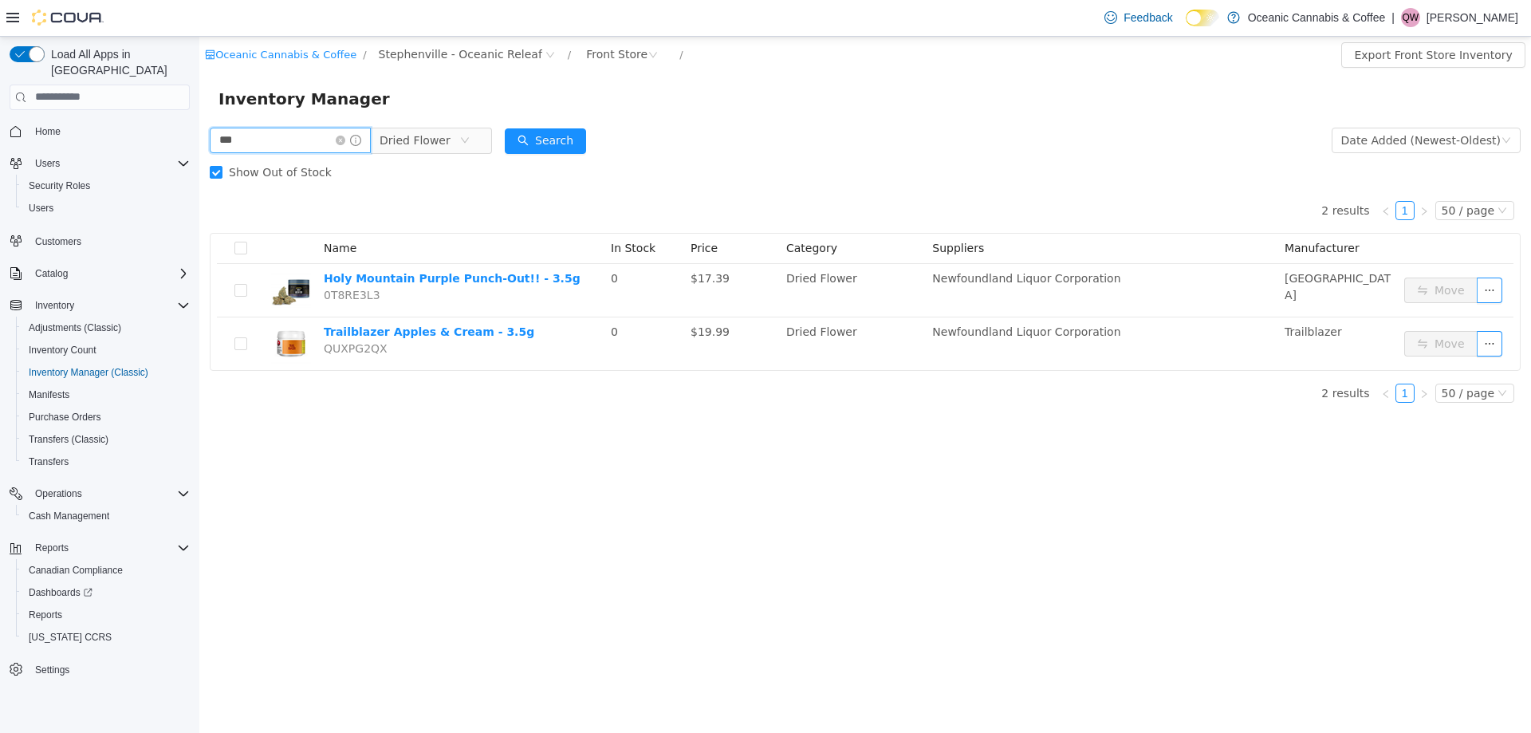
click at [259, 148] on input "***" at bounding box center [290, 140] width 161 height 26
click at [228, 162] on label "Show Out of Stock" at bounding box center [274, 172] width 128 height 32
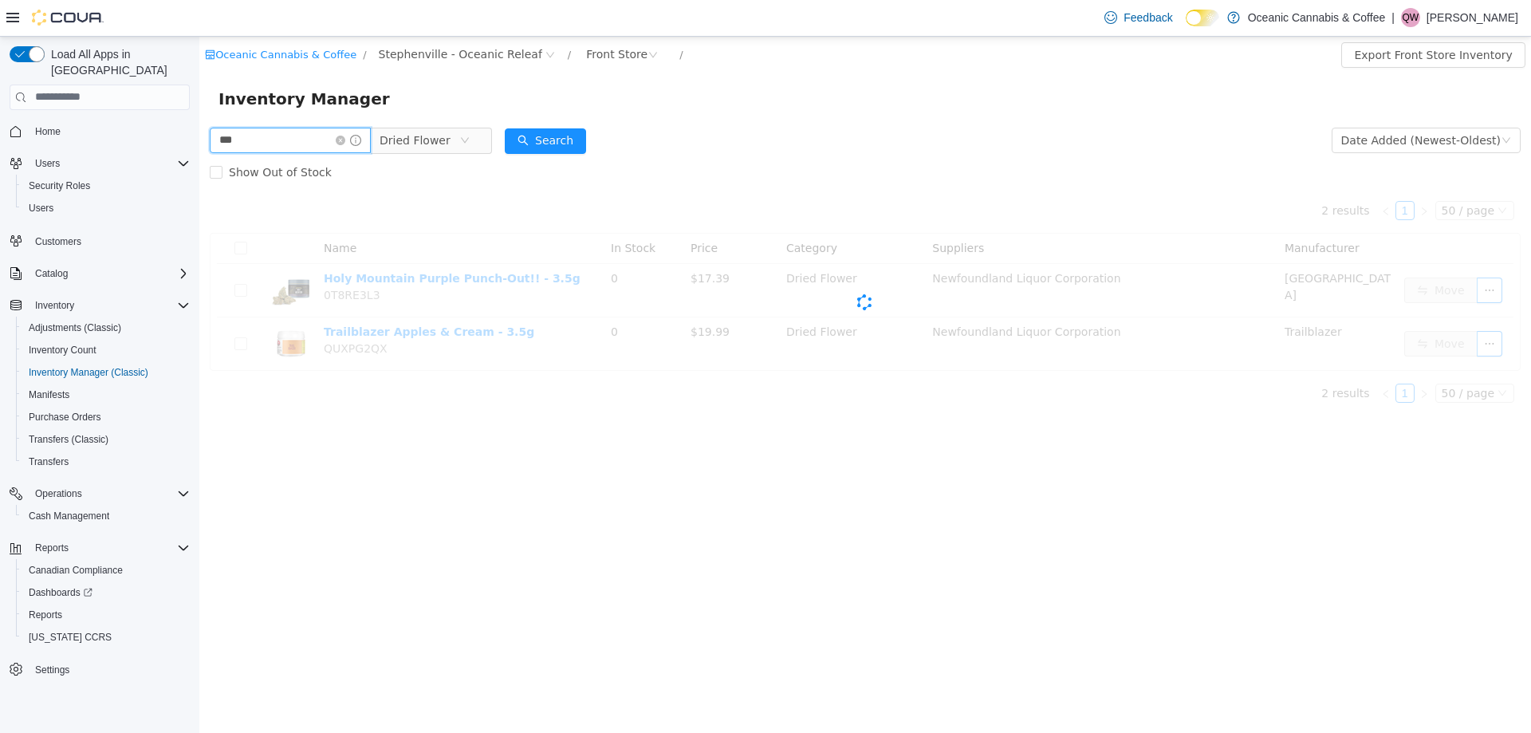
click at [256, 141] on input "***" at bounding box center [290, 140] width 161 height 26
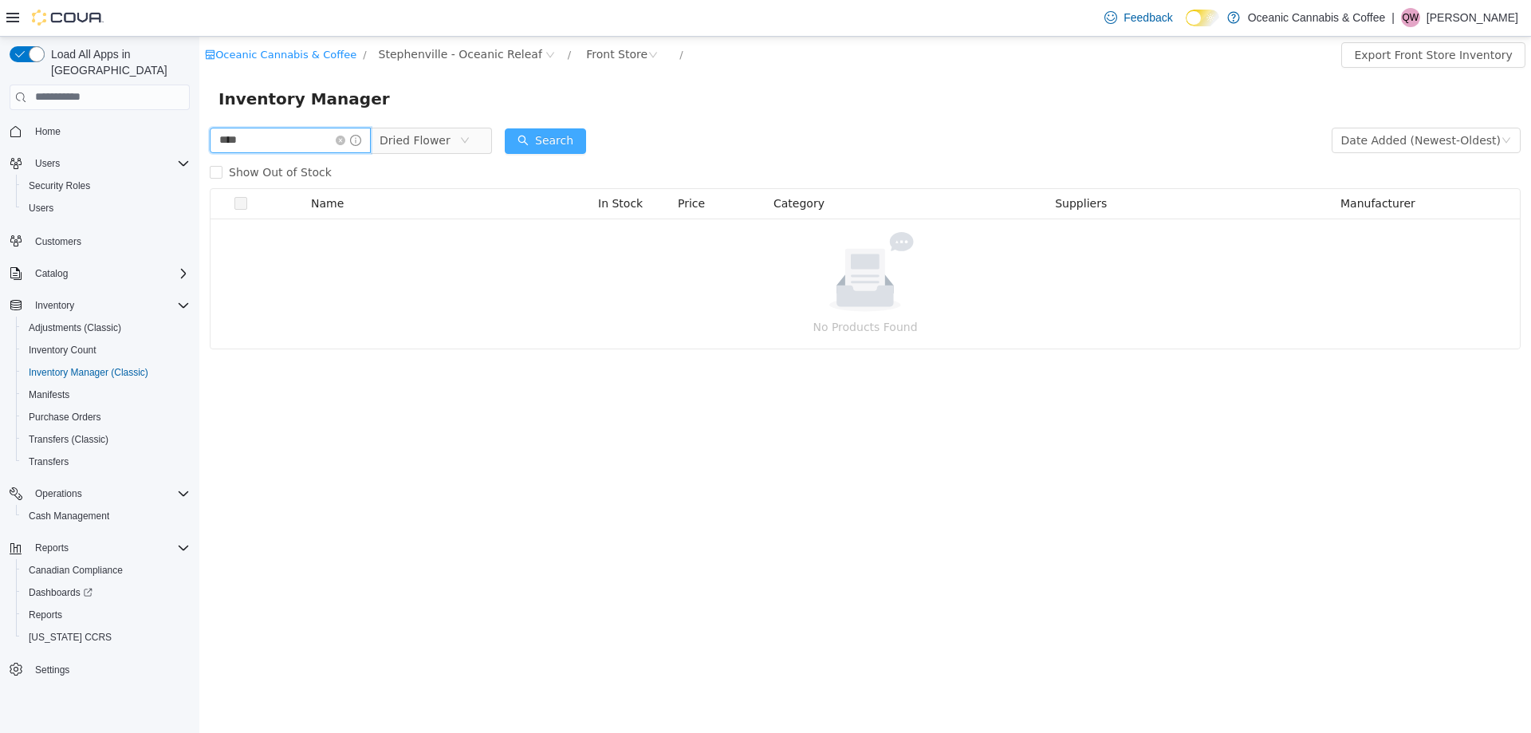
type input "****"
click at [563, 140] on button "Search" at bounding box center [545, 141] width 81 height 26
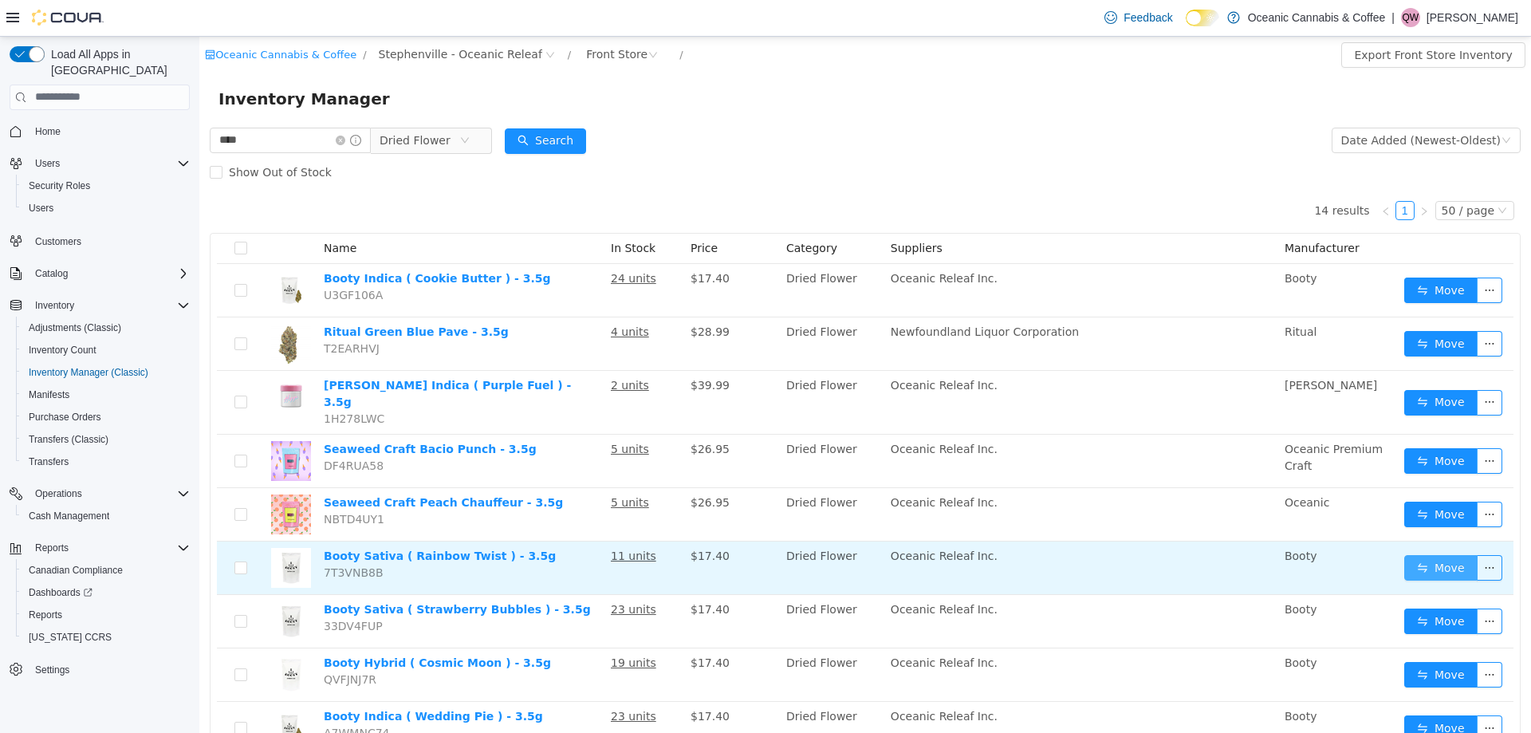
click at [1404, 556] on button "Move" at bounding box center [1440, 567] width 73 height 26
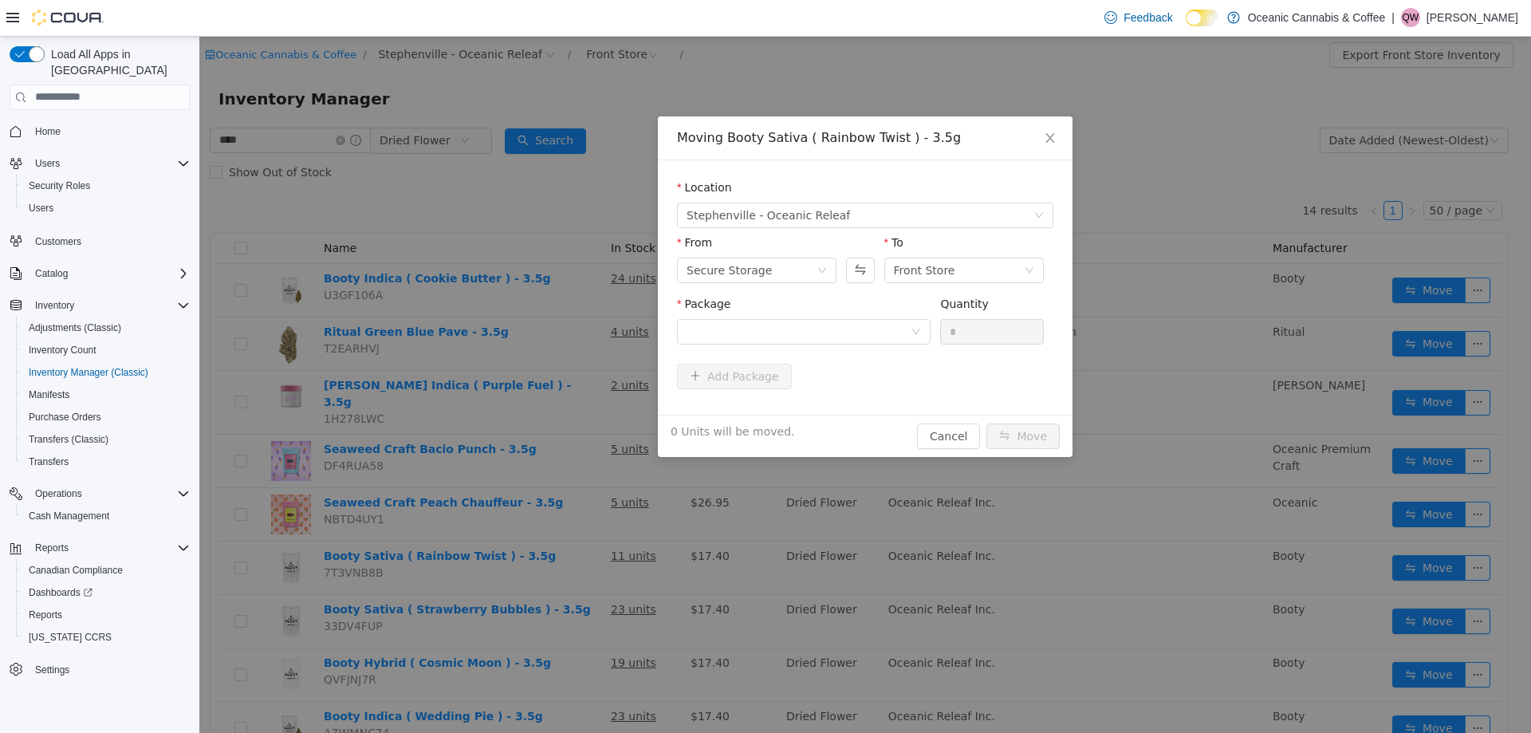
click at [841, 347] on div "Package" at bounding box center [804, 322] width 254 height 55
click at [844, 335] on div at bounding box center [799, 331] width 224 height 24
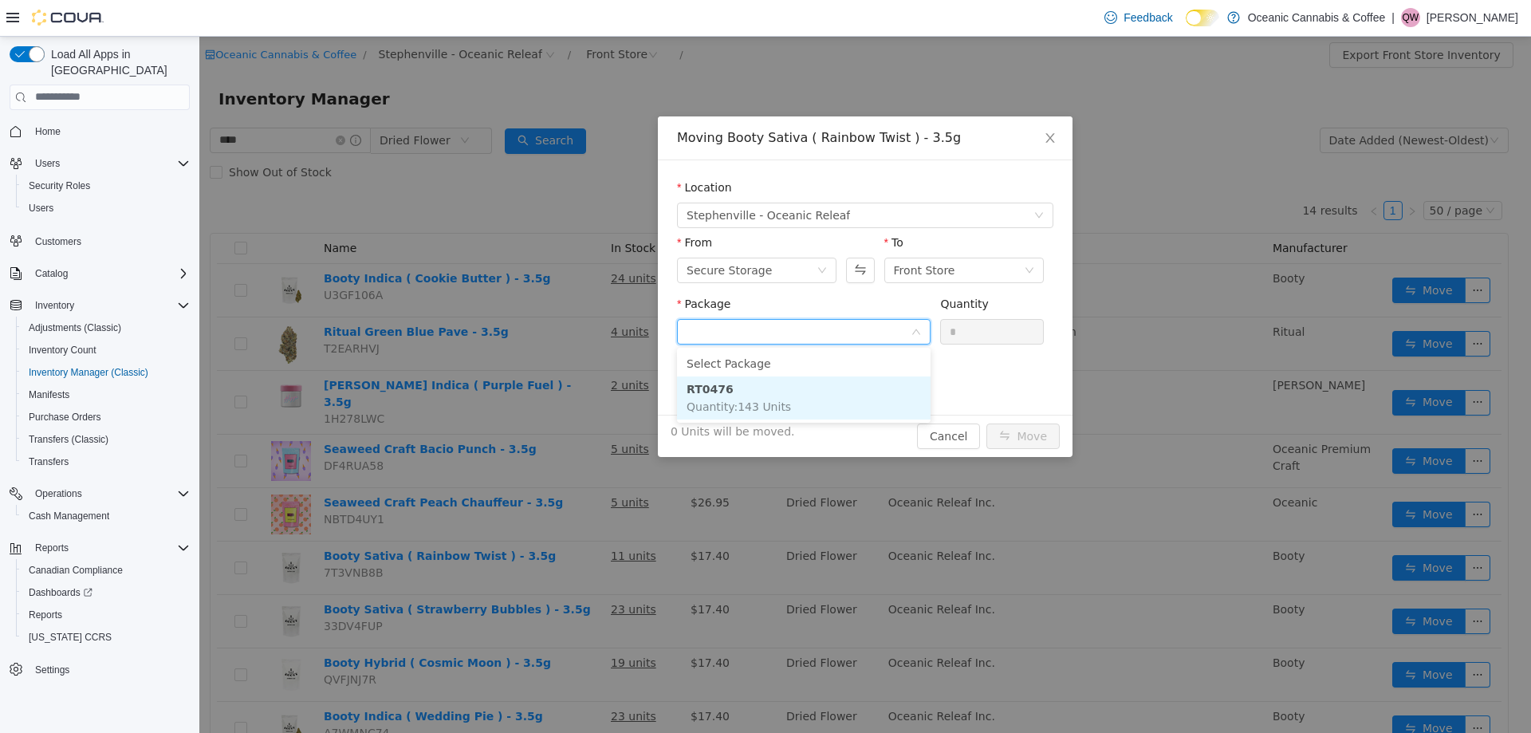
click at [793, 390] on li "RT0476 Quantity : 143 Units" at bounding box center [804, 397] width 254 height 43
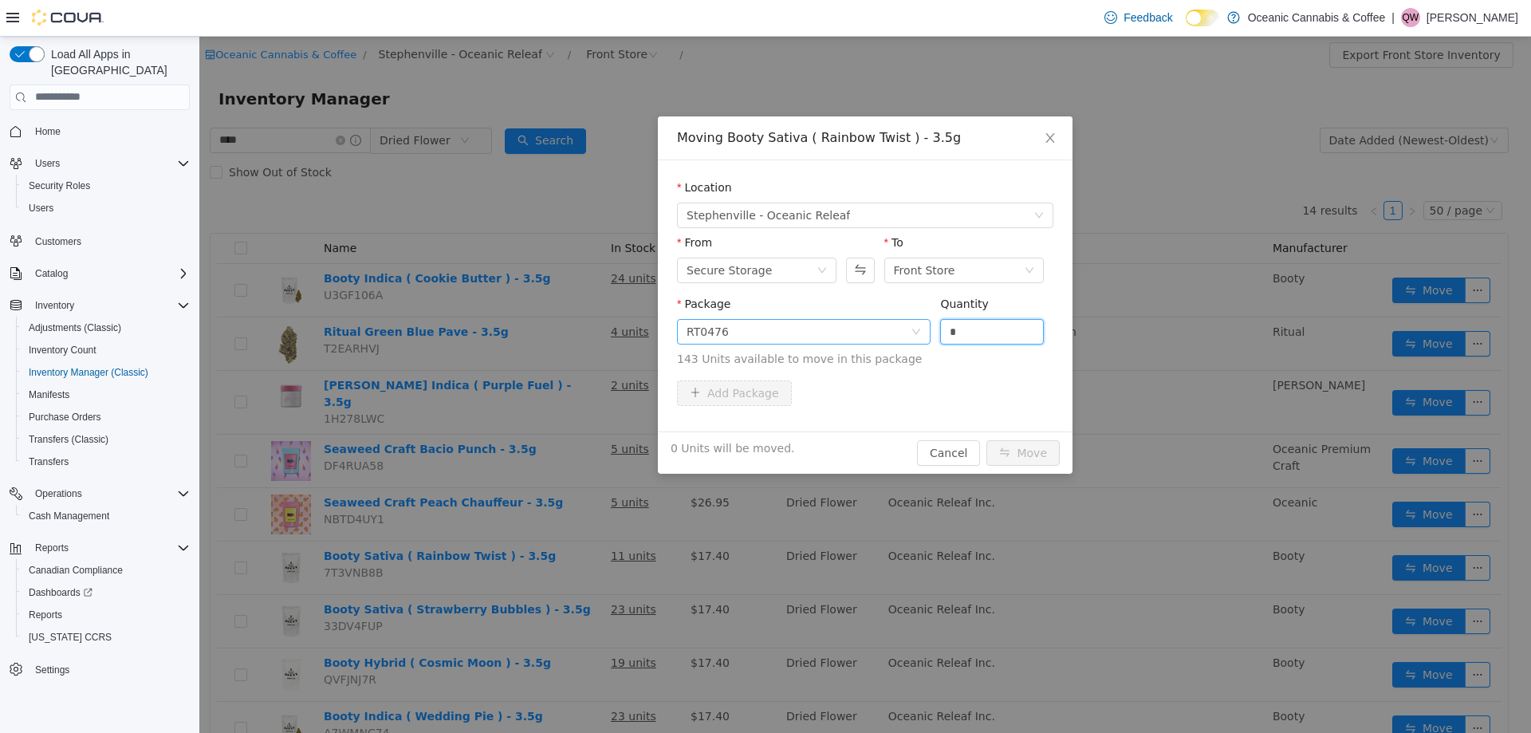
drag, startPoint x: 964, startPoint y: 325, endPoint x: 874, endPoint y: 325, distance: 90.1
click at [876, 325] on span "Package RT0476 Quantity * 143 Units available to move in this package" at bounding box center [865, 332] width 376 height 70
type input "**"
click at [1024, 447] on button "Move" at bounding box center [1023, 452] width 73 height 26
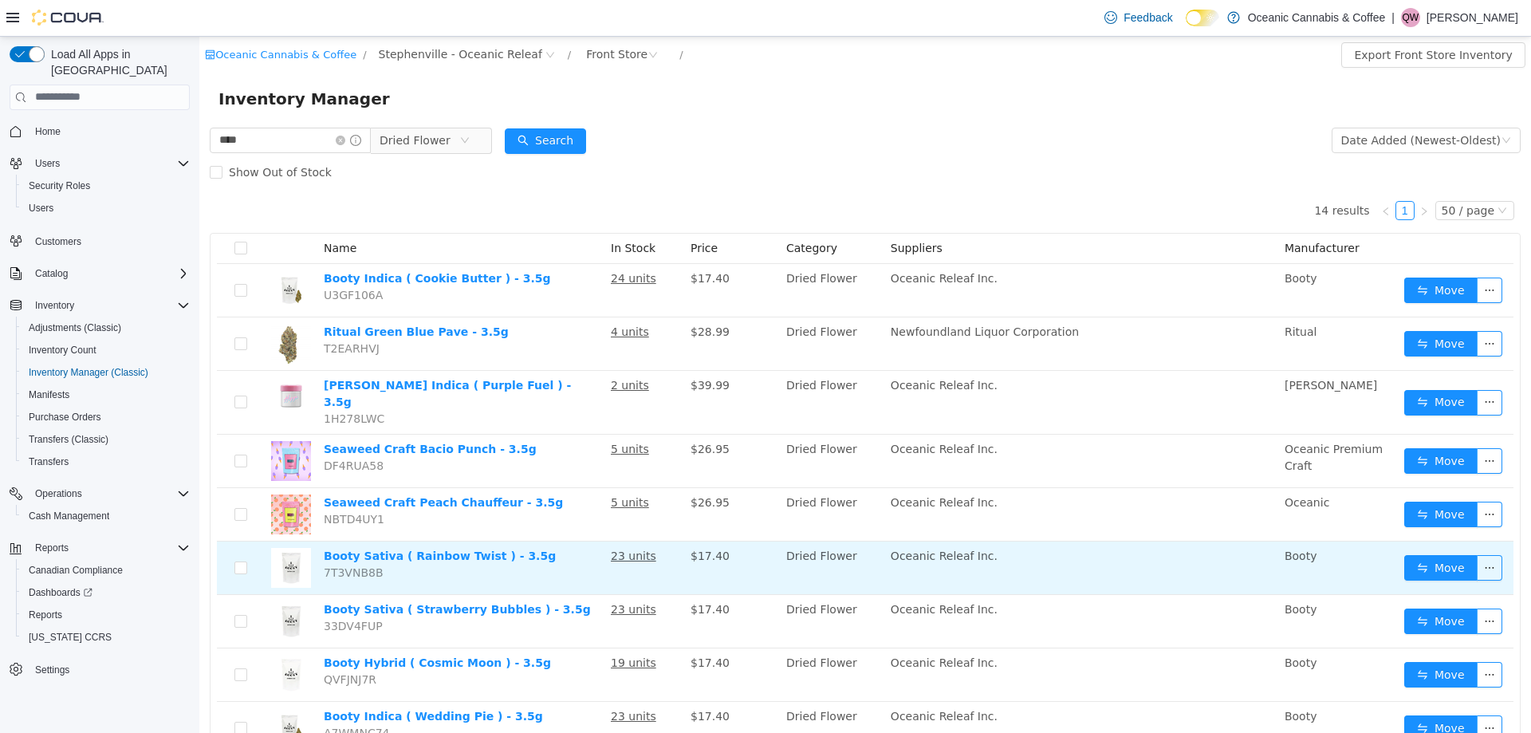
scroll to position [80, 0]
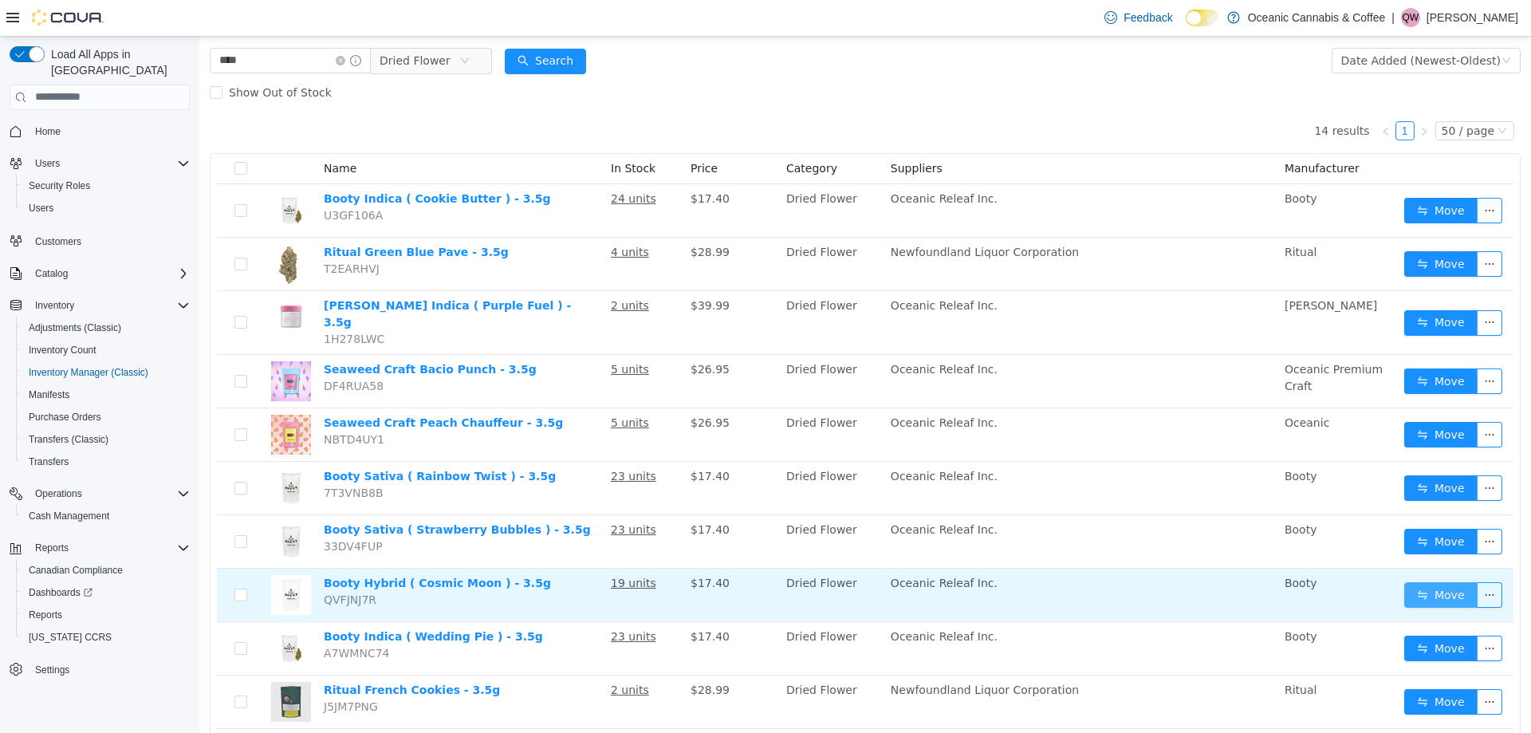
click at [1408, 581] on button "Move" at bounding box center [1440, 594] width 73 height 26
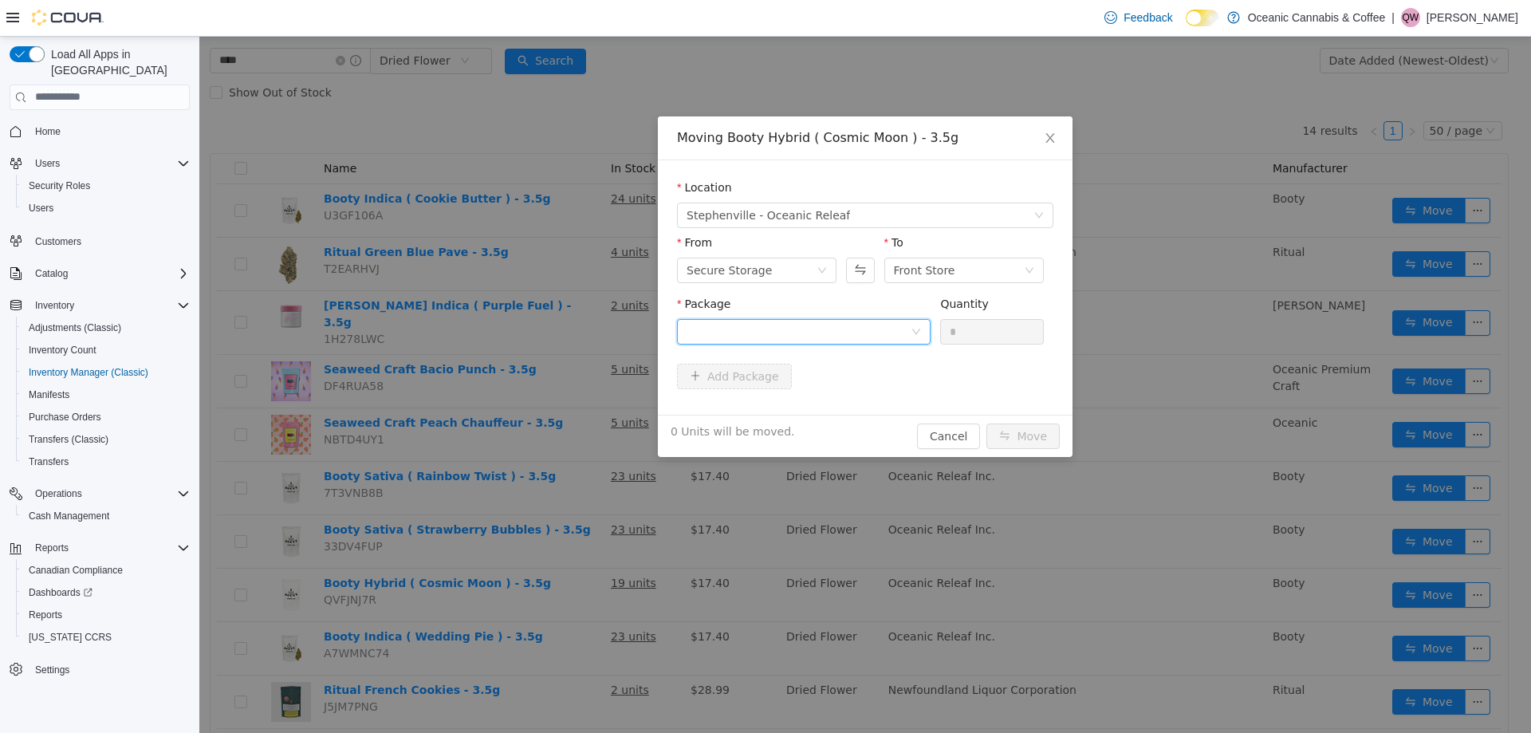
click at [743, 332] on div at bounding box center [799, 331] width 224 height 24
click at [741, 388] on li "CRB0463 Quantity : 123 Units" at bounding box center [804, 397] width 254 height 43
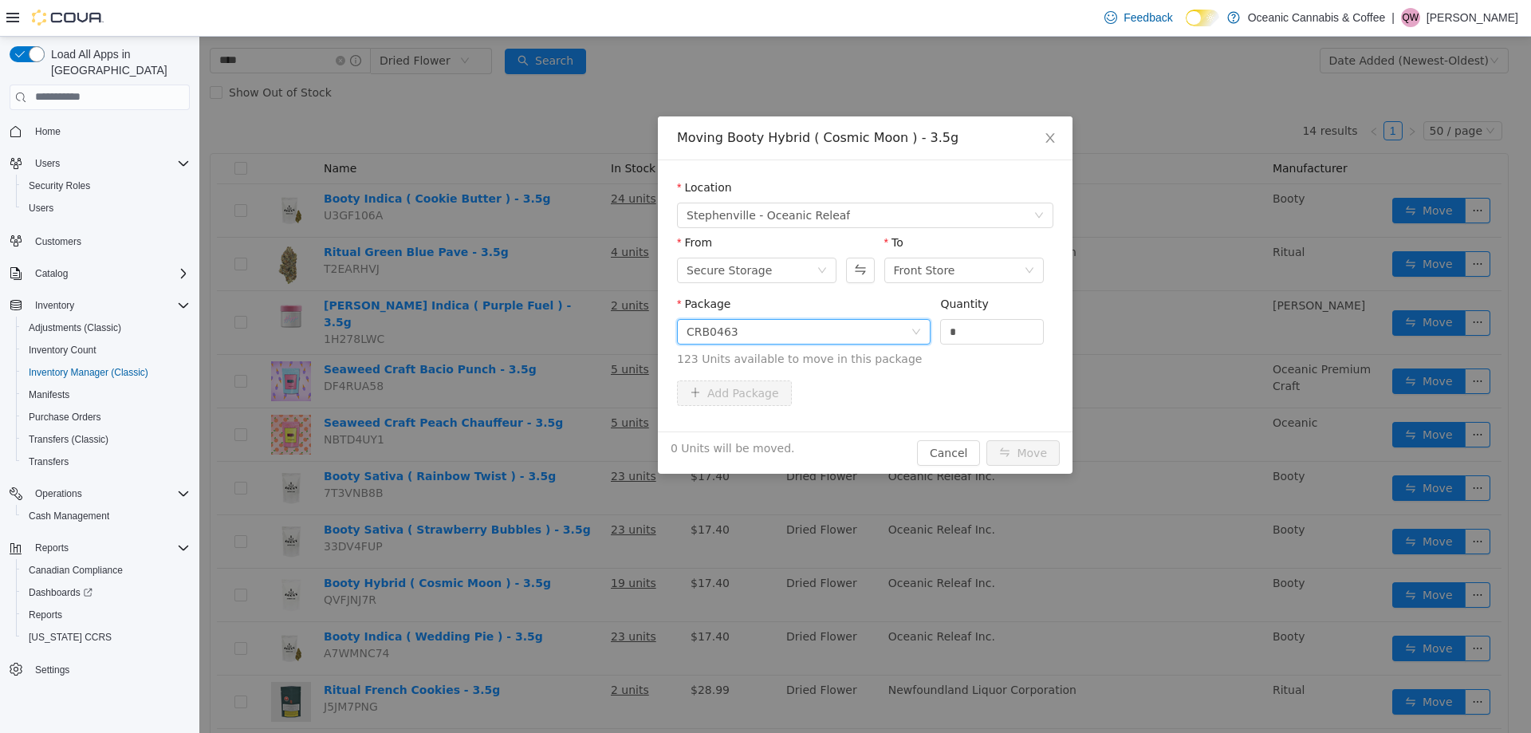
drag, startPoint x: 974, startPoint y: 327, endPoint x: 932, endPoint y: 327, distance: 42.3
click at [932, 327] on div "Package CRB0463 Quantity * 123 Units available to move in this package" at bounding box center [865, 331] width 376 height 72
type input "*"
click at [1015, 444] on button "Move" at bounding box center [1023, 452] width 73 height 26
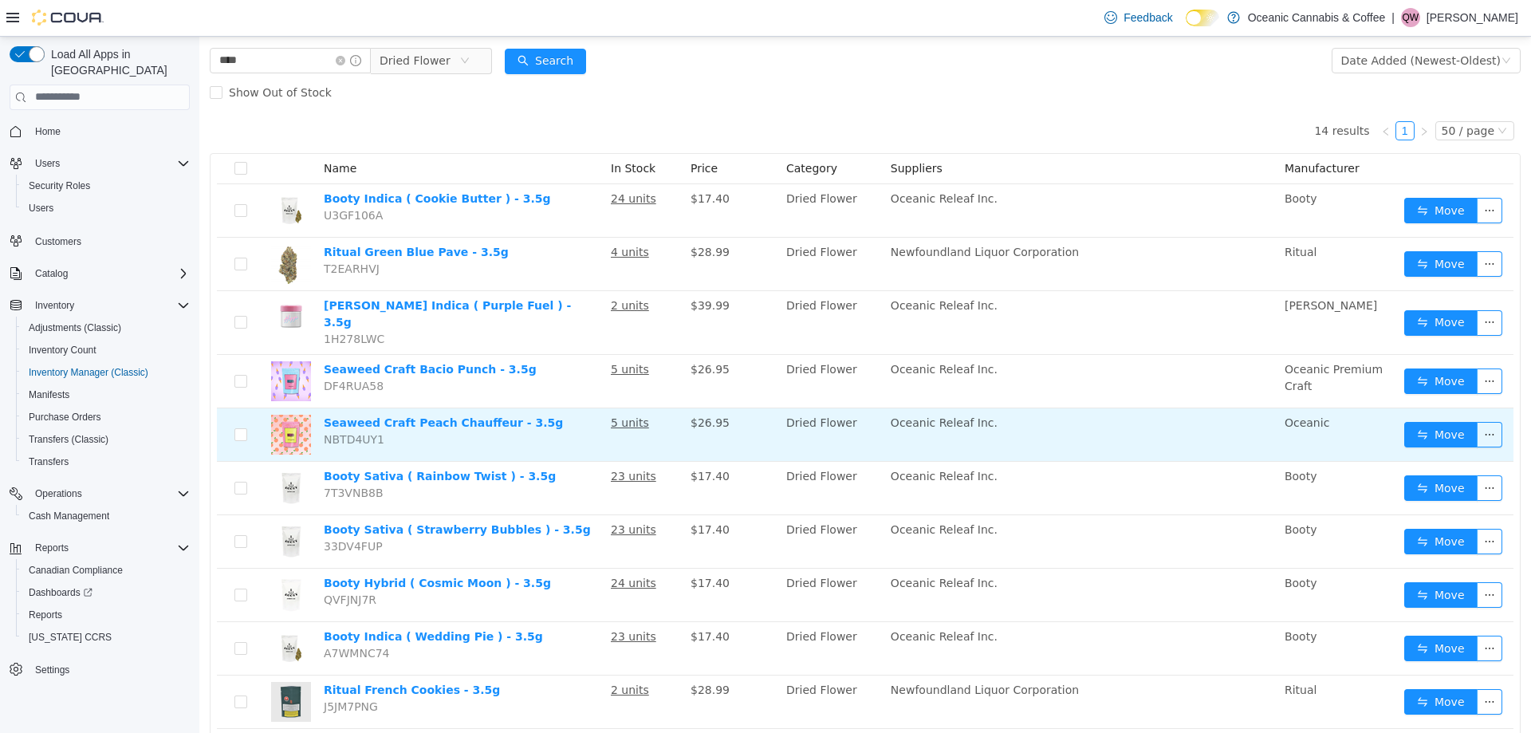
scroll to position [239, 0]
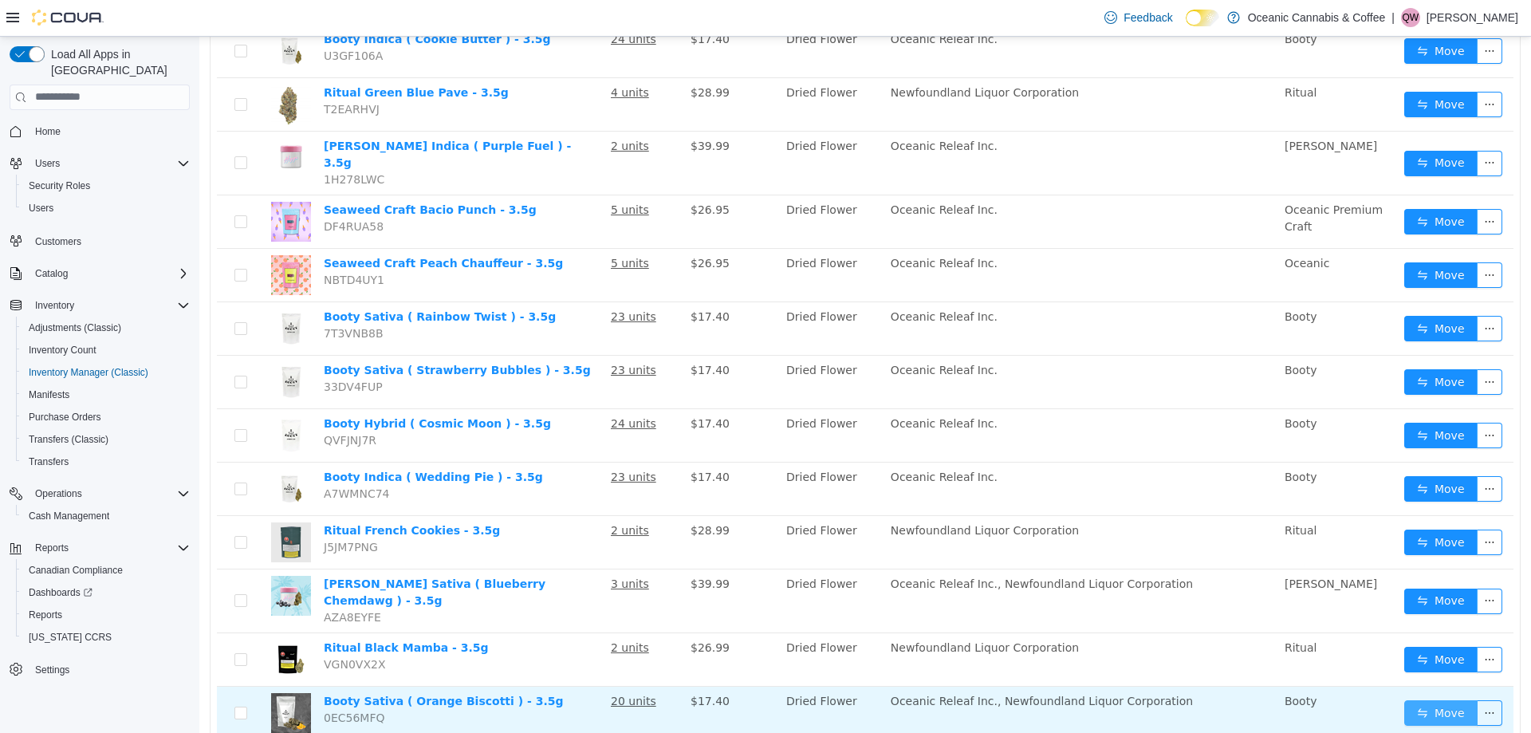
click at [1422, 699] on button "Move" at bounding box center [1440, 712] width 73 height 26
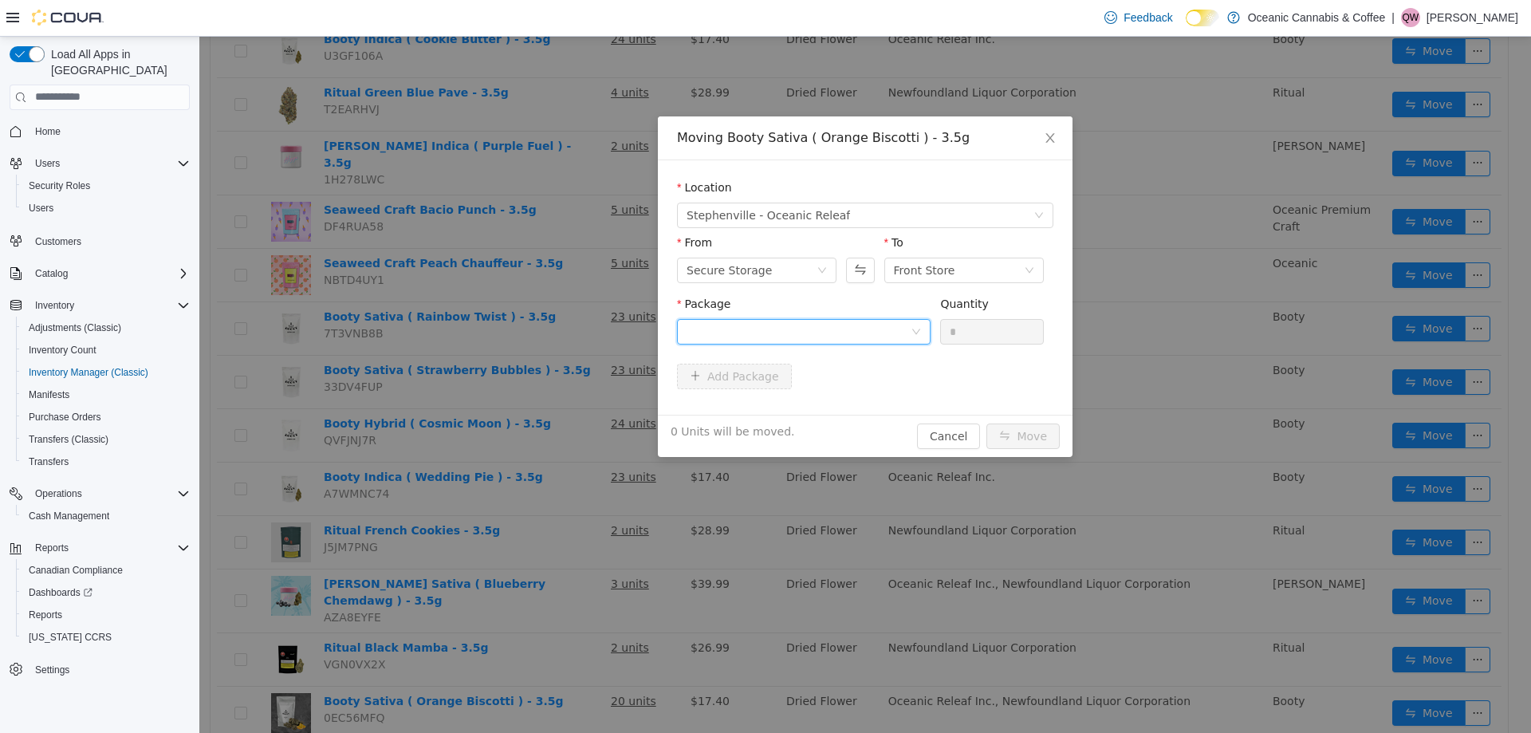
click at [845, 318] on div at bounding box center [804, 331] width 254 height 26
click at [781, 388] on li "MC20250419 Quantity : 7 Units" at bounding box center [804, 397] width 254 height 43
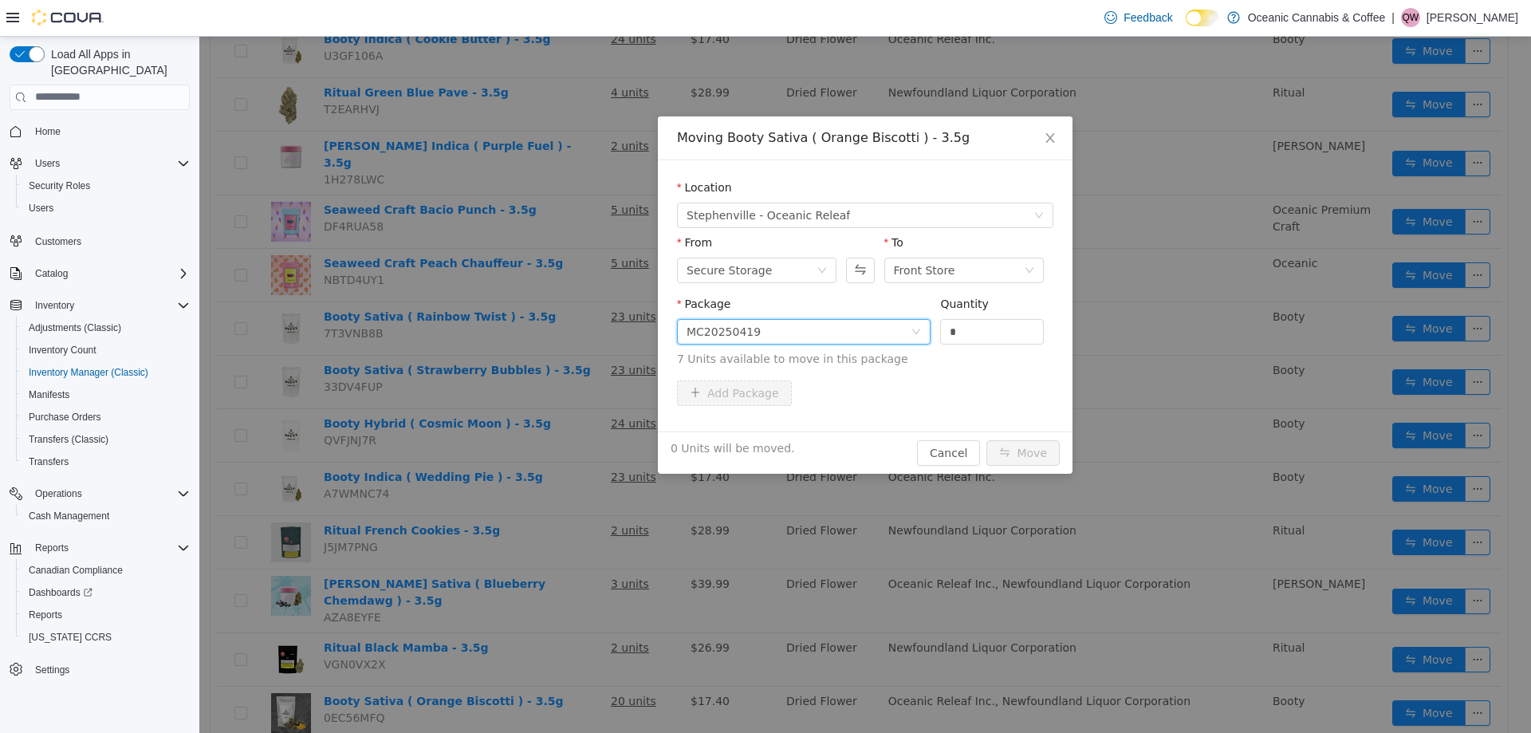
drag, startPoint x: 927, startPoint y: 329, endPoint x: 890, endPoint y: 336, distance: 37.4
click at [873, 332] on span "Package MC20250419 Quantity * 7 Units available to move in this package" at bounding box center [865, 332] width 376 height 70
drag, startPoint x: 971, startPoint y: 333, endPoint x: 888, endPoint y: 331, distance: 83.0
click at [878, 330] on span "Package MC20250419 Quantity * 7 Units available to move in this package" at bounding box center [865, 332] width 376 height 70
type input "*"
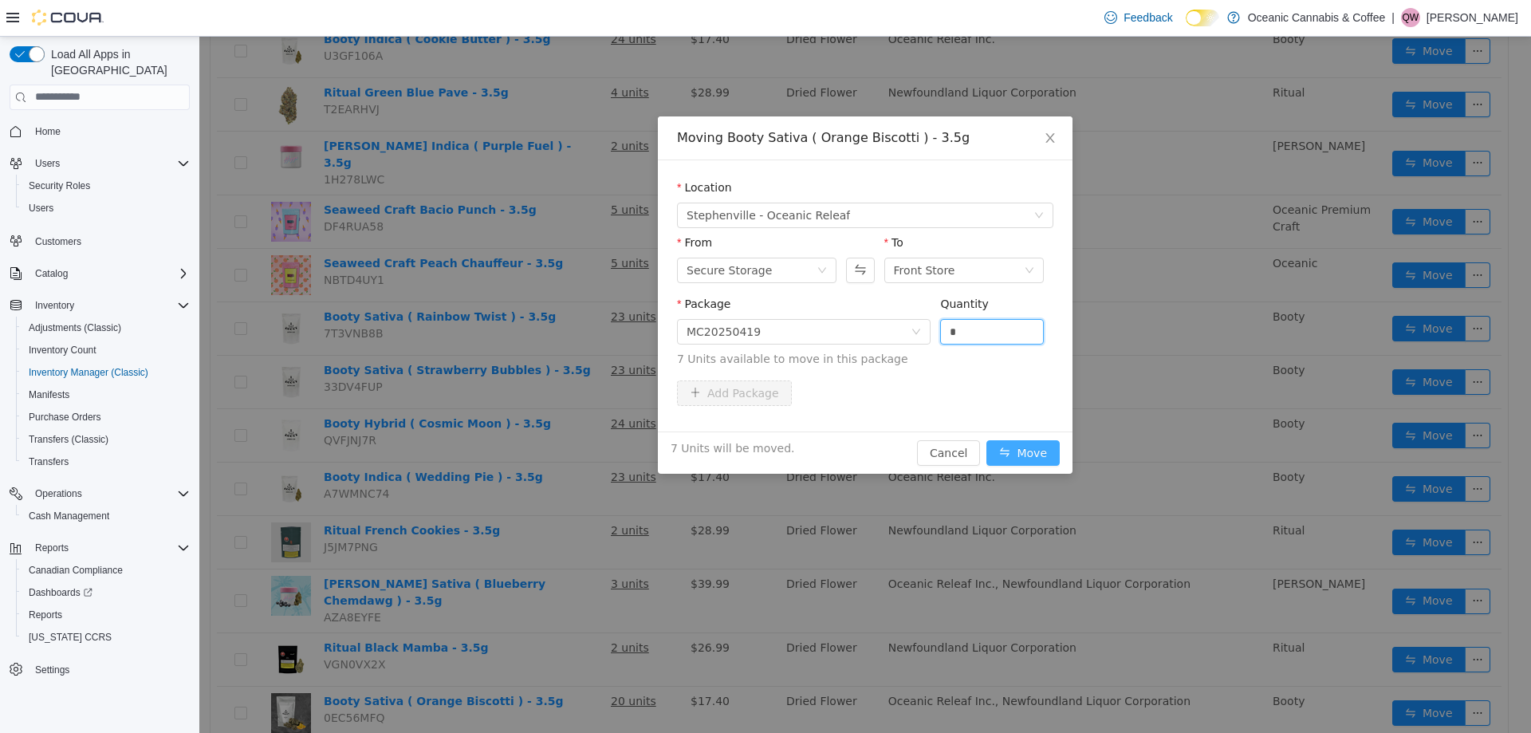
click at [1022, 445] on button "Move" at bounding box center [1023, 452] width 73 height 26
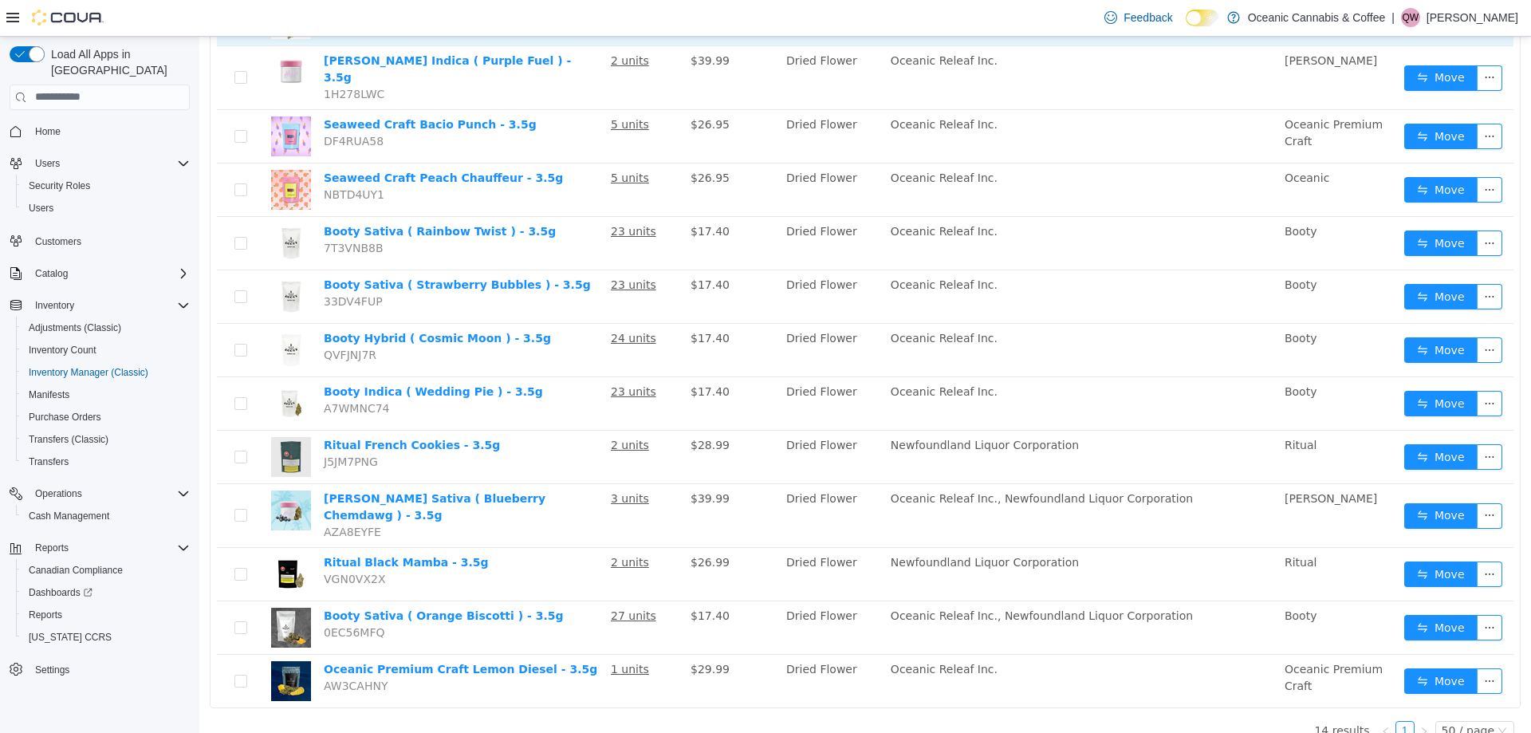
scroll to position [0, 0]
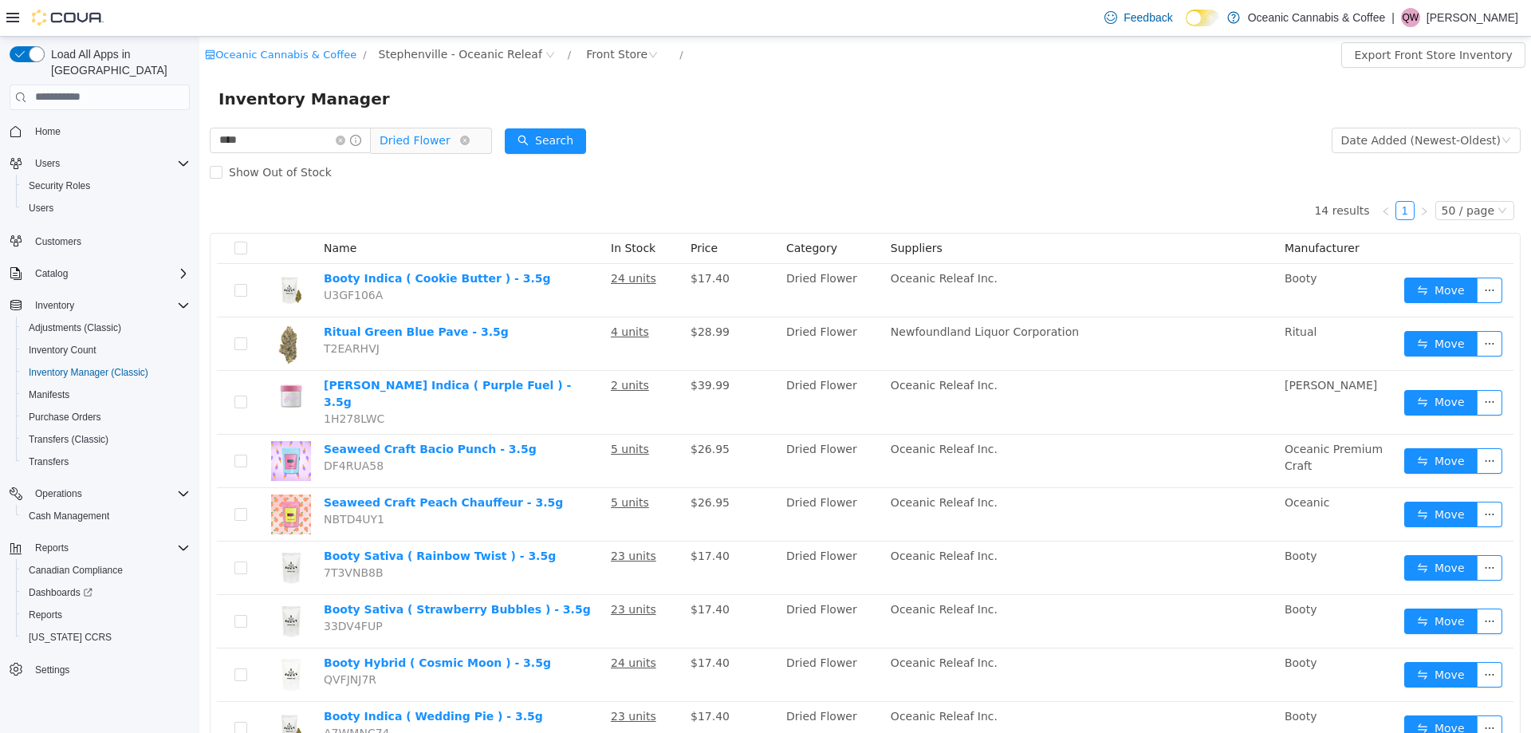
click at [456, 136] on span "Dried Flower" at bounding box center [420, 140] width 80 height 24
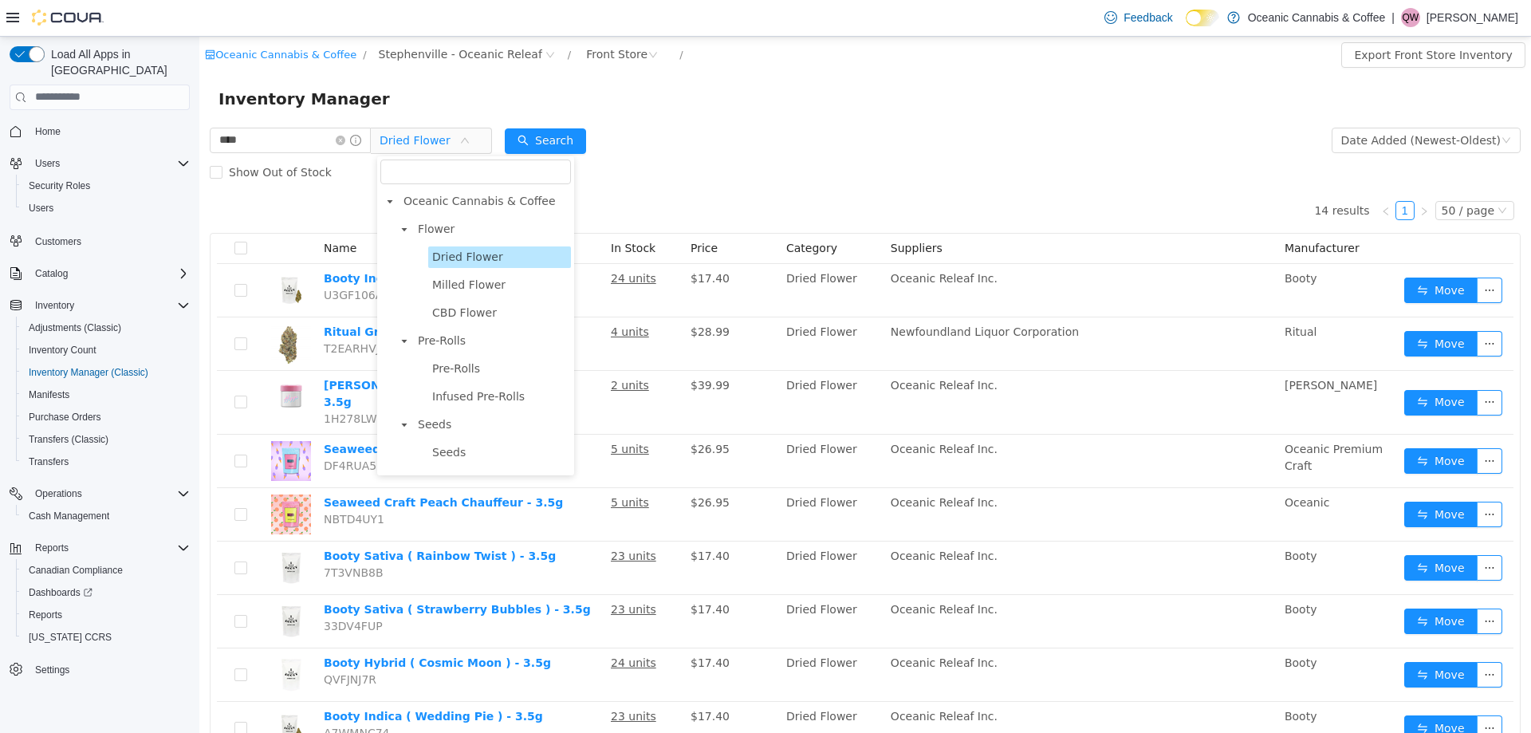
click at [459, 271] on ul "Dried Flower Milled Flower CBD Flower" at bounding box center [483, 284] width 176 height 77
click at [461, 279] on span "Milled Flower" at bounding box center [468, 284] width 73 height 13
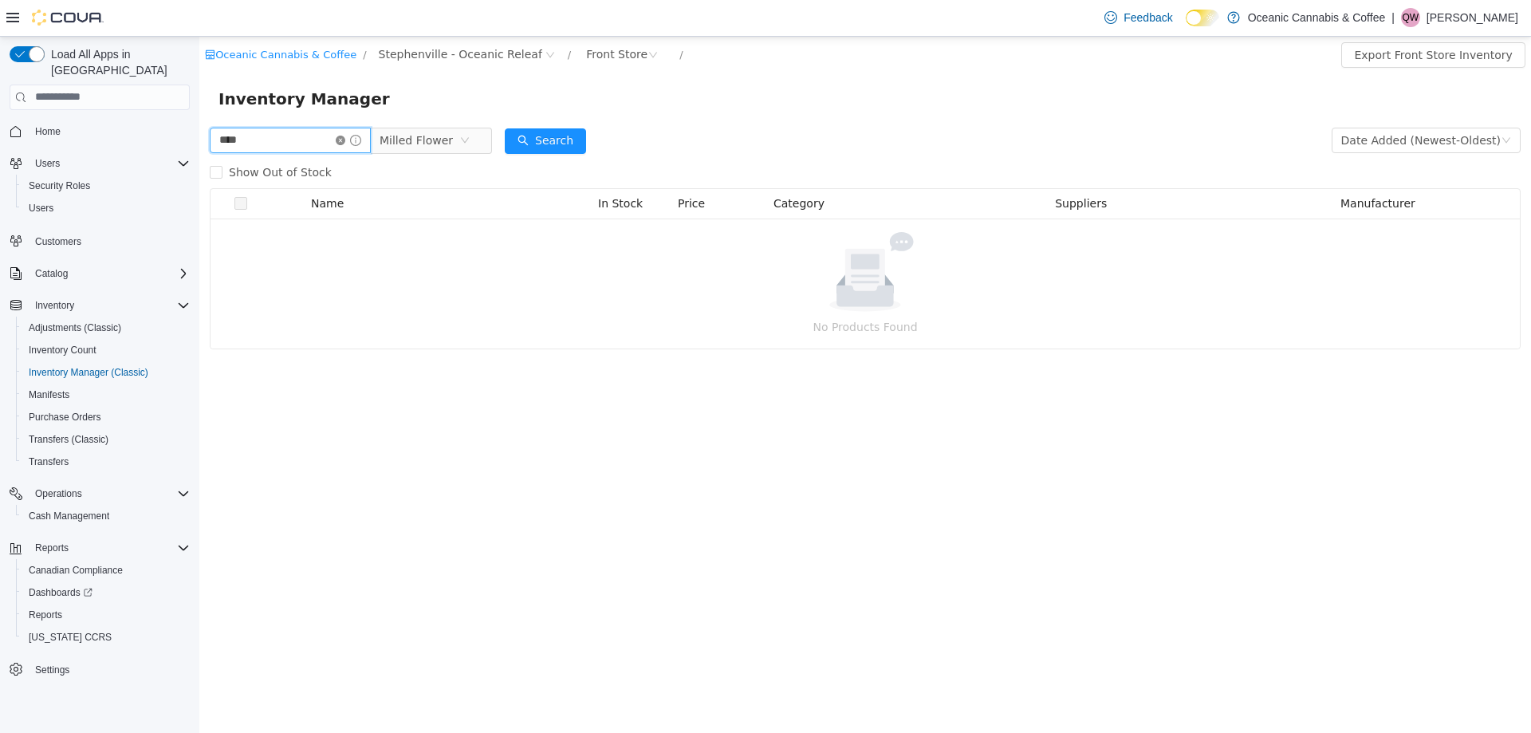
click at [346, 133] on input "****" at bounding box center [290, 140] width 161 height 26
click at [345, 136] on icon "icon: close-circle" at bounding box center [341, 140] width 10 height 10
click at [524, 128] on button "Search" at bounding box center [530, 141] width 81 height 26
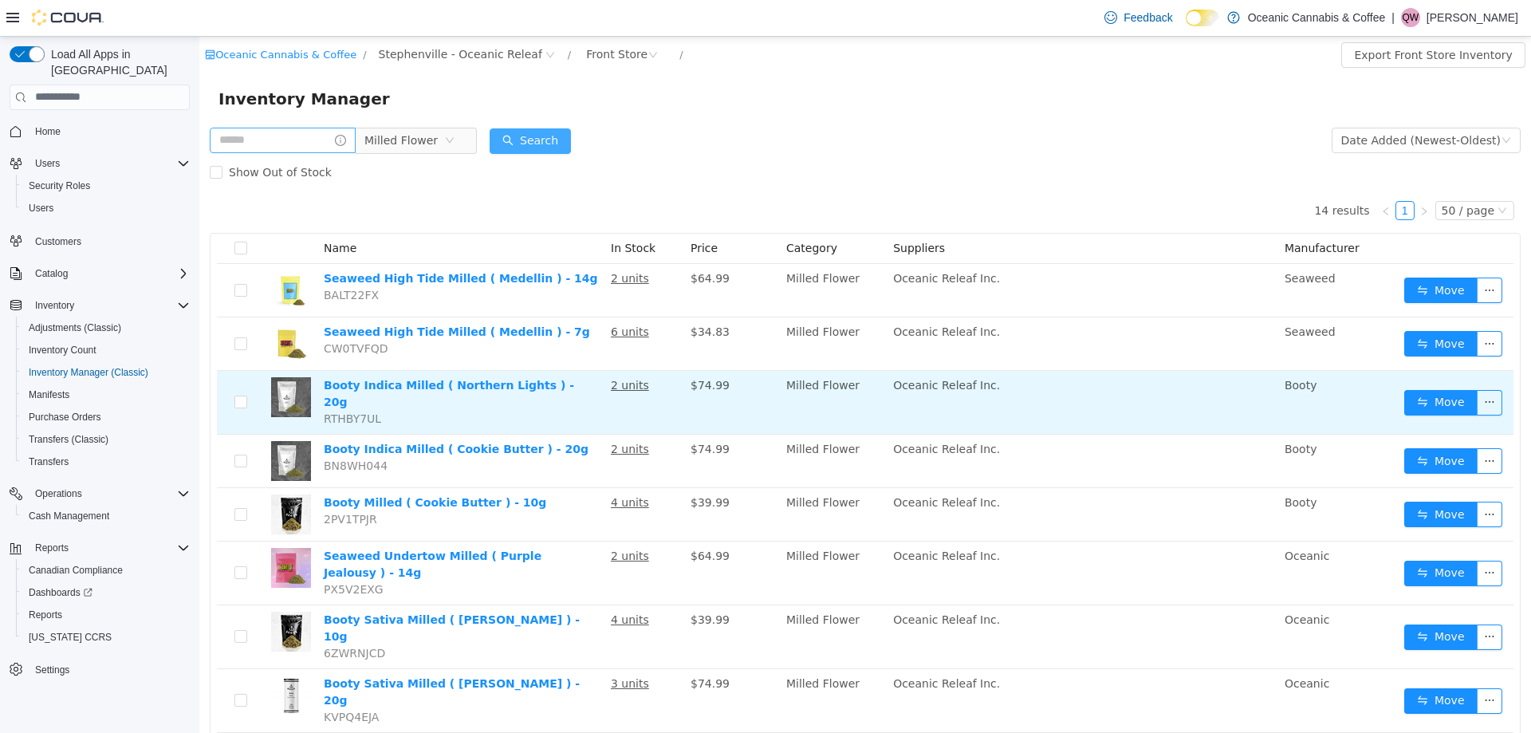
scroll to position [160, 0]
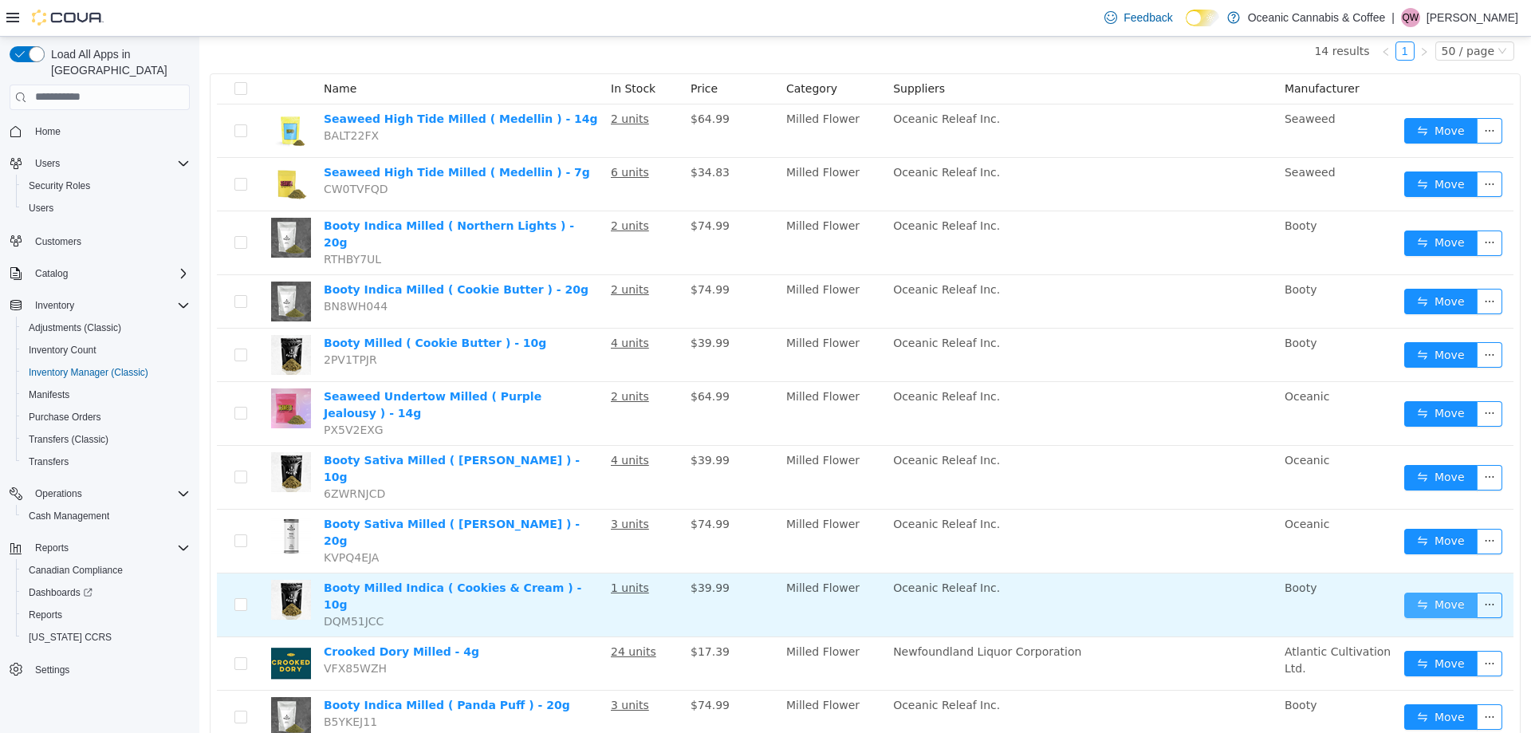
click at [1416, 592] on button "Move" at bounding box center [1440, 605] width 73 height 26
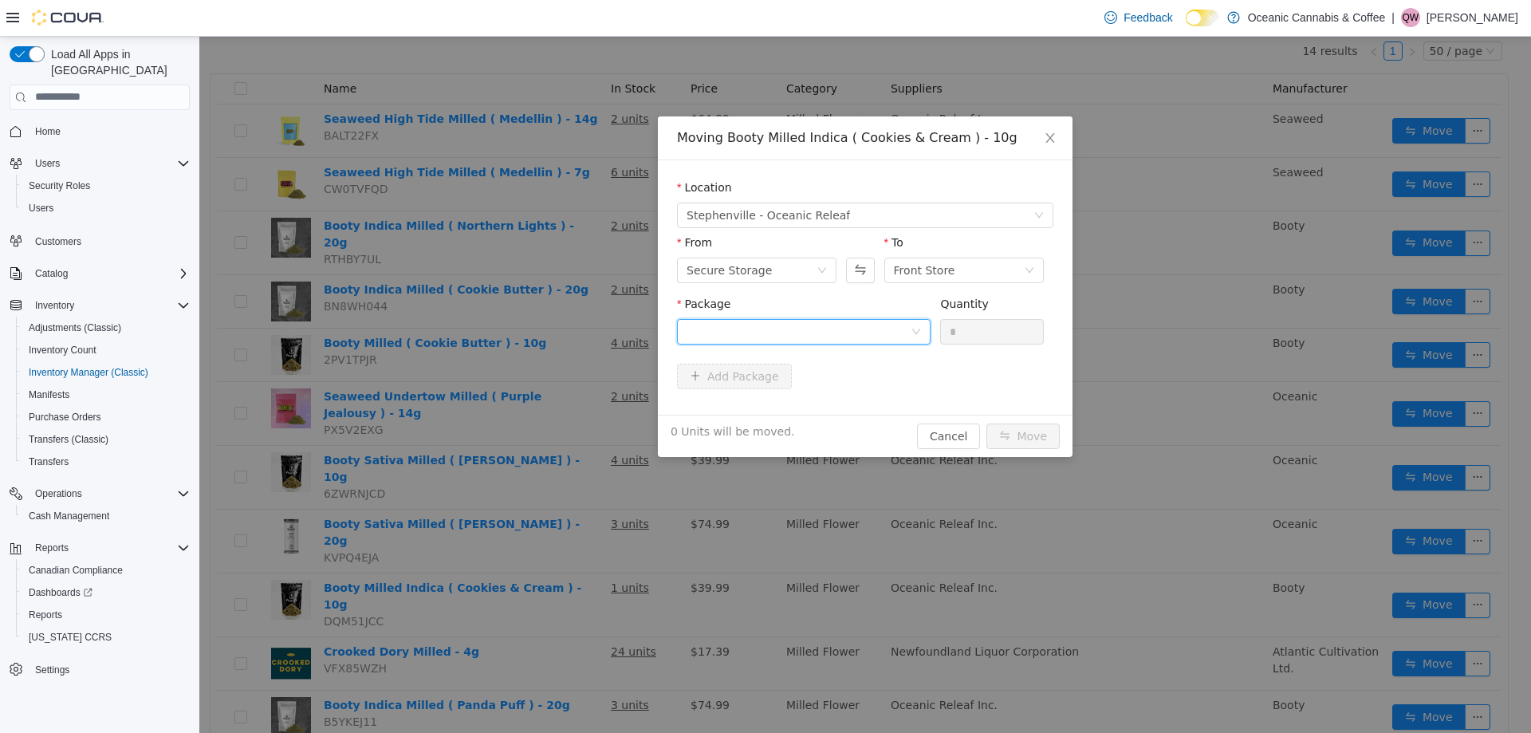
click at [752, 325] on div at bounding box center [799, 331] width 224 height 24
click at [771, 400] on span "Quantity : 31 Units" at bounding box center [735, 406] width 97 height 13
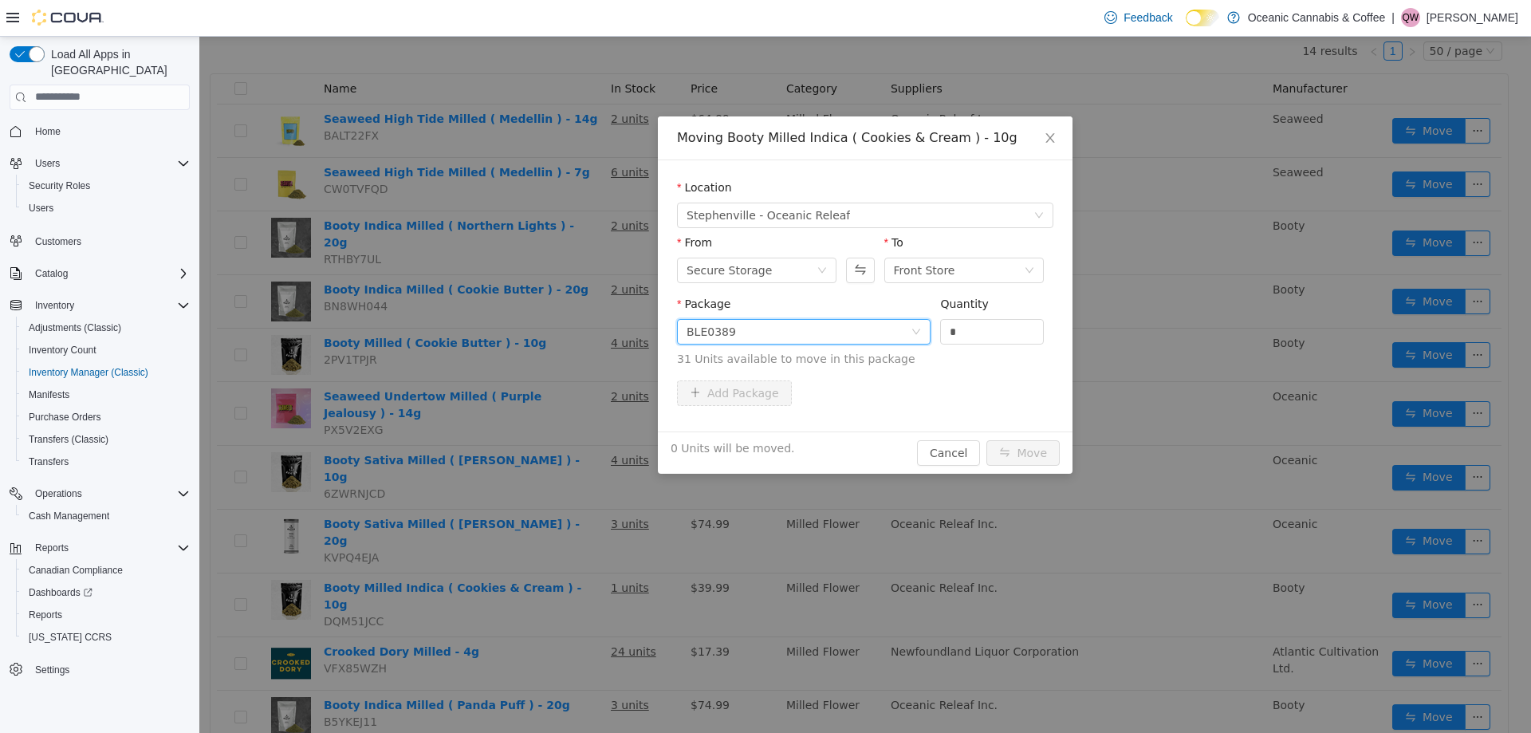
drag, startPoint x: 995, startPoint y: 336, endPoint x: 912, endPoint y: 337, distance: 83.0
click at [914, 337] on span "Package BLE0389 Quantity * 31 Units available to move in this package" at bounding box center [865, 332] width 376 height 70
type input "*"
click at [1021, 456] on button "Move" at bounding box center [1023, 452] width 73 height 26
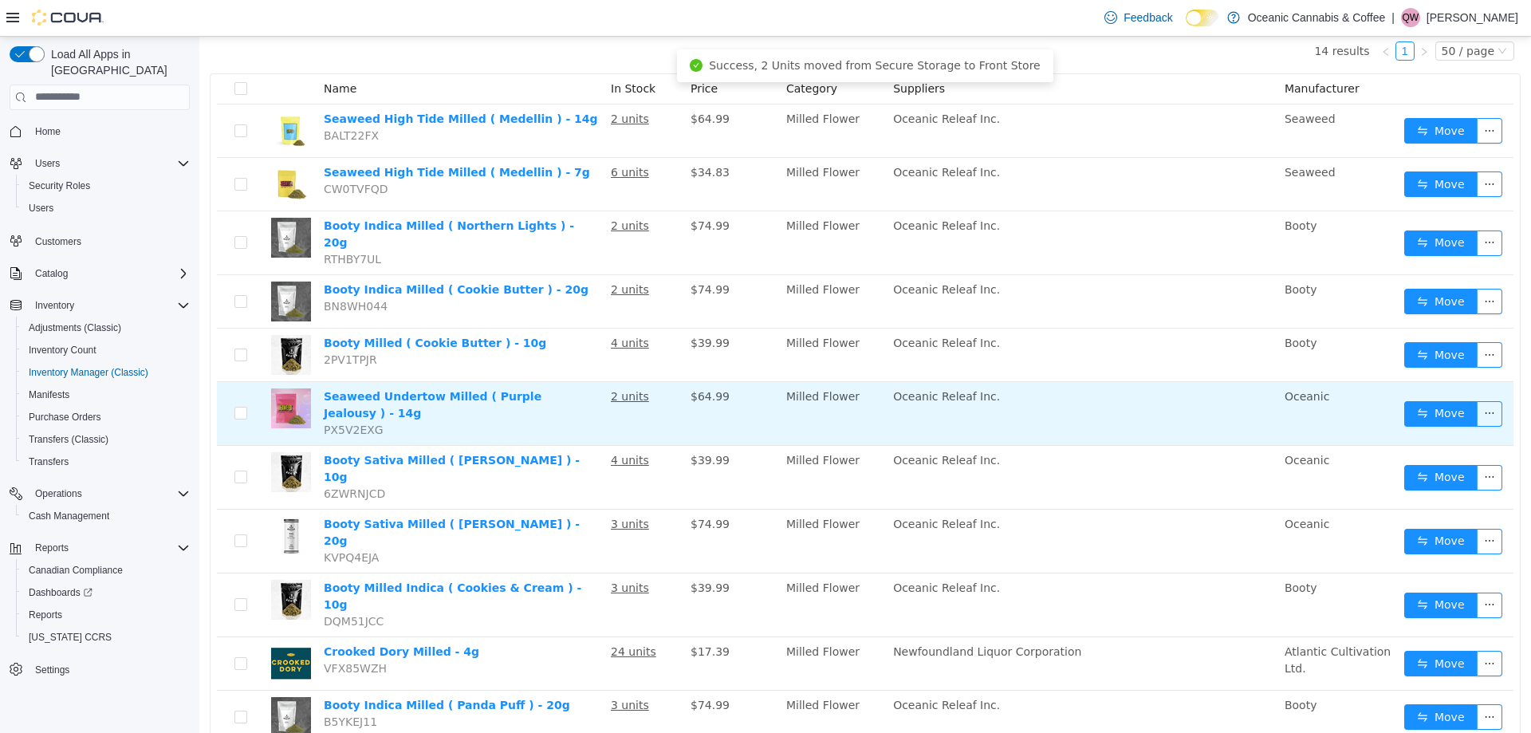
scroll to position [319, 0]
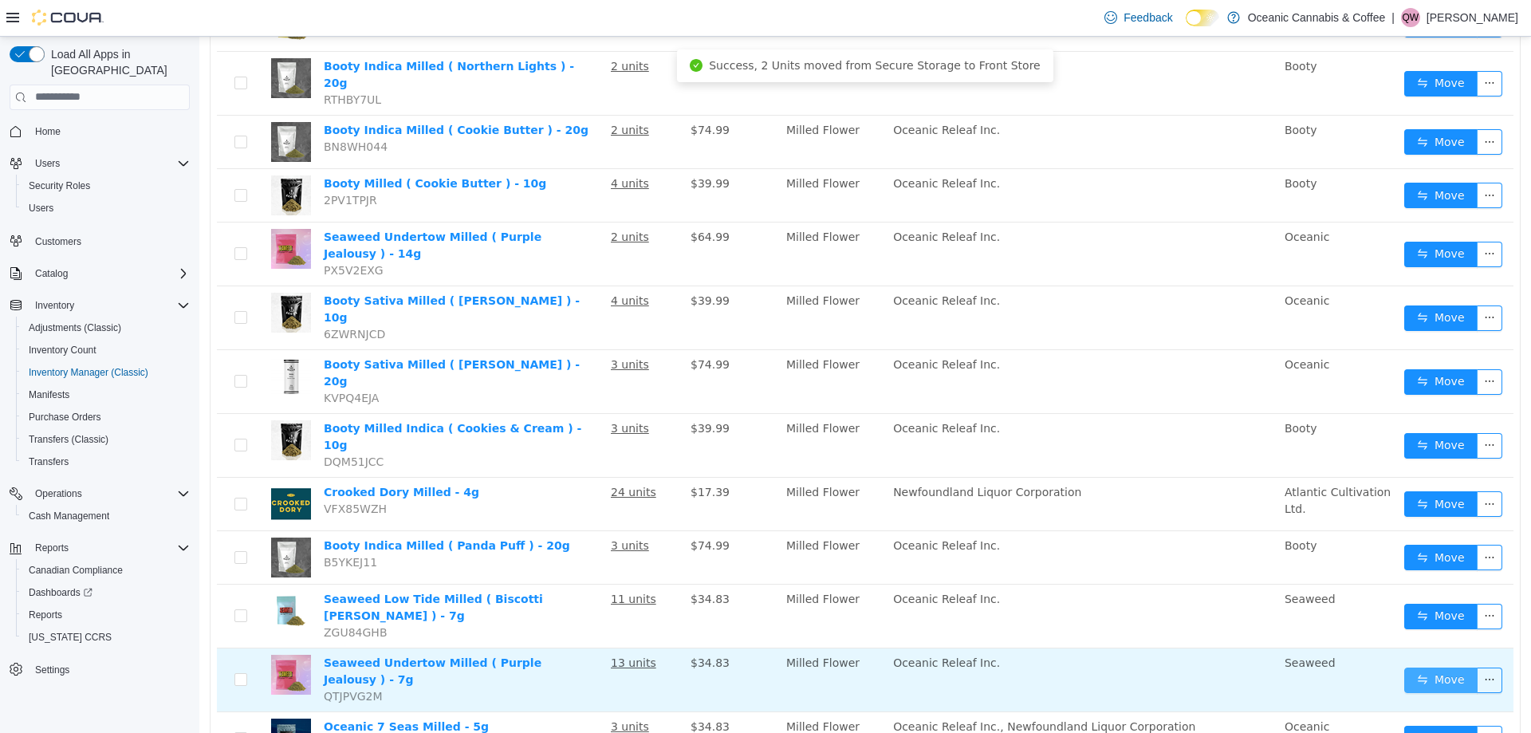
click at [1440, 667] on button "Move" at bounding box center [1440, 680] width 73 height 26
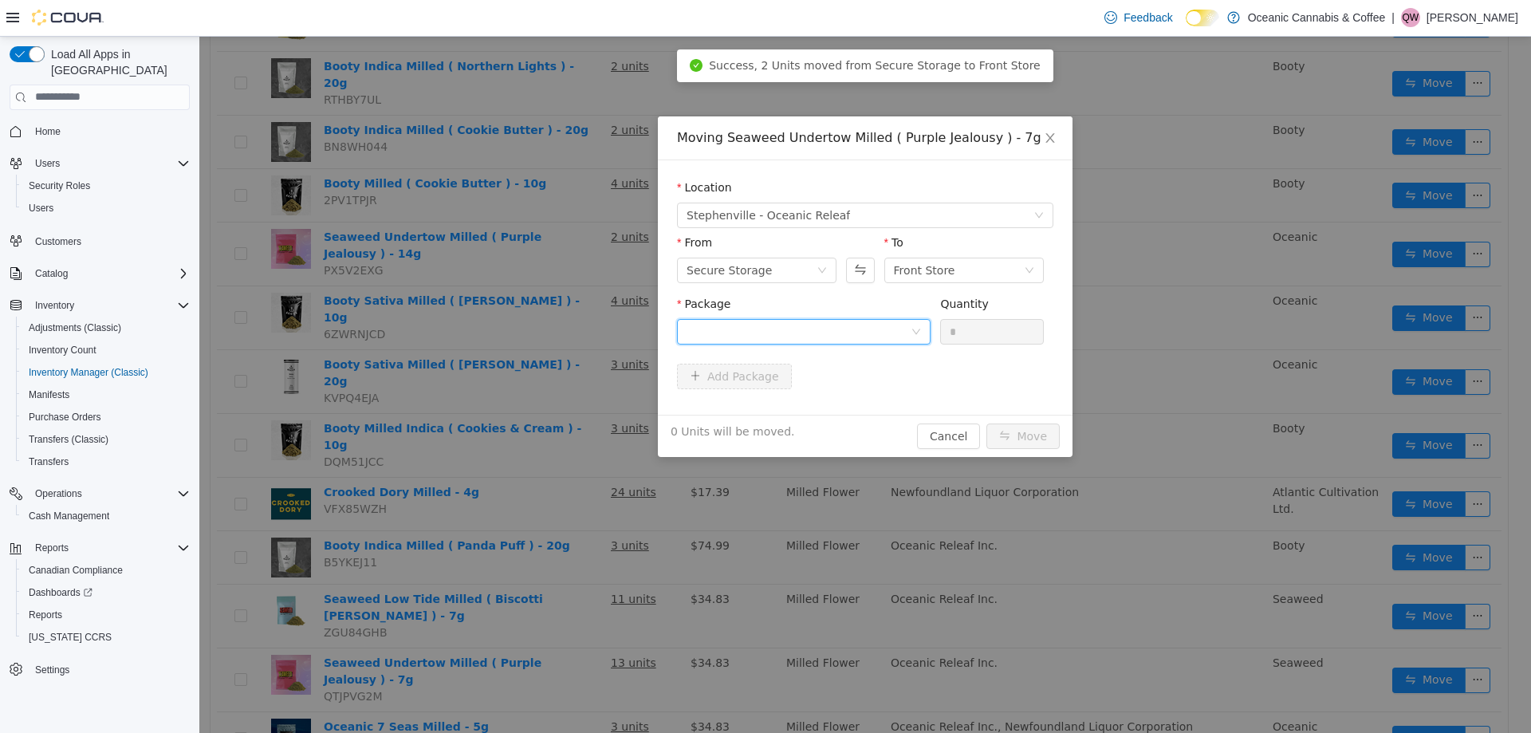
click at [761, 333] on div at bounding box center [799, 331] width 224 height 24
click at [750, 402] on span "Quantity : 14 Units" at bounding box center [735, 406] width 97 height 13
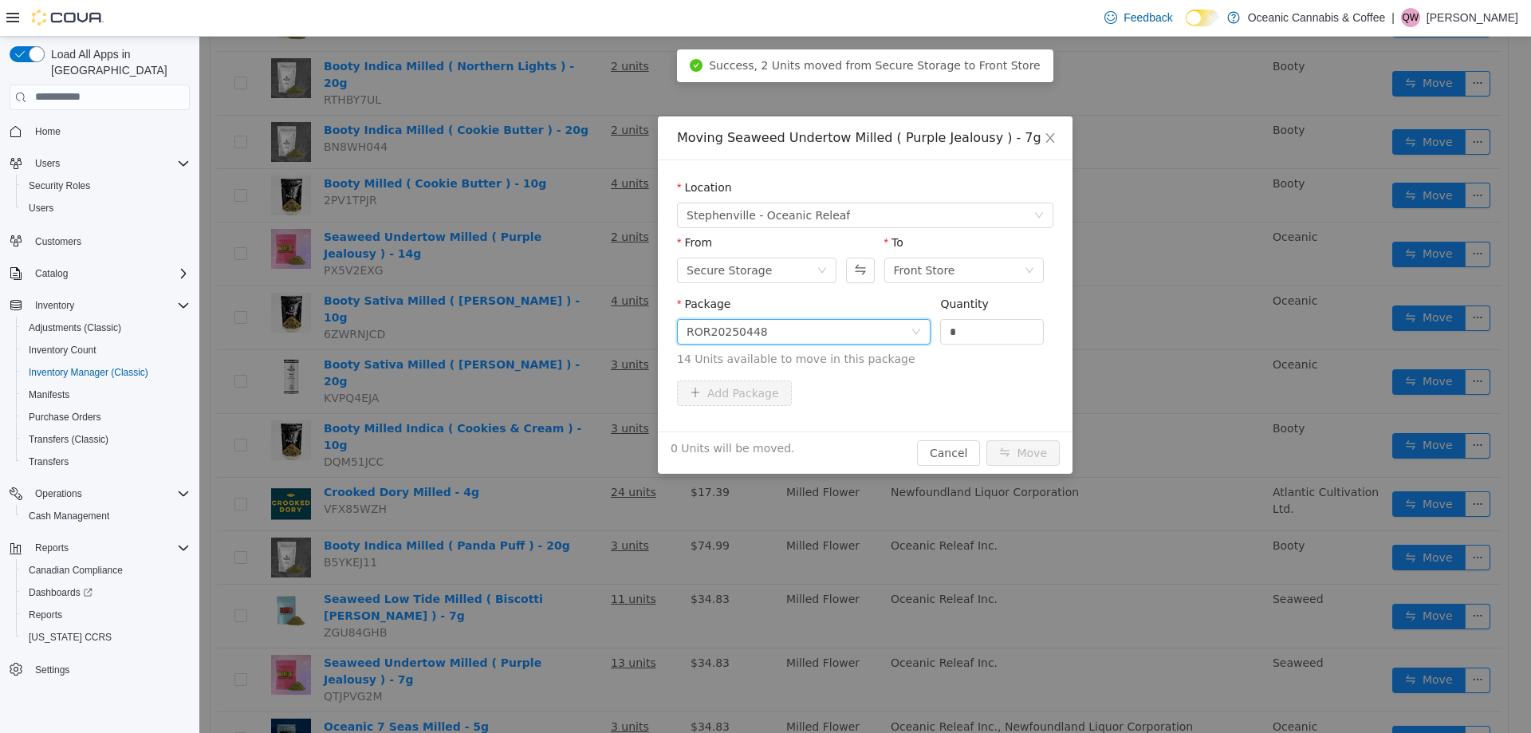
drag, startPoint x: 947, startPoint y: 331, endPoint x: 935, endPoint y: 333, distance: 12.1
click at [937, 332] on div "Package ROR20250448 Quantity * 14 Units available to move in this package" at bounding box center [865, 331] width 376 height 72
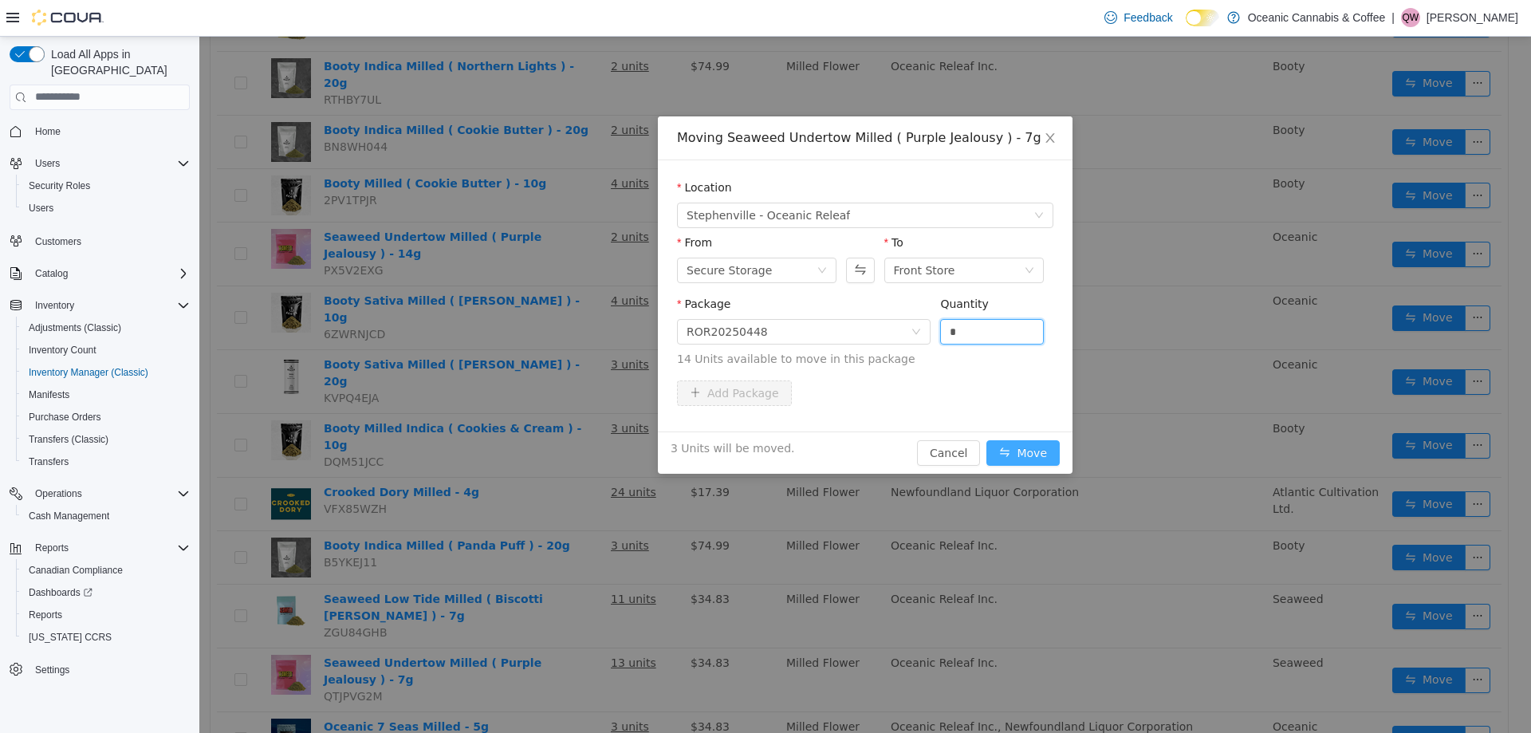
type input "*"
click at [1028, 447] on button "Move" at bounding box center [1023, 452] width 73 height 26
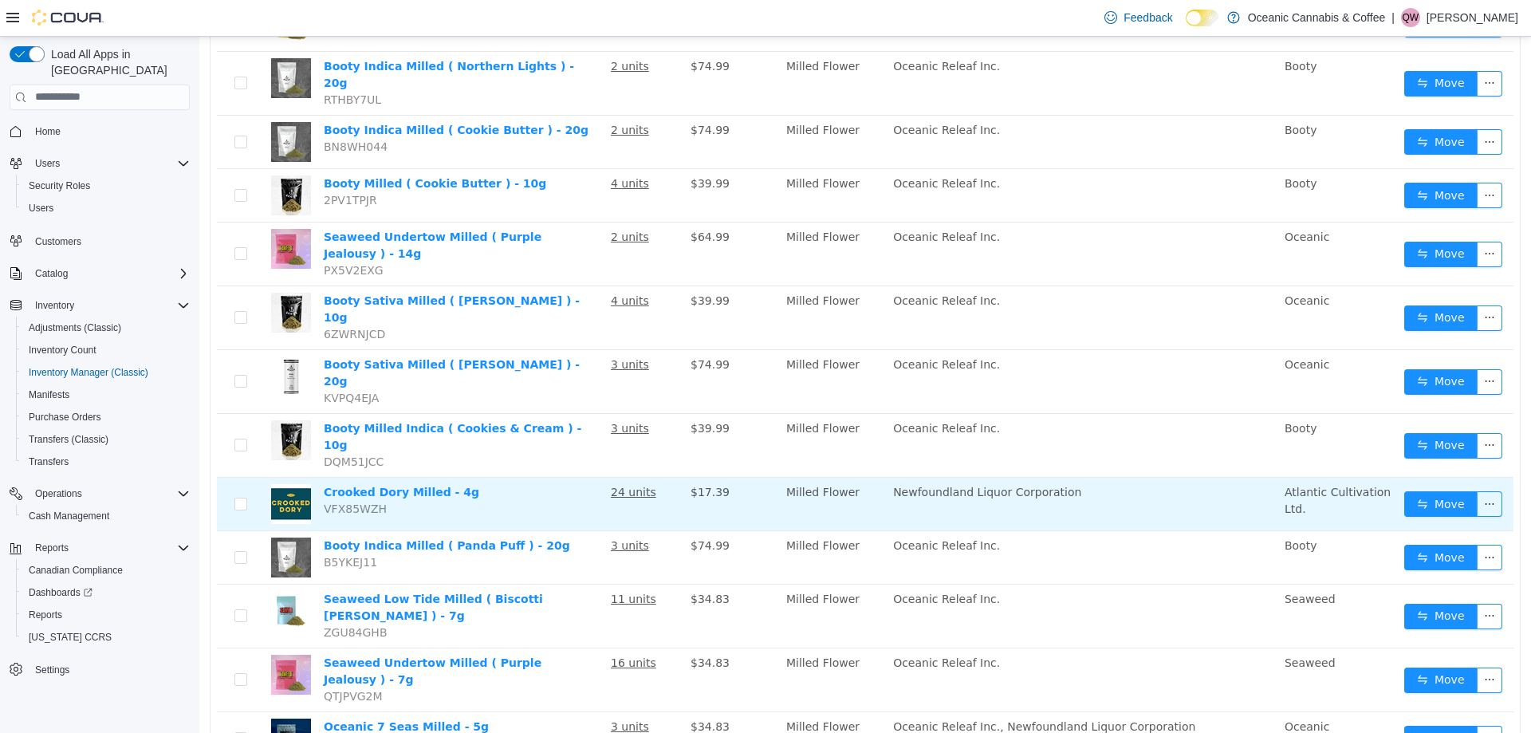
scroll to position [0, 0]
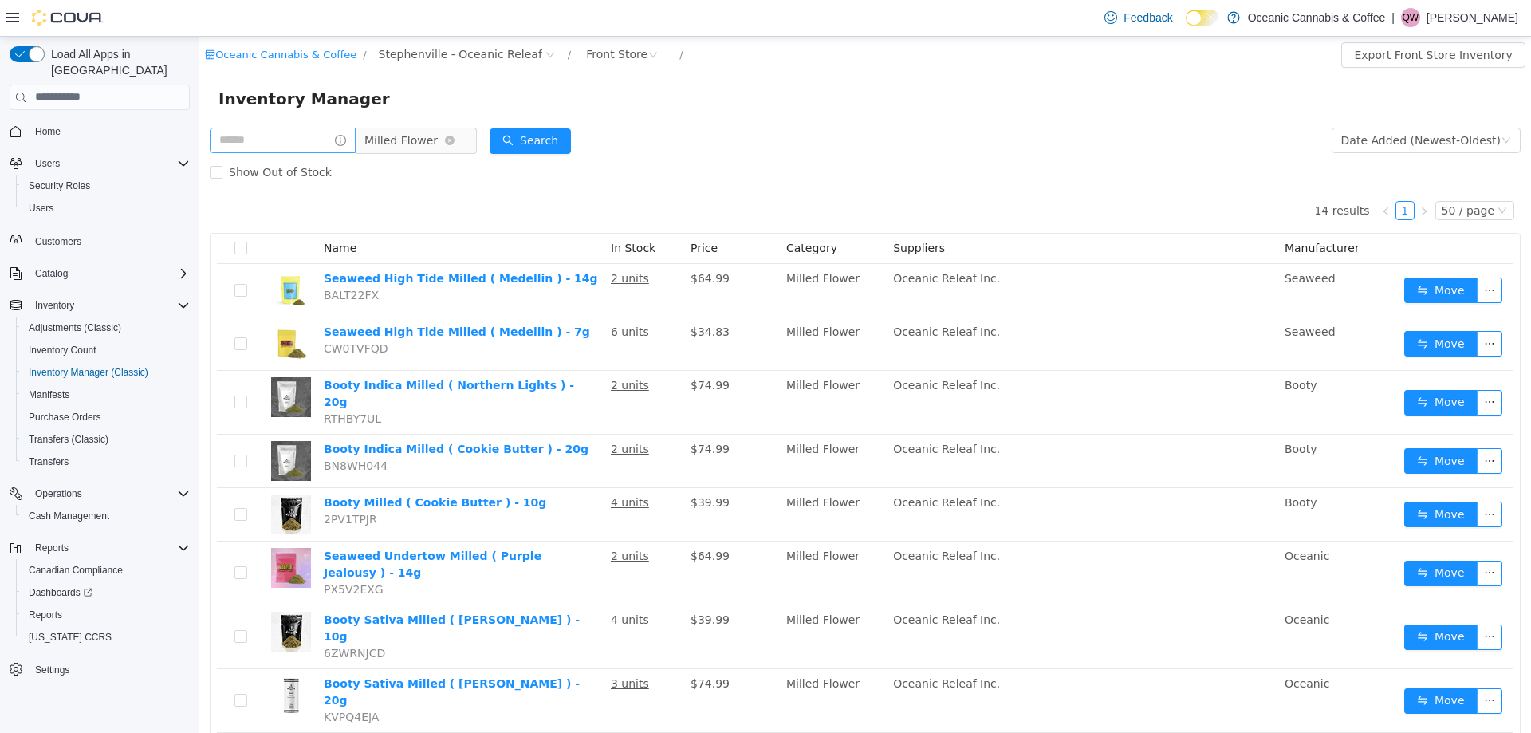
click at [442, 134] on span "Milled Flower" at bounding box center [404, 140] width 80 height 24
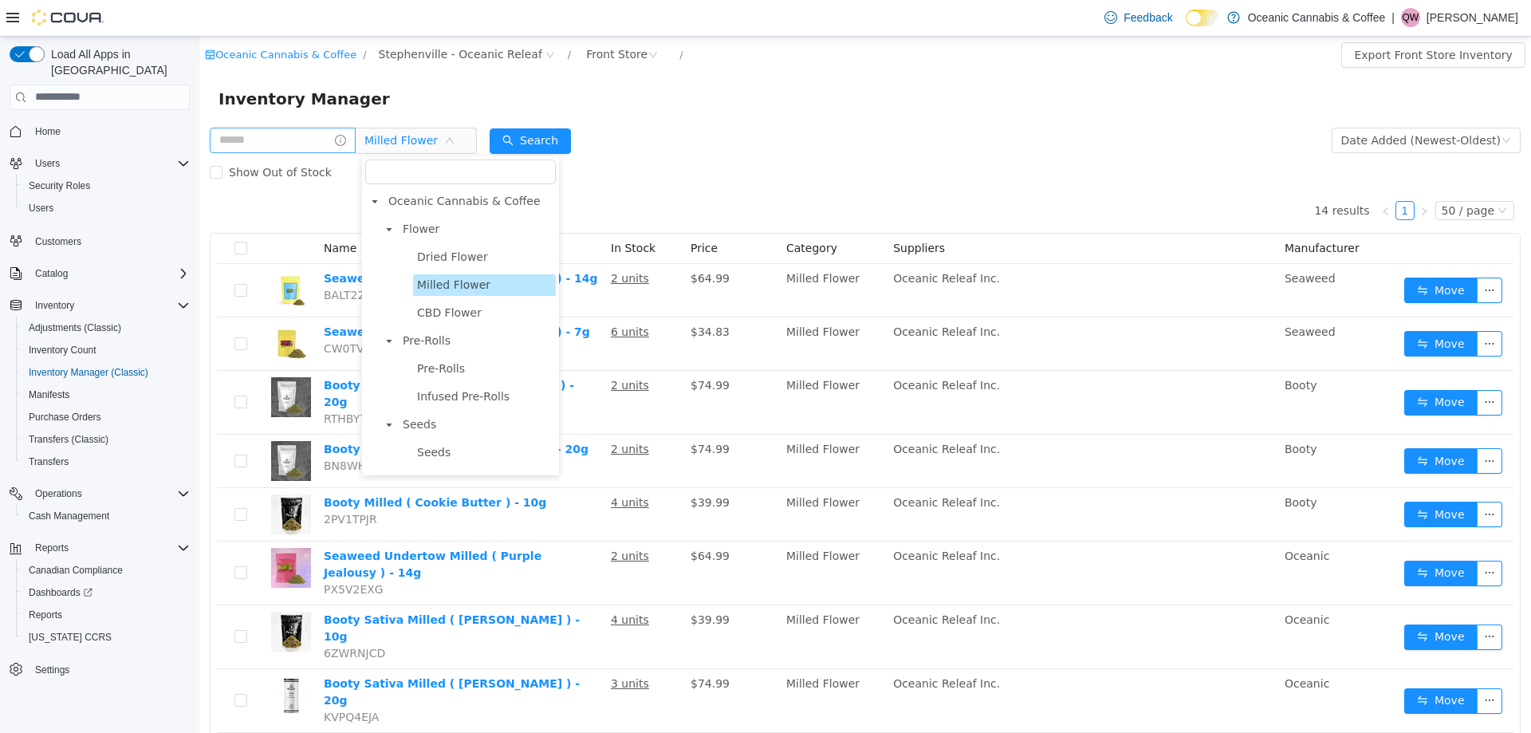
scroll to position [160, 0]
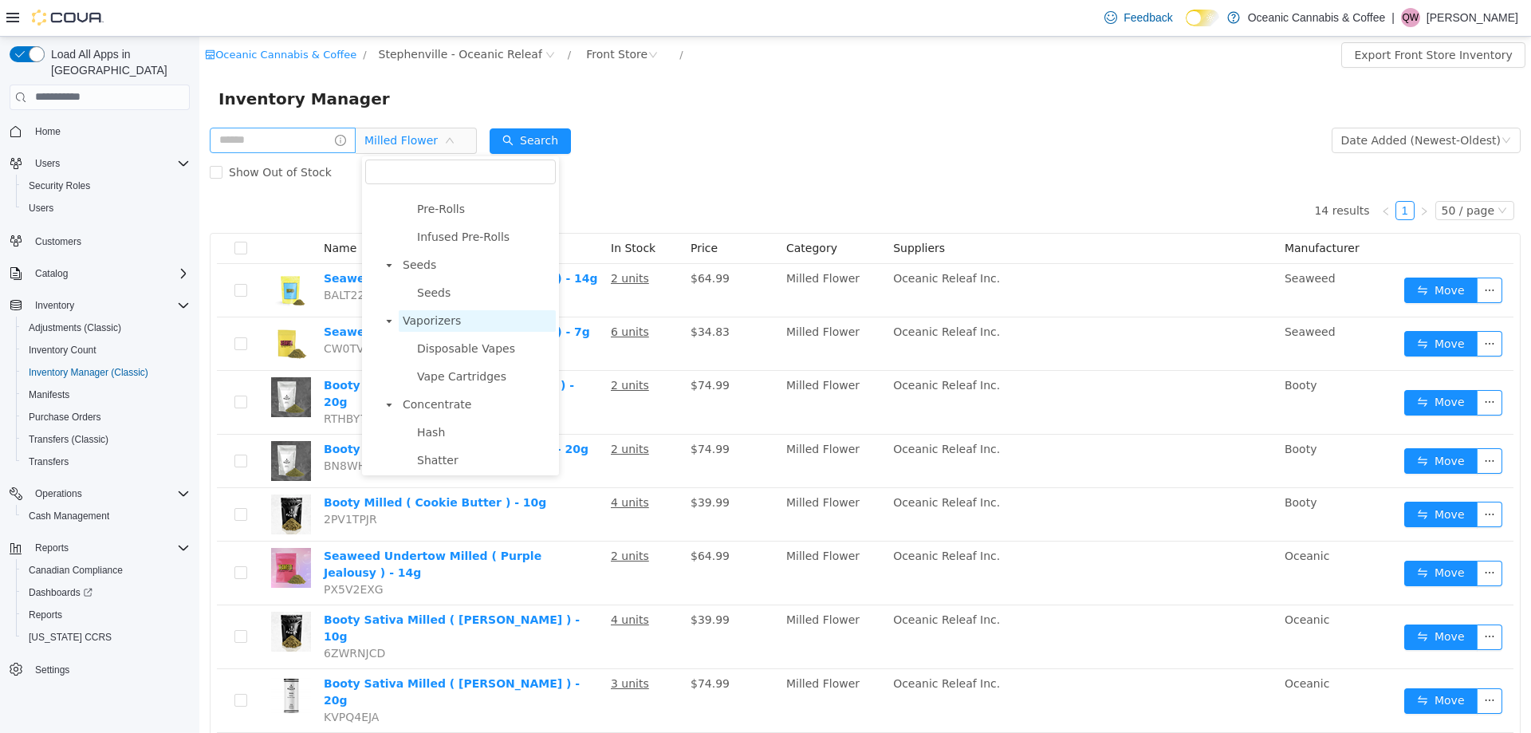
click at [454, 323] on span "Vaporizers" at bounding box center [477, 320] width 157 height 22
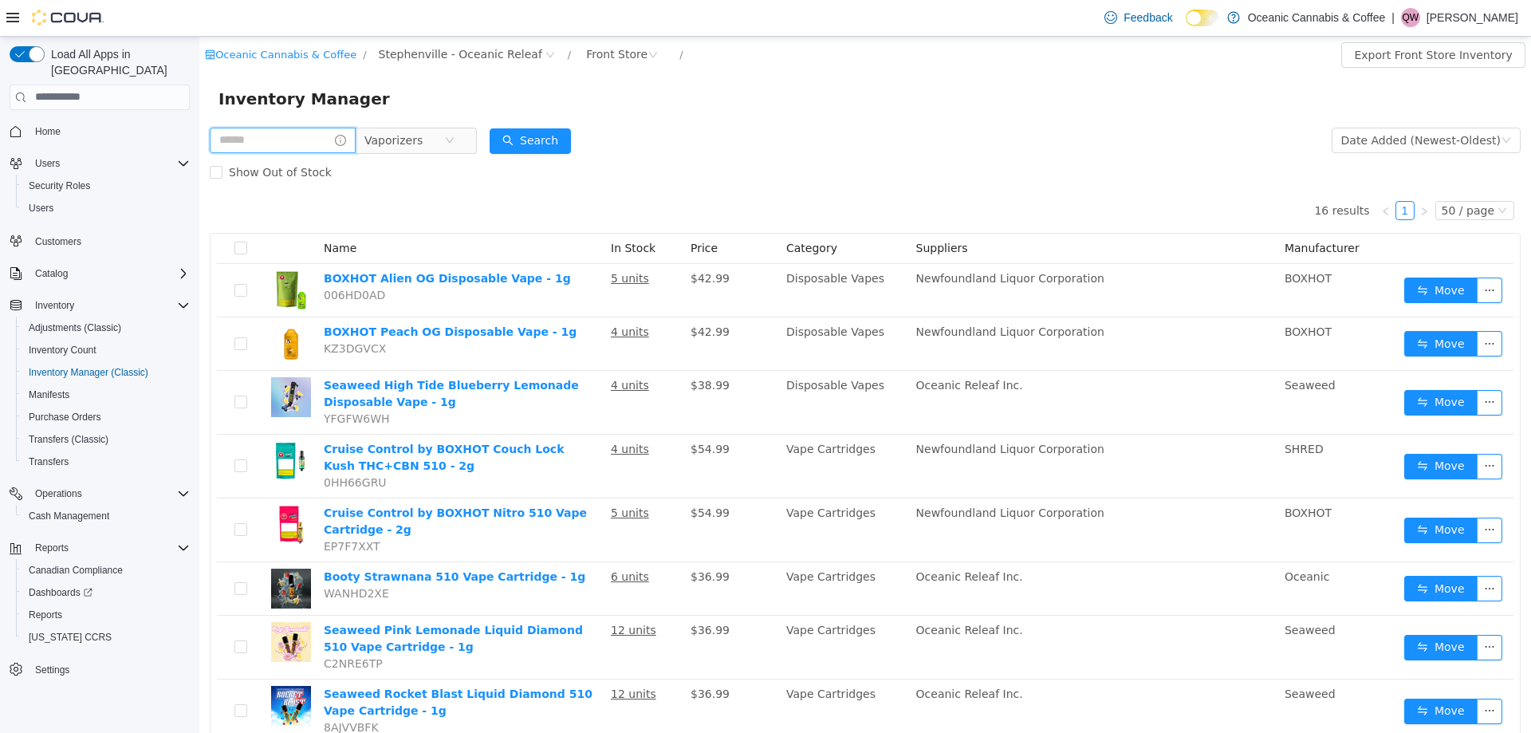
click at [296, 136] on input "text" at bounding box center [283, 140] width 146 height 26
click at [372, 148] on span "Vaporizers" at bounding box center [393, 140] width 58 height 24
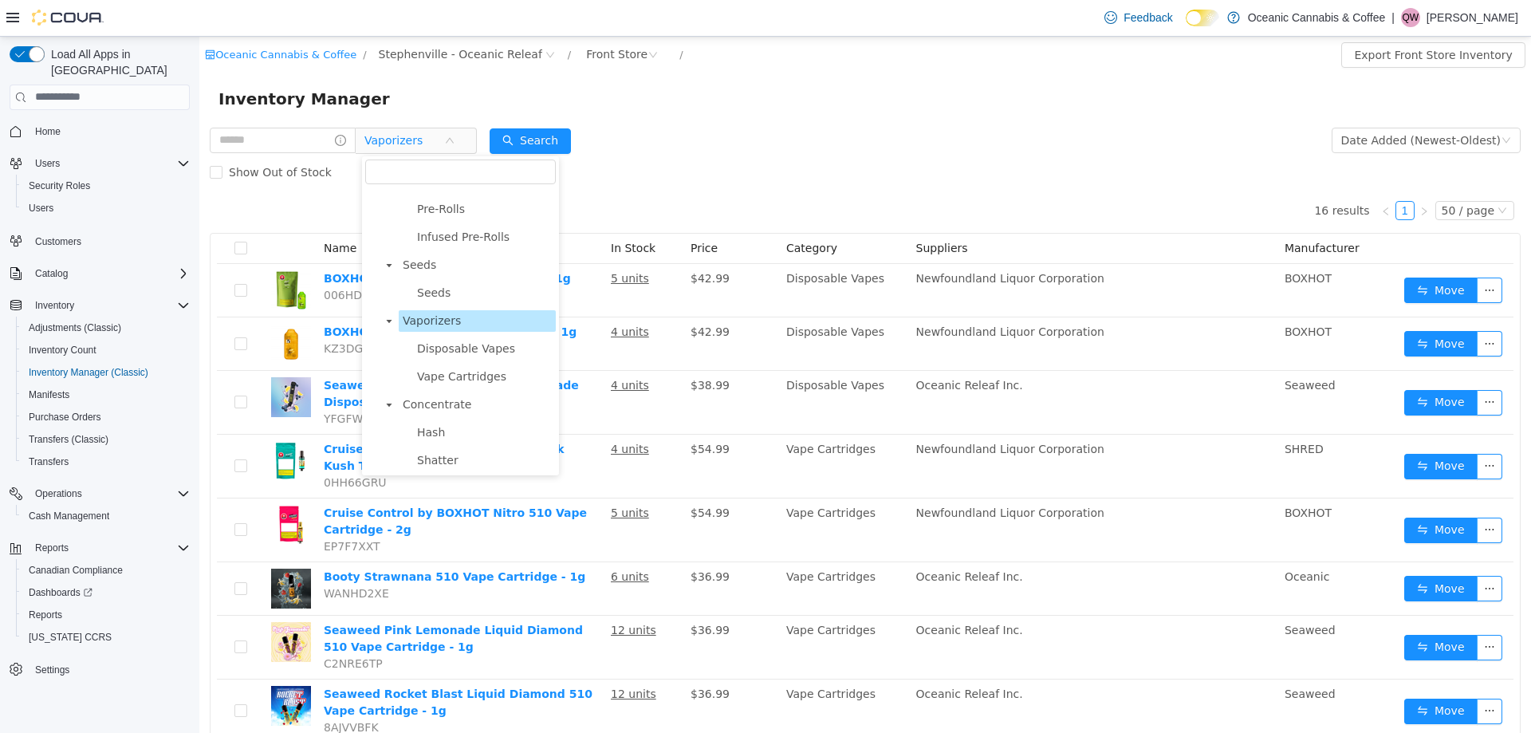
scroll to position [0, 0]
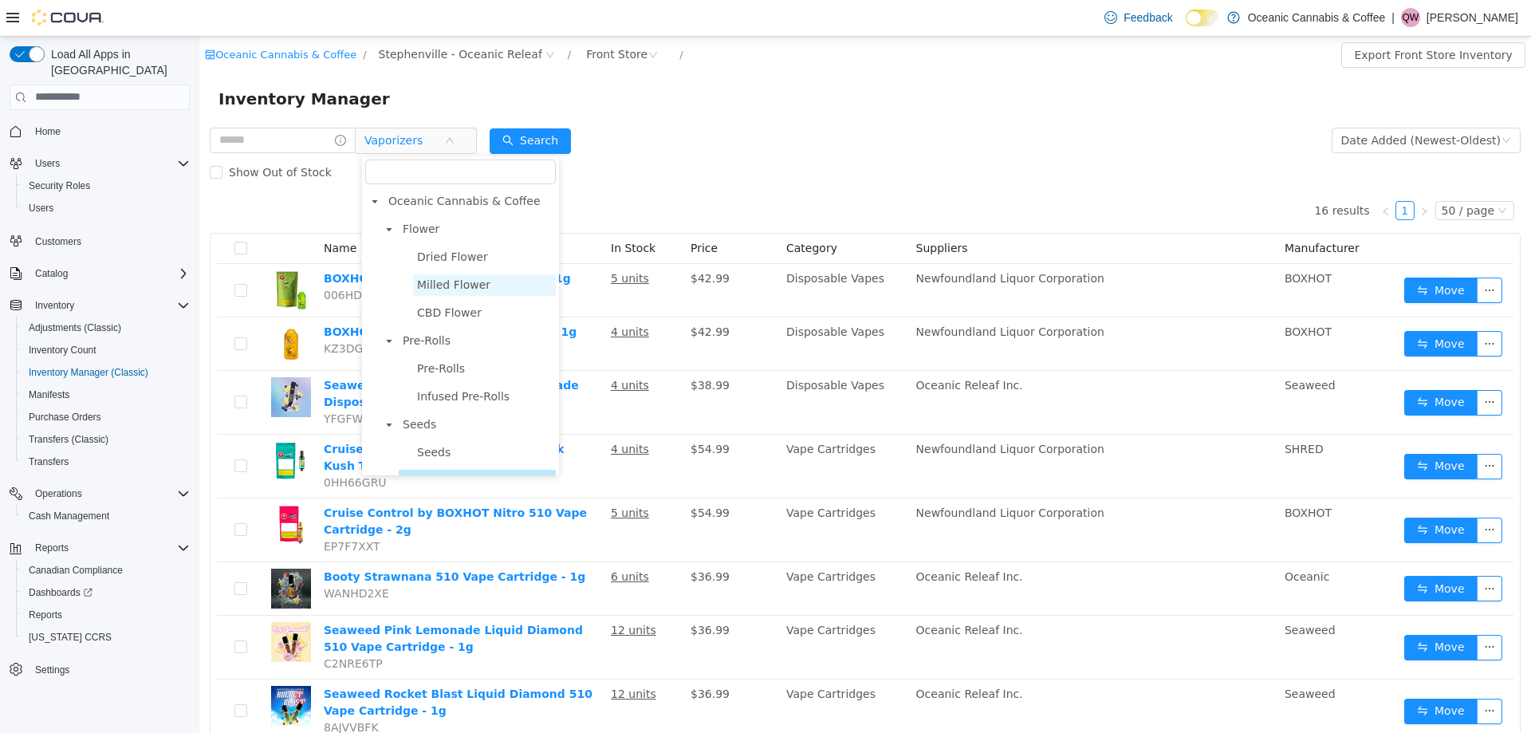
click at [464, 290] on span "Milled Flower" at bounding box center [453, 284] width 73 height 13
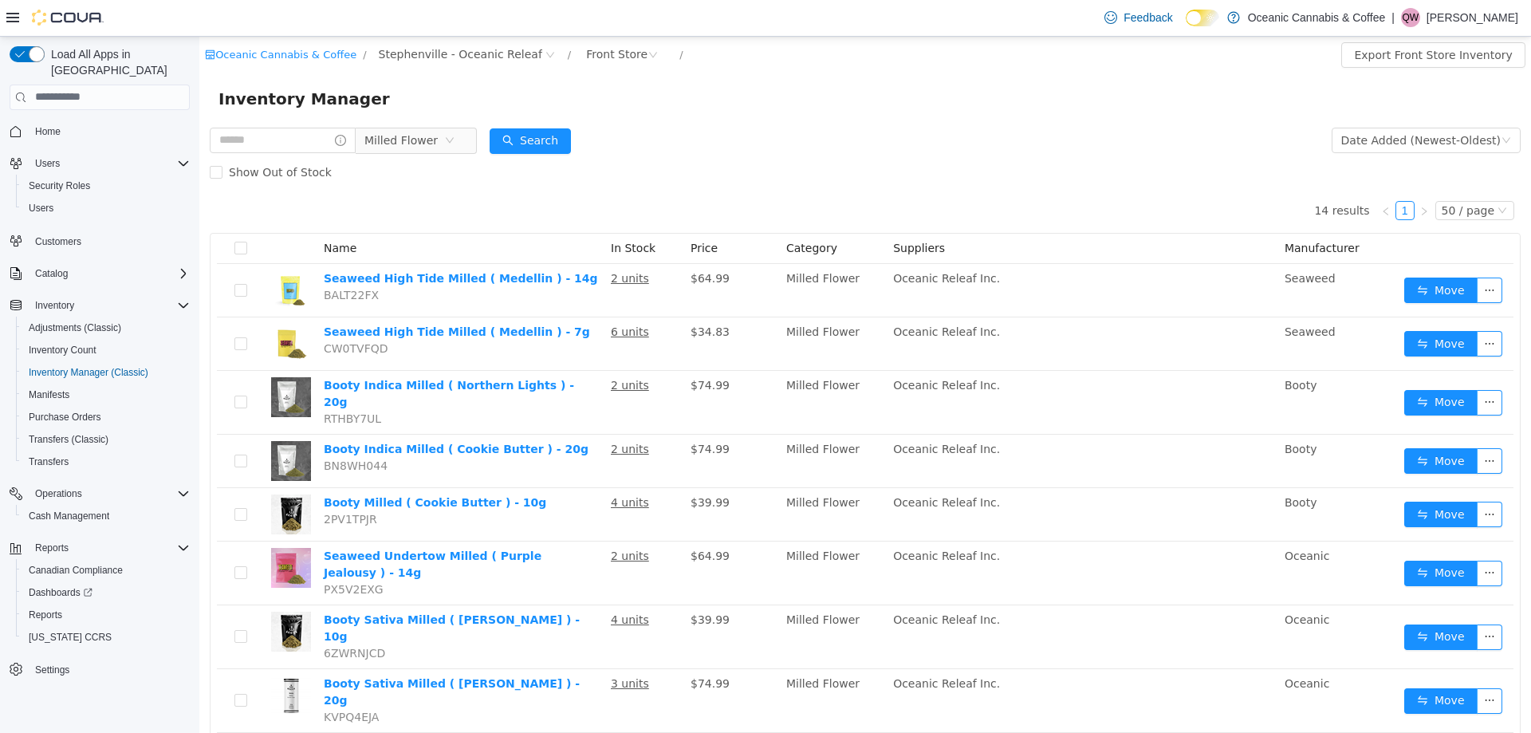
scroll to position [325, 0]
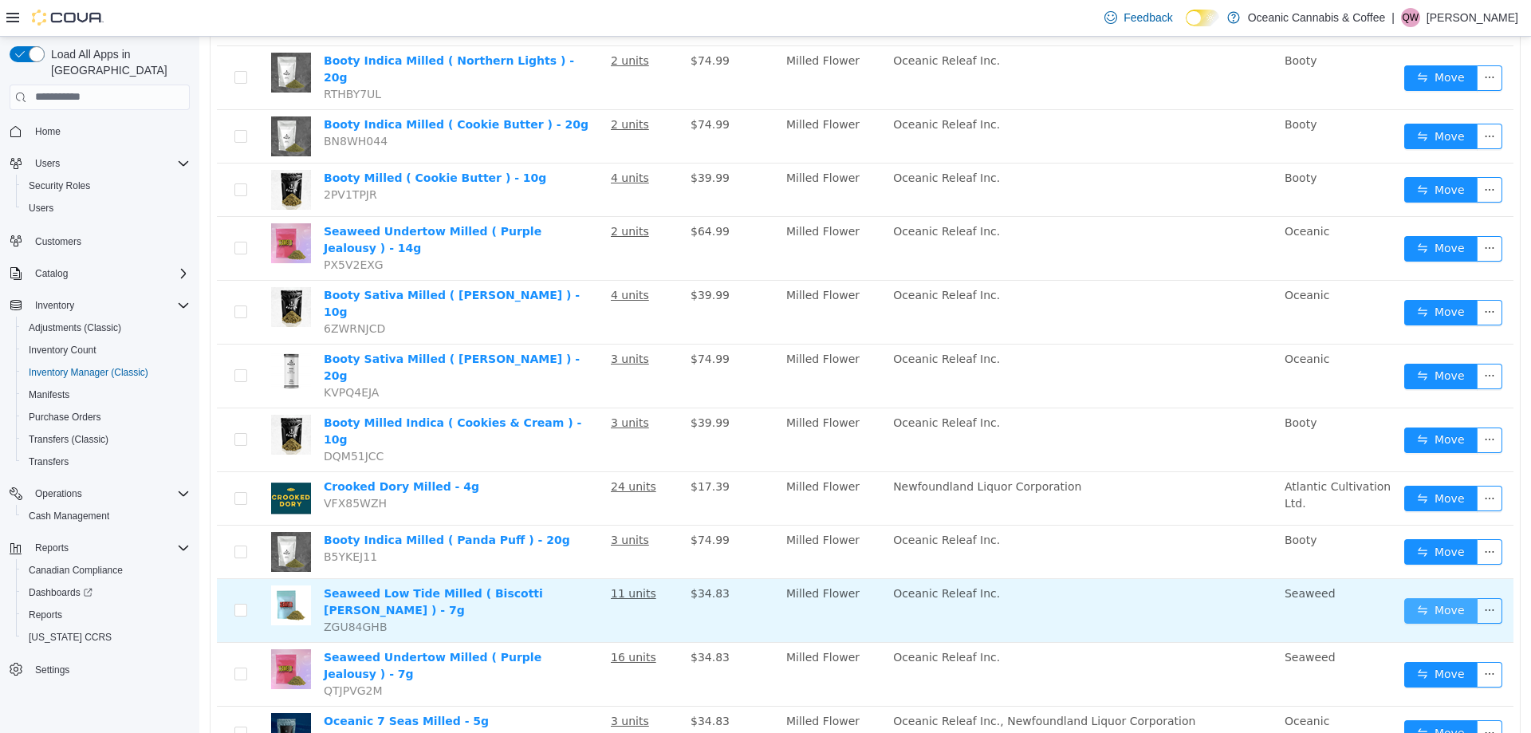
click at [1444, 597] on button "Move" at bounding box center [1440, 610] width 73 height 26
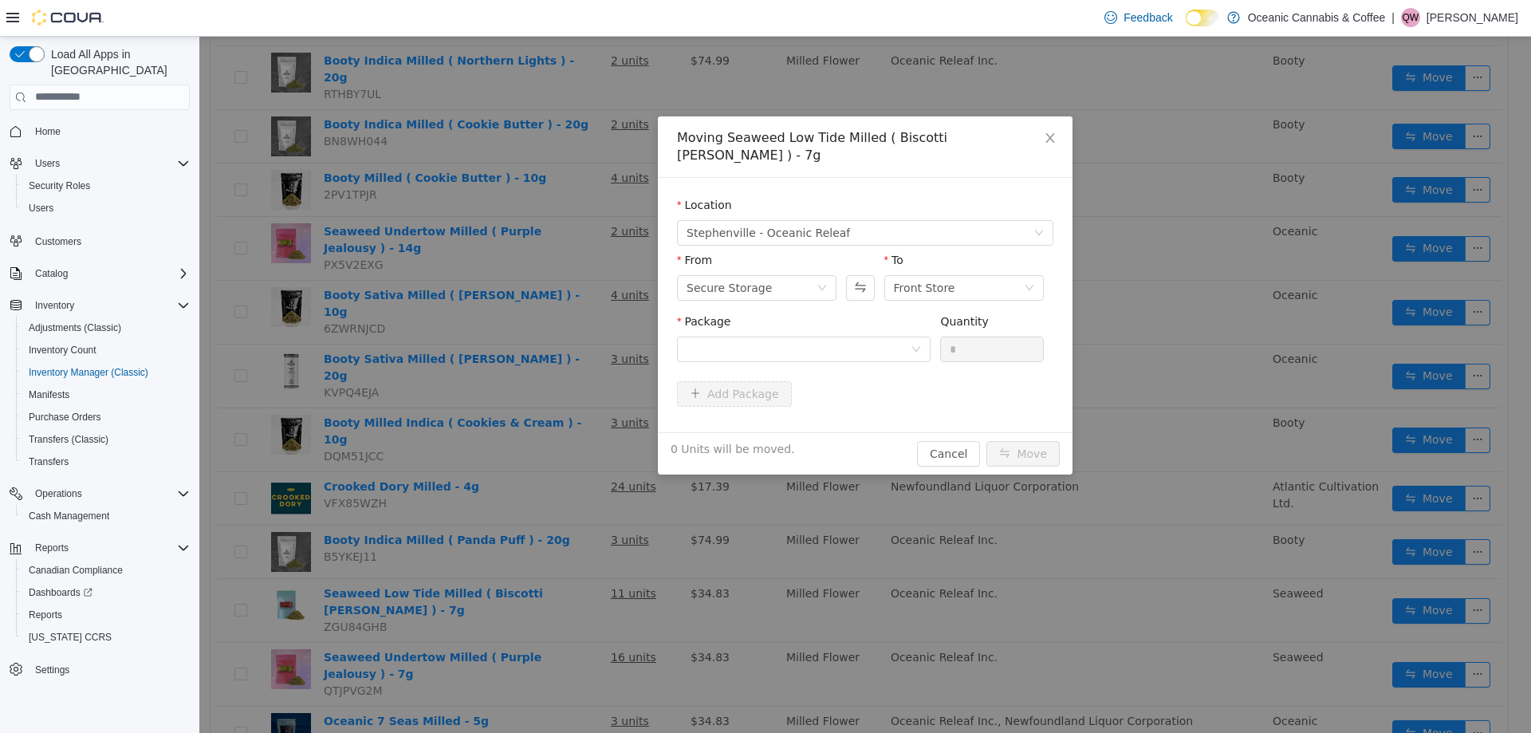
click at [699, 313] on div "Package" at bounding box center [804, 324] width 254 height 23
click at [721, 337] on div at bounding box center [799, 349] width 224 height 24
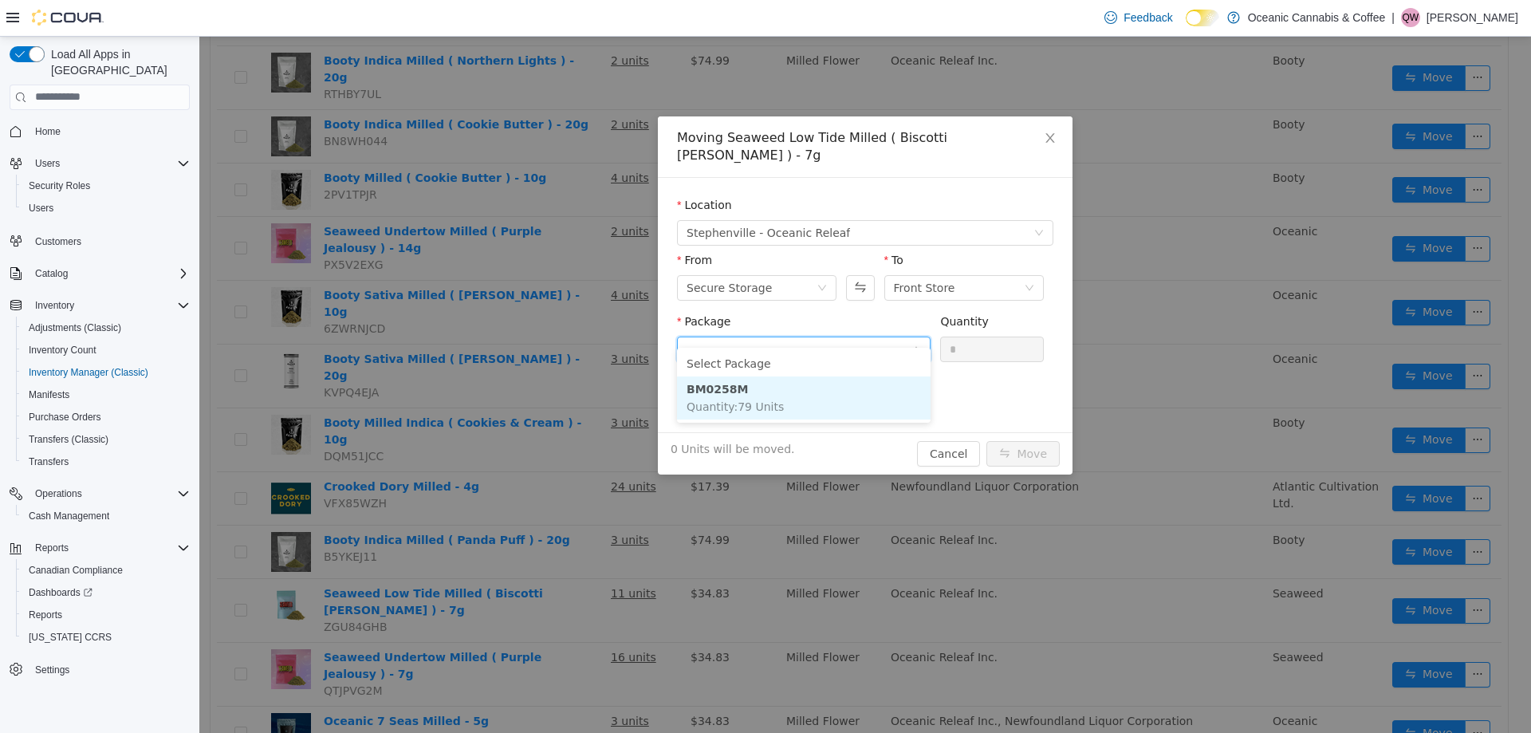
click at [730, 409] on span "Quantity : 79 Units" at bounding box center [735, 406] width 97 height 13
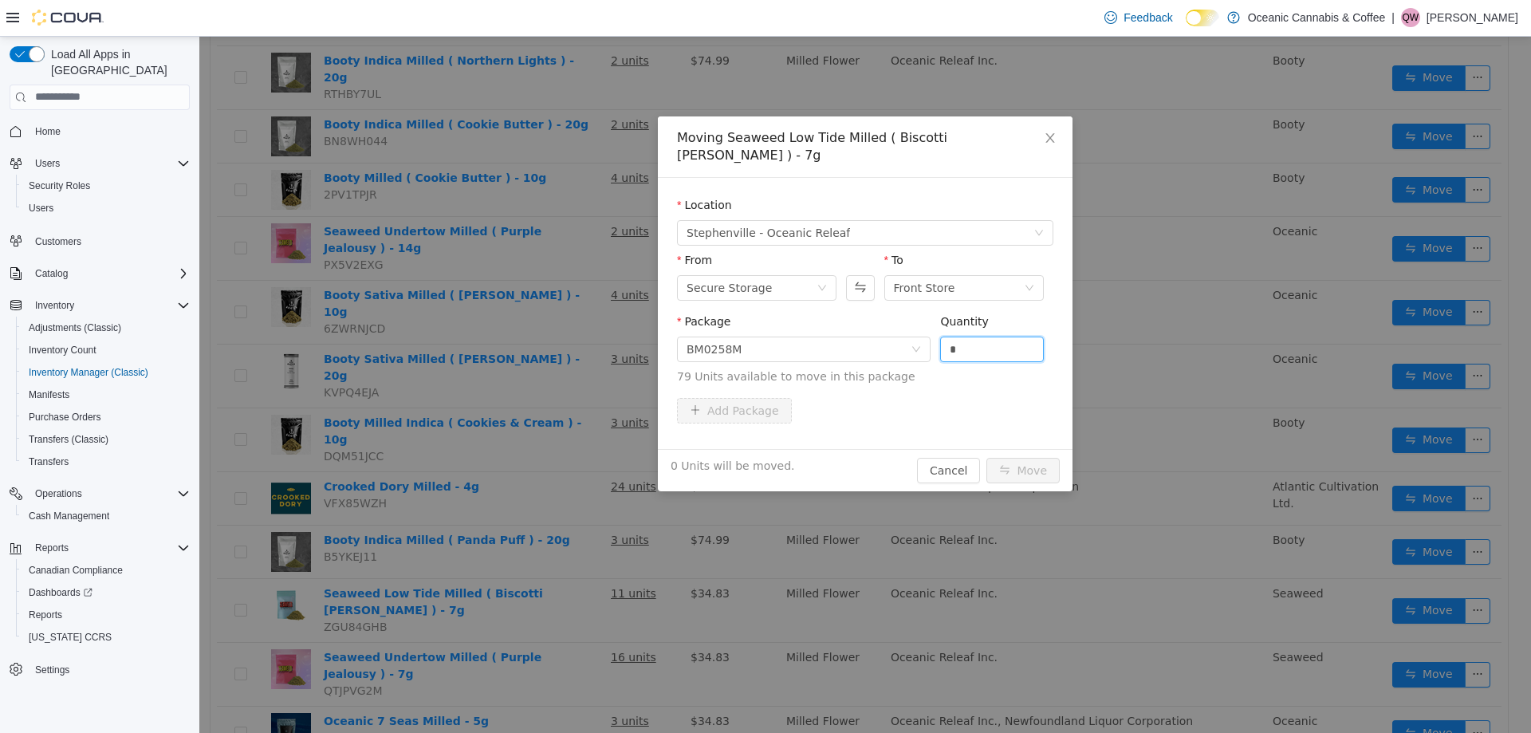
drag, startPoint x: 973, startPoint y: 340, endPoint x: 944, endPoint y: 356, distance: 33.2
click at [927, 337] on span "Package BM0258M Quantity * 79 Units available to move in this package" at bounding box center [865, 349] width 376 height 70
type input "*"
click at [1063, 448] on div "1 Unit will be moved. Cancel Move" at bounding box center [865, 469] width 415 height 42
click at [1050, 457] on button "Move" at bounding box center [1023, 470] width 73 height 26
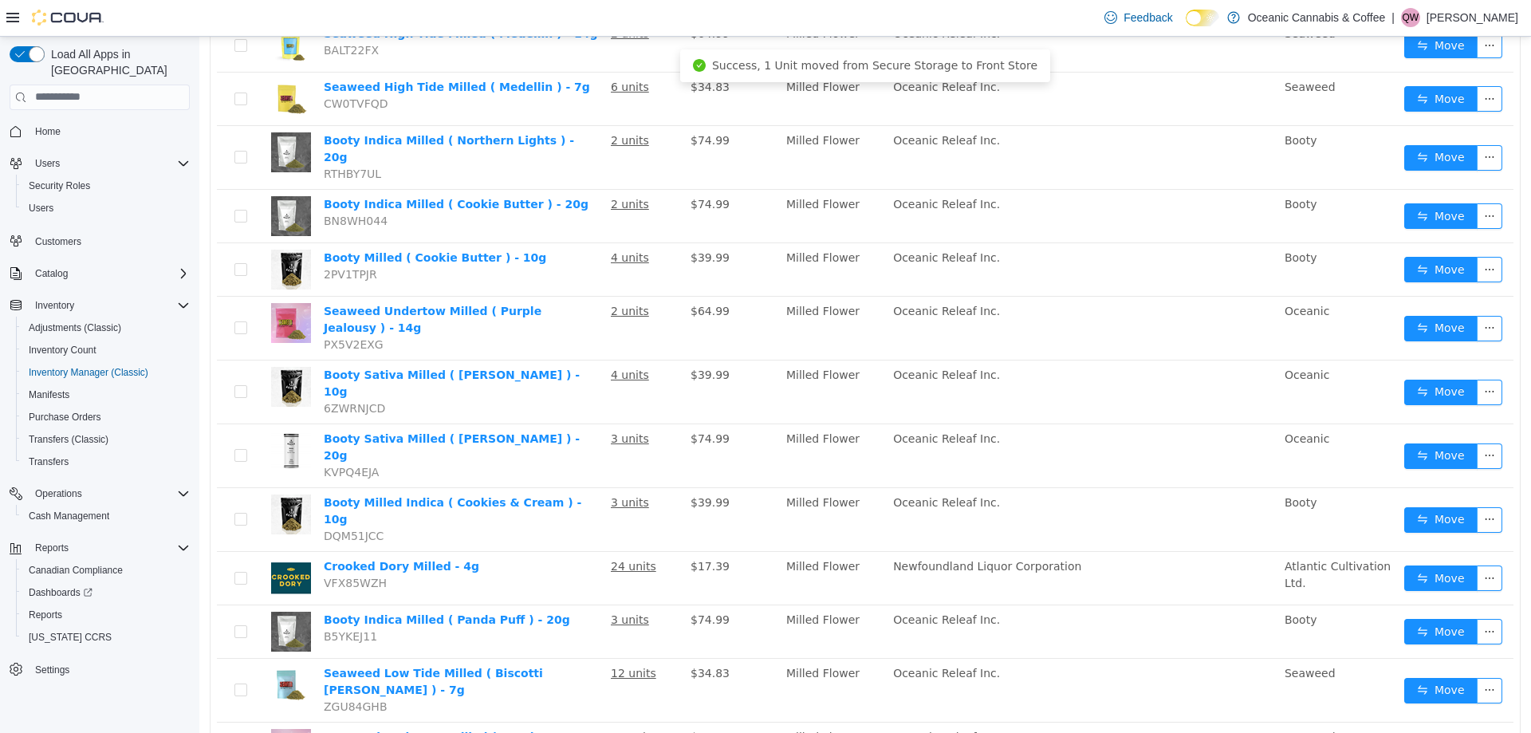
scroll to position [0, 0]
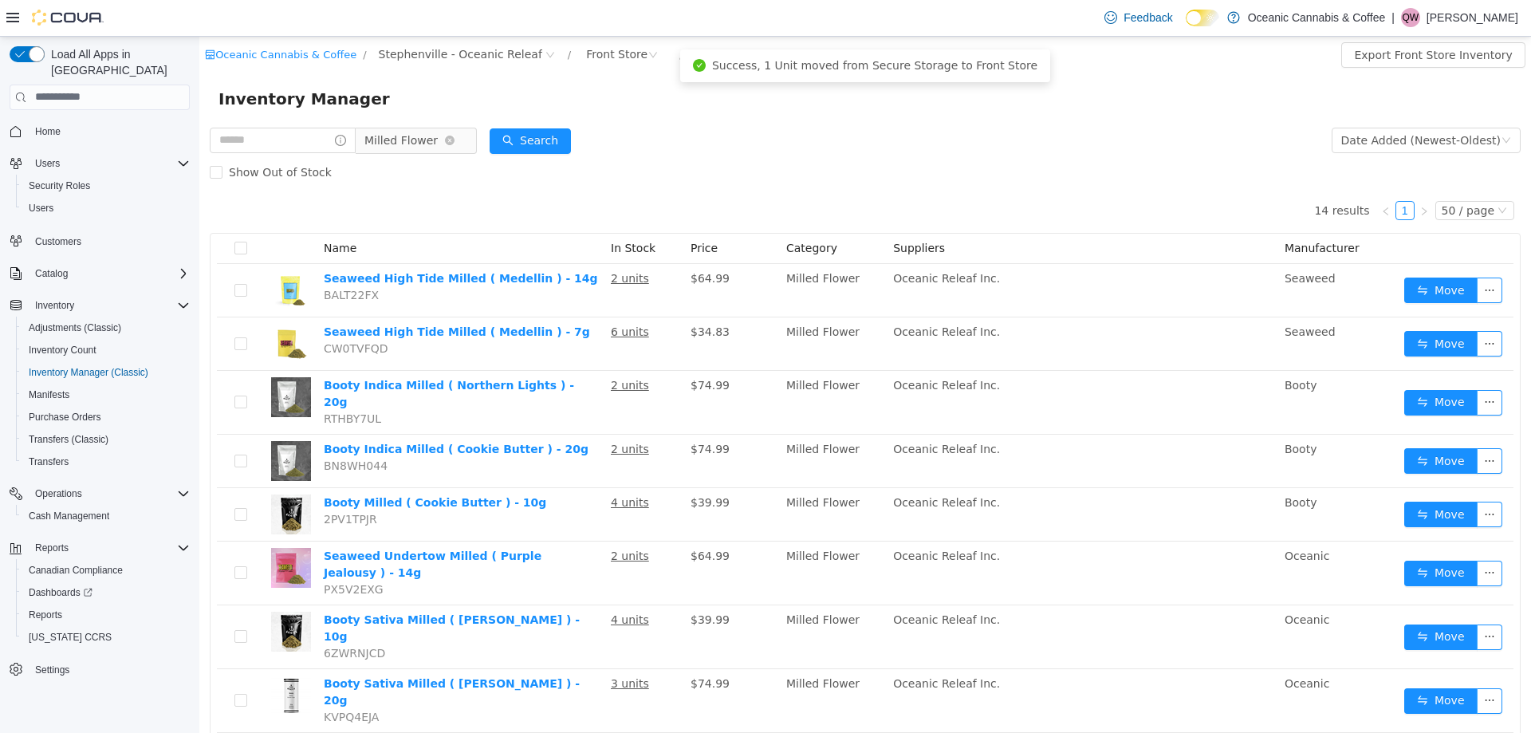
click at [420, 150] on span "Milled Flower" at bounding box center [400, 140] width 73 height 24
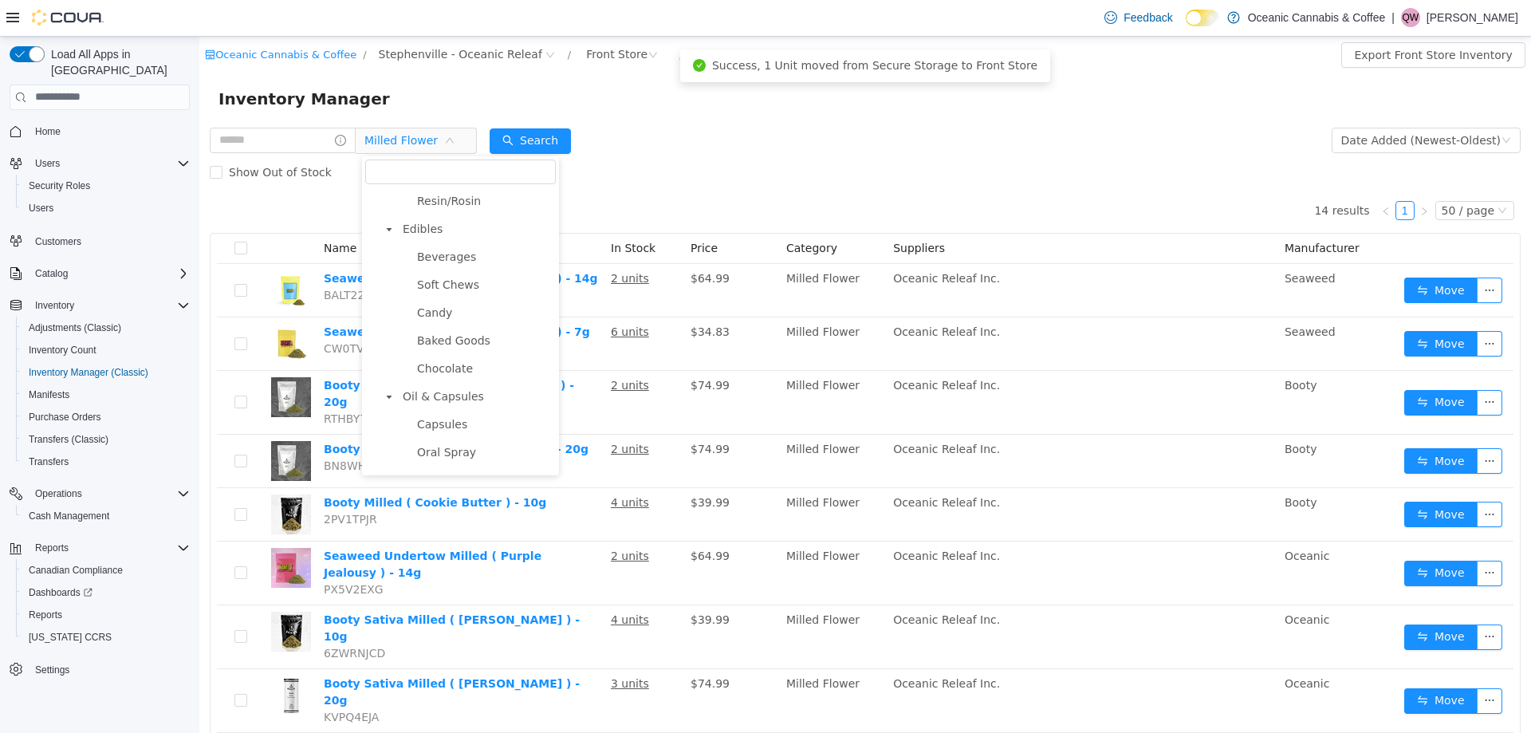
scroll to position [319, 0]
click at [467, 214] on span "Vape Cartridges" at bounding box center [461, 216] width 89 height 13
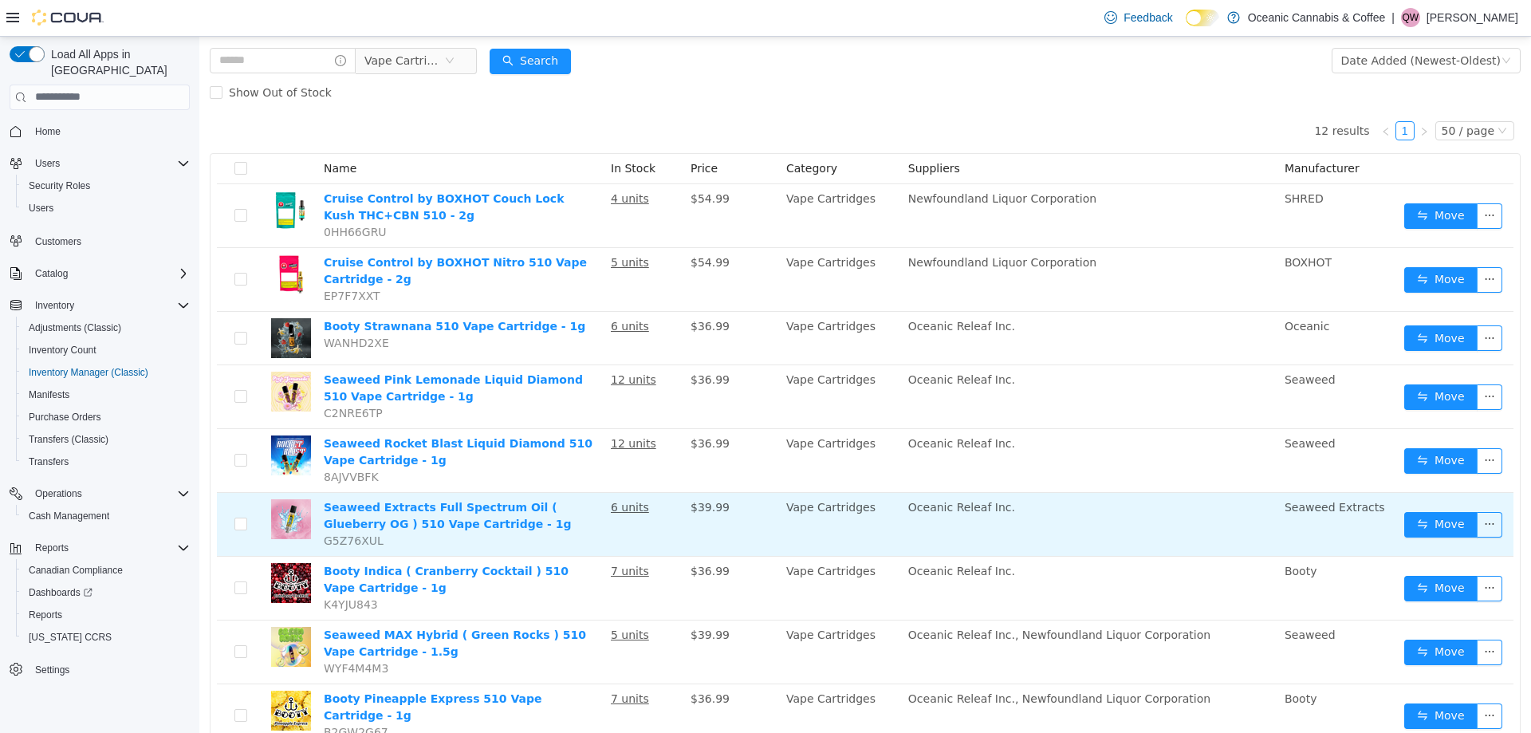
scroll to position [160, 0]
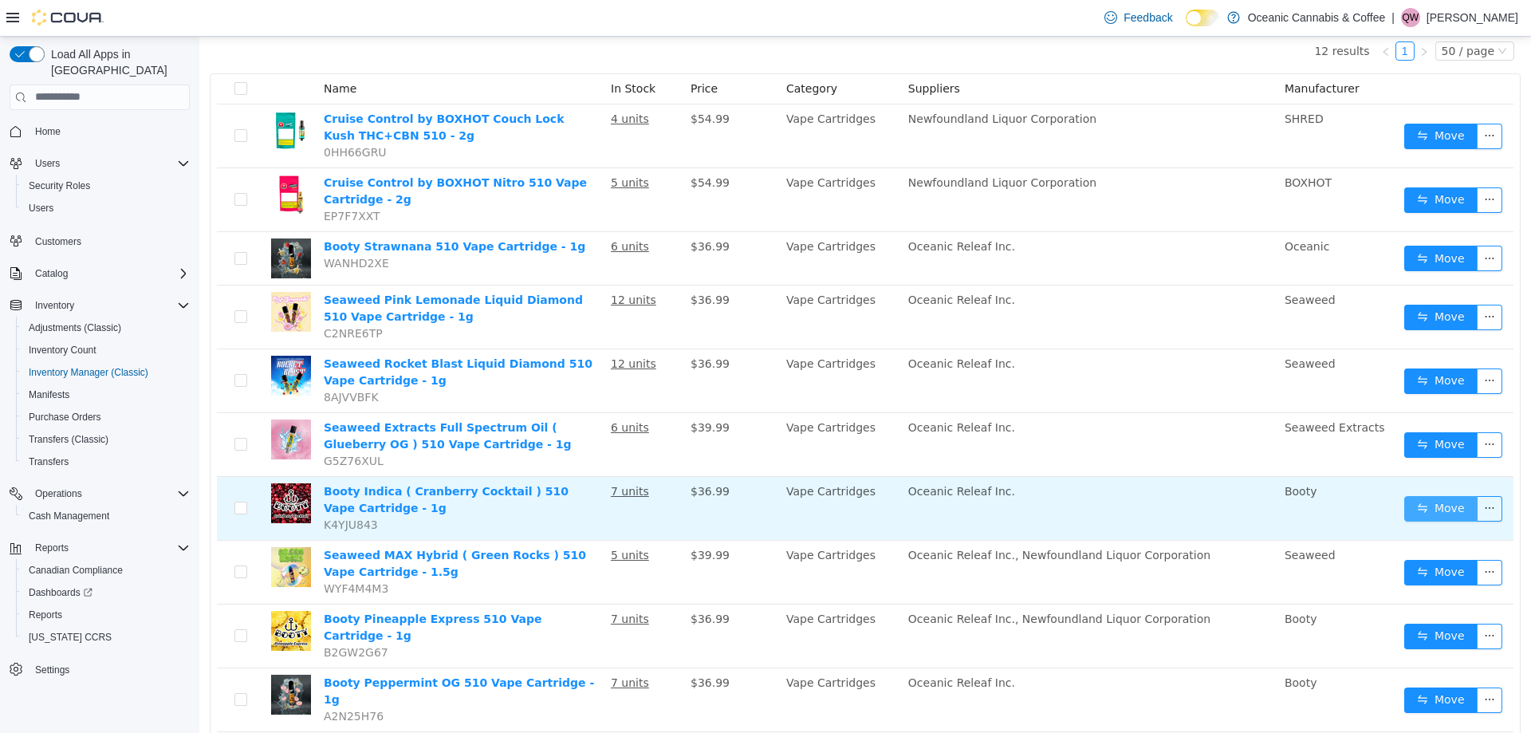
click at [1408, 499] on button "Move" at bounding box center [1440, 508] width 73 height 26
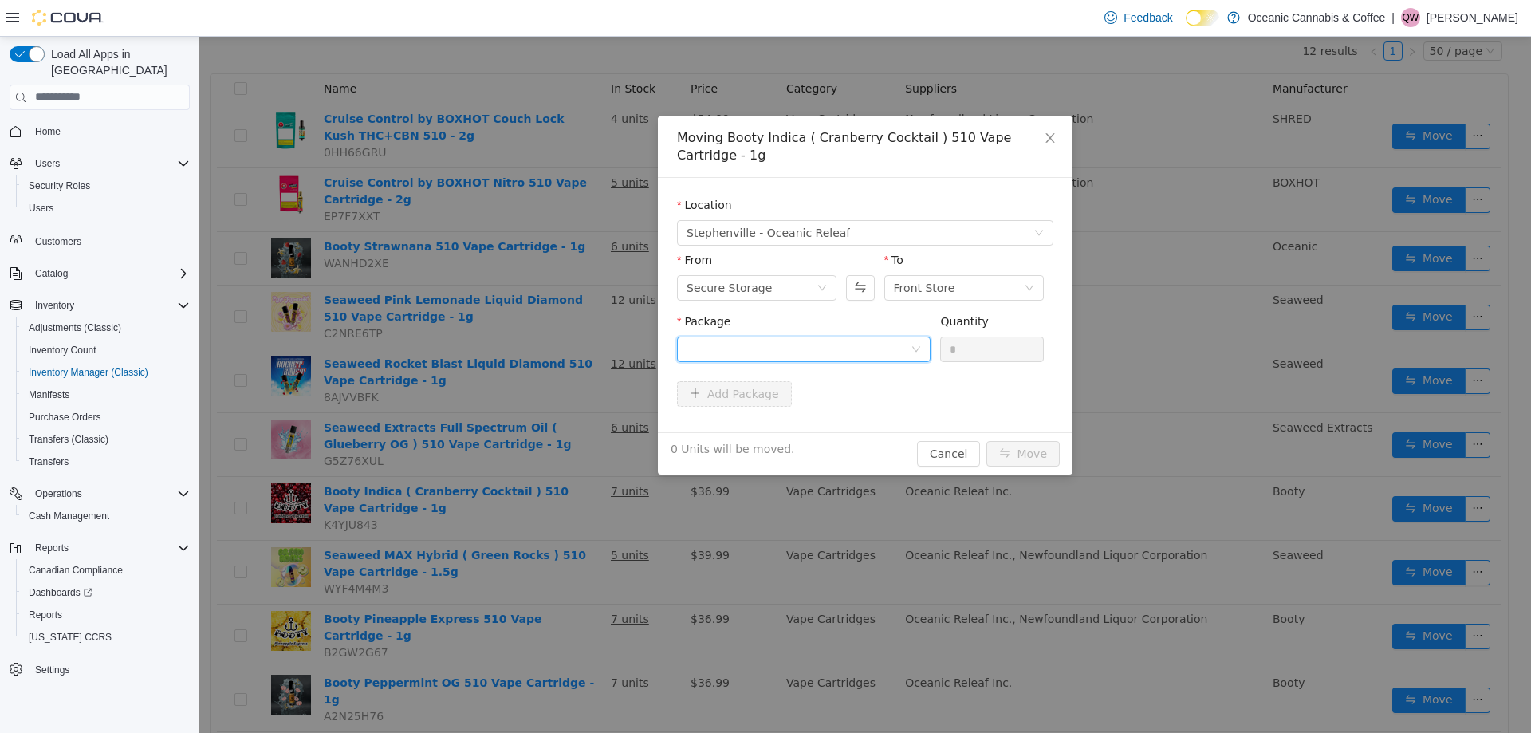
click at [873, 356] on div at bounding box center [799, 349] width 224 height 24
click at [830, 404] on li "CRAN0195 Quantity : 29 Units" at bounding box center [804, 414] width 254 height 43
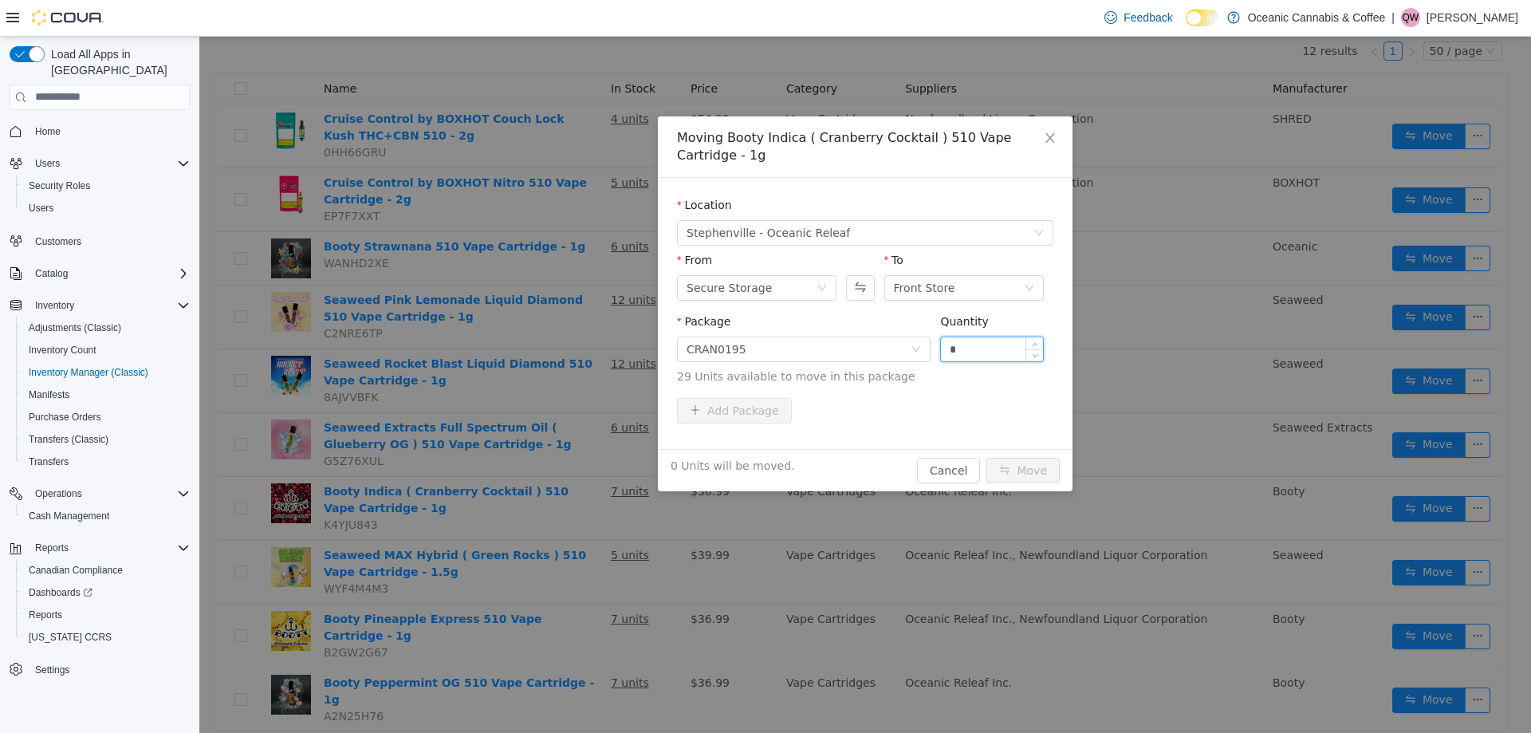
drag, startPoint x: 978, startPoint y: 356, endPoint x: 945, endPoint y: 357, distance: 32.7
click at [932, 349] on div "Package CRAN0195 Quantity * 29 Units available to move in this package" at bounding box center [865, 349] width 376 height 72
type input "*"
click at [1041, 477] on button "Move" at bounding box center [1023, 470] width 73 height 26
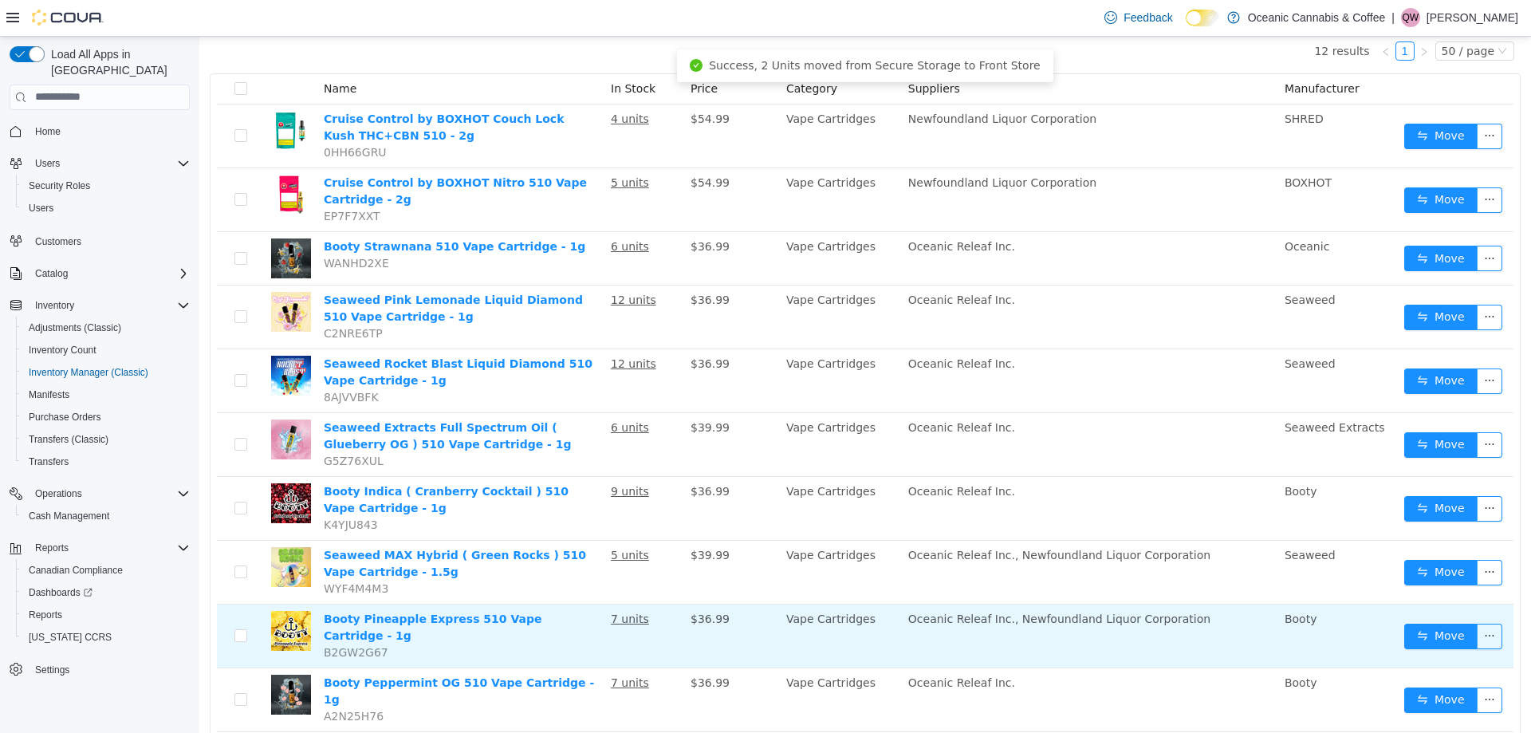
click at [1385, 634] on td "Booty" at bounding box center [1338, 636] width 120 height 64
click at [1407, 632] on button "Move" at bounding box center [1440, 636] width 73 height 26
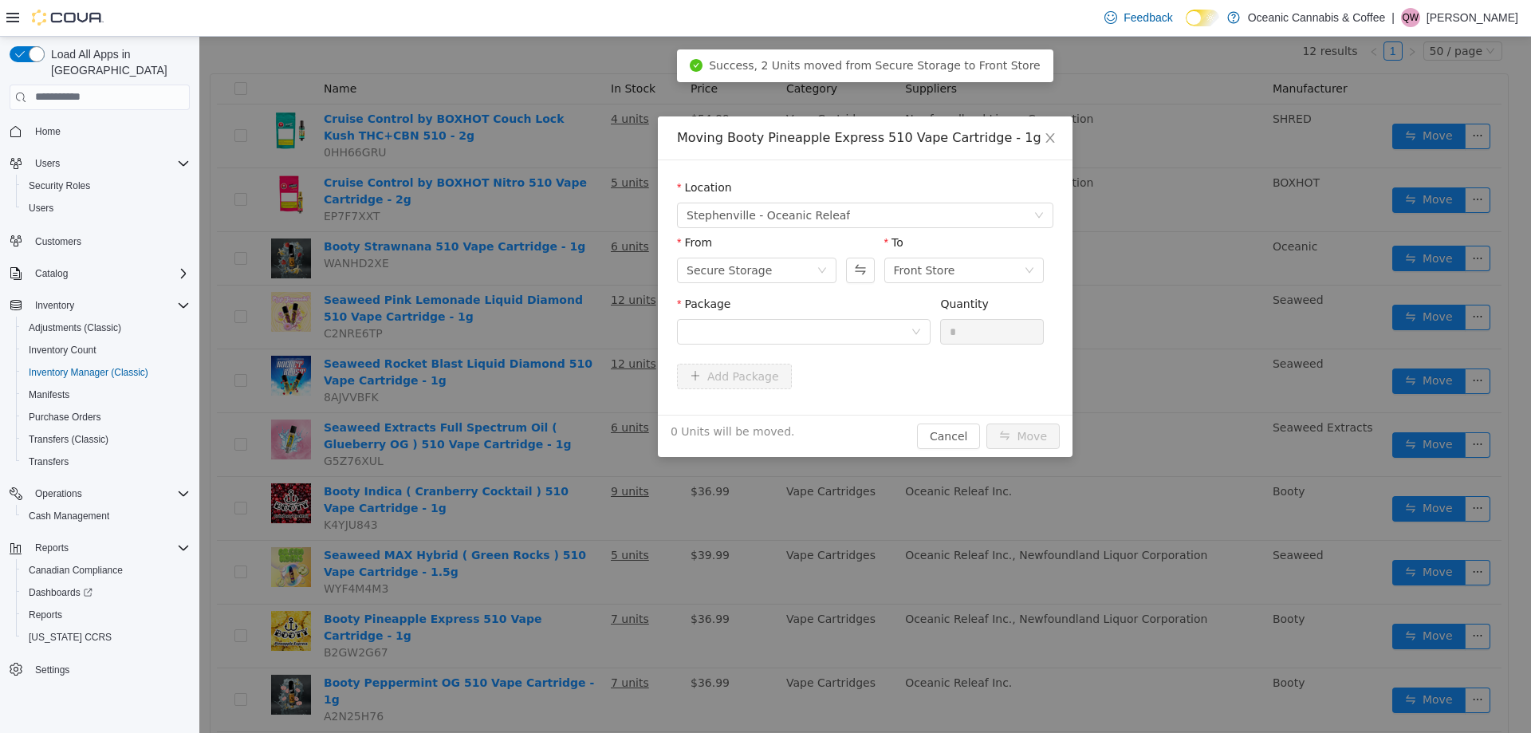
click at [849, 345] on div "Package" at bounding box center [804, 322] width 254 height 55
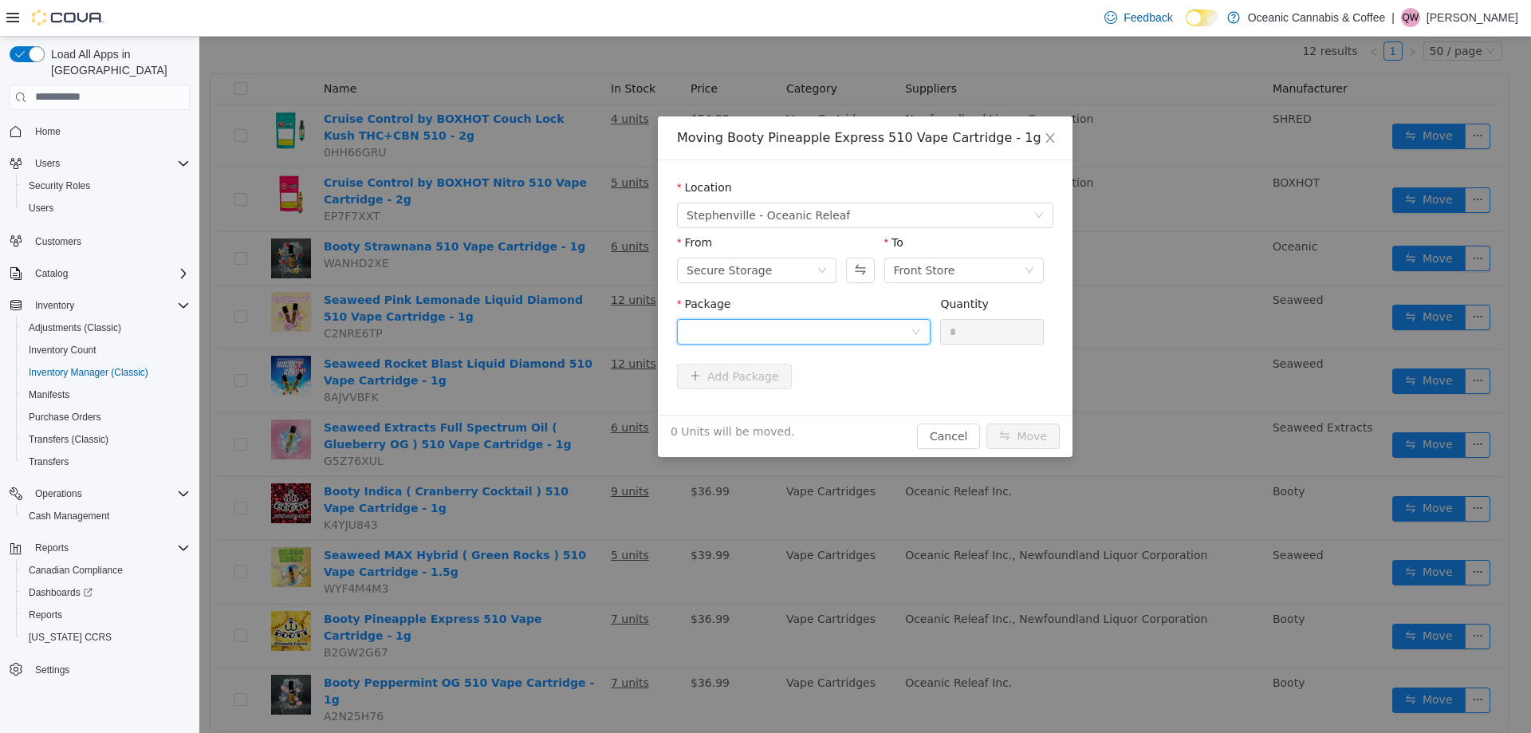
click at [857, 337] on div at bounding box center [799, 331] width 224 height 24
click at [824, 403] on li "PINE0465 Quantity : 42 Units" at bounding box center [804, 397] width 254 height 43
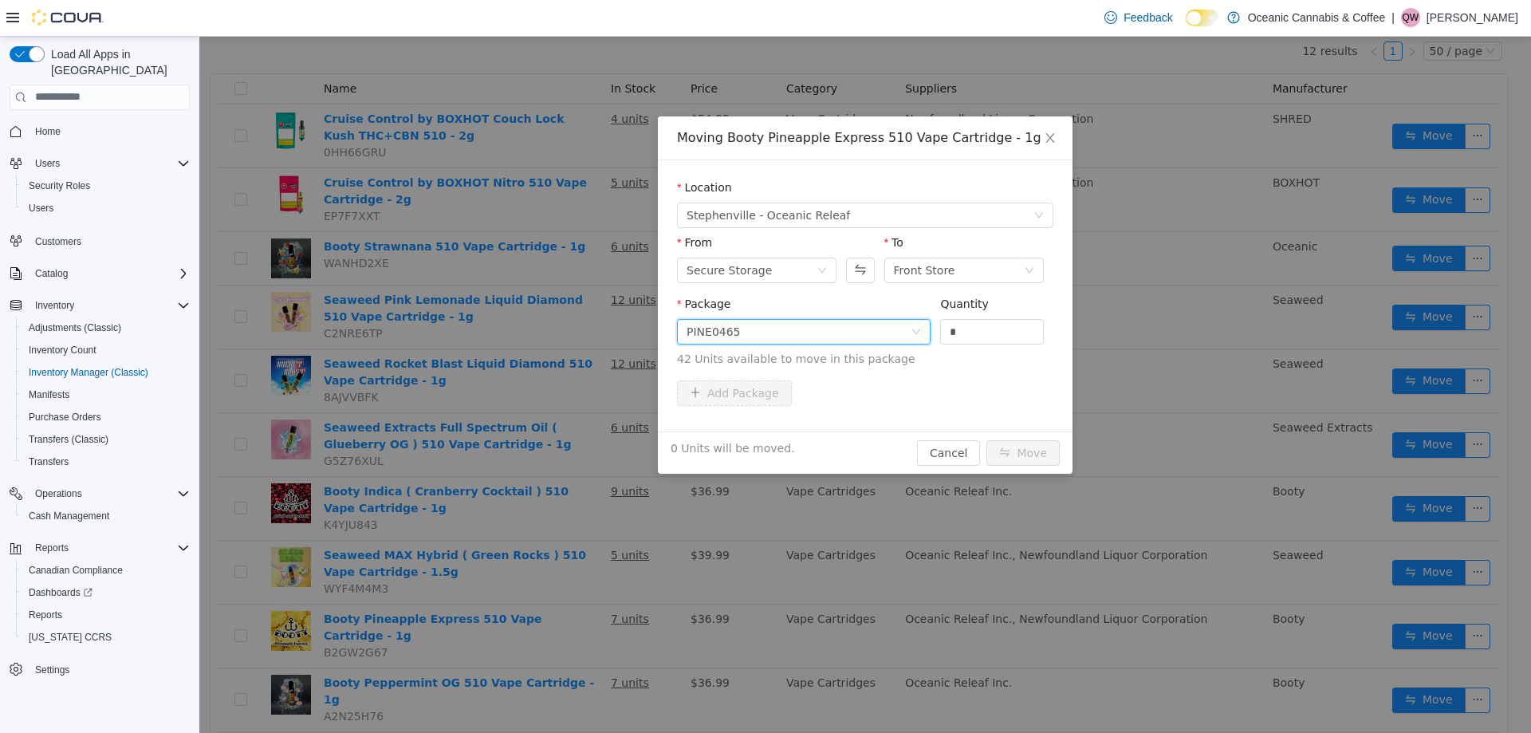
drag, startPoint x: 974, startPoint y: 336, endPoint x: 938, endPoint y: 331, distance: 36.2
click at [938, 330] on div "Package PINE0465 Quantity * 42 Units available to move in this package" at bounding box center [865, 331] width 376 height 72
type input "*"
click at [1022, 450] on button "Move" at bounding box center [1023, 452] width 73 height 26
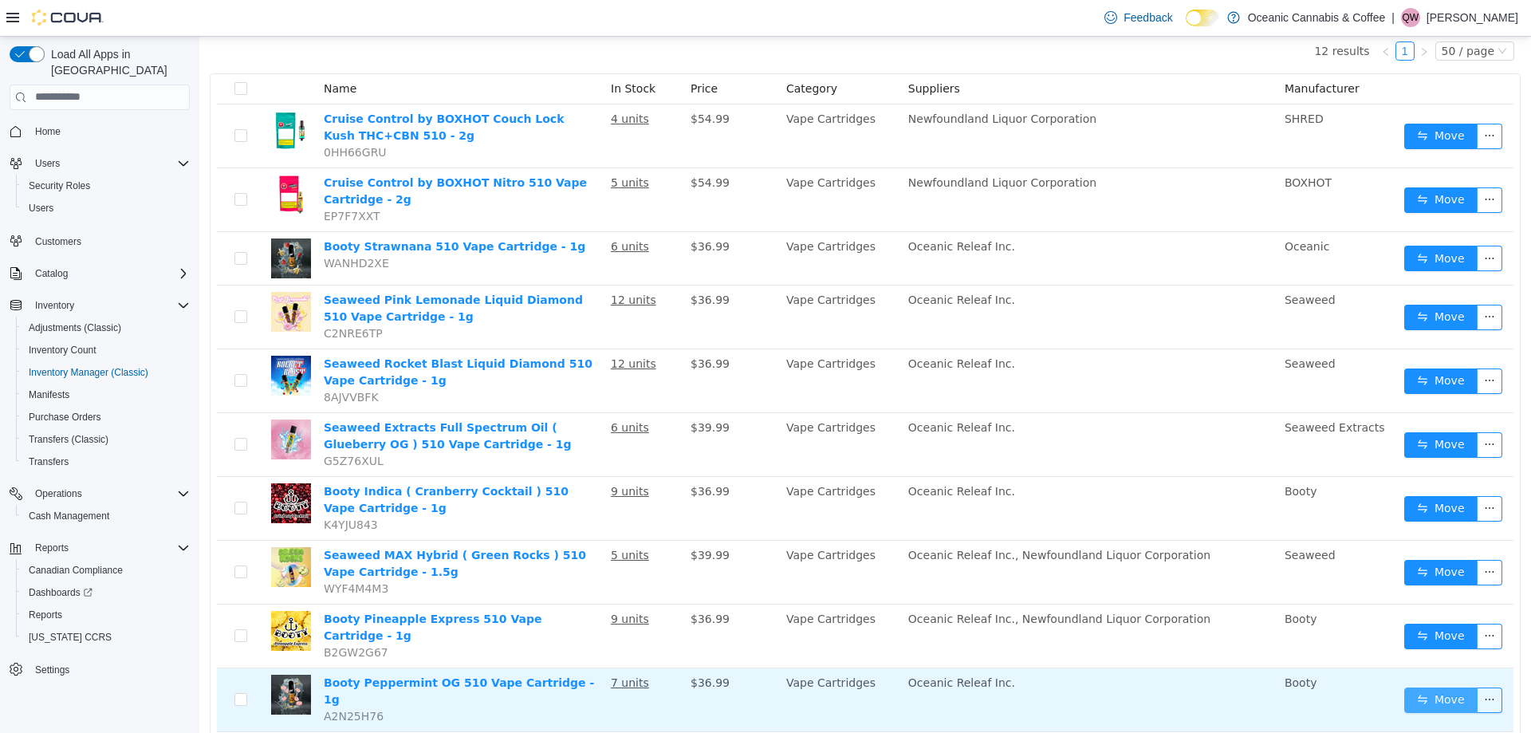
click at [1432, 687] on button "Move" at bounding box center [1440, 700] width 73 height 26
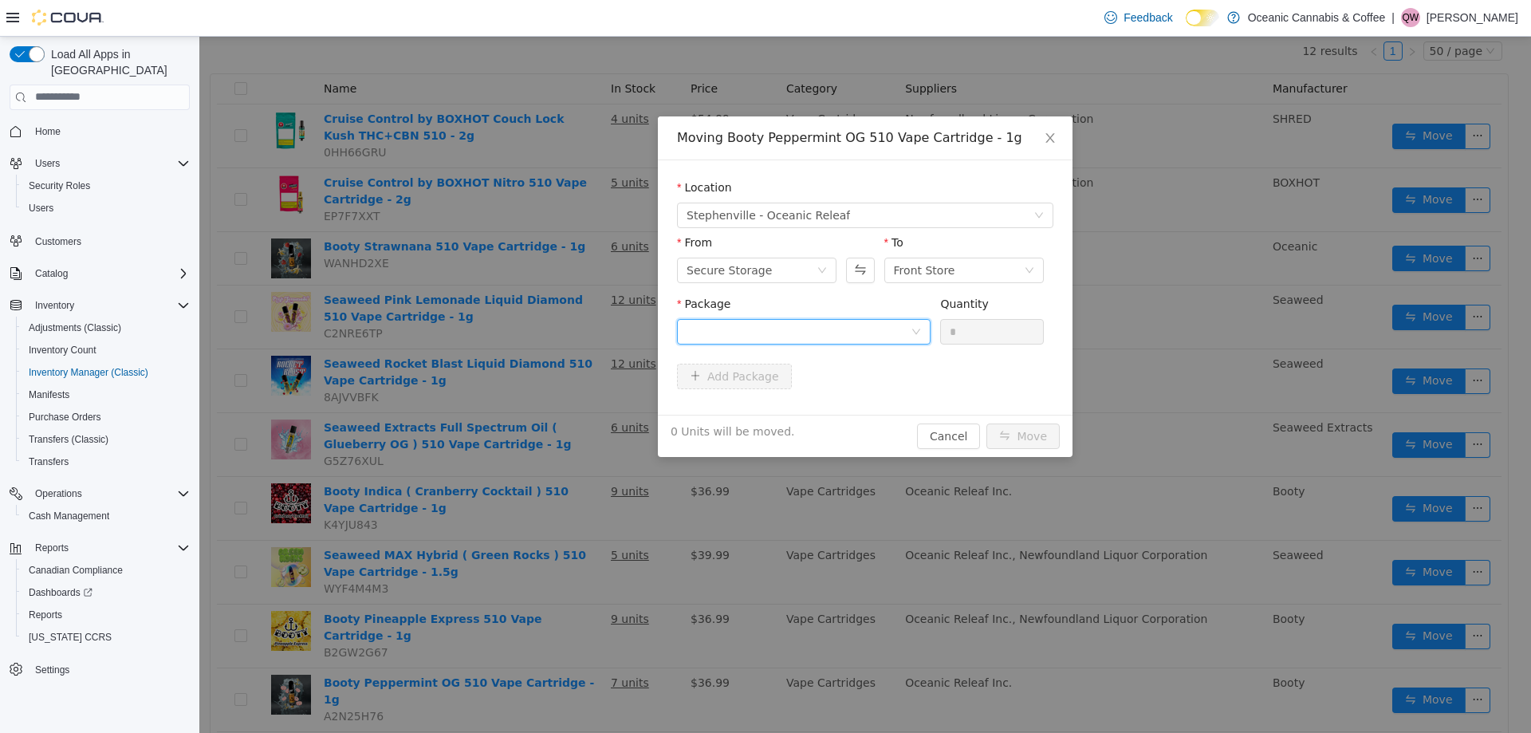
click at [752, 333] on div at bounding box center [799, 331] width 224 height 24
click at [751, 385] on li "CAN0196 Quantity : 20 Units" at bounding box center [804, 397] width 254 height 43
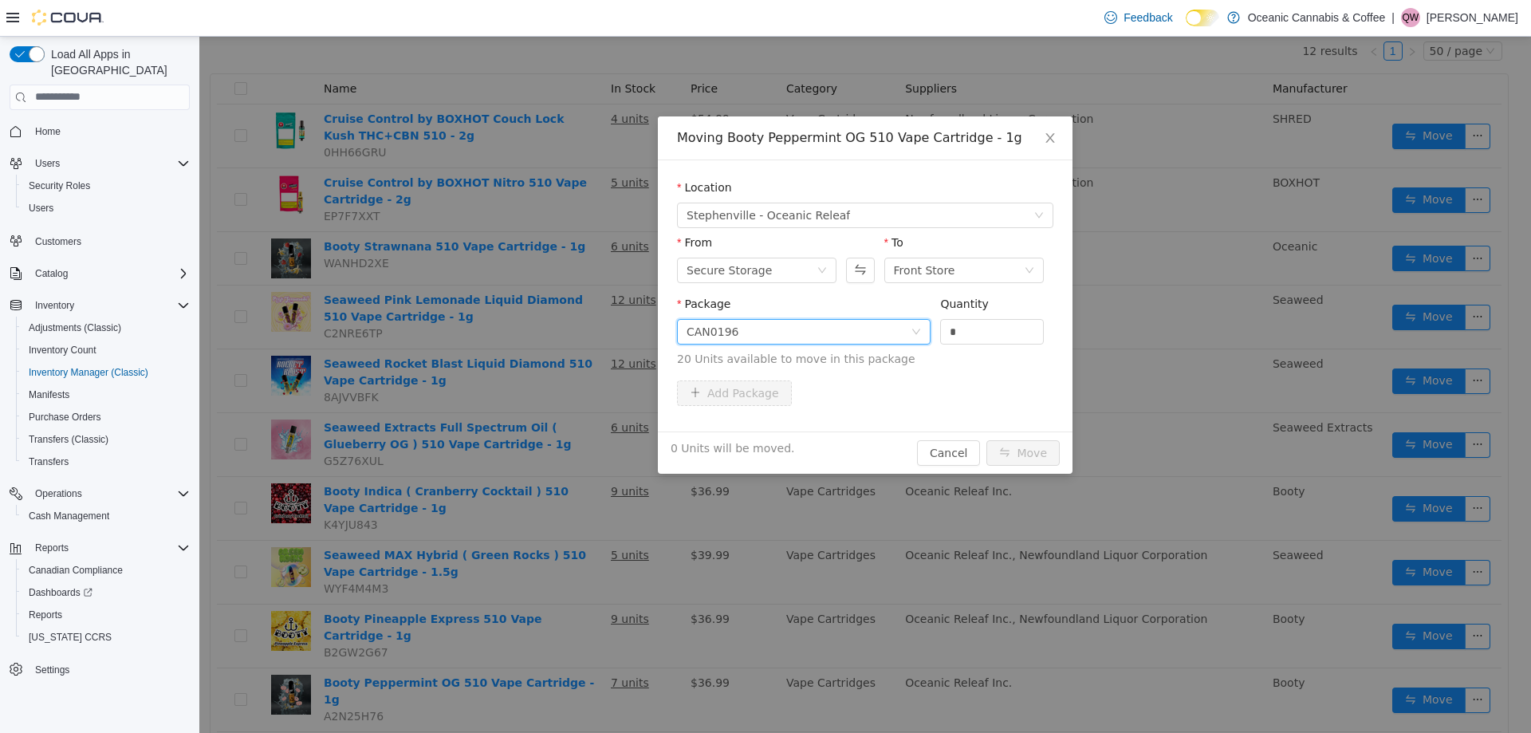
drag, startPoint x: 976, startPoint y: 327, endPoint x: 936, endPoint y: 335, distance: 40.7
click at [941, 328] on input "*" at bounding box center [992, 331] width 102 height 24
type input "*"
click at [1030, 449] on button "Move" at bounding box center [1023, 452] width 73 height 26
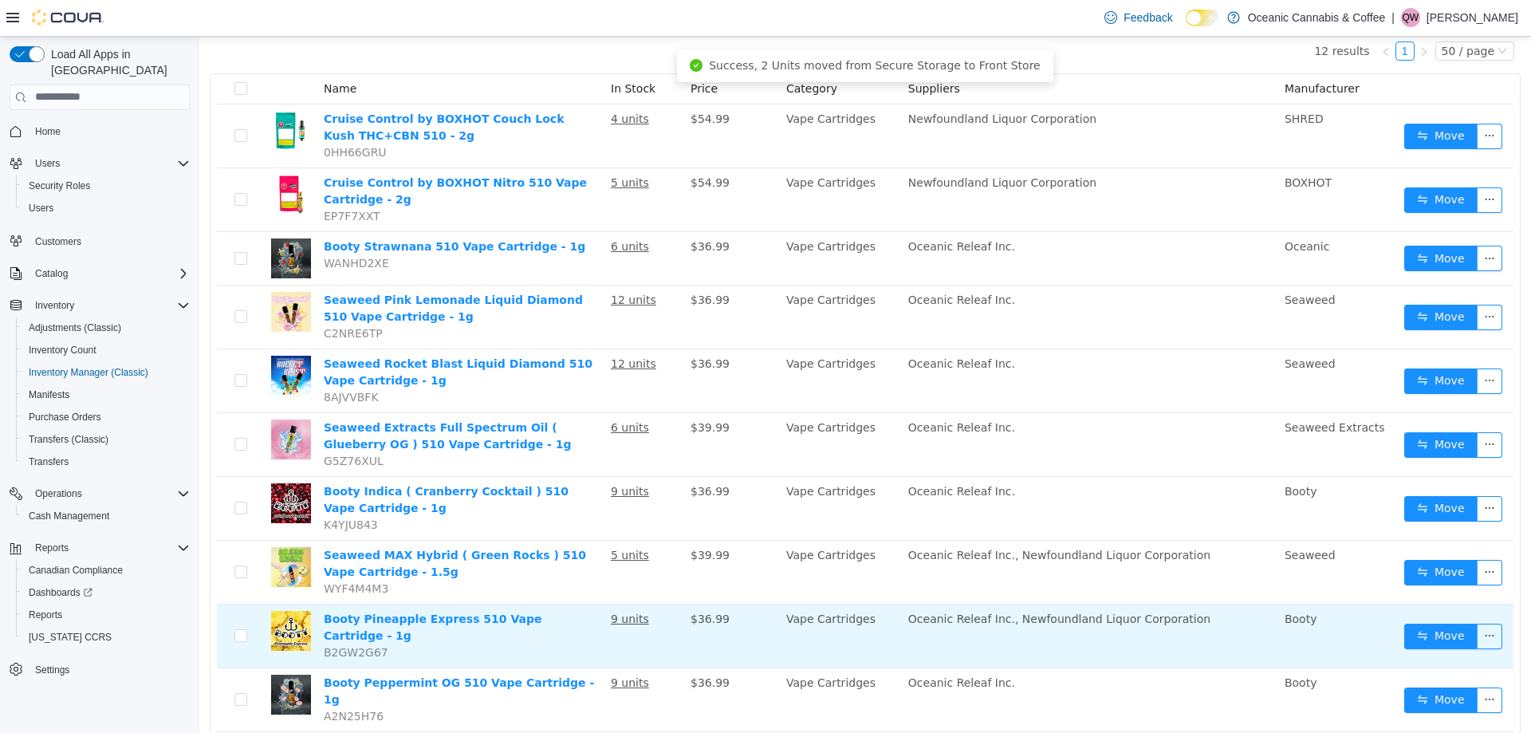
scroll to position [290, 0]
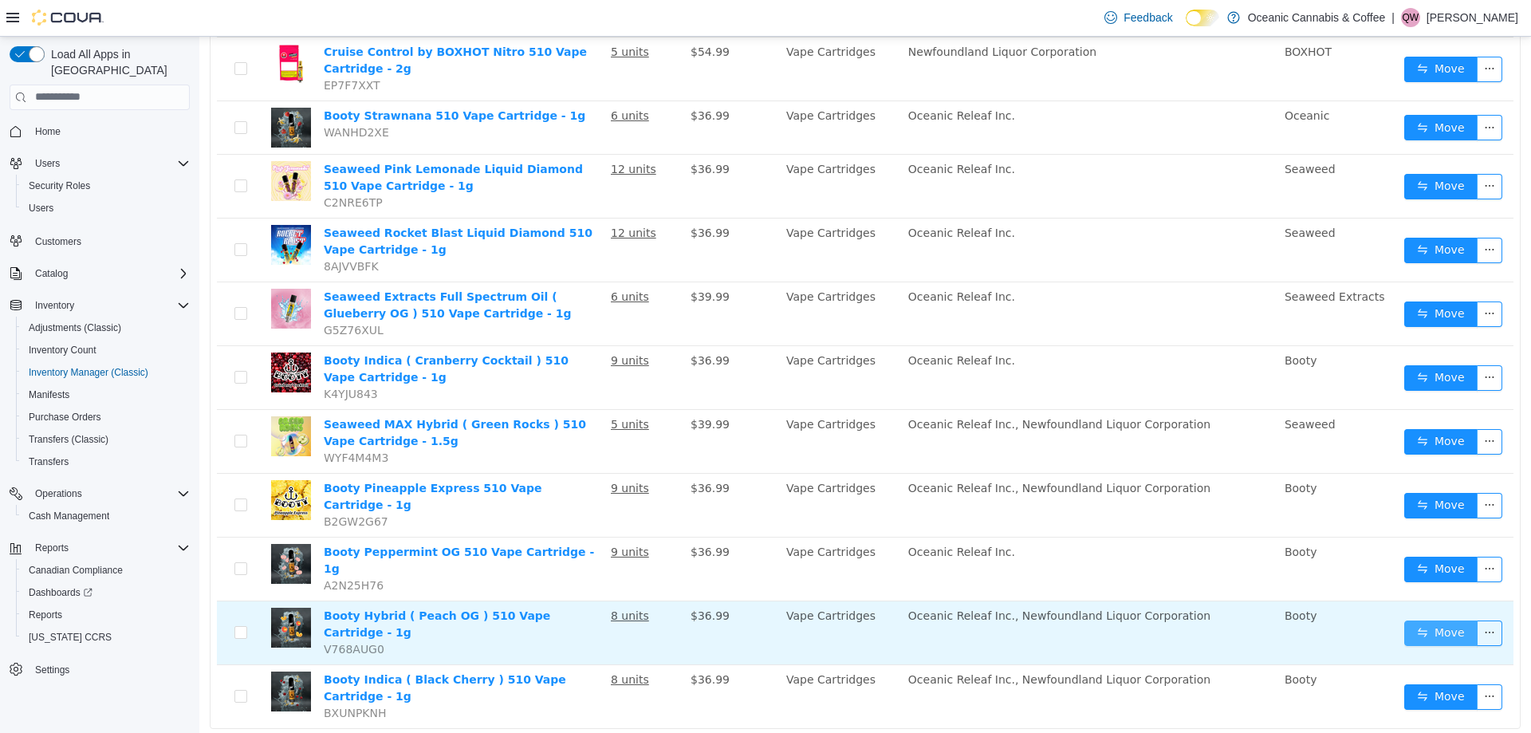
click at [1424, 620] on button "Move" at bounding box center [1440, 633] width 73 height 26
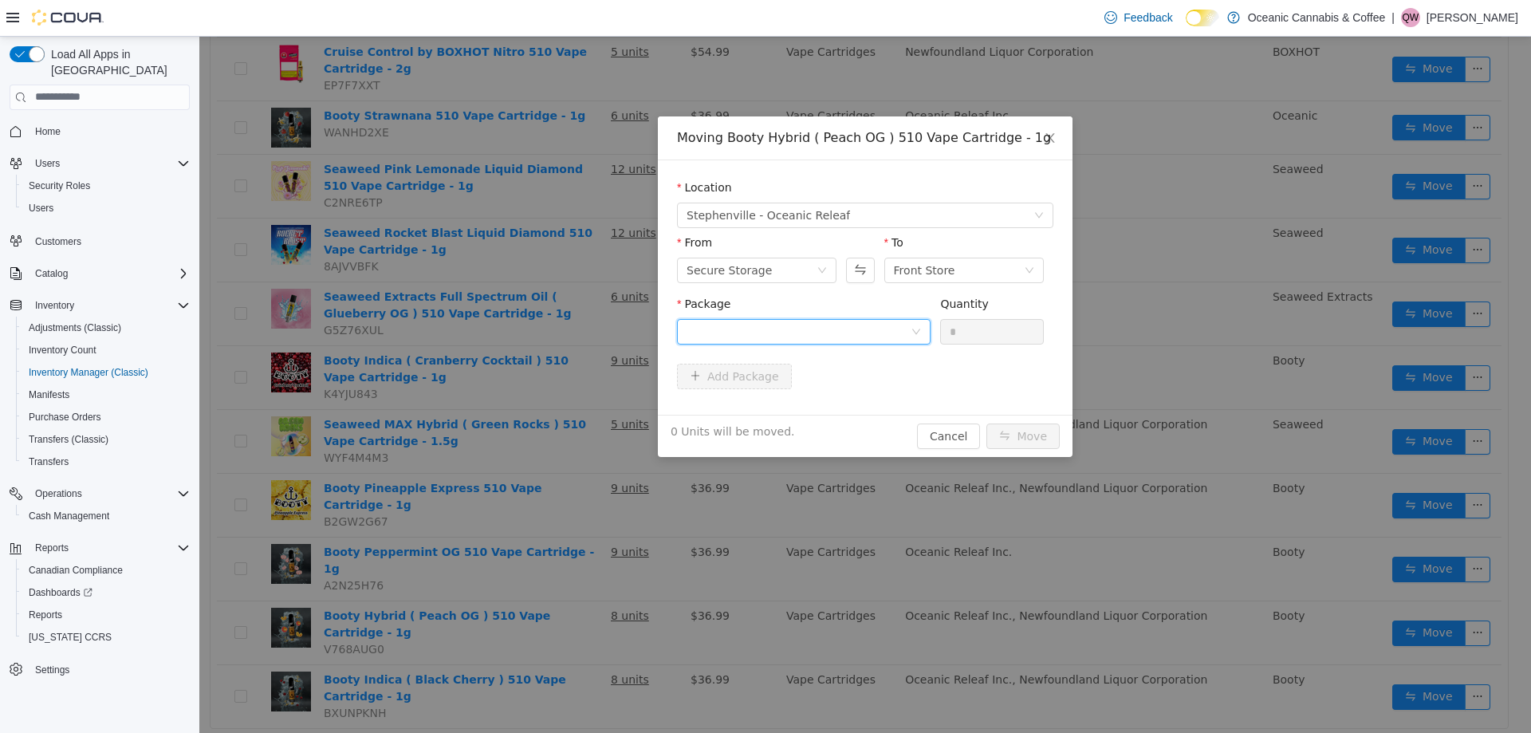
click at [857, 340] on div at bounding box center [799, 331] width 224 height 24
click at [743, 400] on span "Quantity : 43 Units" at bounding box center [735, 406] width 97 height 13
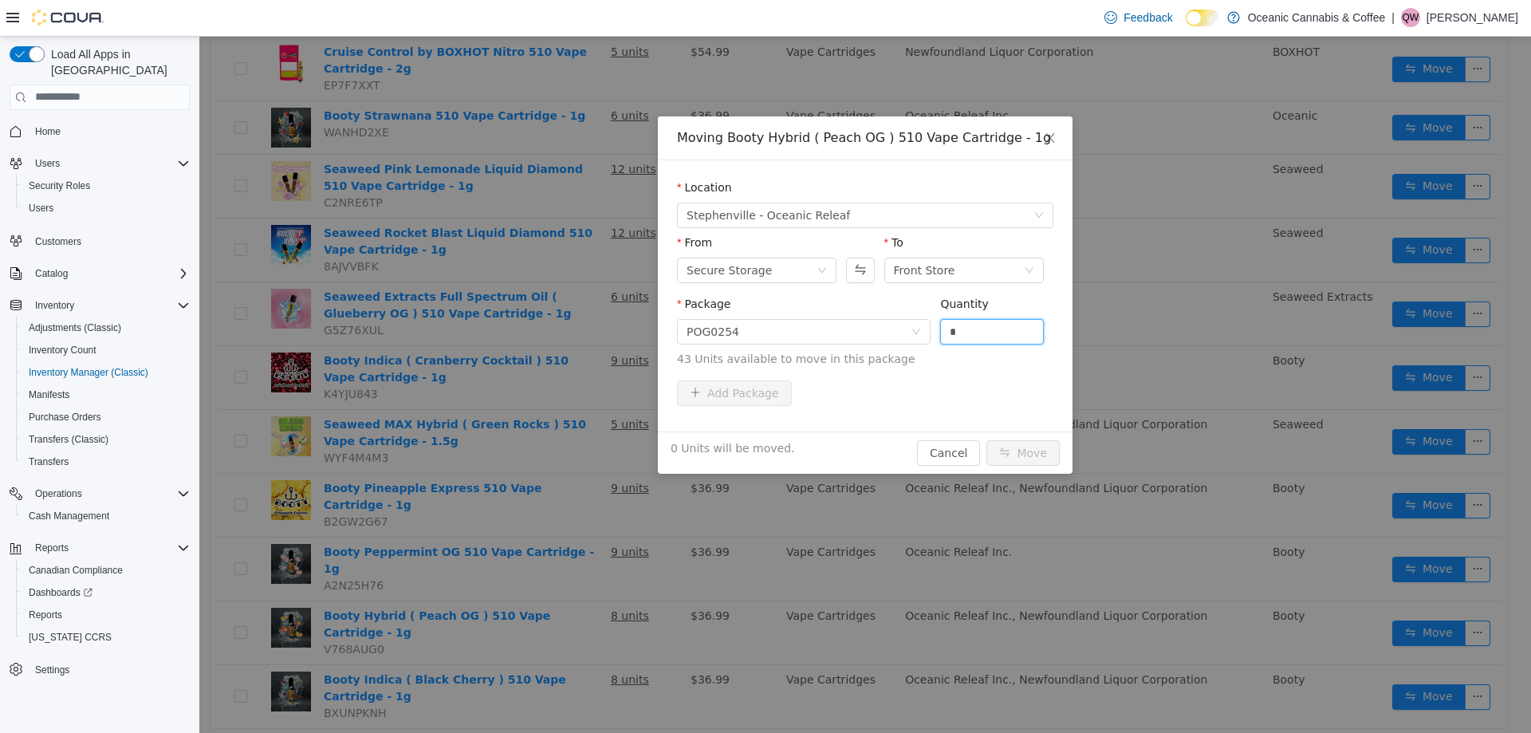
drag, startPoint x: 961, startPoint y: 323, endPoint x: 935, endPoint y: 322, distance: 26.3
click at [935, 322] on div "Package POG0254 Quantity * 43 Units available to move in this package" at bounding box center [865, 331] width 376 height 72
type input "*"
click at [1027, 454] on button "Move" at bounding box center [1023, 452] width 73 height 26
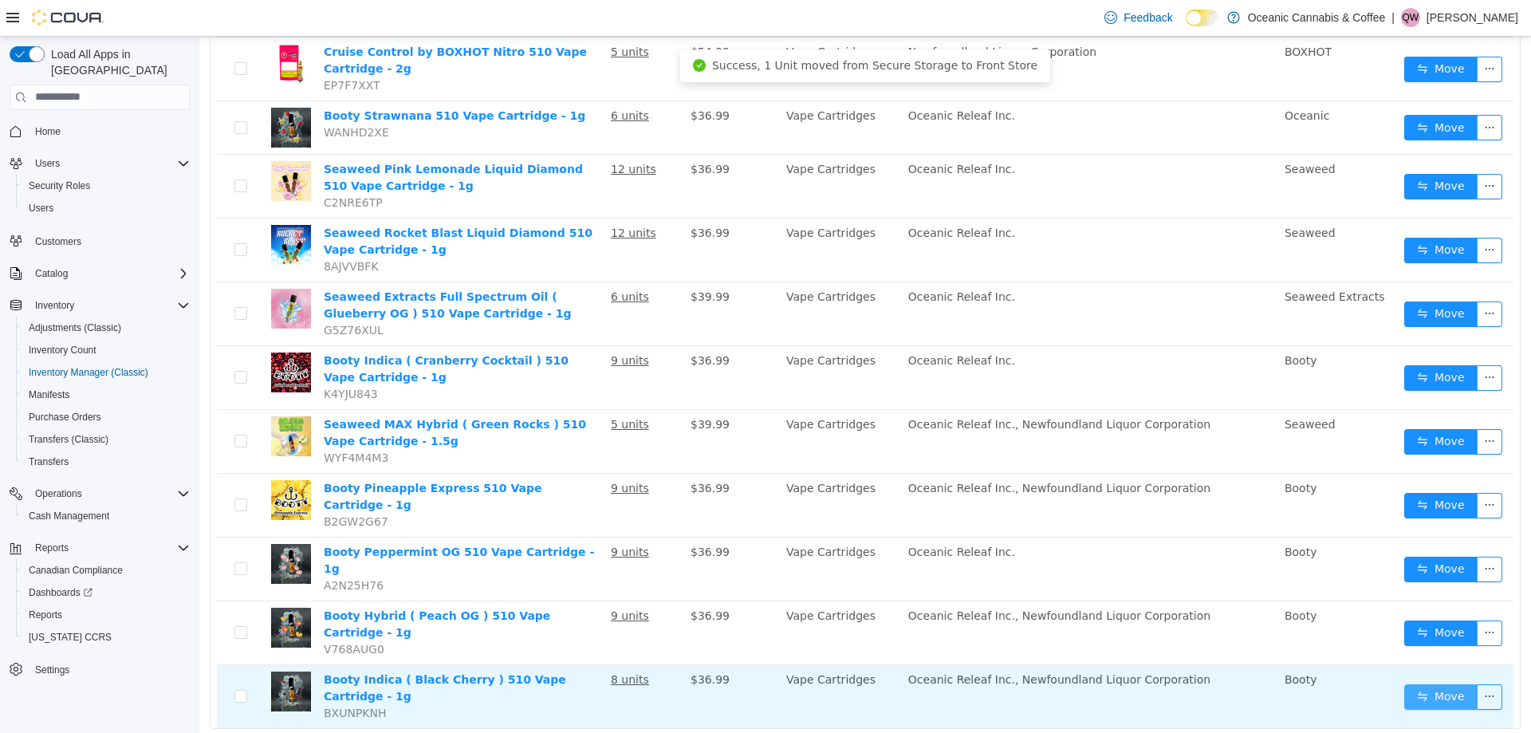
click at [1446, 683] on button "Move" at bounding box center [1440, 696] width 73 height 26
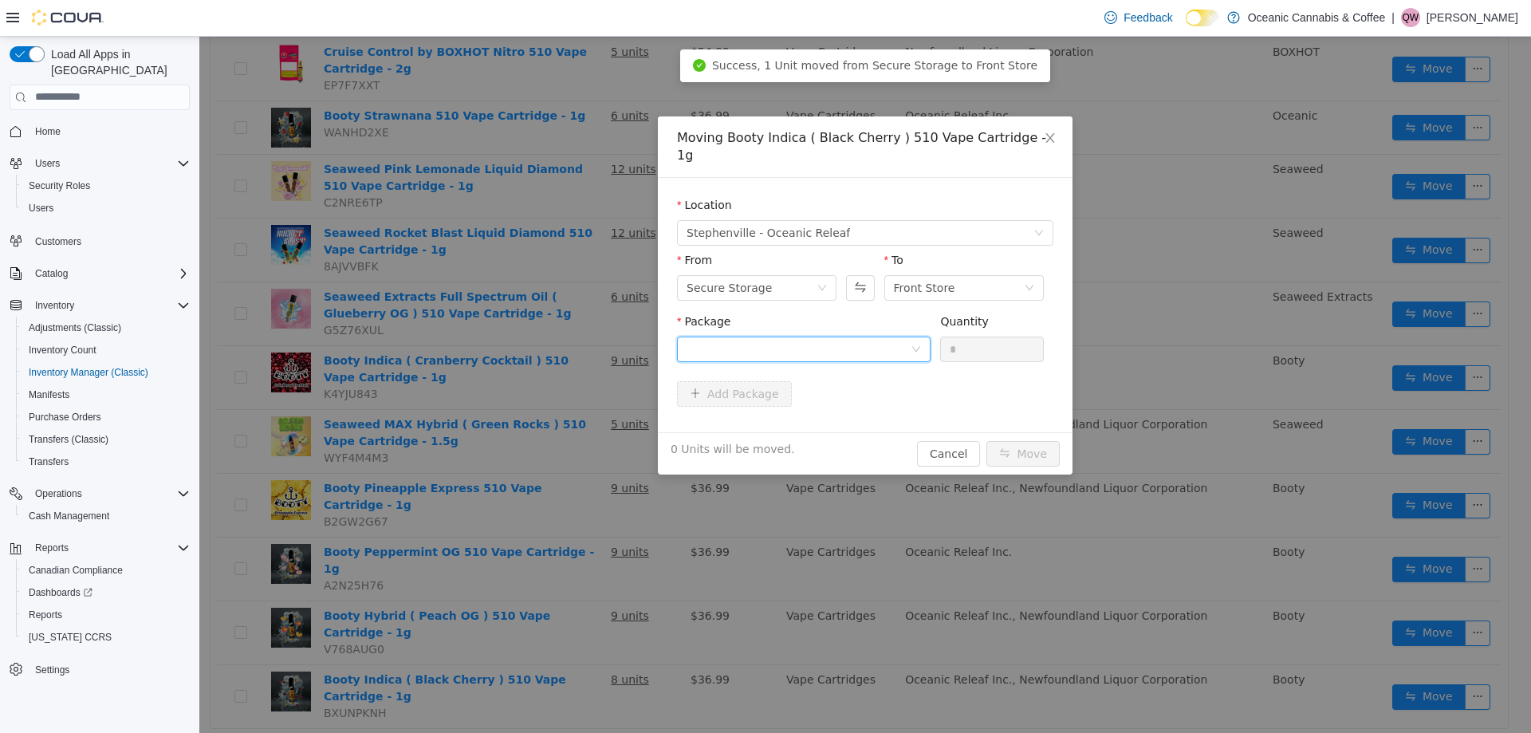
click at [855, 337] on div at bounding box center [799, 349] width 224 height 24
click at [817, 372] on li "Select Package" at bounding box center [804, 363] width 254 height 26
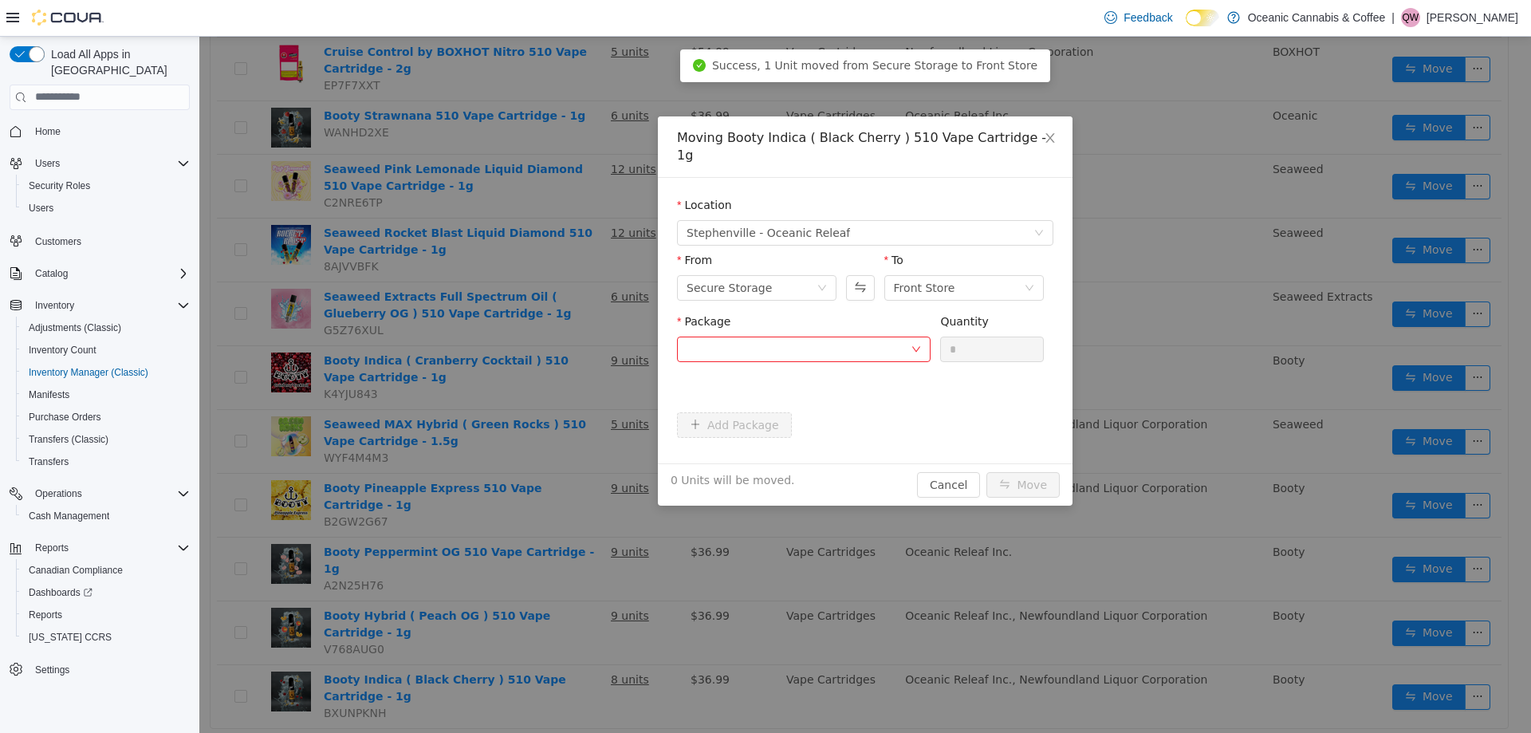
click at [797, 412] on div "Add Package" at bounding box center [865, 425] width 376 height 26
click at [833, 338] on div at bounding box center [799, 349] width 224 height 24
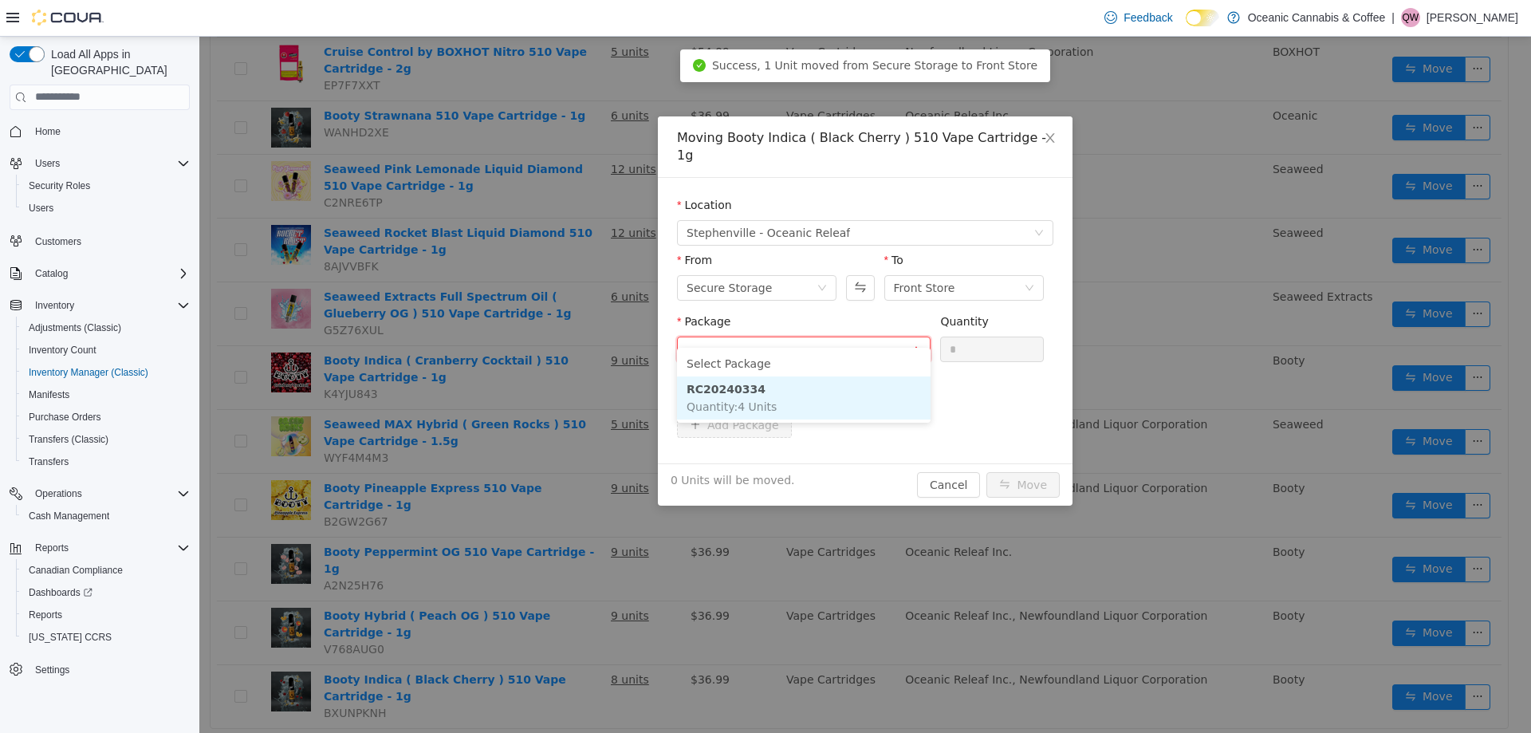
click at [798, 391] on li "RC20240334 Quantity : 4 Units" at bounding box center [804, 397] width 254 height 43
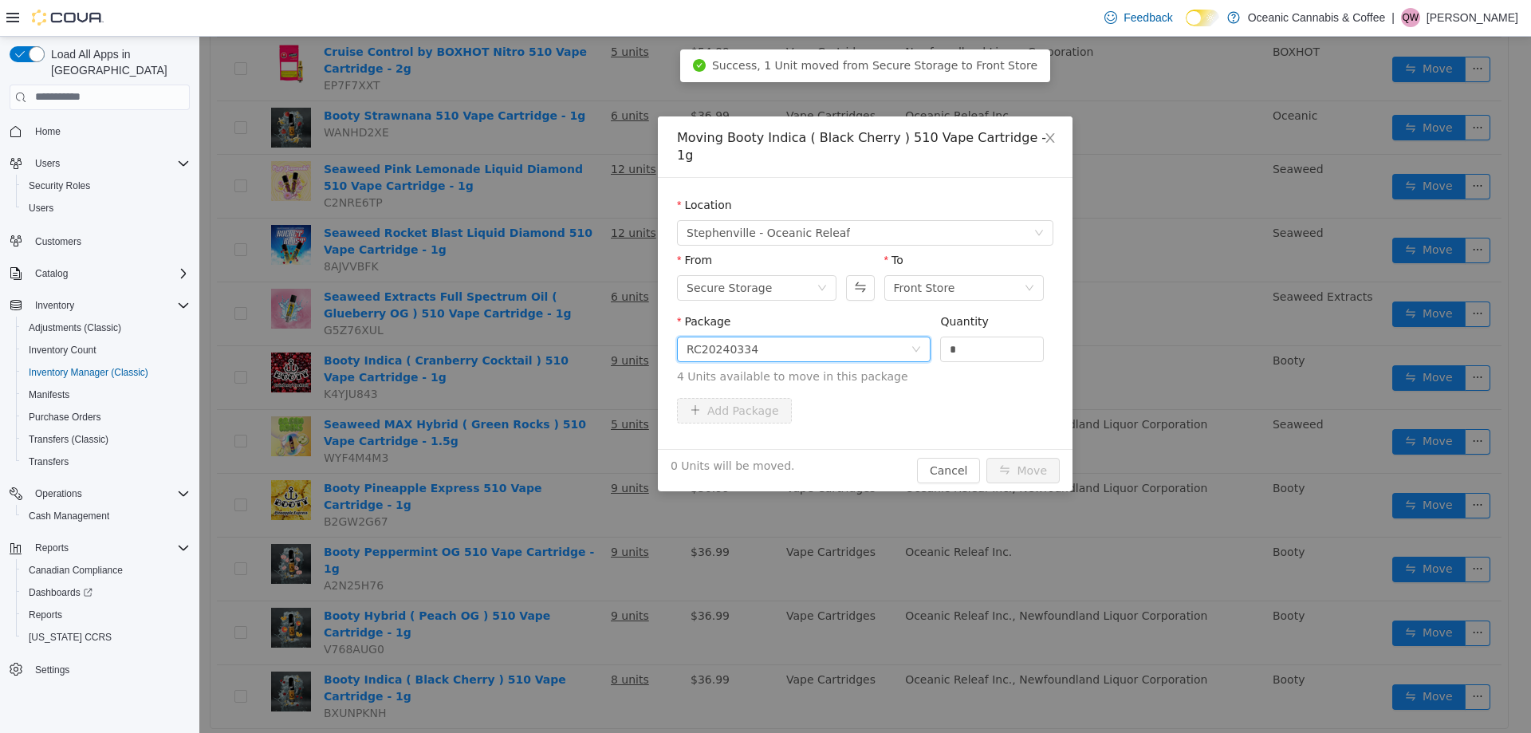
drag, startPoint x: 950, startPoint y: 339, endPoint x: 944, endPoint y: 348, distance: 10.4
click at [938, 338] on div "Package RC20240334 Quantity * 4 Units available to move in this package" at bounding box center [865, 349] width 376 height 72
type input "*"
click at [1038, 457] on button "Move" at bounding box center [1023, 470] width 73 height 26
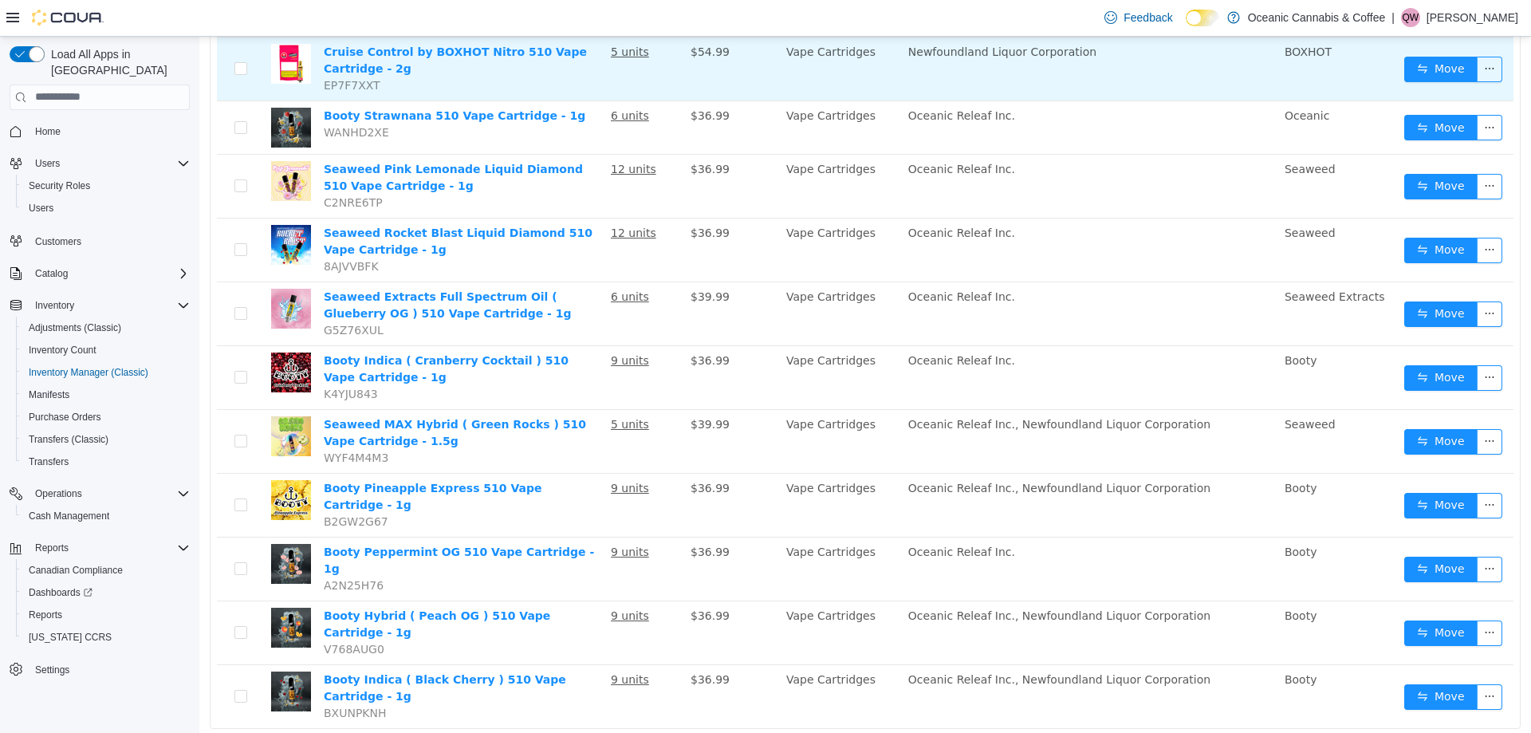
scroll to position [0, 0]
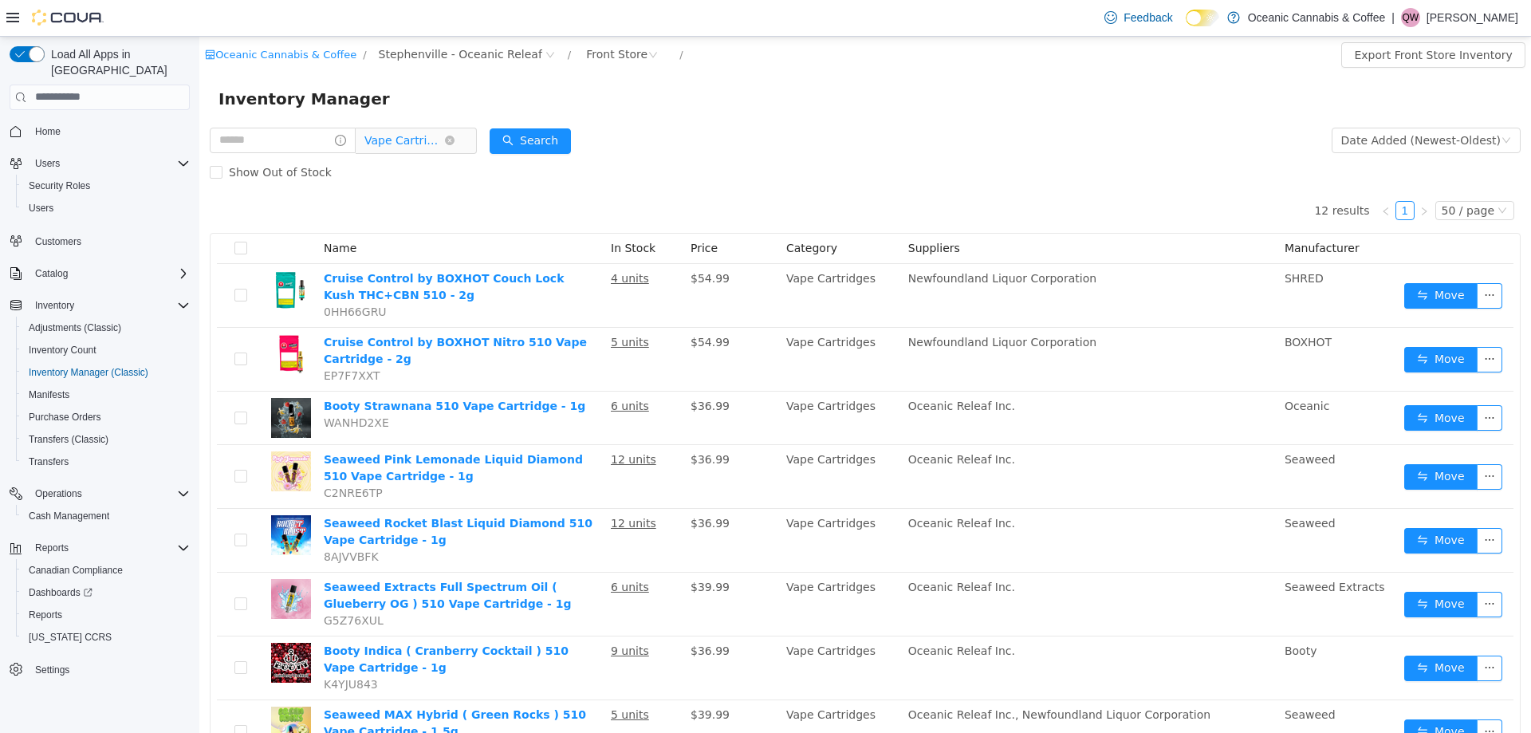
click at [428, 136] on span "Vape Cartridges" at bounding box center [404, 140] width 80 height 24
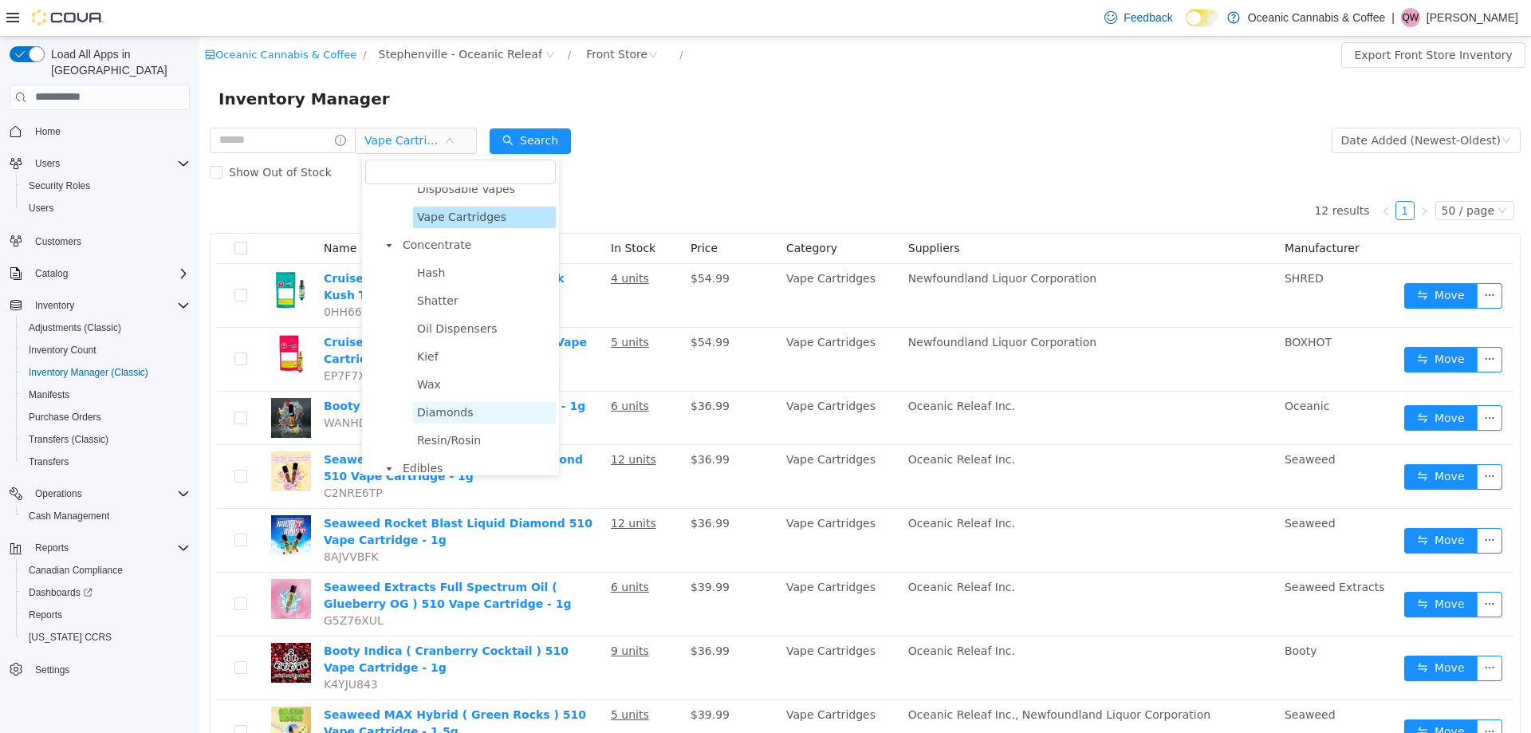
click at [458, 417] on span "Diamonds" at bounding box center [445, 411] width 57 height 13
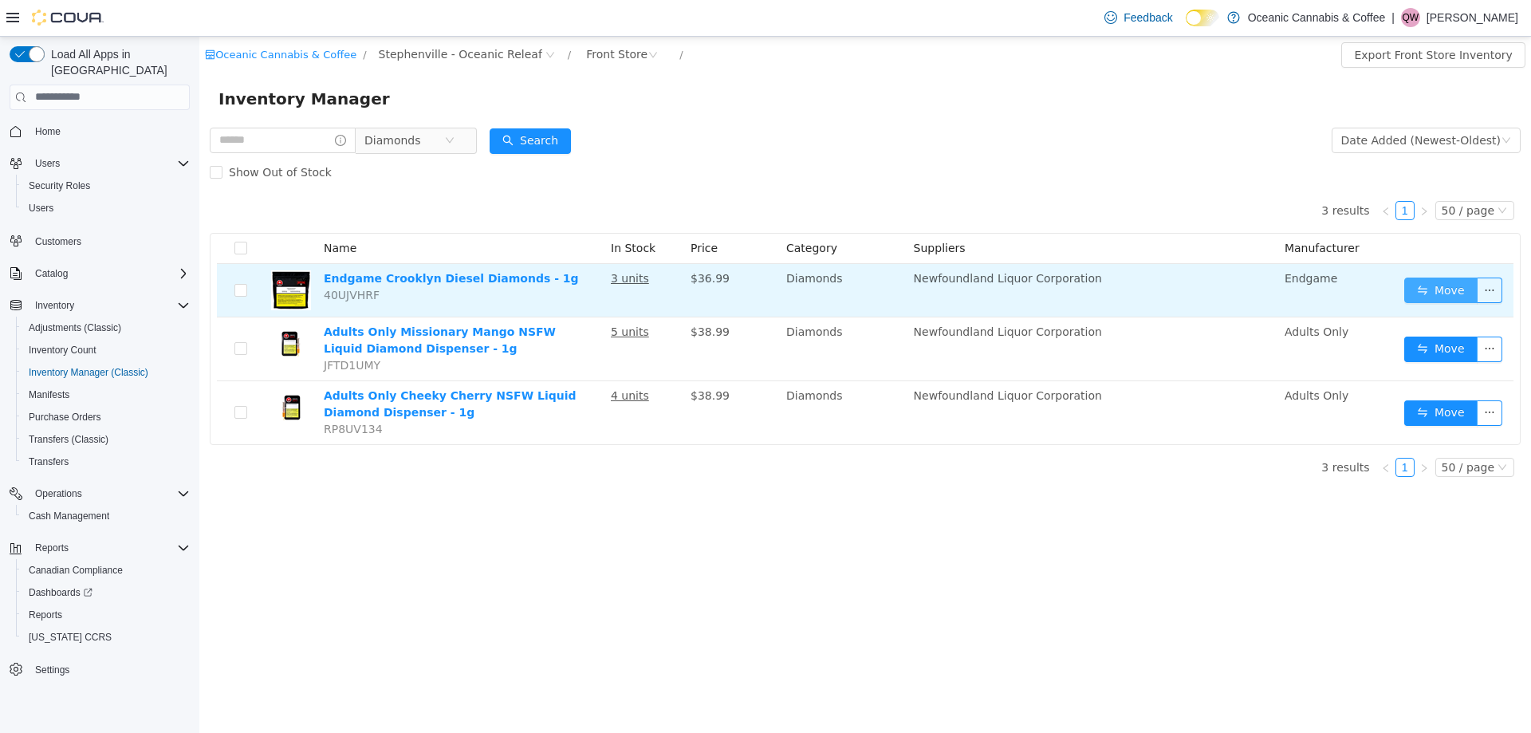
click at [1410, 290] on button "Move" at bounding box center [1440, 290] width 73 height 26
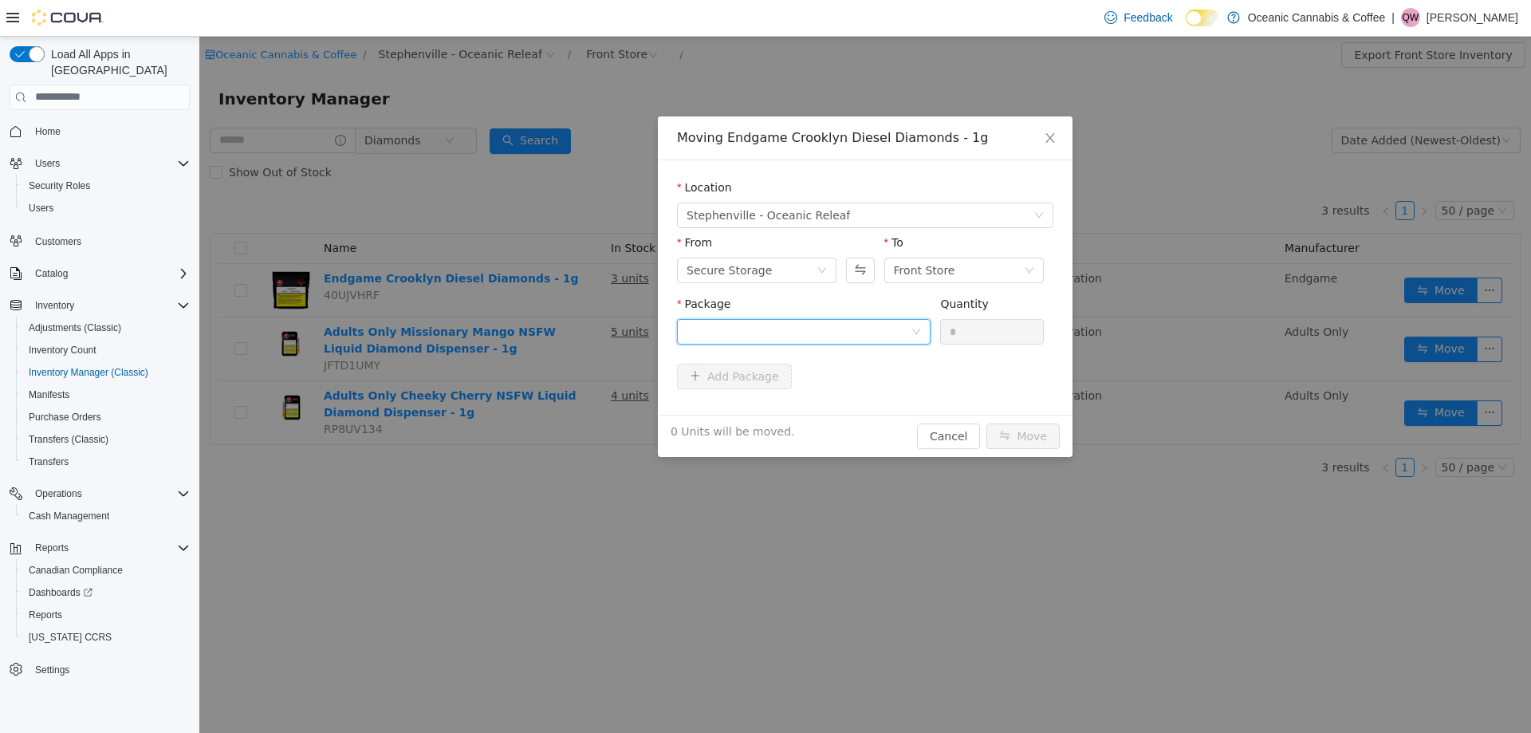
click at [782, 337] on div at bounding box center [799, 331] width 224 height 24
click at [775, 391] on li "P250125DM01 Quantity : 14 Units" at bounding box center [804, 397] width 254 height 43
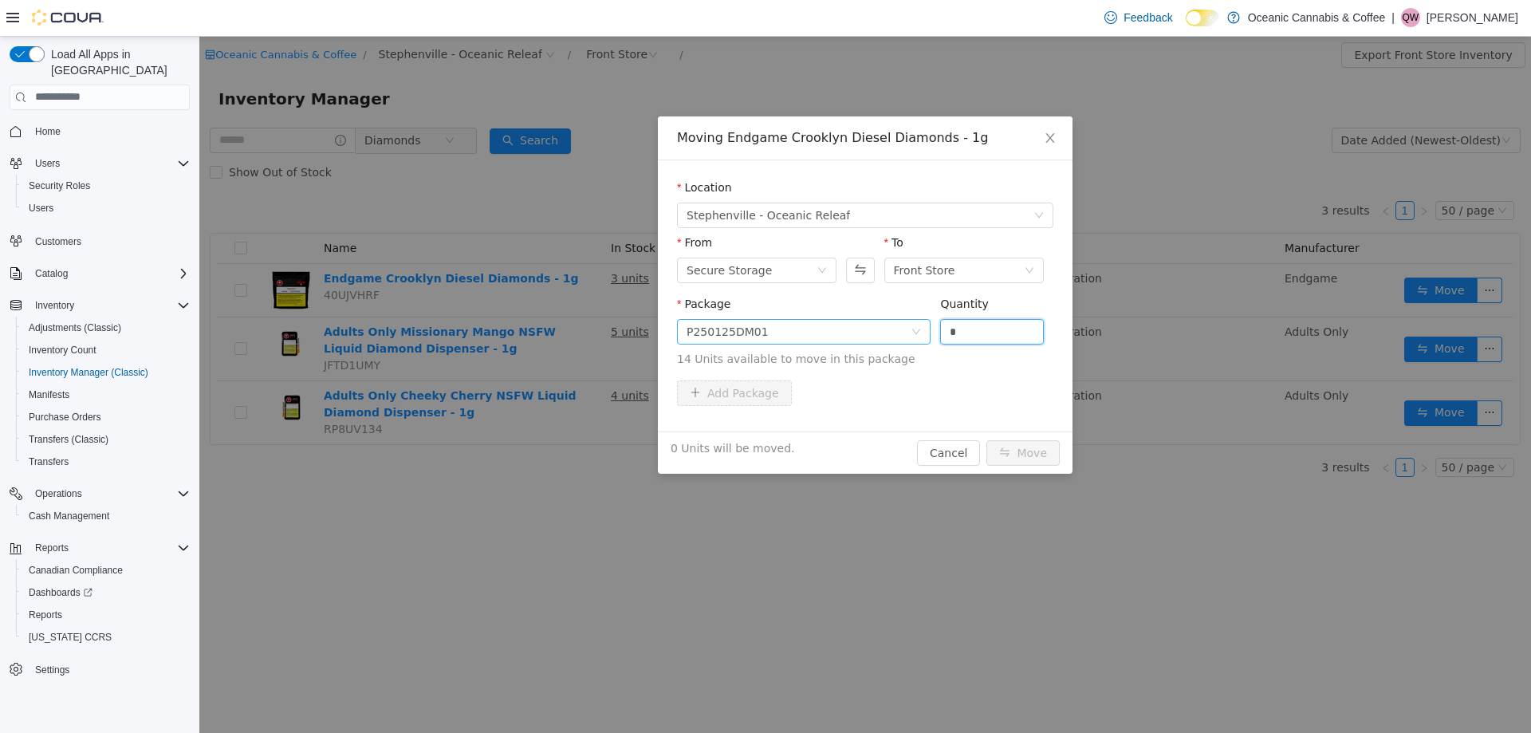
drag, startPoint x: 990, startPoint y: 333, endPoint x: 861, endPoint y: 333, distance: 128.4
click at [863, 333] on span "Package P250125DM01 Quantity * 14 Units available to move in this package" at bounding box center [865, 332] width 376 height 70
type input "*"
click at [1028, 447] on button "Move" at bounding box center [1023, 452] width 73 height 26
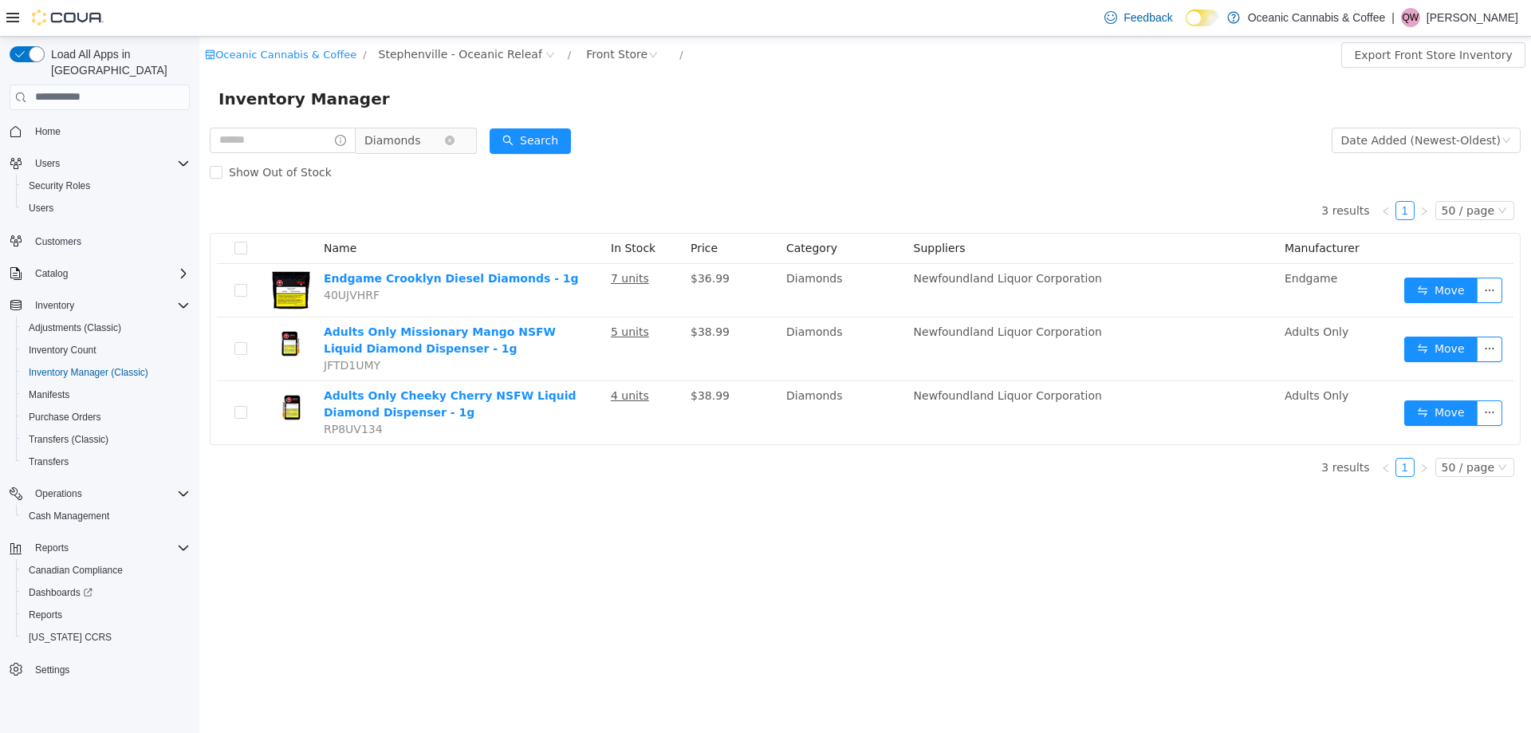
click at [412, 146] on span "Diamonds" at bounding box center [392, 140] width 57 height 24
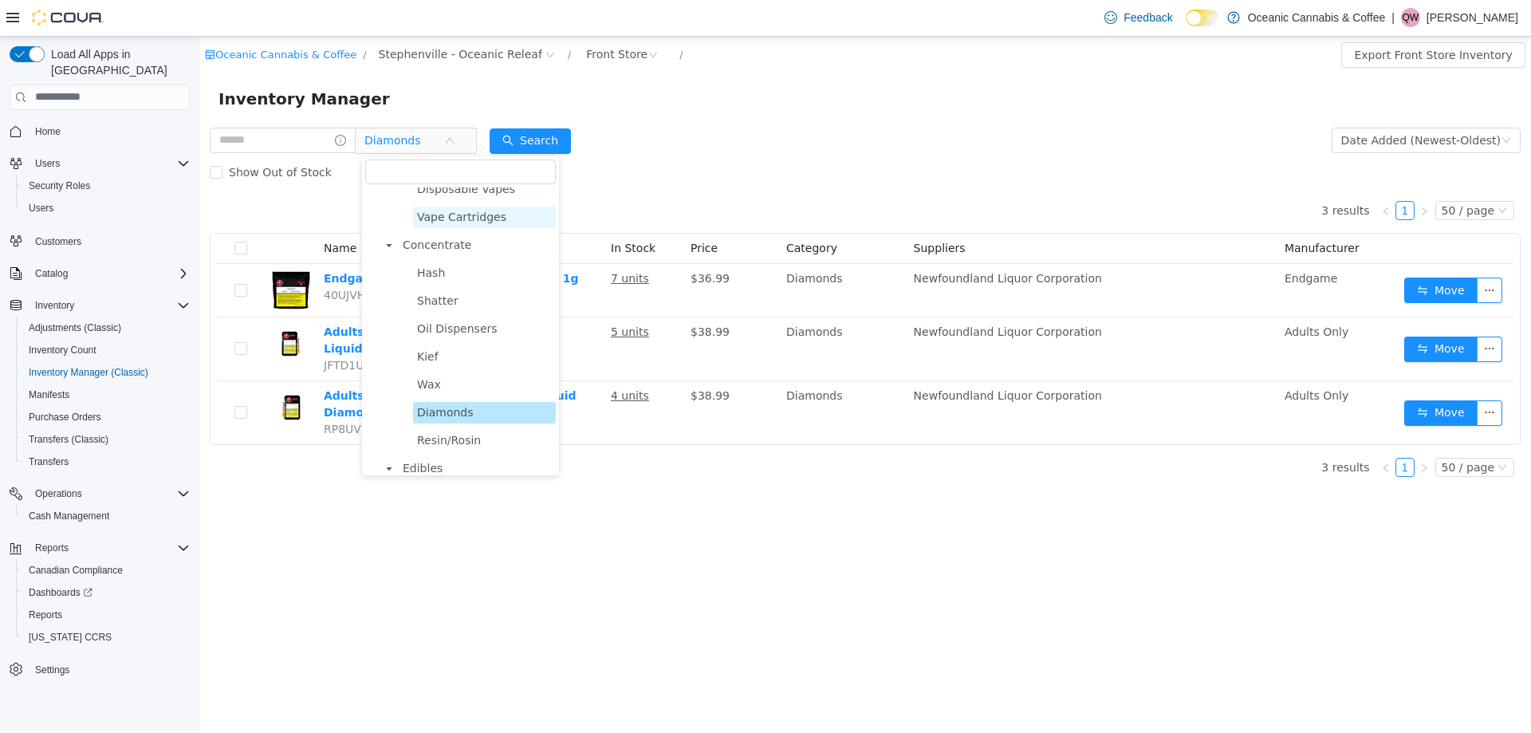
click at [452, 220] on span "Vape Cartridges" at bounding box center [461, 216] width 89 height 13
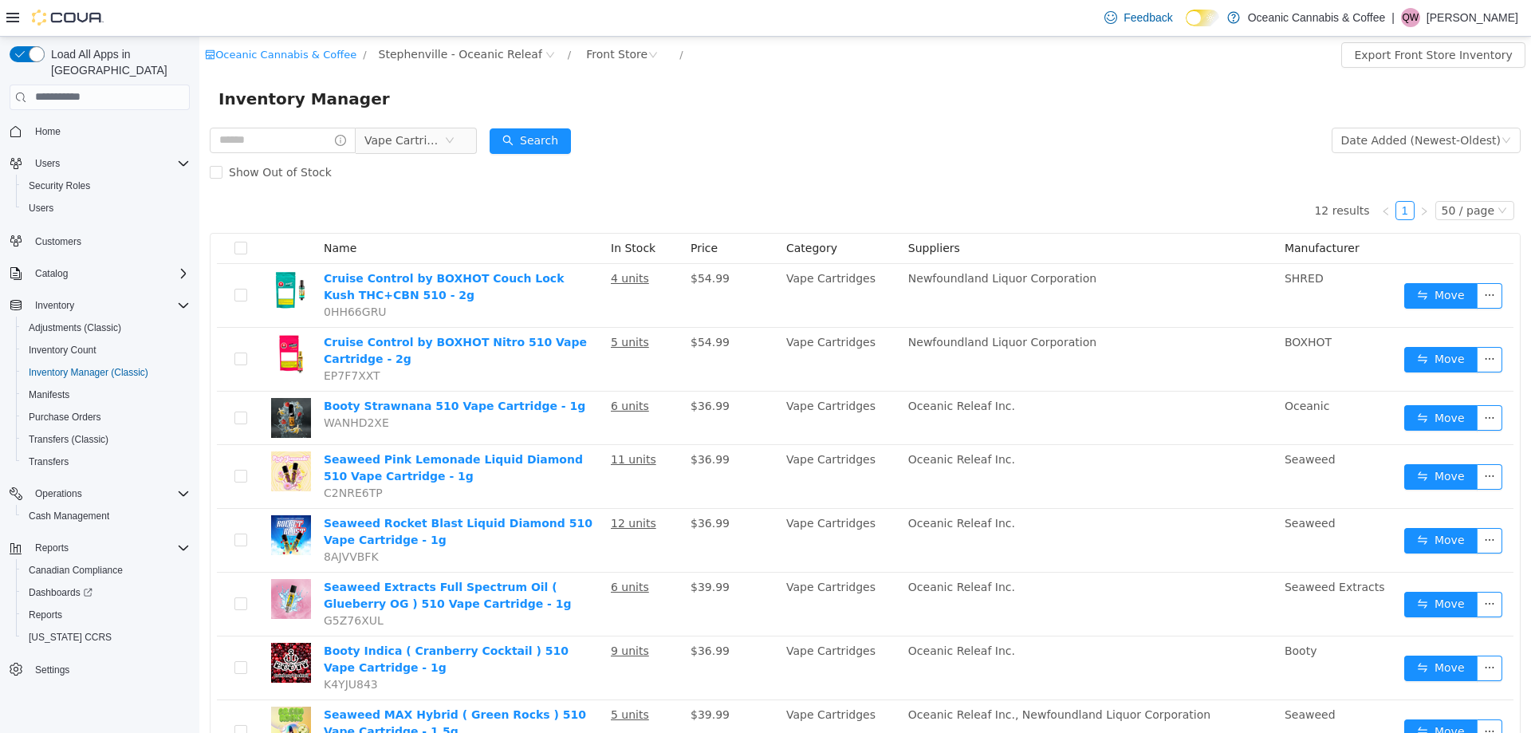
click at [423, 156] on div "Show Out of Stock" at bounding box center [865, 172] width 1311 height 32
click at [435, 137] on span "Vape Cartridges" at bounding box center [404, 140] width 80 height 24
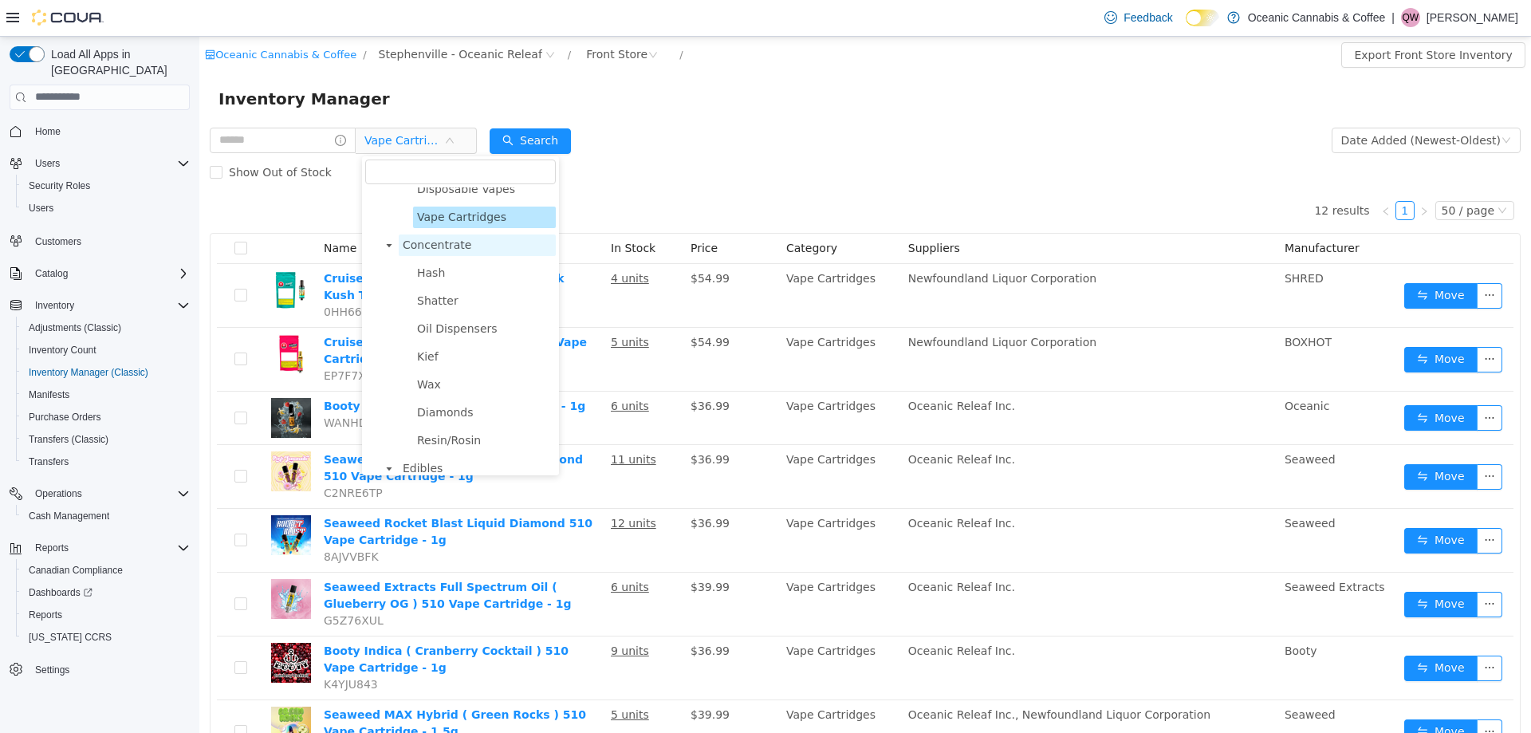
click at [445, 249] on span "Concentrate" at bounding box center [437, 244] width 69 height 13
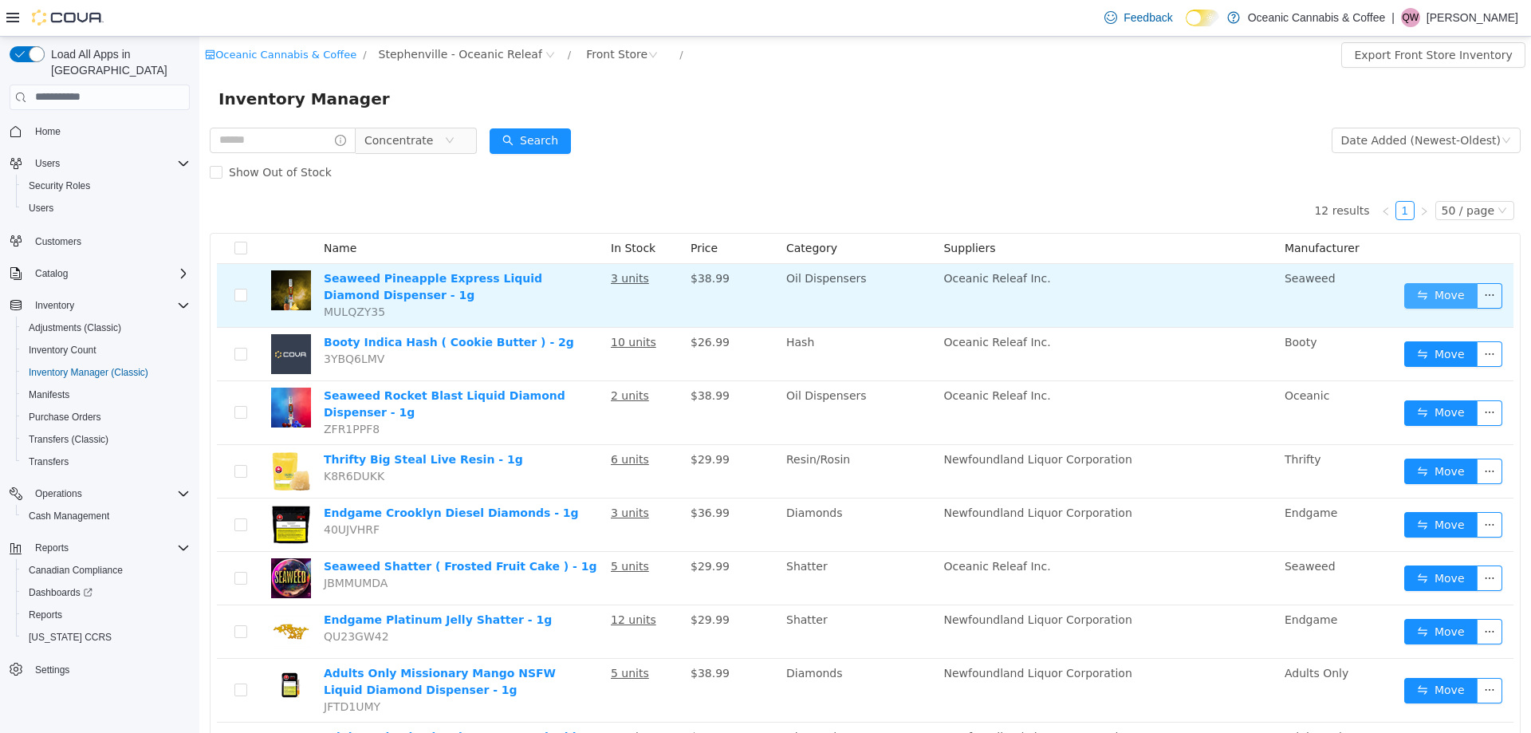
click at [1417, 297] on button "Move" at bounding box center [1440, 295] width 73 height 26
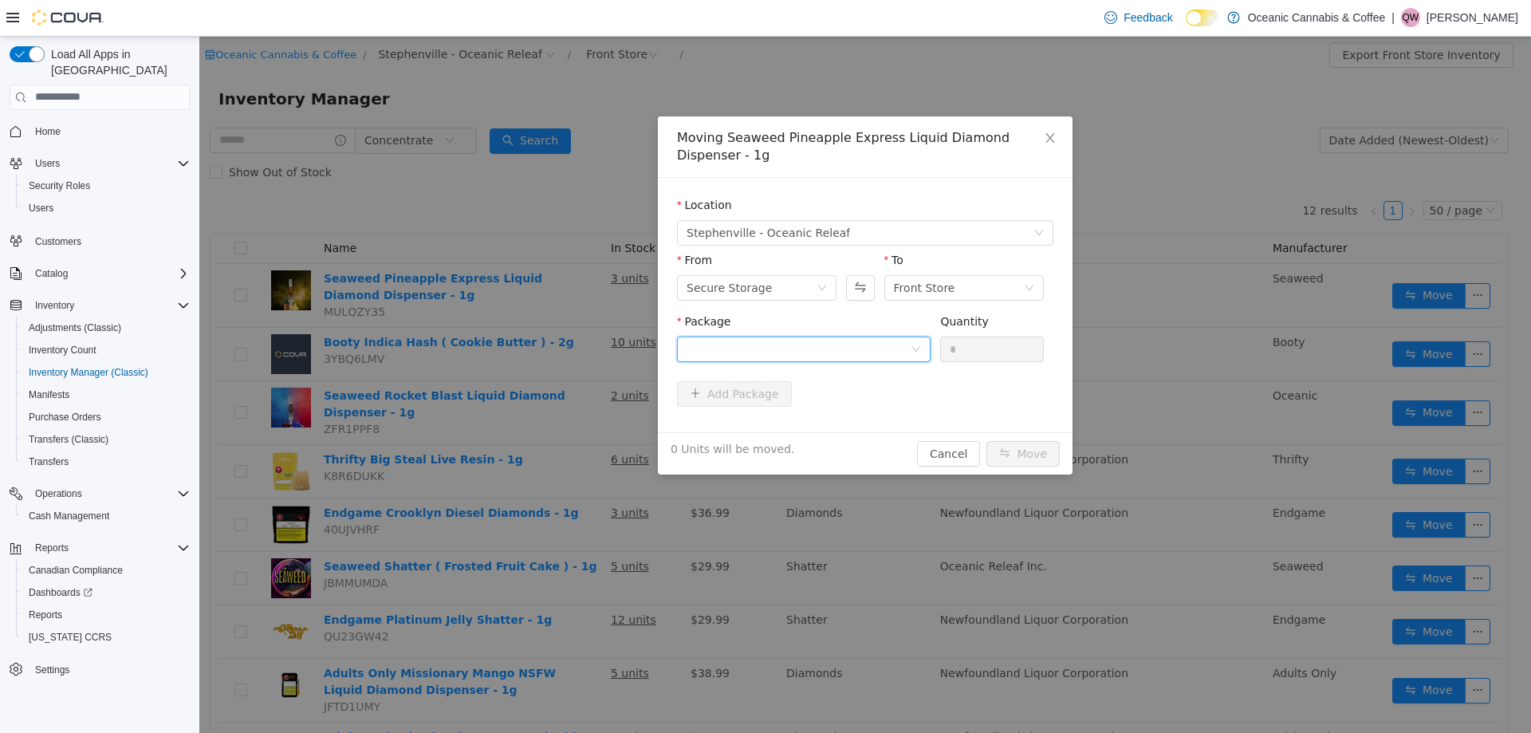
click at [862, 349] on div at bounding box center [799, 349] width 224 height 24
click at [802, 410] on li "PINE0488 Quantity : 66 Units" at bounding box center [804, 414] width 254 height 43
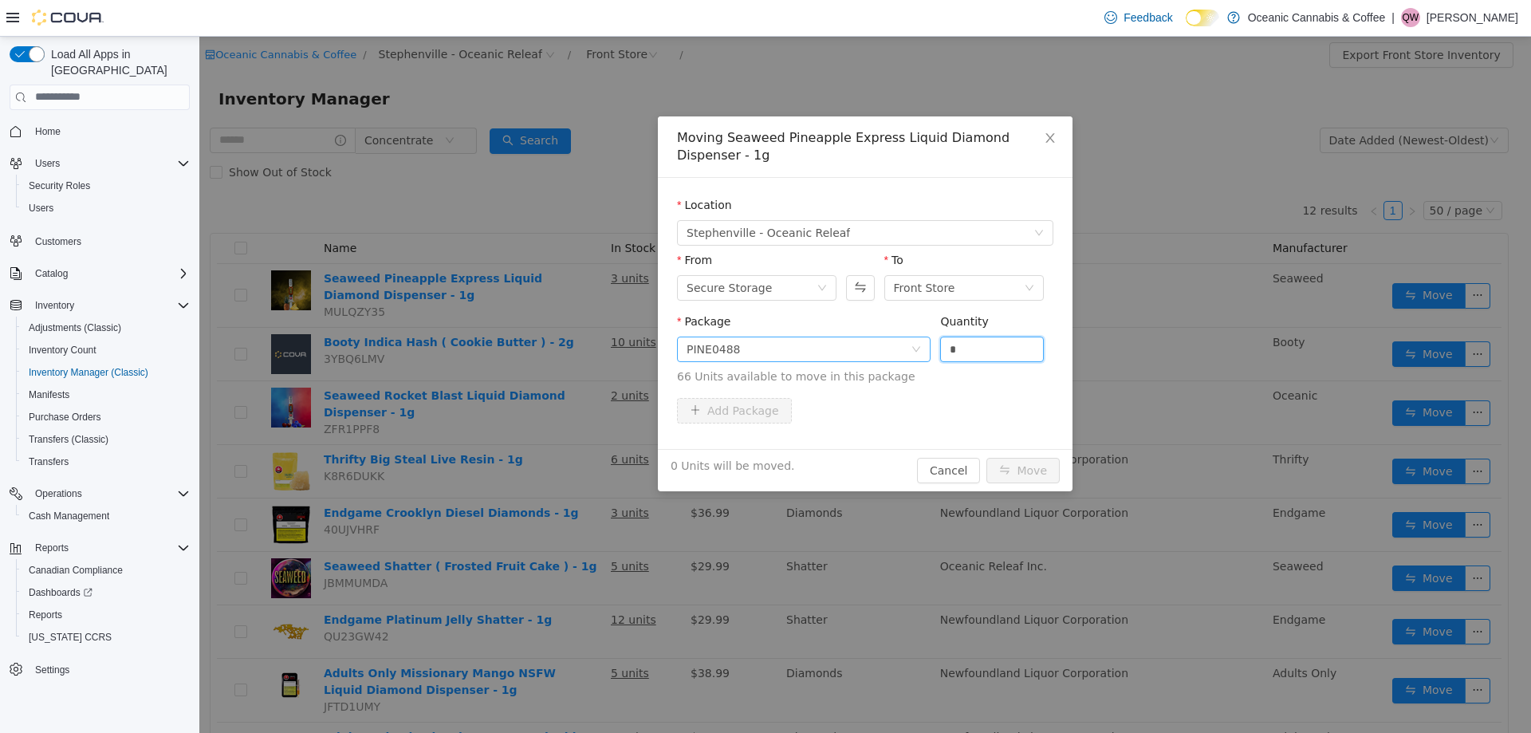
drag, startPoint x: 984, startPoint y: 346, endPoint x: 907, endPoint y: 346, distance: 77.4
click at [927, 349] on span "Package PINE0488 Quantity * 66 Units available to move in this package" at bounding box center [865, 349] width 376 height 70
type input "*"
click at [1017, 468] on button "Move" at bounding box center [1023, 470] width 73 height 26
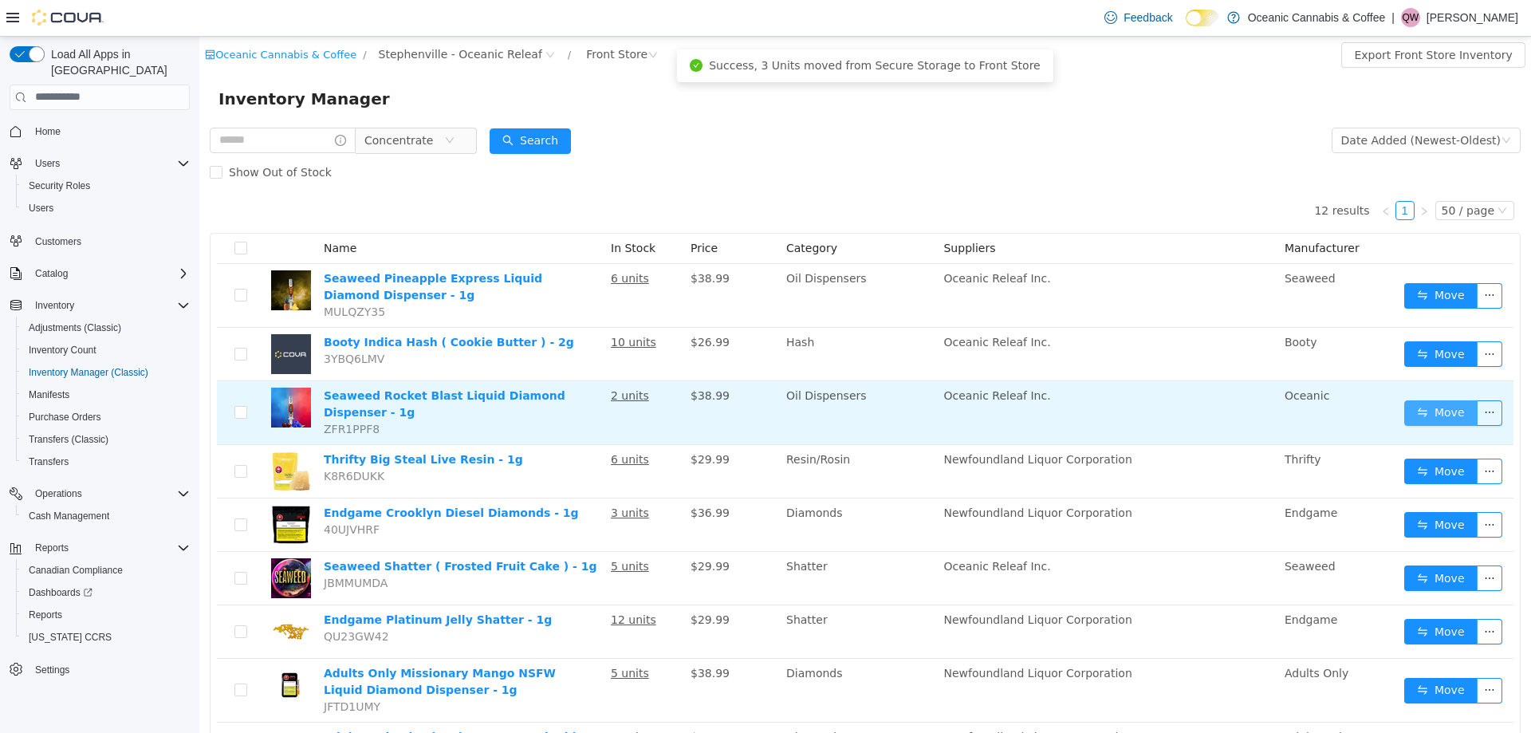
click at [1428, 409] on button "Move" at bounding box center [1440, 413] width 73 height 26
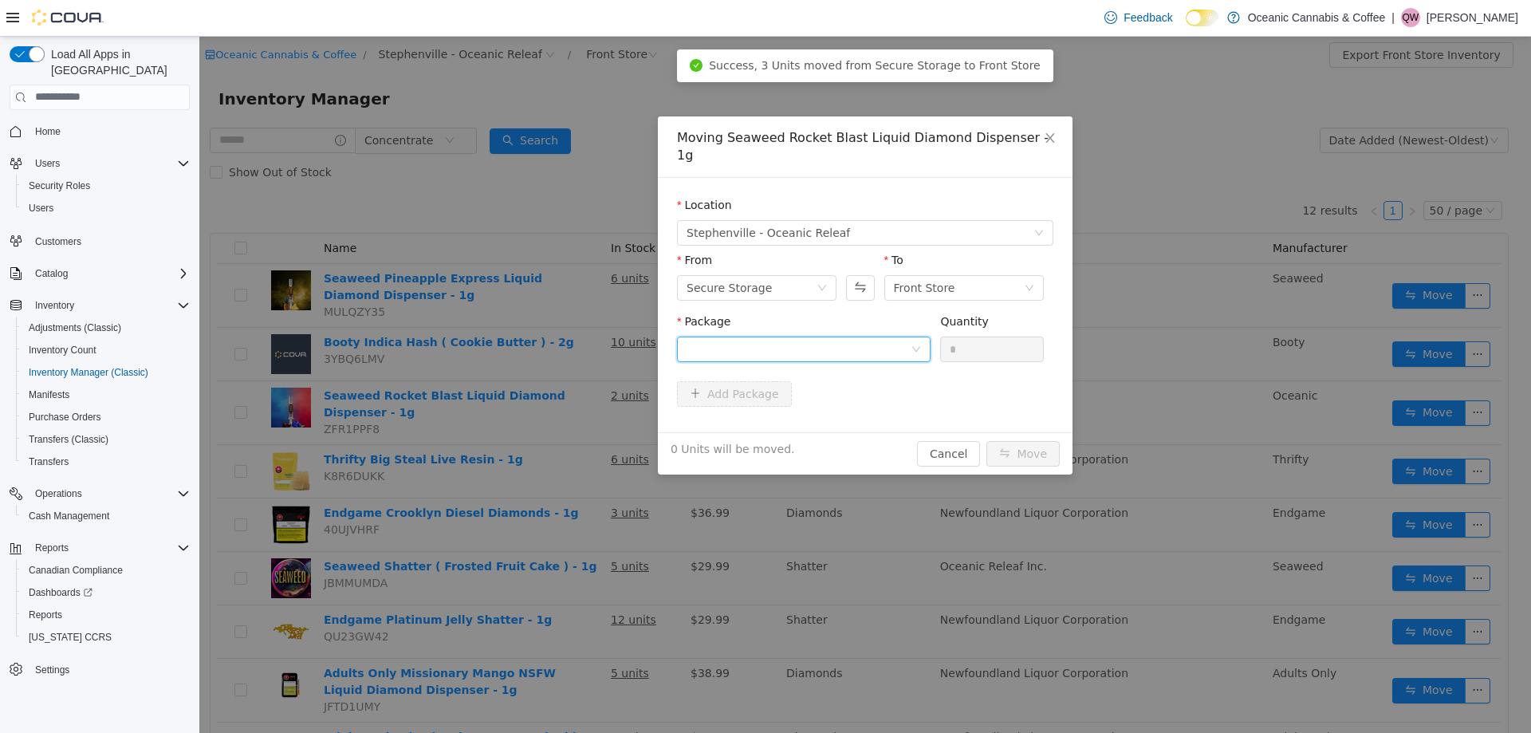
click at [877, 337] on div at bounding box center [799, 349] width 224 height 24
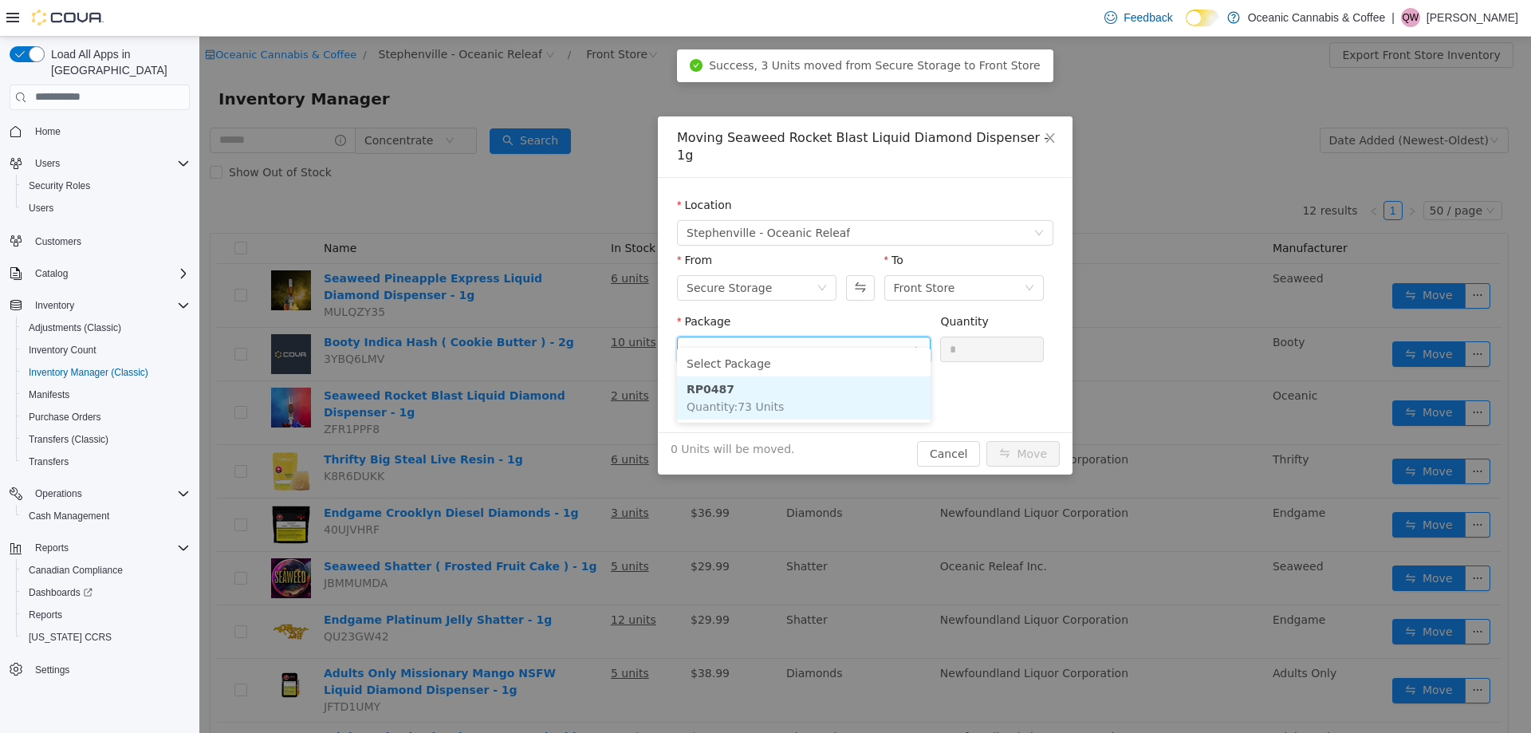
click at [784, 400] on li "RP0487 Quantity : 73 Units" at bounding box center [804, 397] width 254 height 43
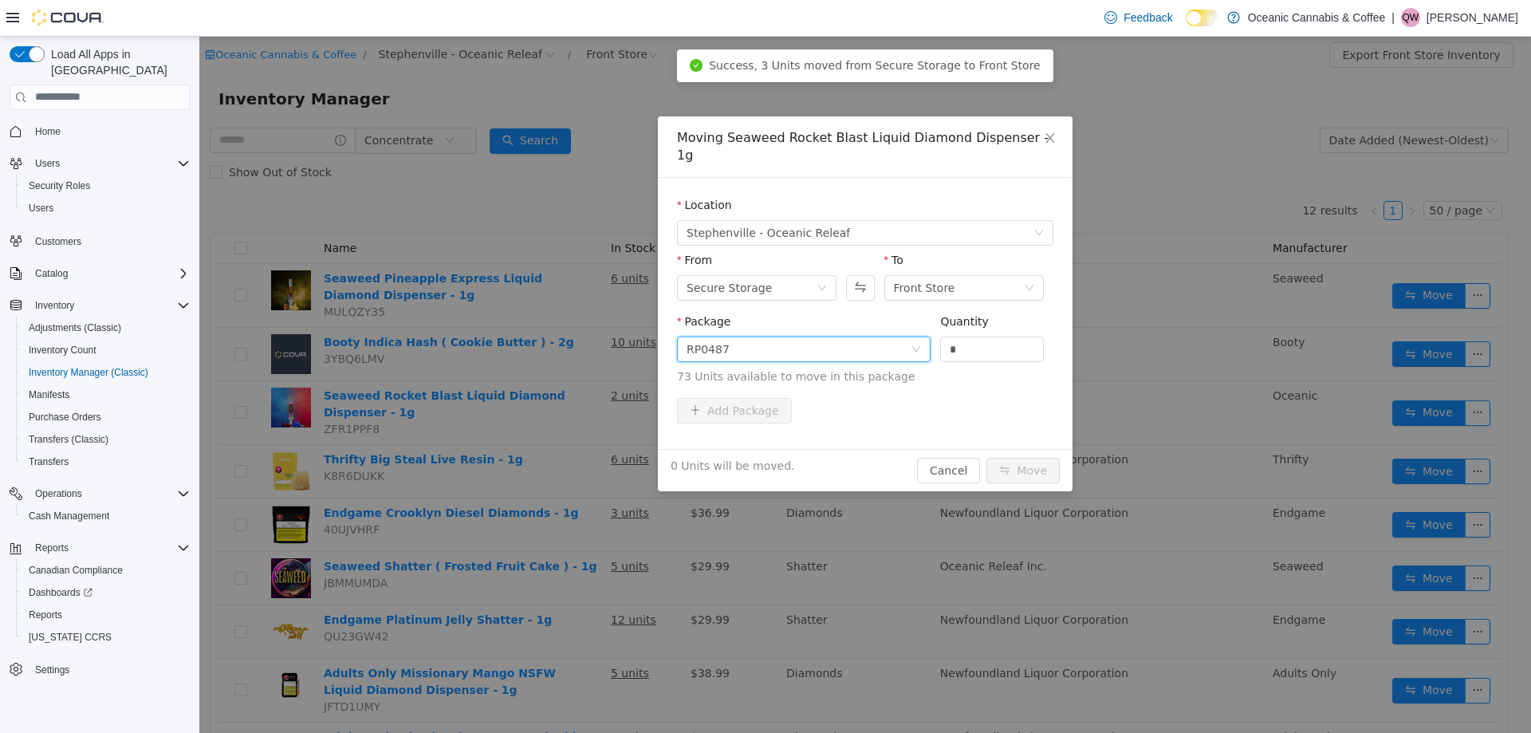
drag, startPoint x: 949, startPoint y: 332, endPoint x: 900, endPoint y: 334, distance: 49.5
click at [907, 332] on span "Package RP0487 Quantity * 73 Units available to move in this package" at bounding box center [865, 349] width 376 height 70
type input "*"
click at [1036, 463] on button "Move" at bounding box center [1023, 470] width 73 height 26
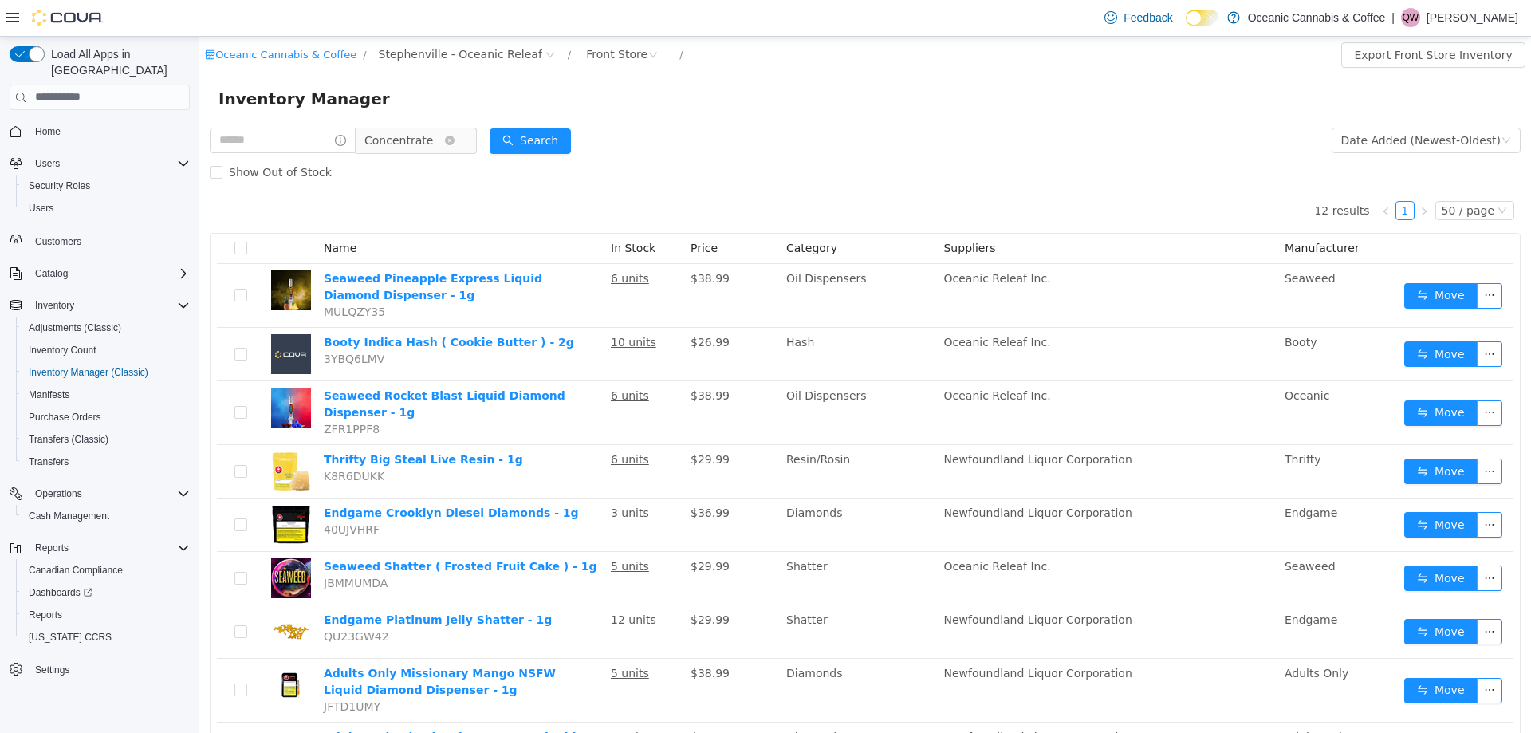
click at [419, 138] on span "Concentrate" at bounding box center [398, 140] width 69 height 24
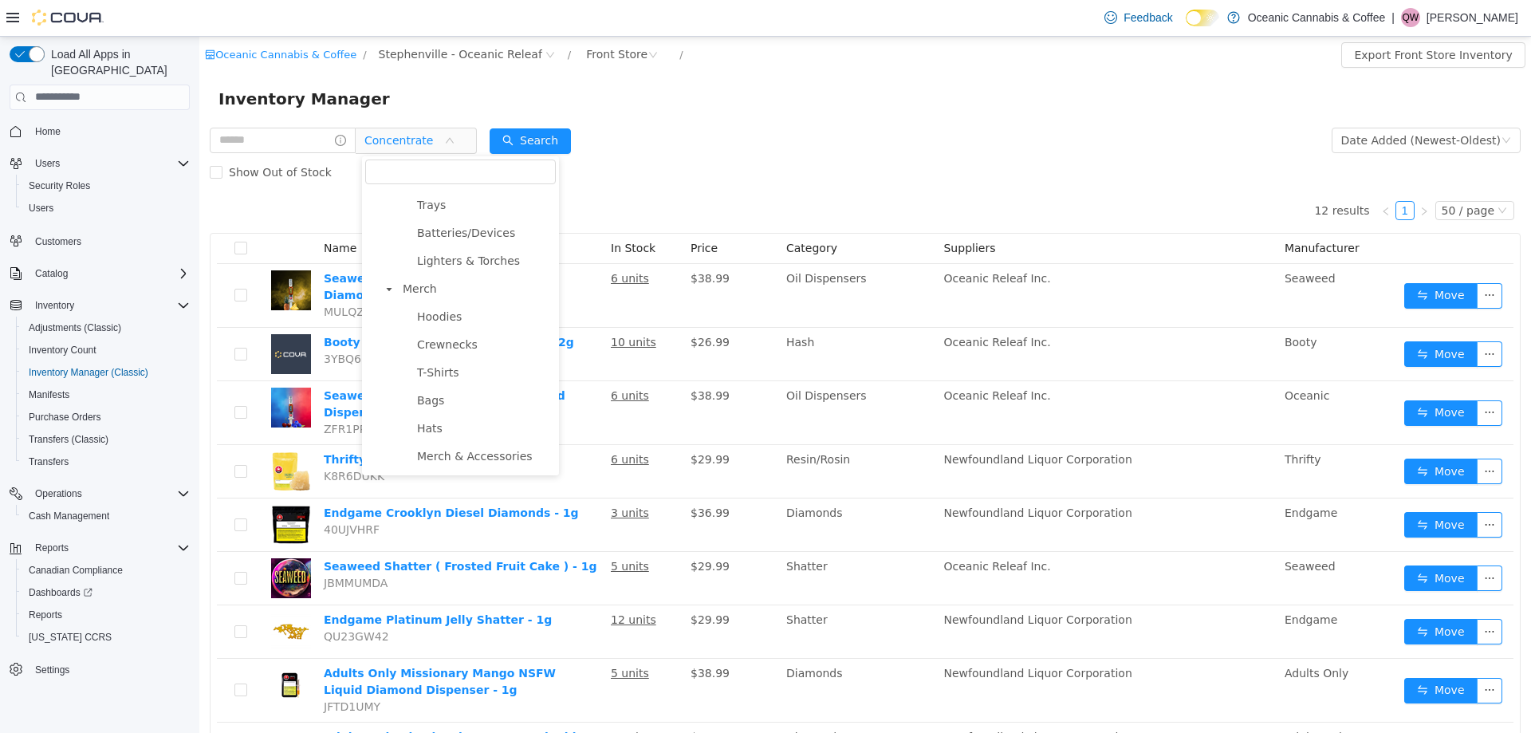
scroll to position [1276, 0]
click at [430, 242] on span "Hoodies" at bounding box center [439, 236] width 45 height 13
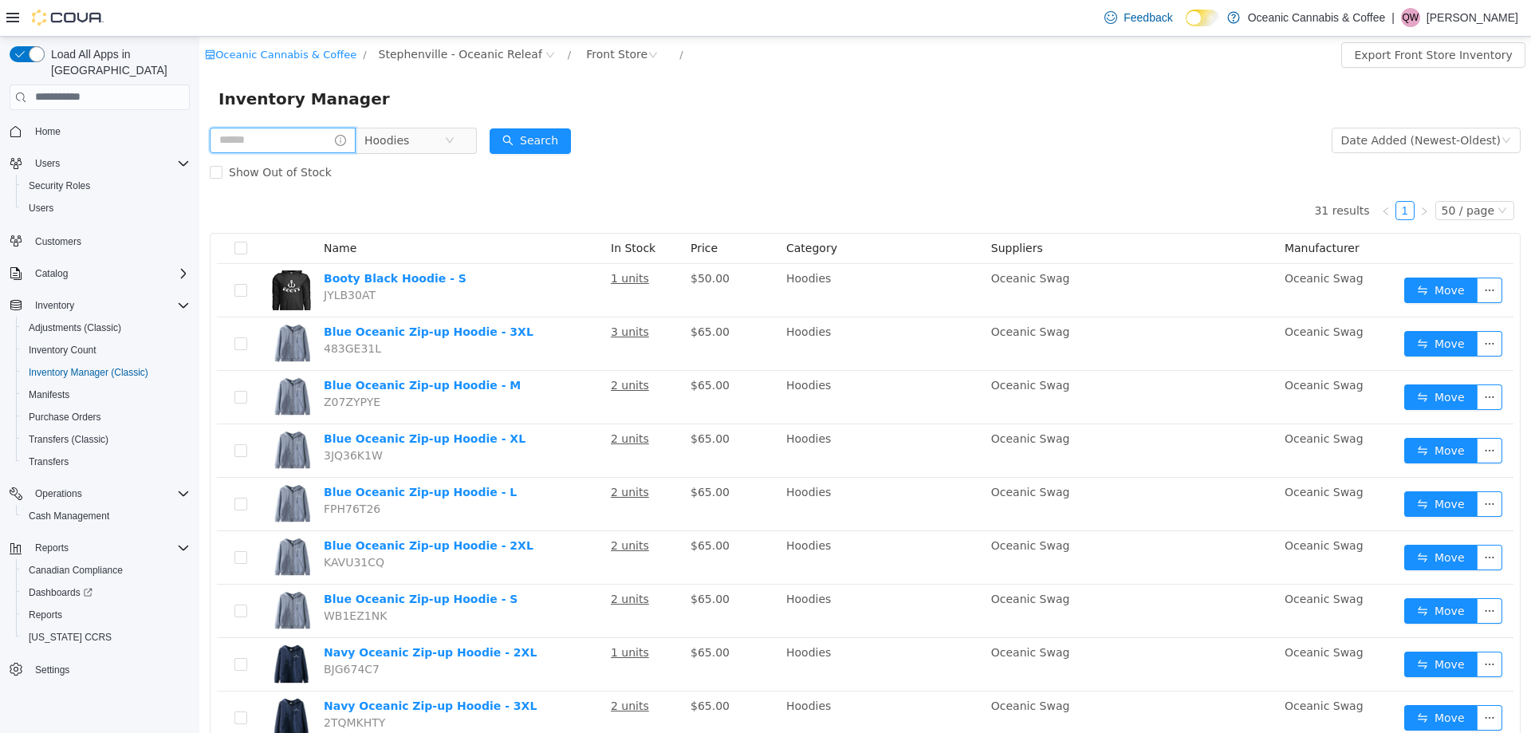
click at [259, 134] on input "text" at bounding box center [283, 140] width 146 height 26
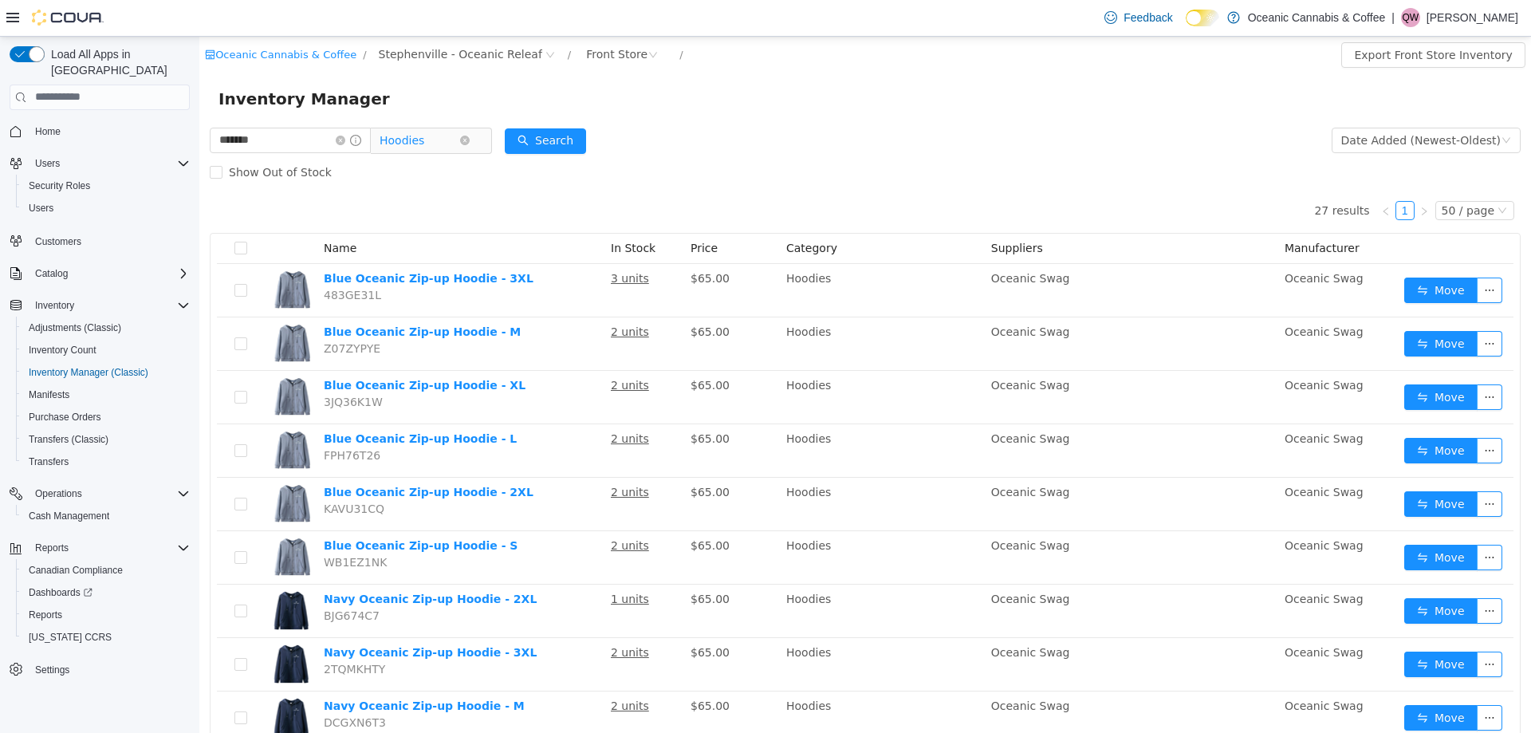
click at [417, 140] on span "Hoodies" at bounding box center [402, 140] width 45 height 24
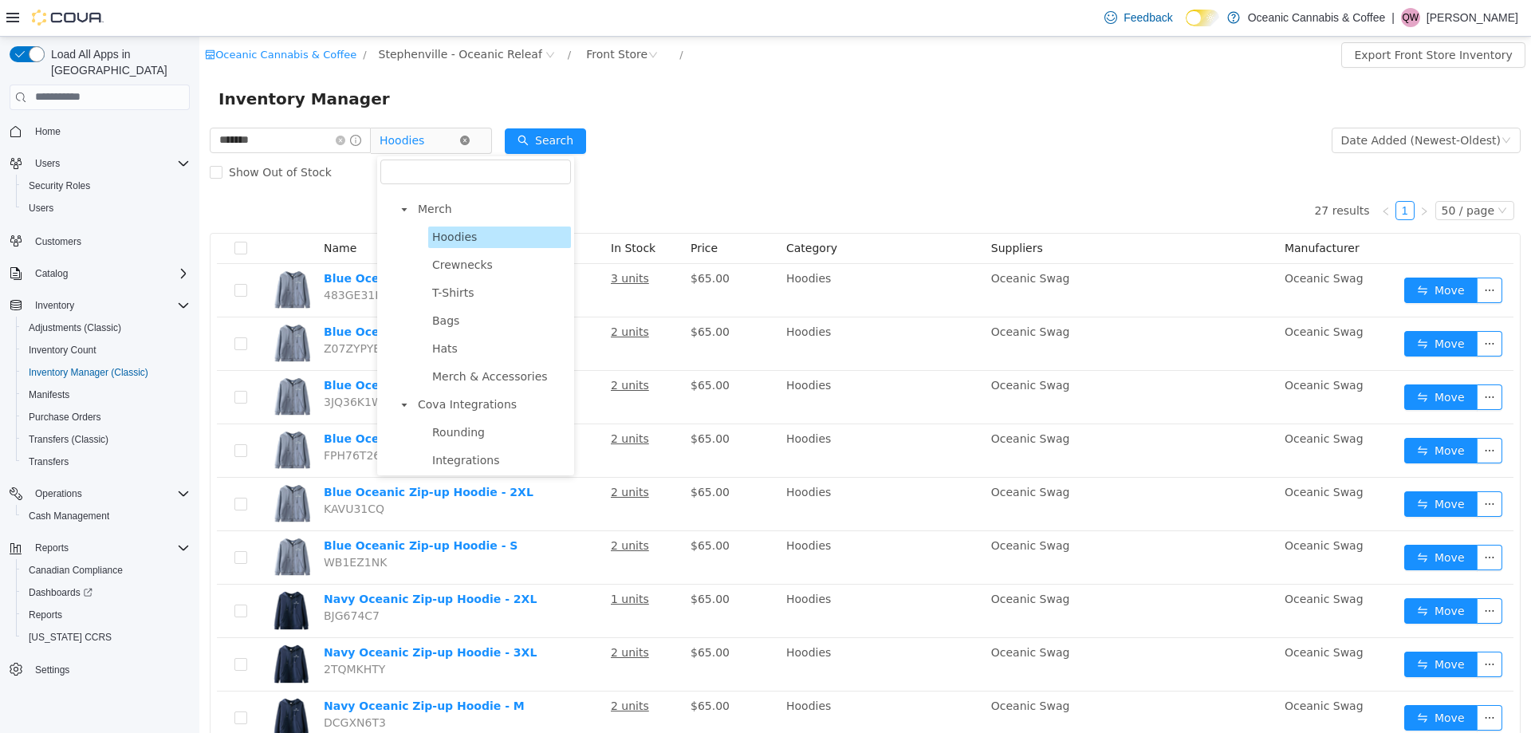
click at [470, 136] on icon "icon: close-circle" at bounding box center [465, 140] width 10 height 10
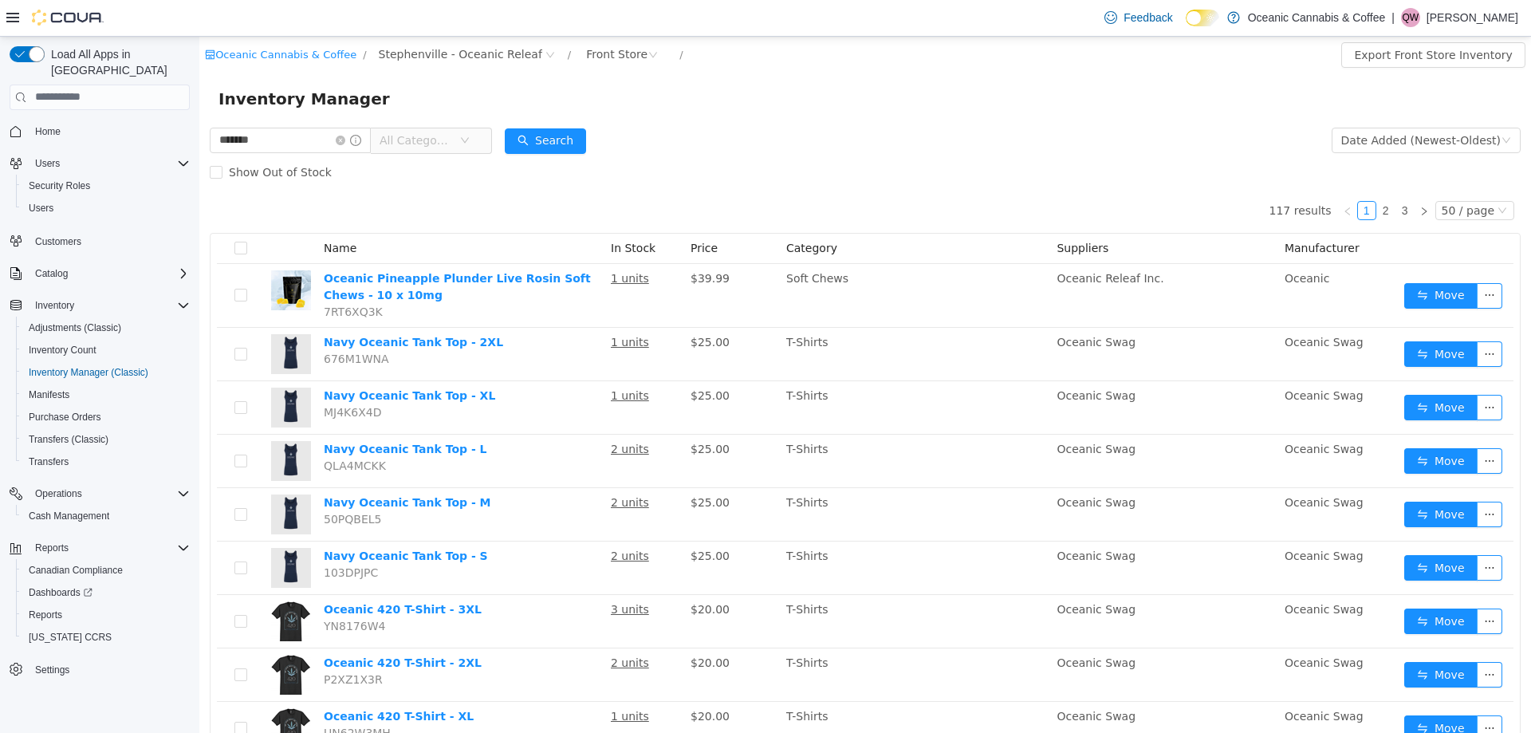
click at [692, 250] on span "Price" at bounding box center [704, 247] width 27 height 13
click at [704, 250] on span "Price" at bounding box center [704, 247] width 27 height 13
click at [1469, 140] on div "Date Added (Newest-Oldest)" at bounding box center [1421, 140] width 160 height 24
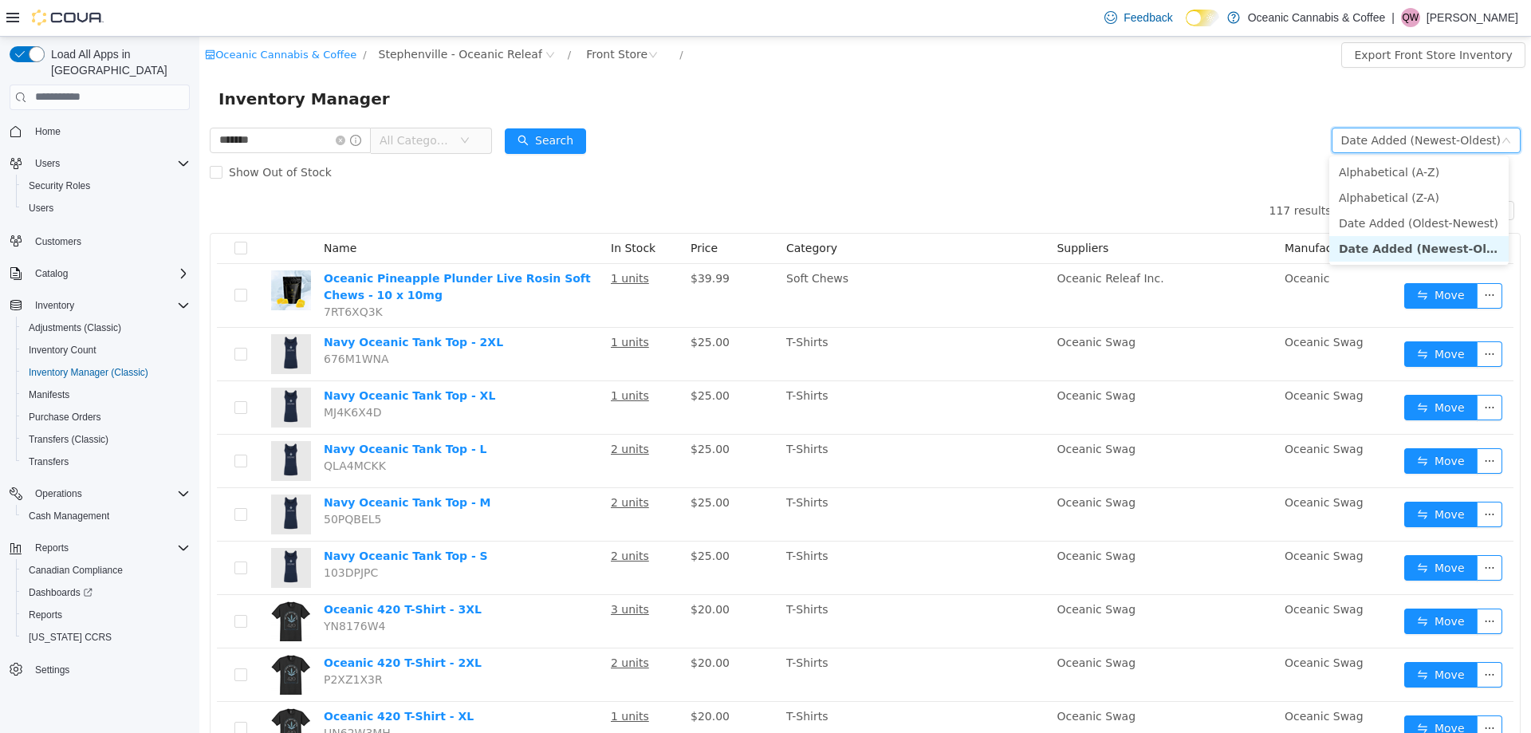
click at [1432, 243] on li "Date Added (Newest-Oldest)" at bounding box center [1418, 248] width 179 height 26
click at [444, 140] on span "All Categories" at bounding box center [416, 140] width 73 height 16
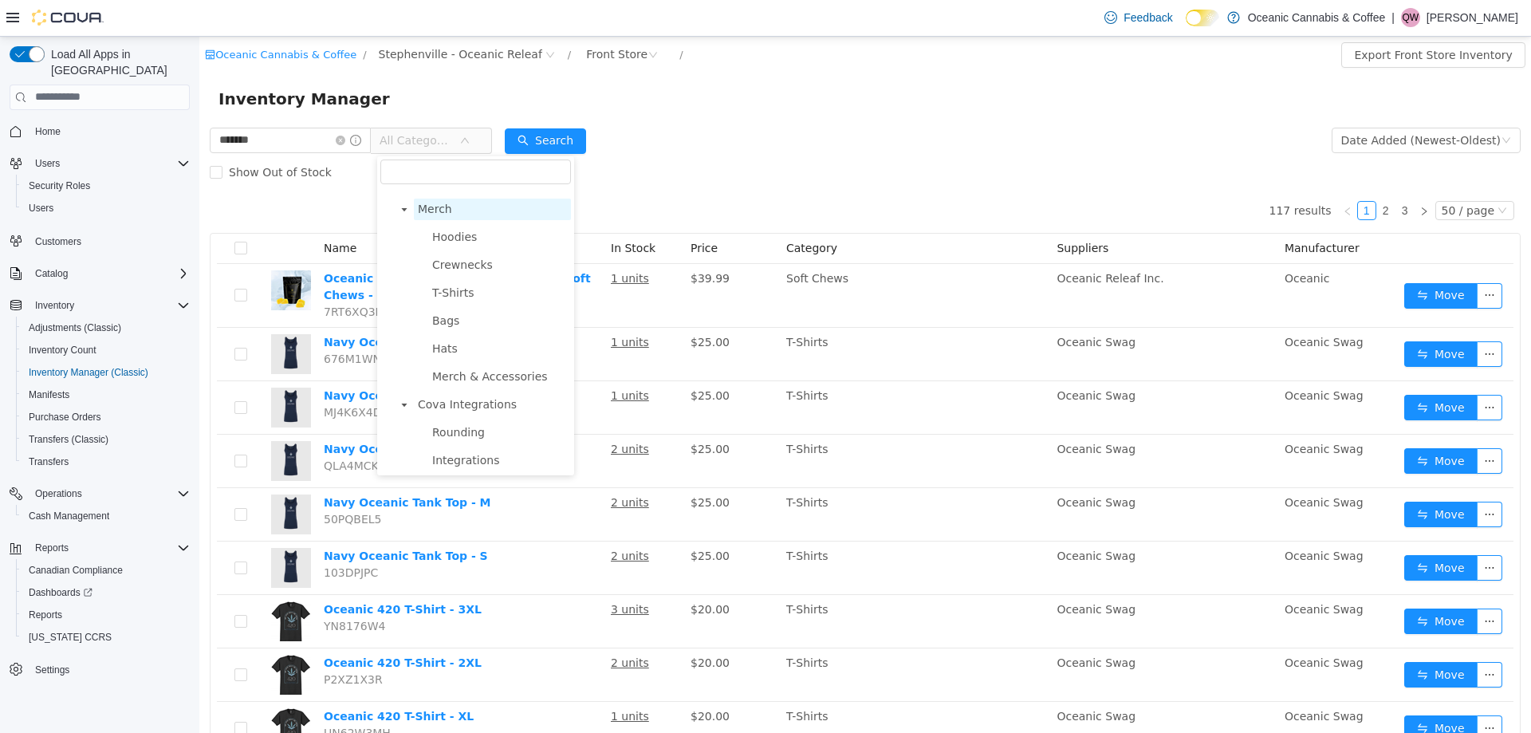
click at [462, 219] on span "Merch" at bounding box center [492, 209] width 157 height 22
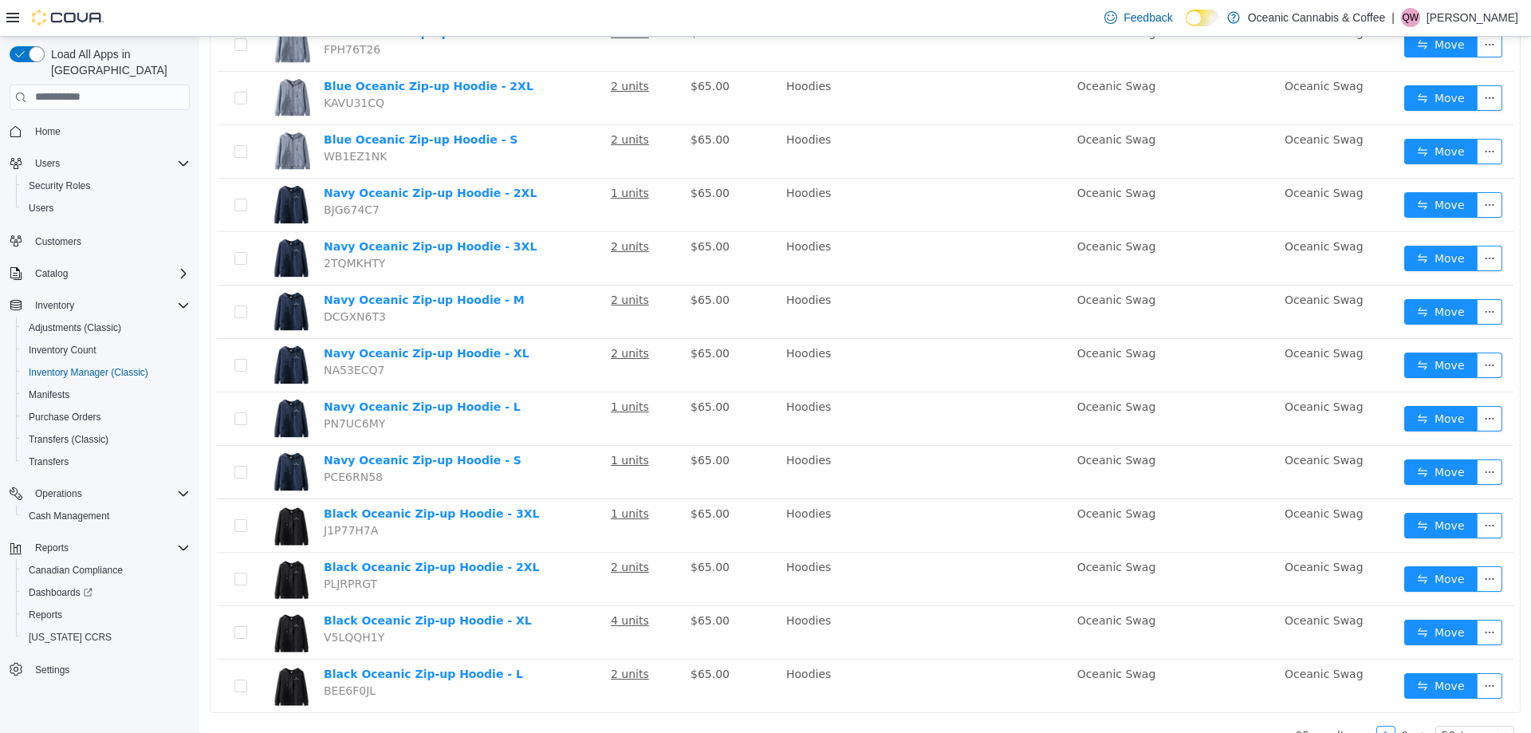
scroll to position [2248, 0]
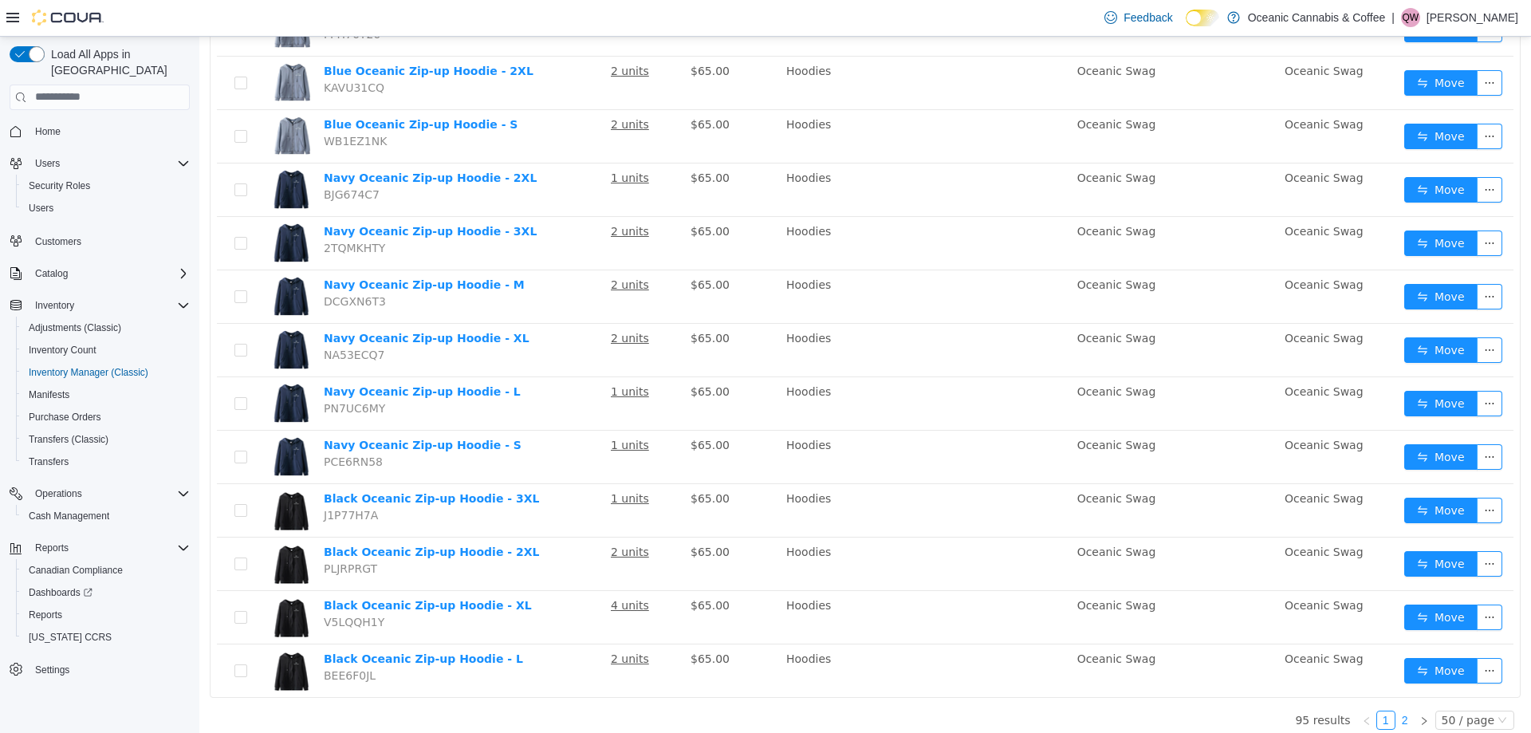
click at [1399, 712] on link "2" at bounding box center [1405, 720] width 18 height 18
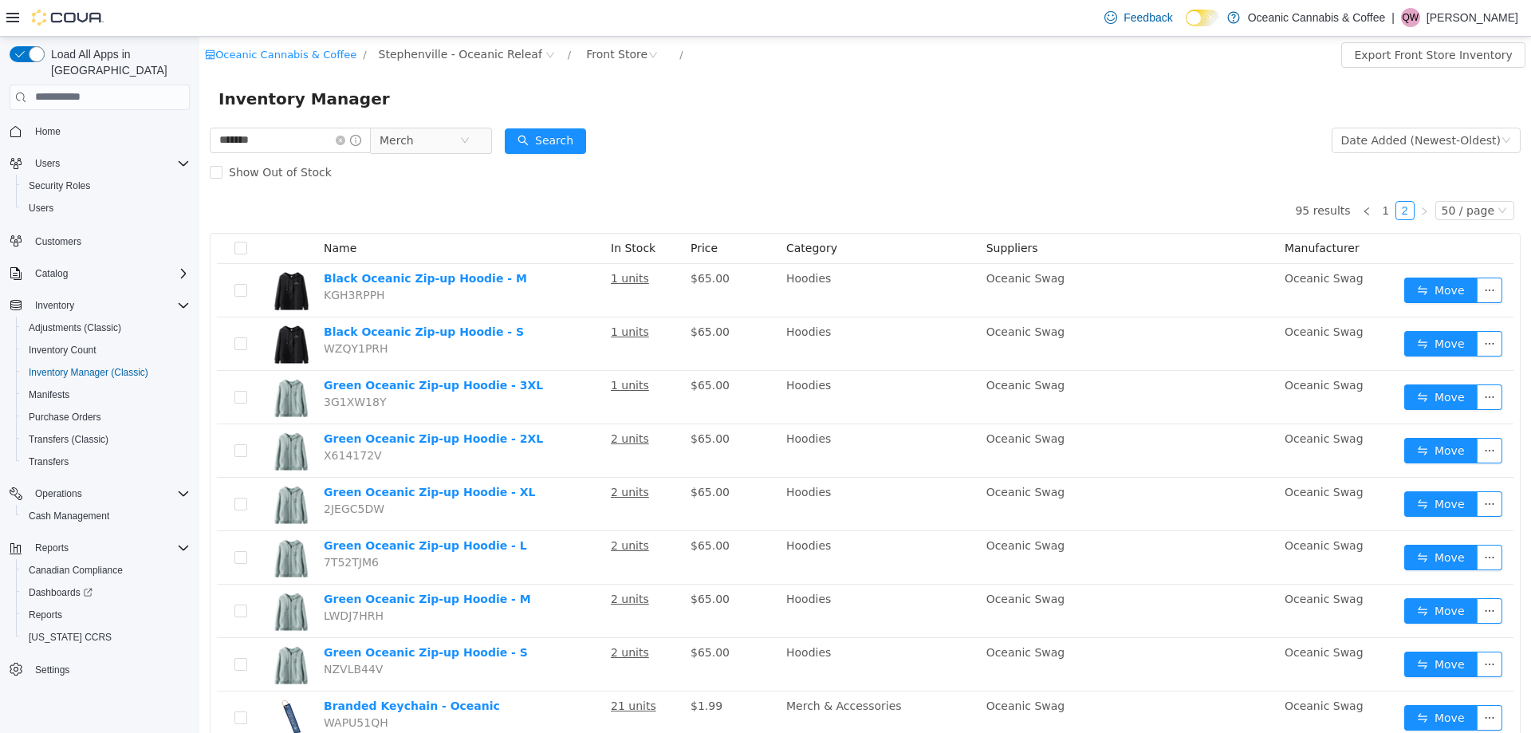
click at [1444, 126] on div "Date Added (Newest-Oldest)" at bounding box center [1426, 140] width 189 height 32
click at [1440, 145] on div "Date Added (Newest-Oldest)" at bounding box center [1421, 140] width 160 height 24
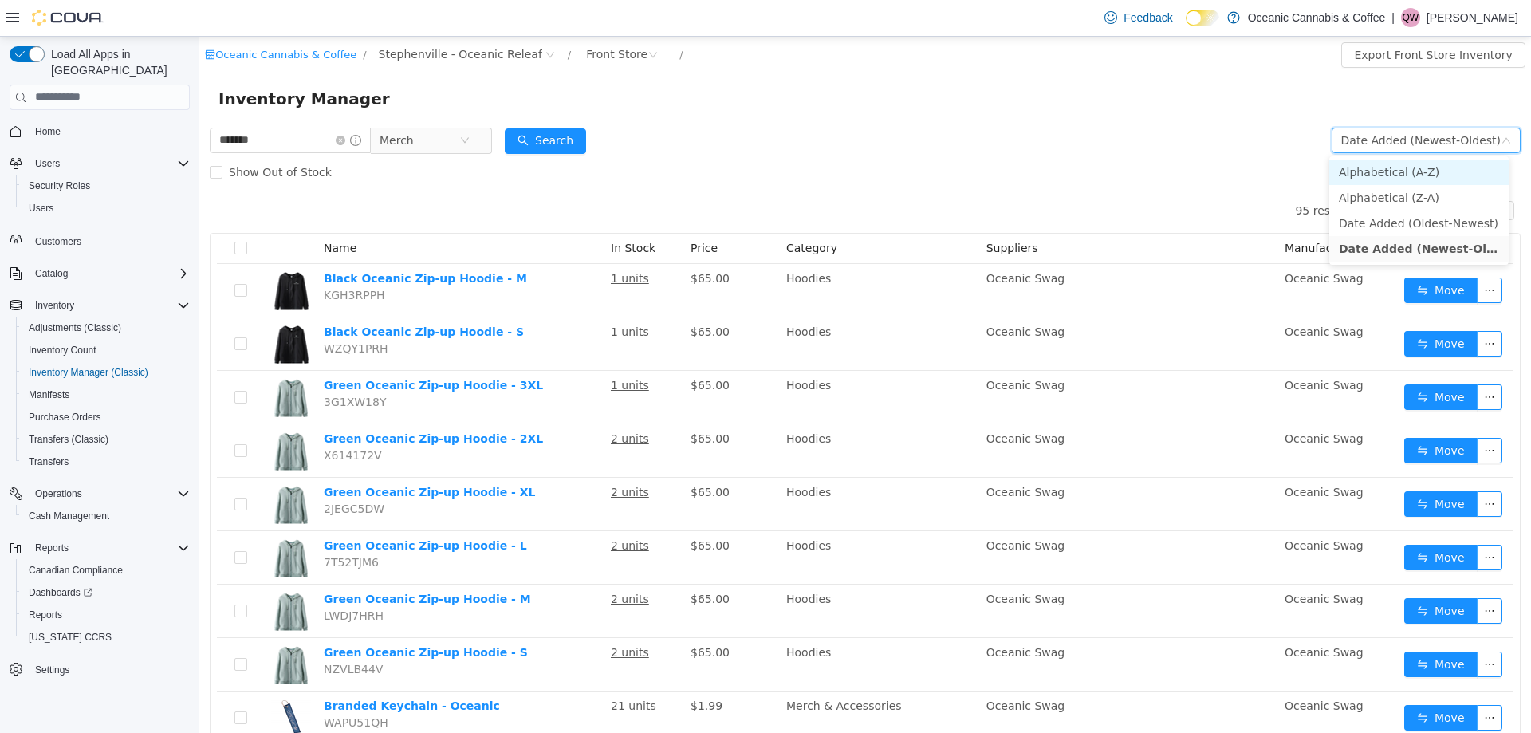
click at [1427, 169] on li "Alphabetical (A-Z)" at bounding box center [1418, 172] width 179 height 26
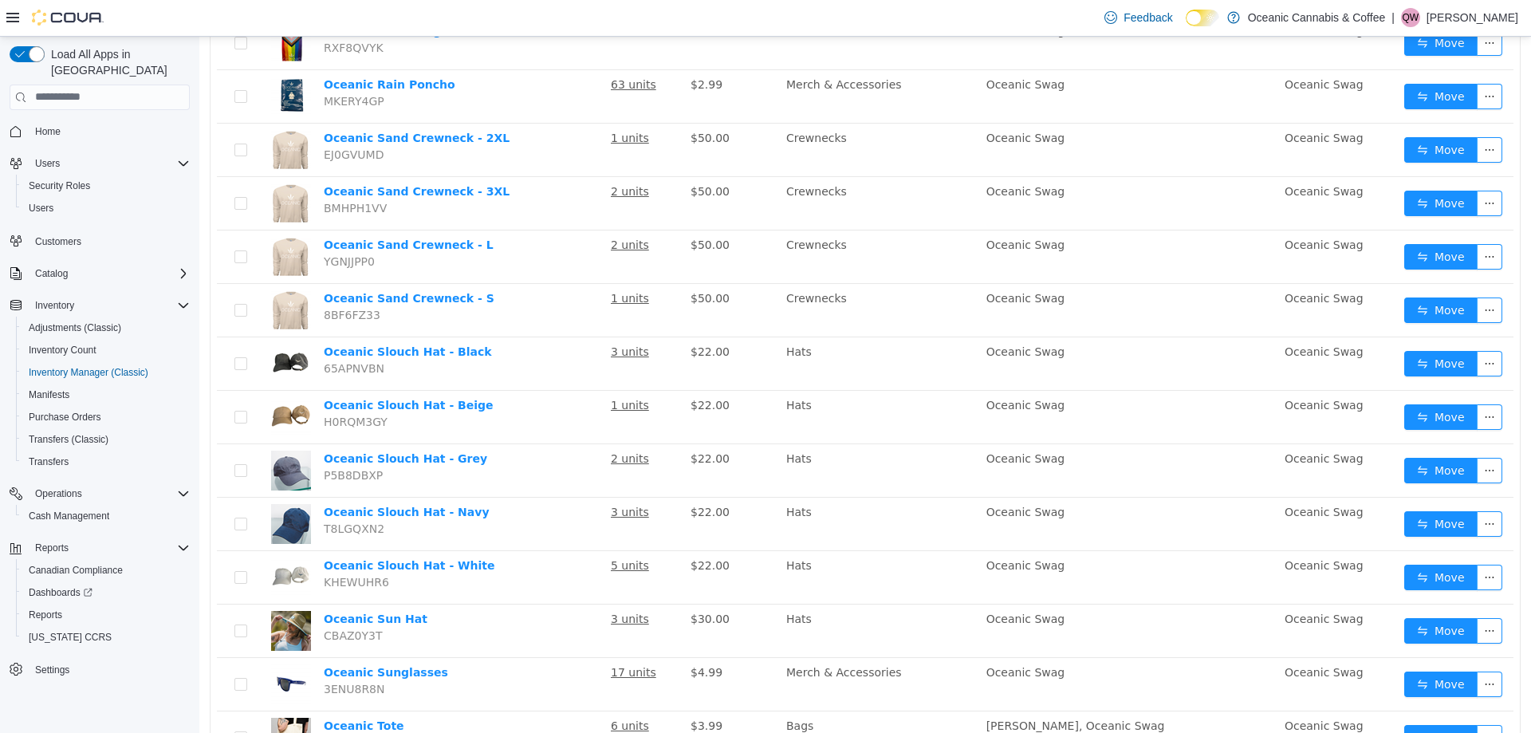
scroll to position [1981, 0]
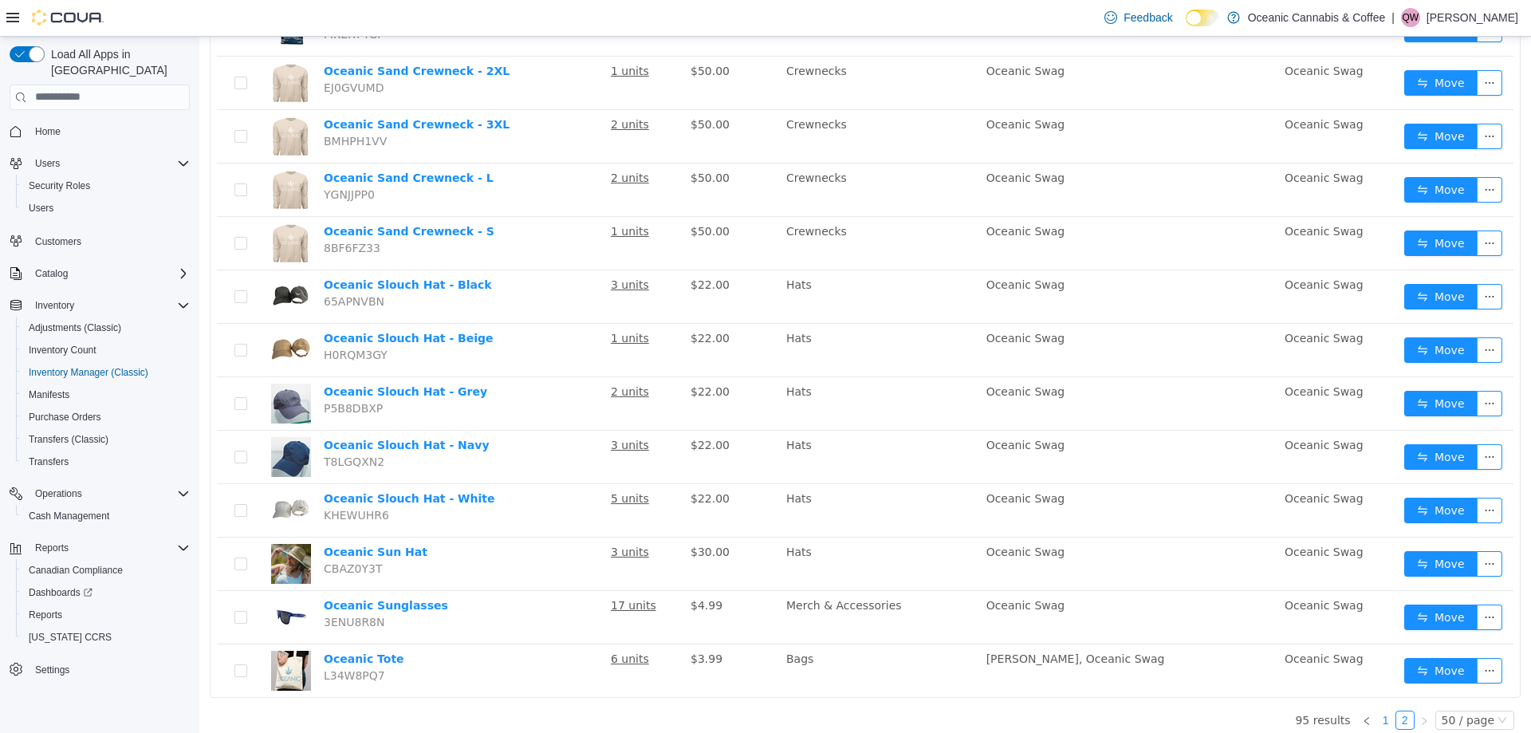
click at [1380, 713] on link "1" at bounding box center [1386, 720] width 18 height 18
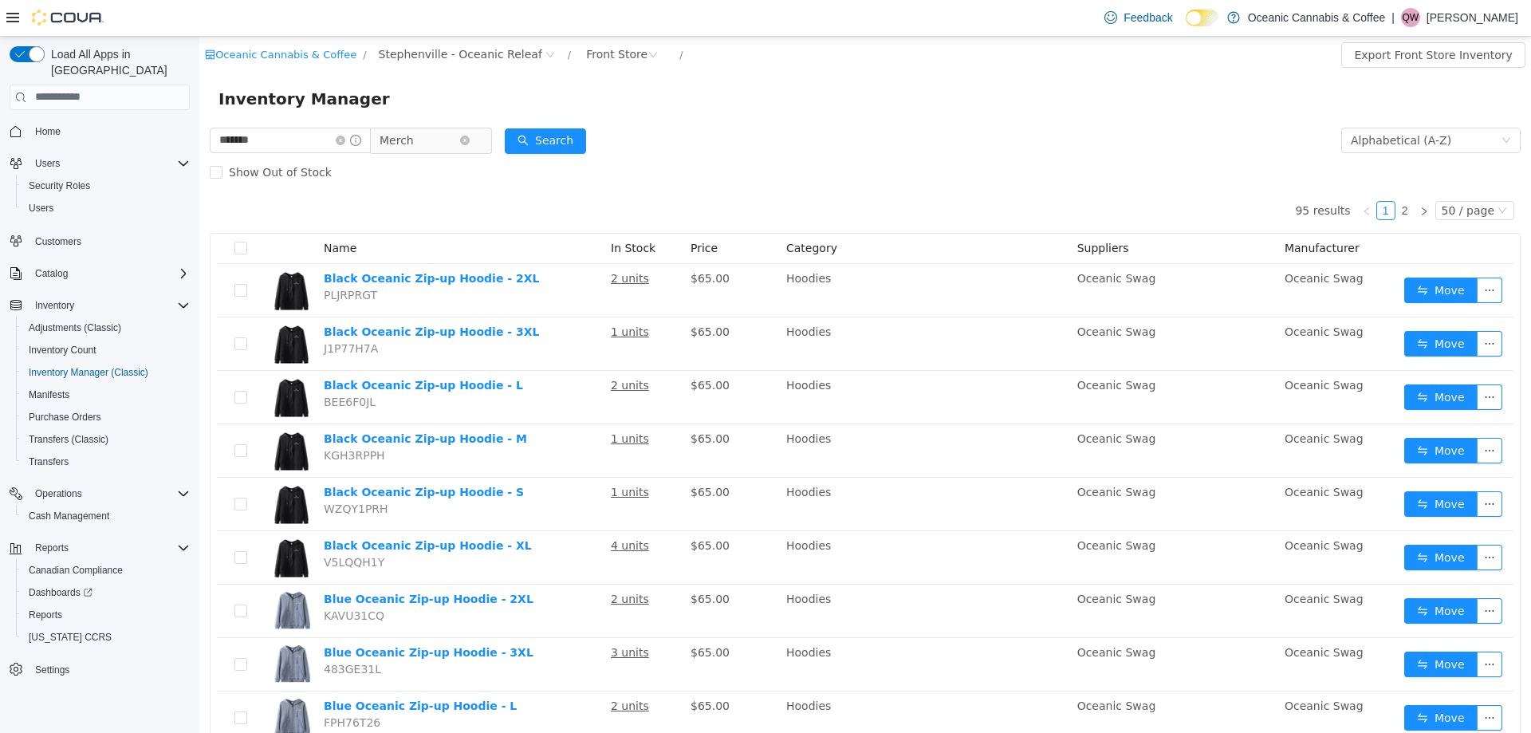
click at [454, 140] on span "Merch" at bounding box center [420, 140] width 80 height 24
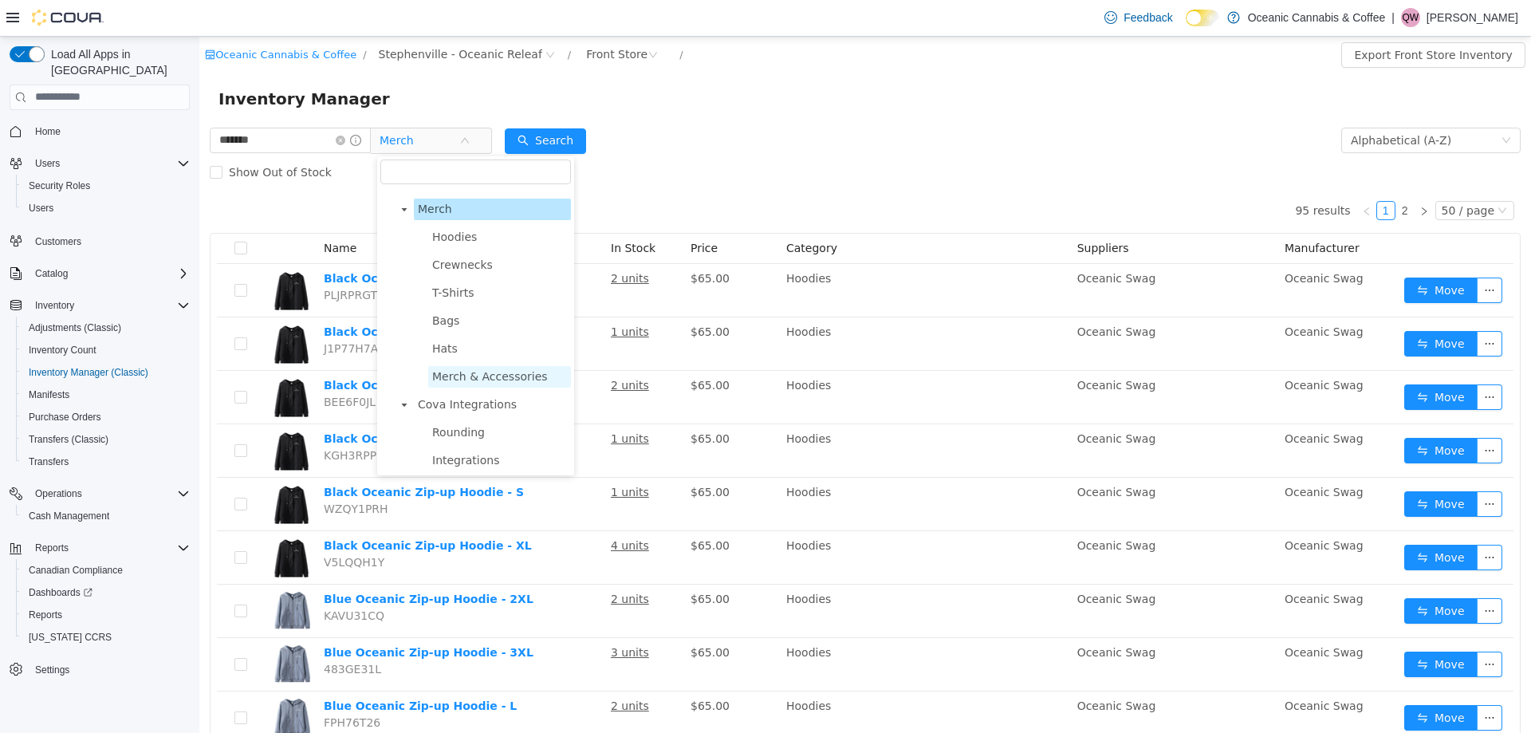
click at [506, 382] on span "Merch & Accessories" at bounding box center [490, 375] width 116 height 13
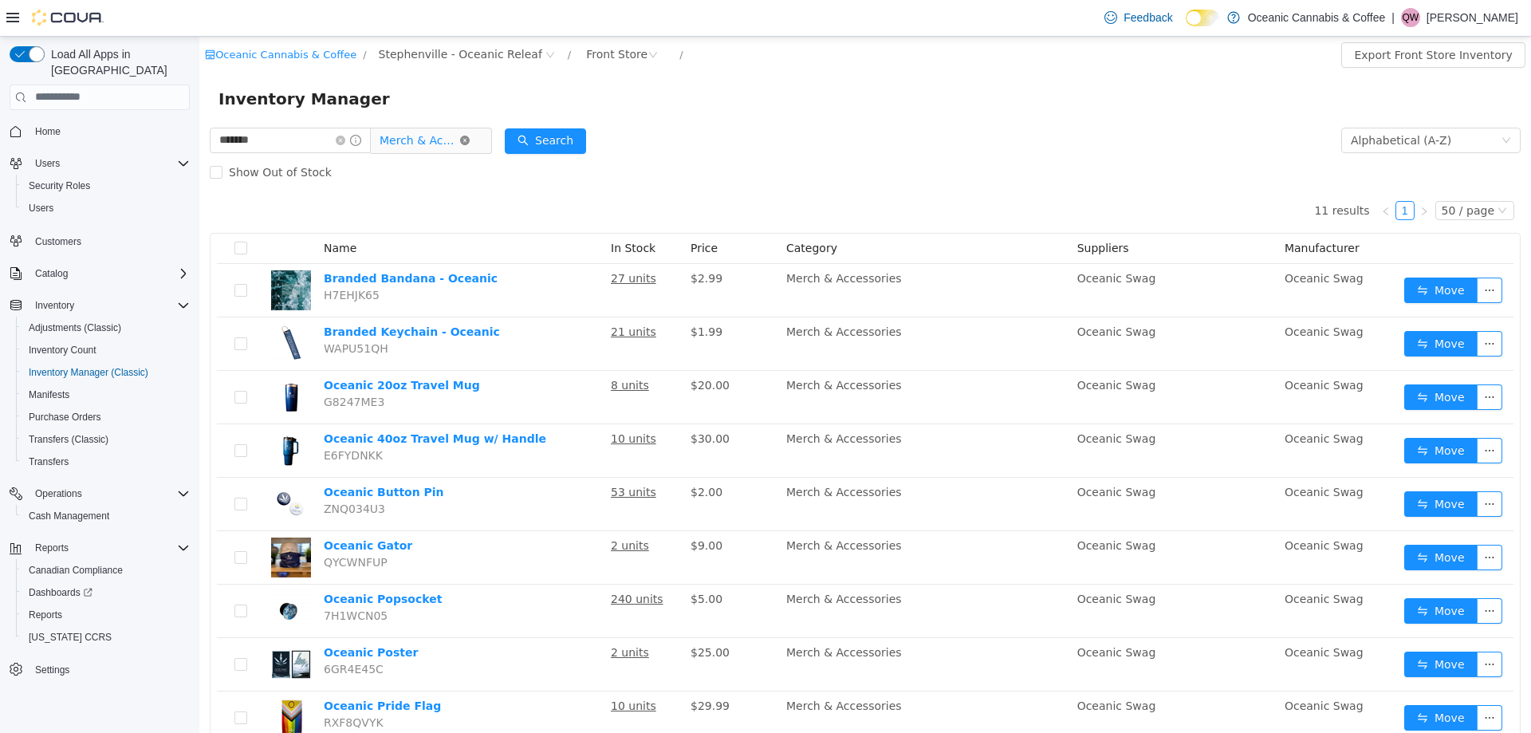
click at [467, 136] on icon "icon: close-circle" at bounding box center [465, 140] width 10 height 10
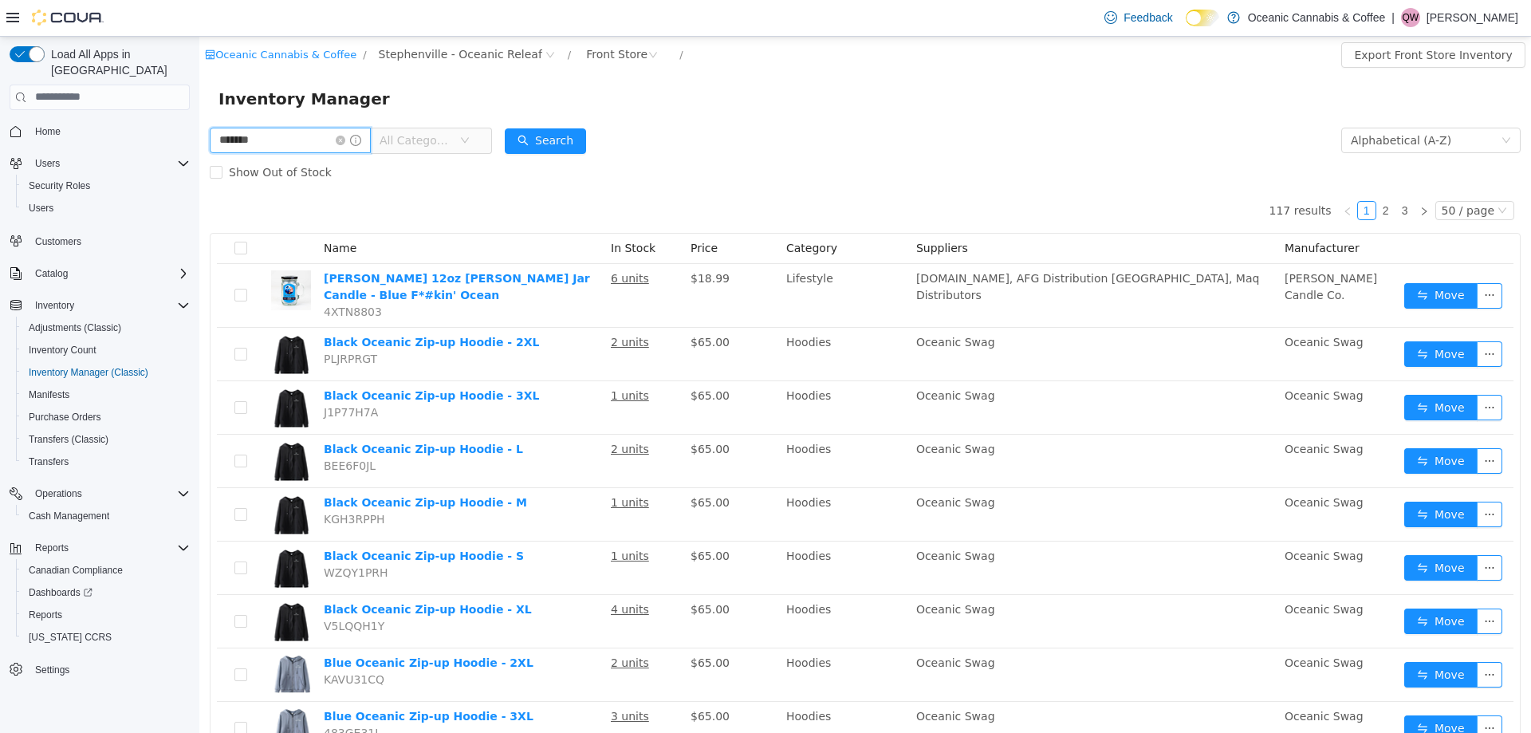
drag, startPoint x: 246, startPoint y: 139, endPoint x: 99, endPoint y: 106, distance: 150.3
click at [199, 106] on html "Oceanic Cannabis & Coffee / Stephenville - Oceanic Releaf / Front Store / Expor…" at bounding box center [865, 384] width 1332 height 696
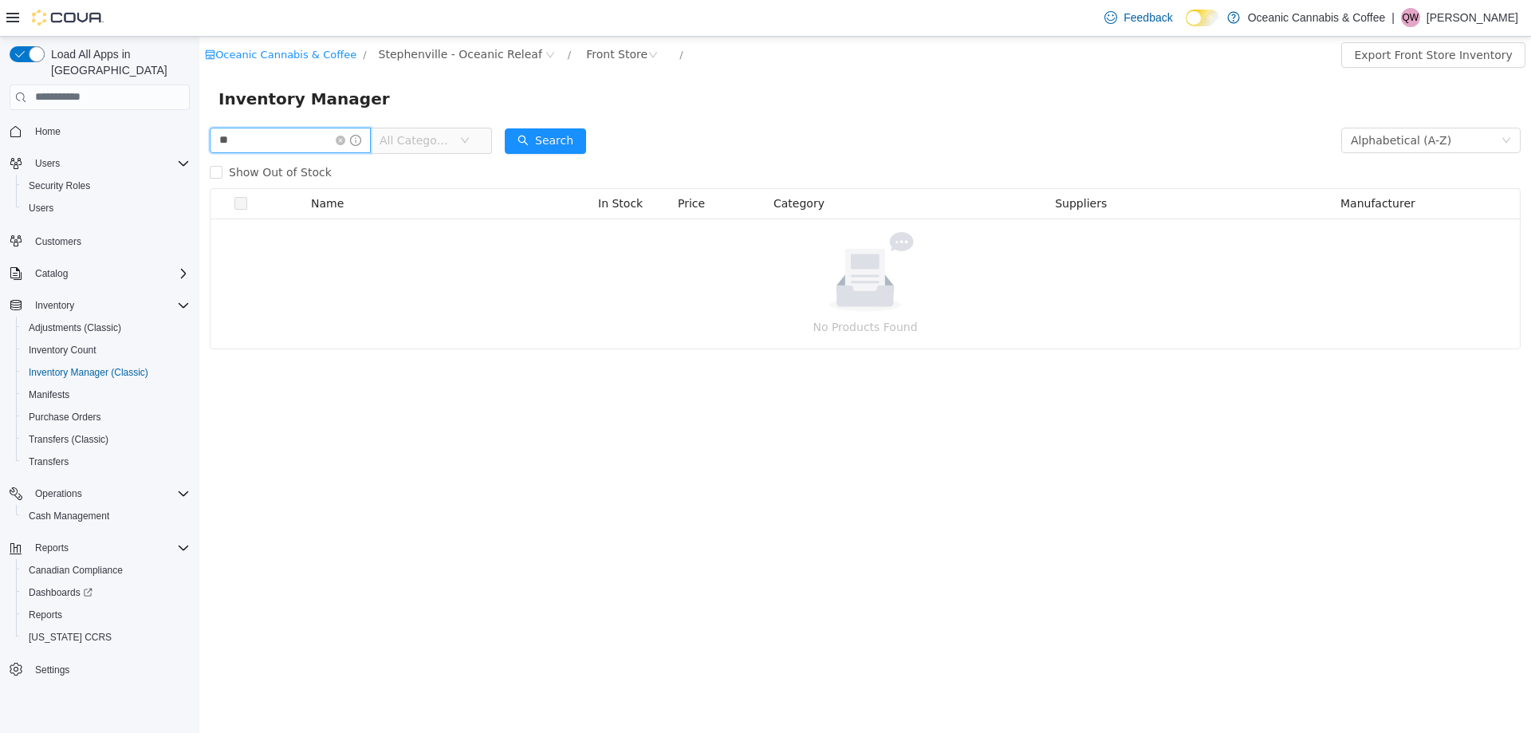
type input "*"
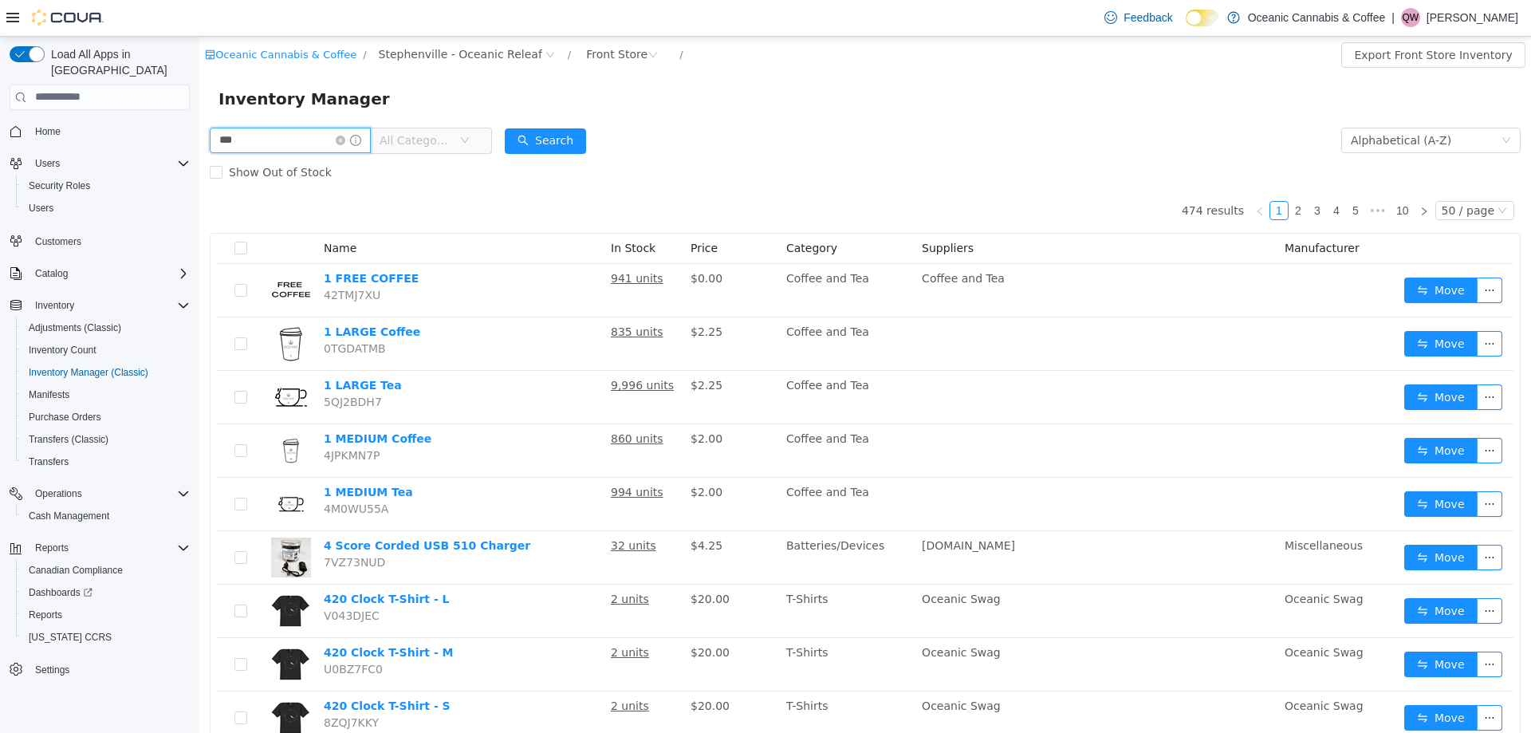
type input "***"
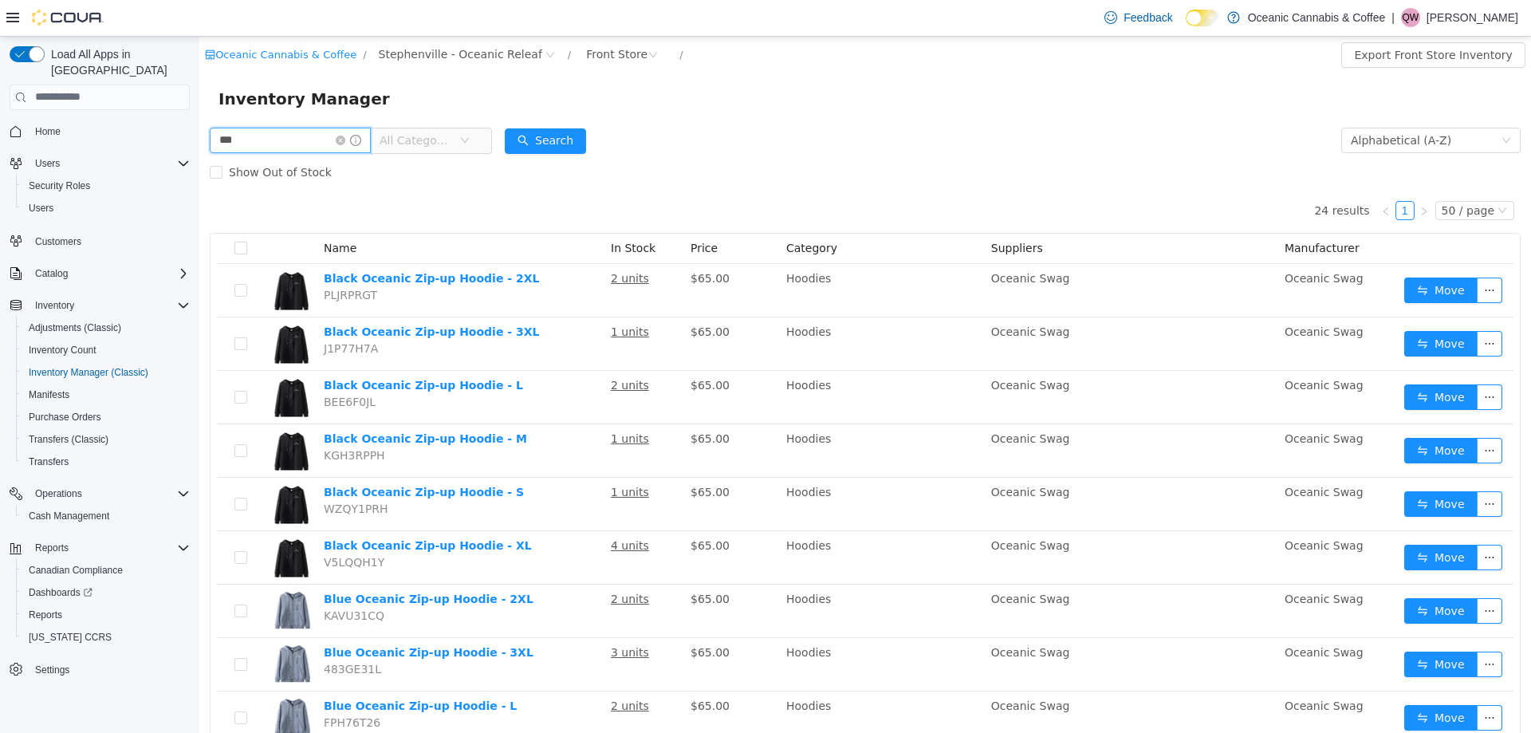
drag, startPoint x: 248, startPoint y: 135, endPoint x: 102, endPoint y: 107, distance: 148.6
click at [199, 107] on html "Oceanic Cannabis & Coffee / Stephenville - Oceanic Releaf / Front Store / Expor…" at bounding box center [865, 384] width 1332 height 696
click at [345, 140] on icon "icon: close-circle" at bounding box center [341, 140] width 10 height 10
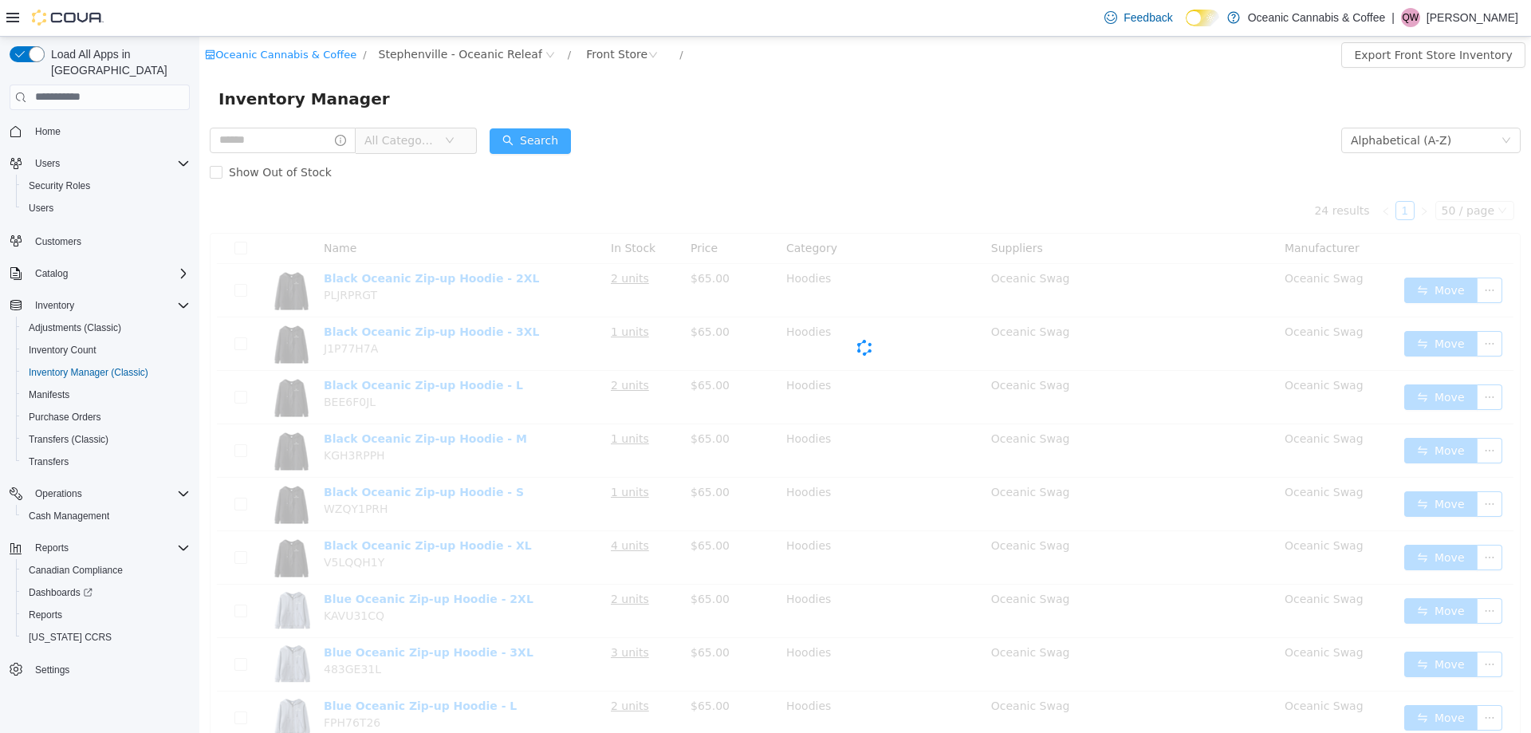
click at [539, 141] on button "Search" at bounding box center [530, 141] width 81 height 26
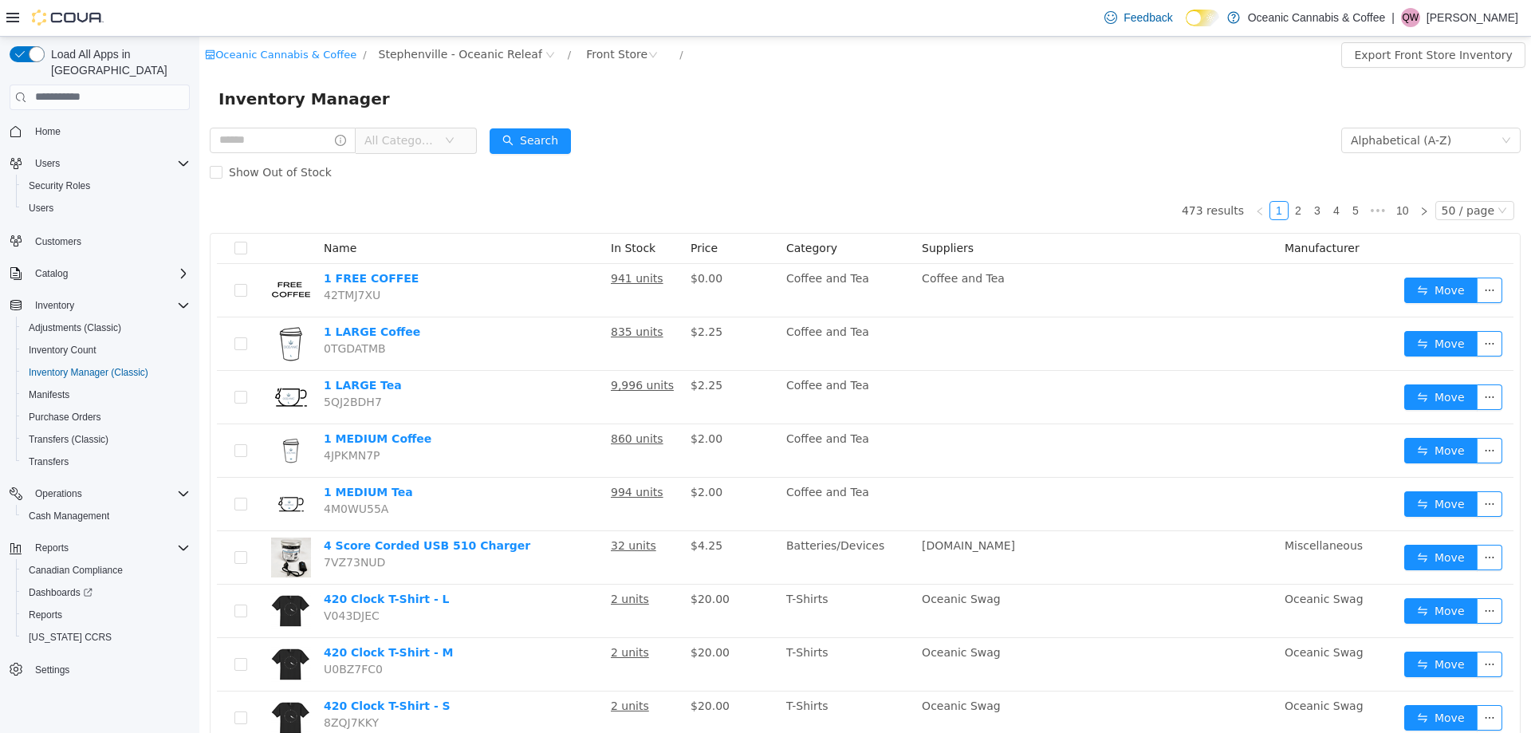
click at [420, 150] on span "All Categories" at bounding box center [404, 140] width 80 height 24
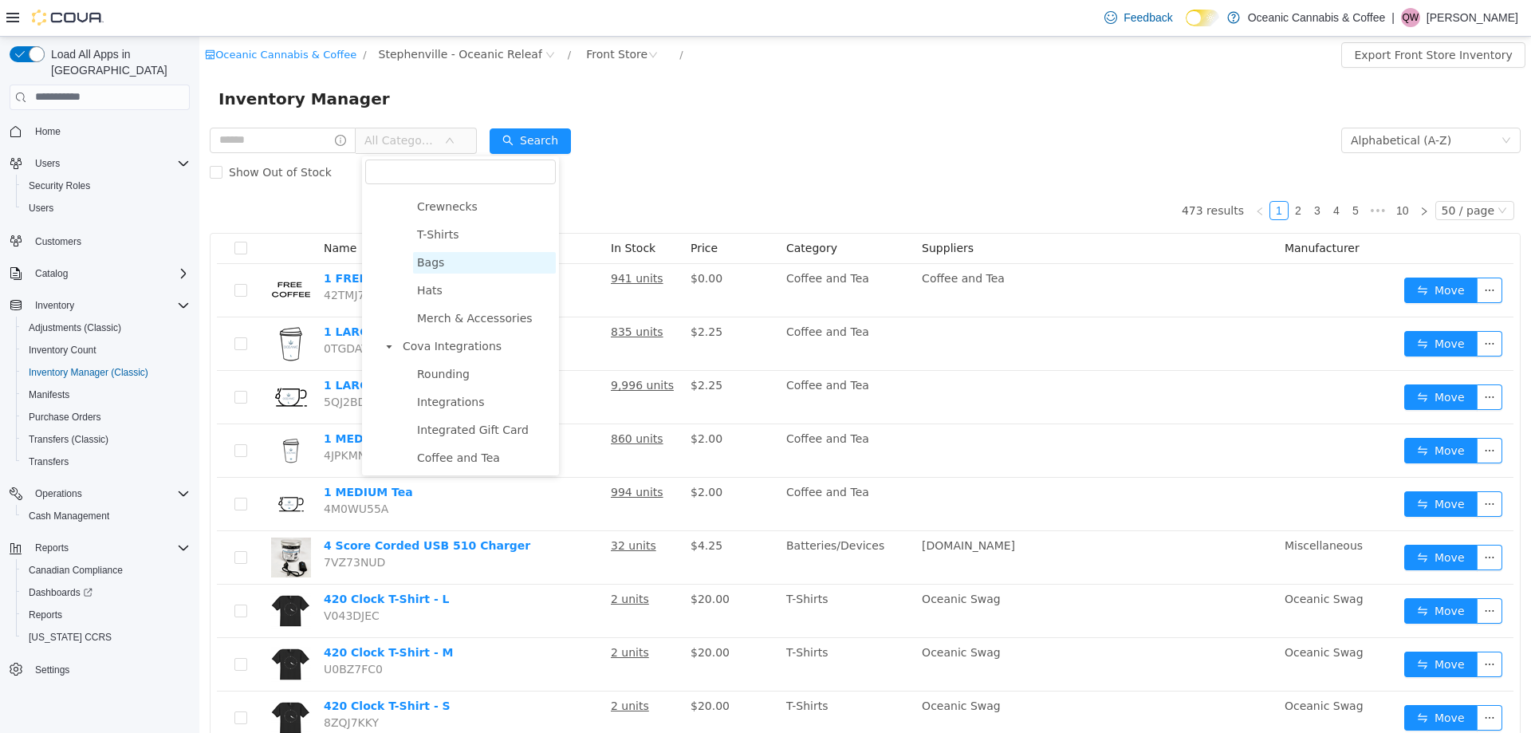
scroll to position [1278, 0]
click at [459, 246] on span "Hoodies" at bounding box center [484, 235] width 143 height 22
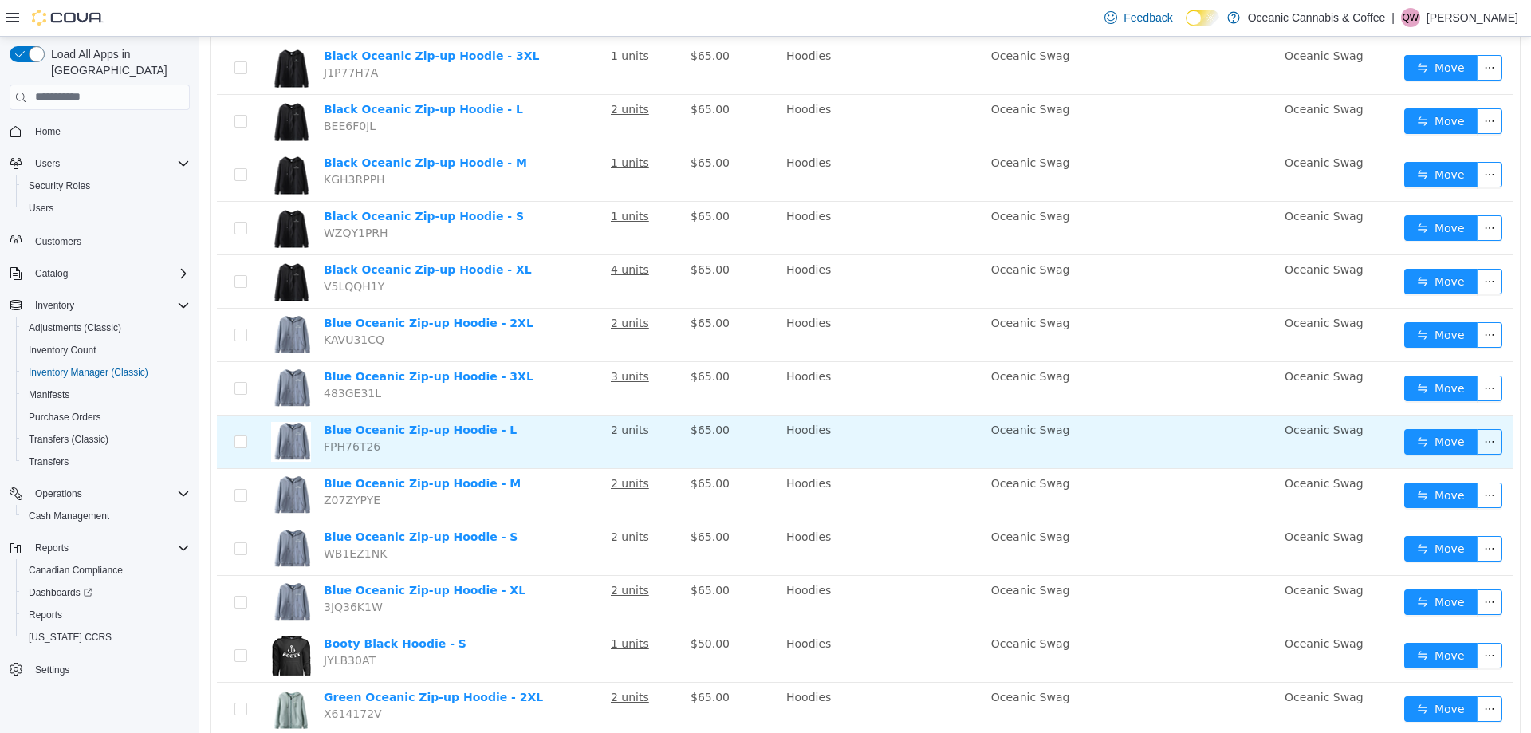
scroll to position [0, 0]
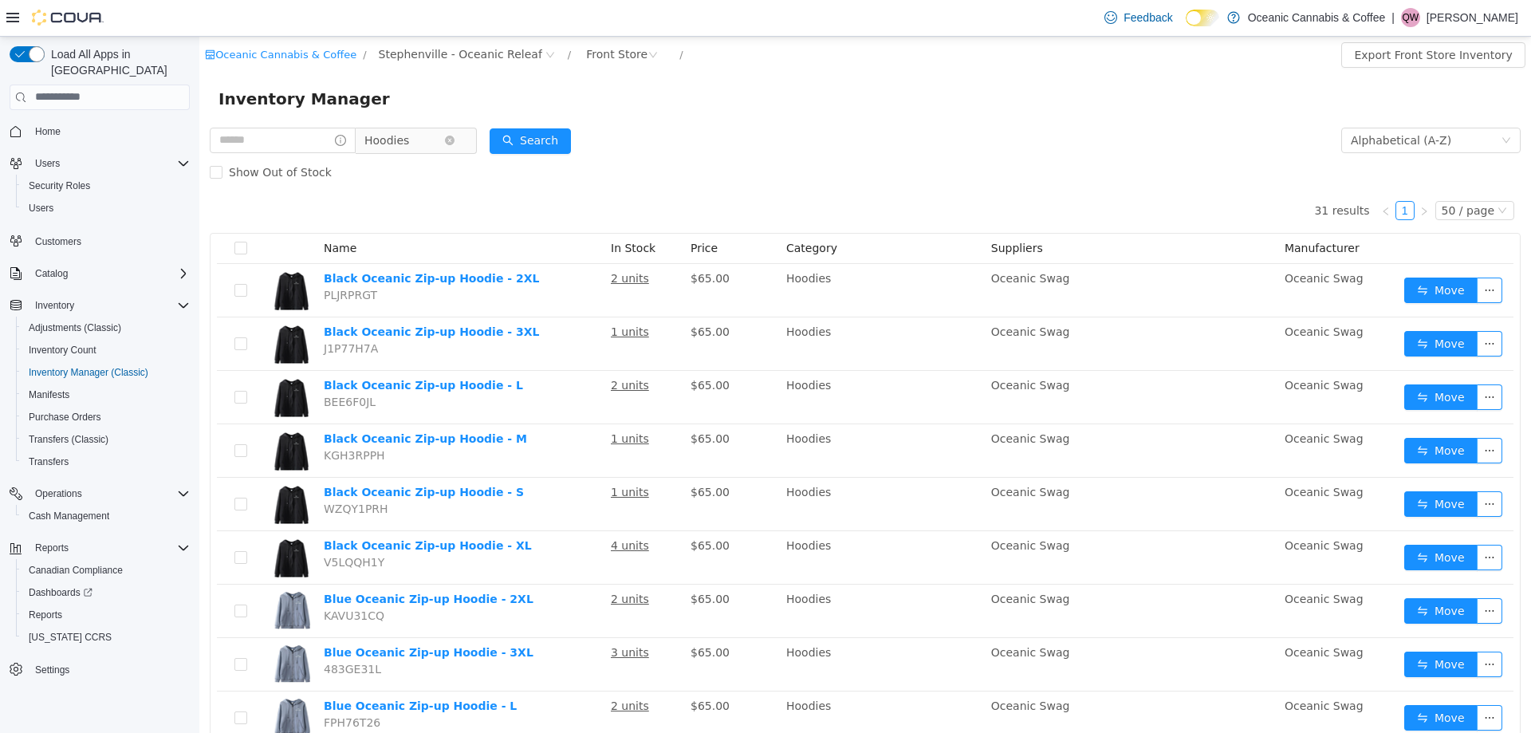
click at [434, 141] on span "Hoodies" at bounding box center [404, 140] width 80 height 24
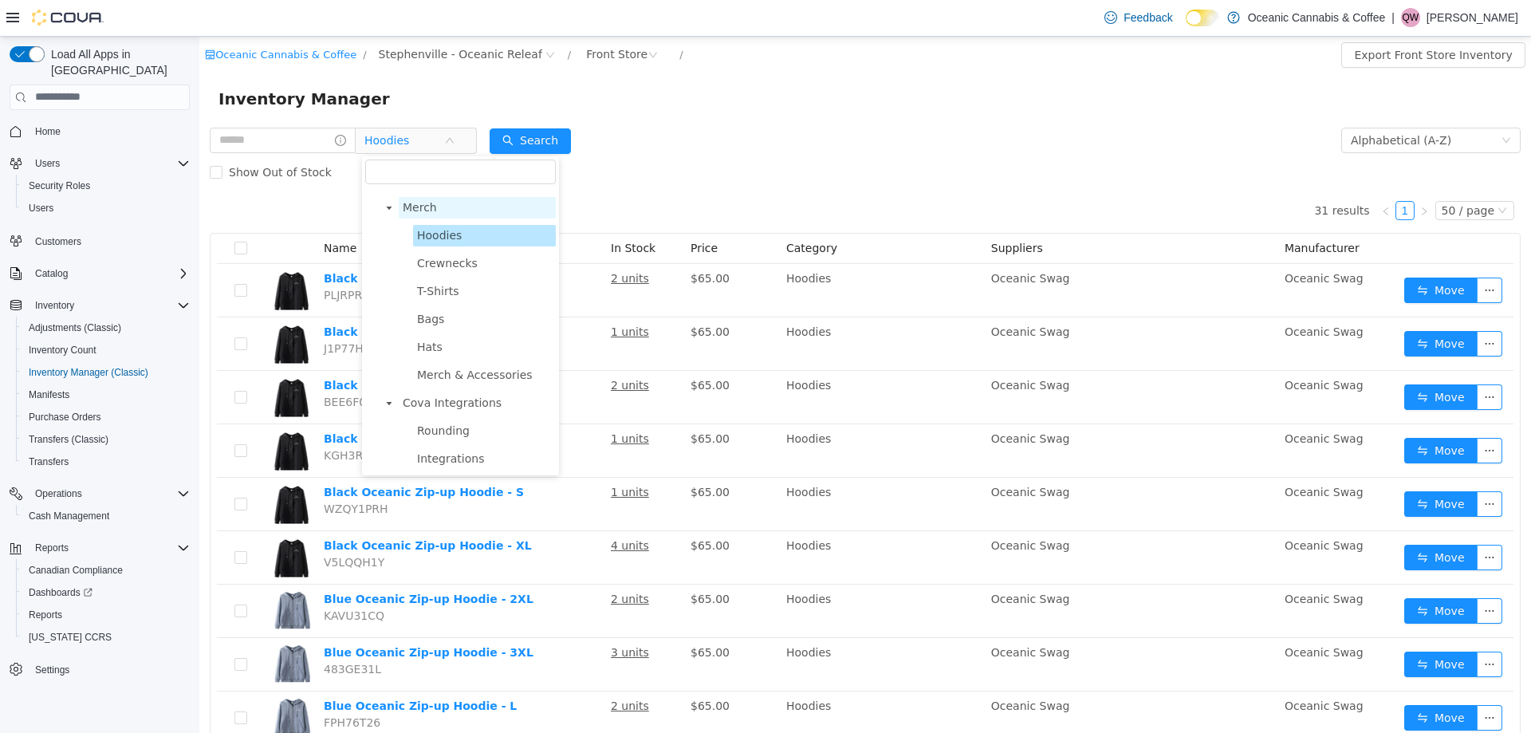
click at [443, 218] on span "Merch" at bounding box center [477, 207] width 157 height 22
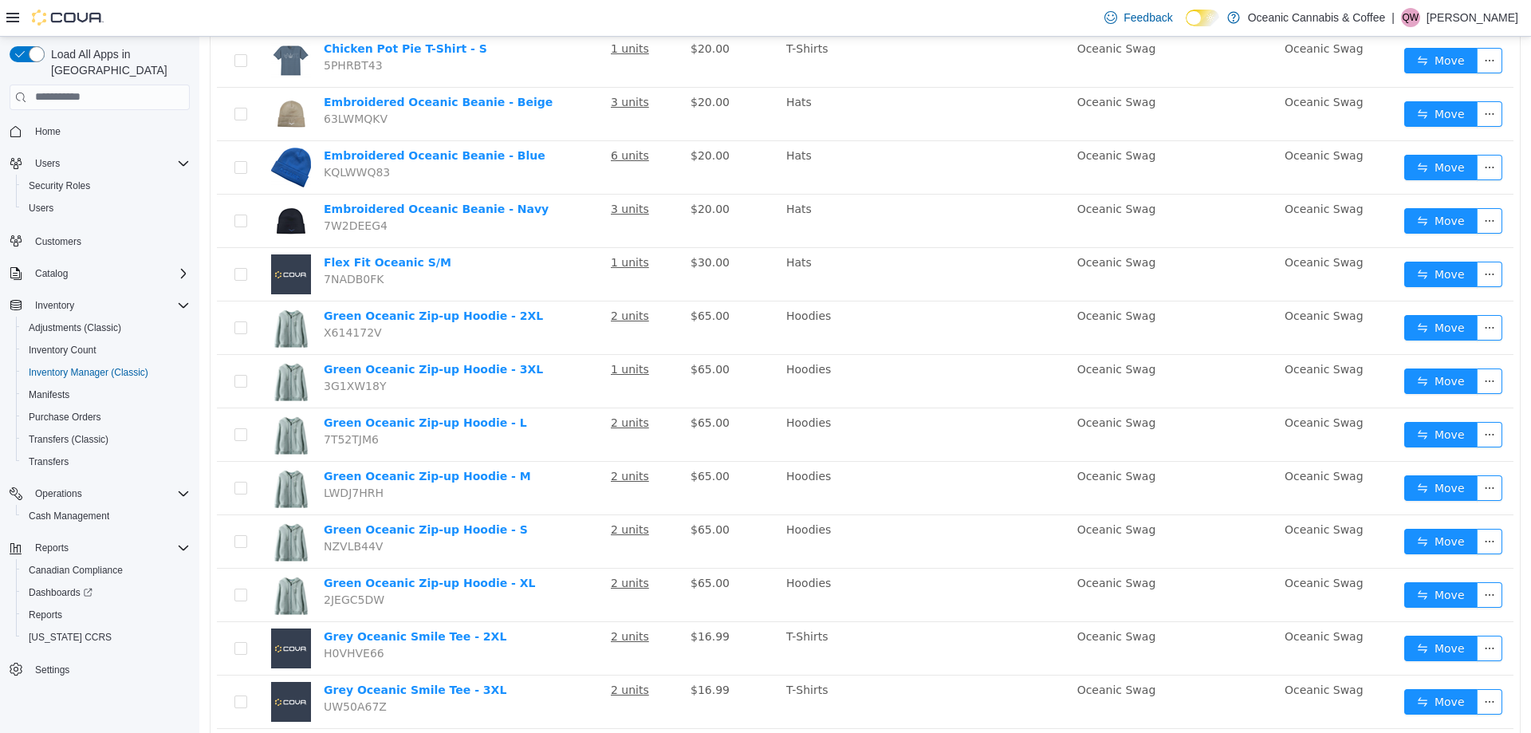
scroll to position [2248, 0]
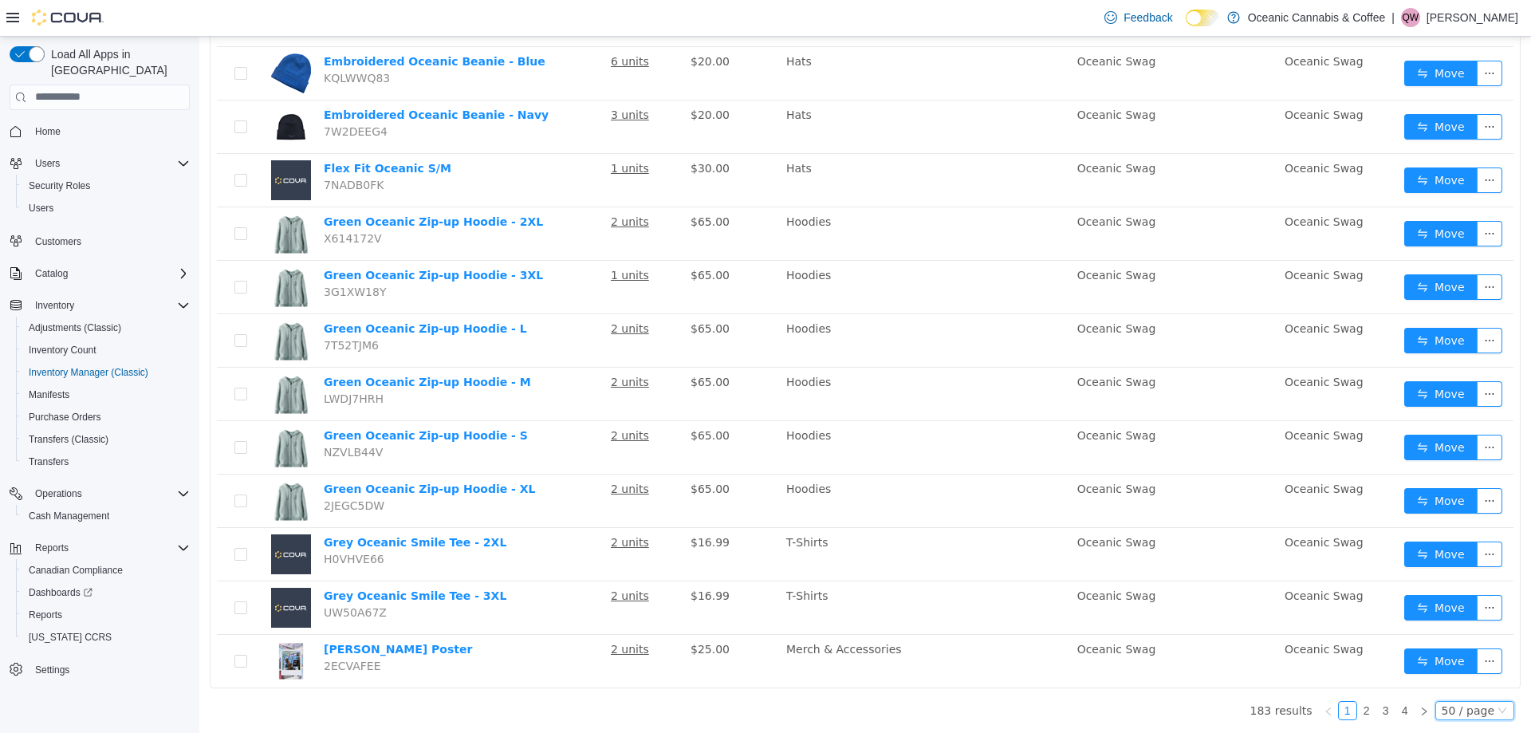
click at [1446, 707] on div "50 / page" at bounding box center [1468, 710] width 53 height 18
click at [1358, 706] on link "2" at bounding box center [1367, 710] width 18 height 18
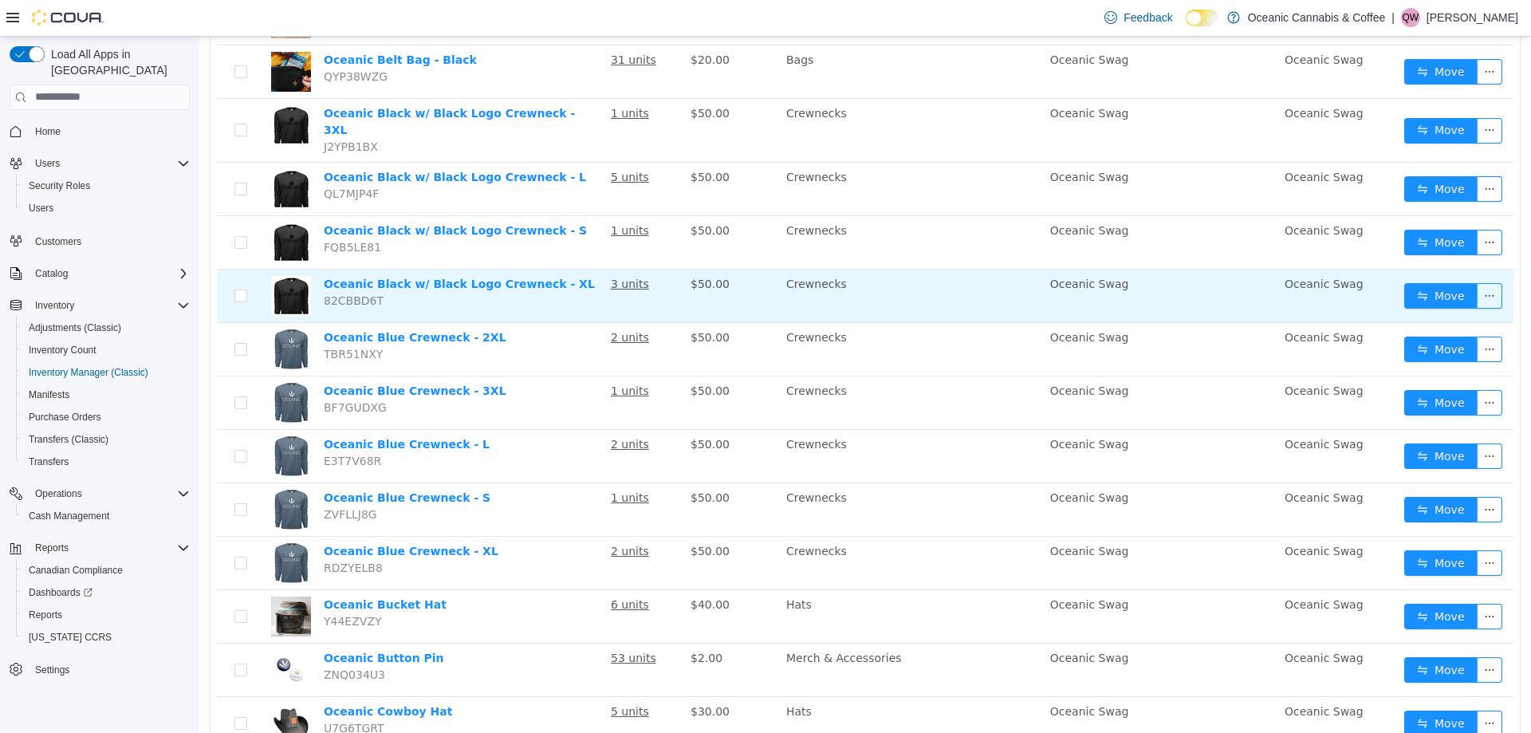
scroll to position [2248, 0]
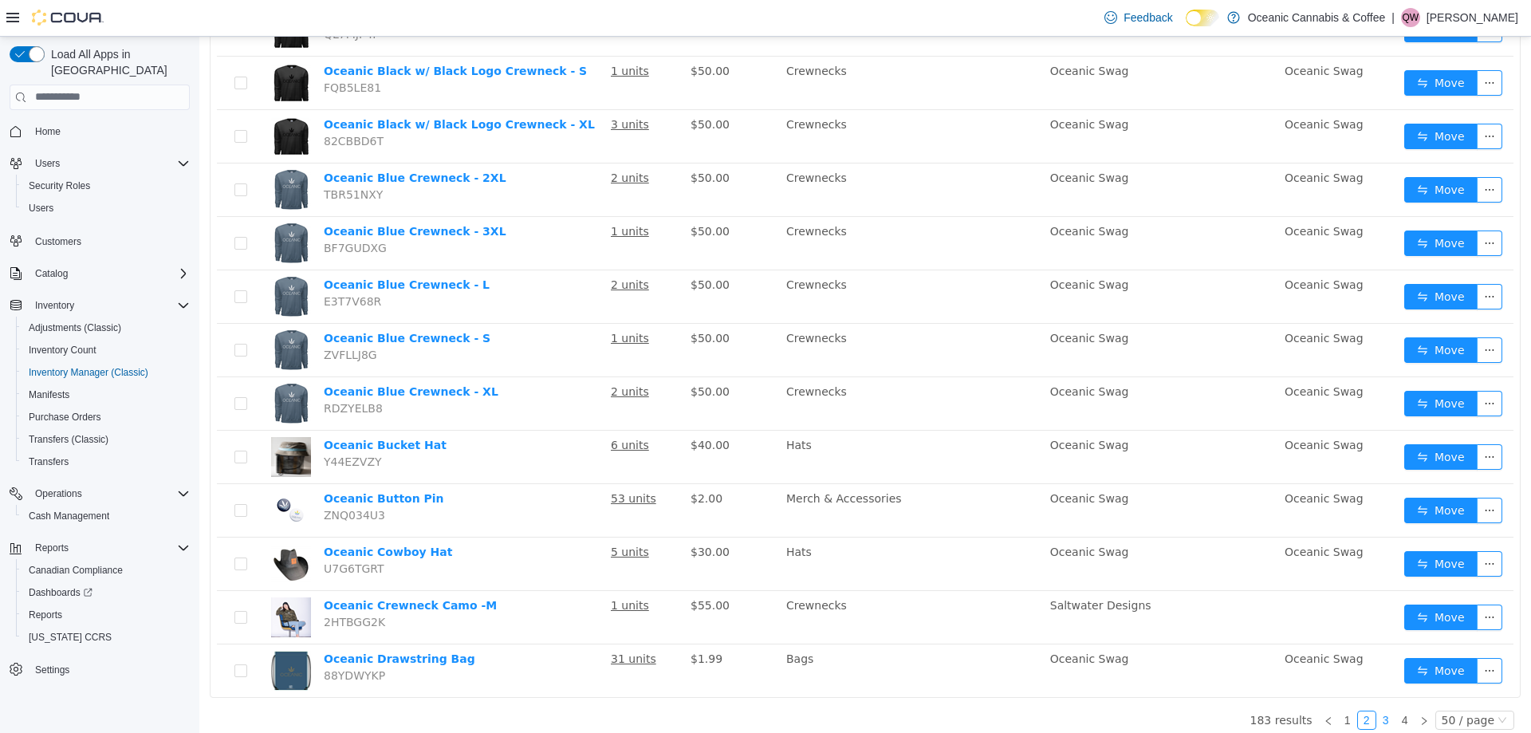
click at [1385, 711] on link "3" at bounding box center [1386, 720] width 18 height 18
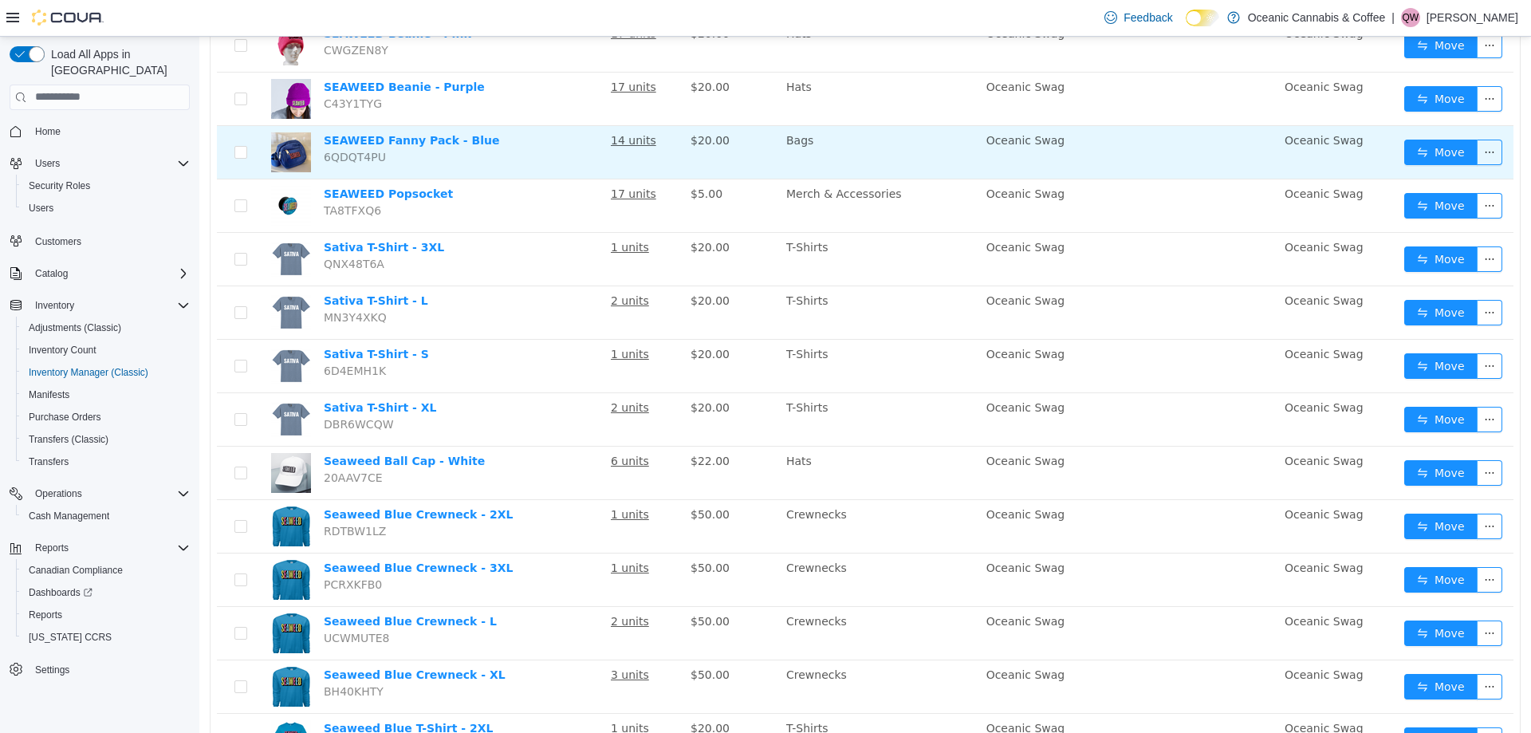
scroll to position [2248, 0]
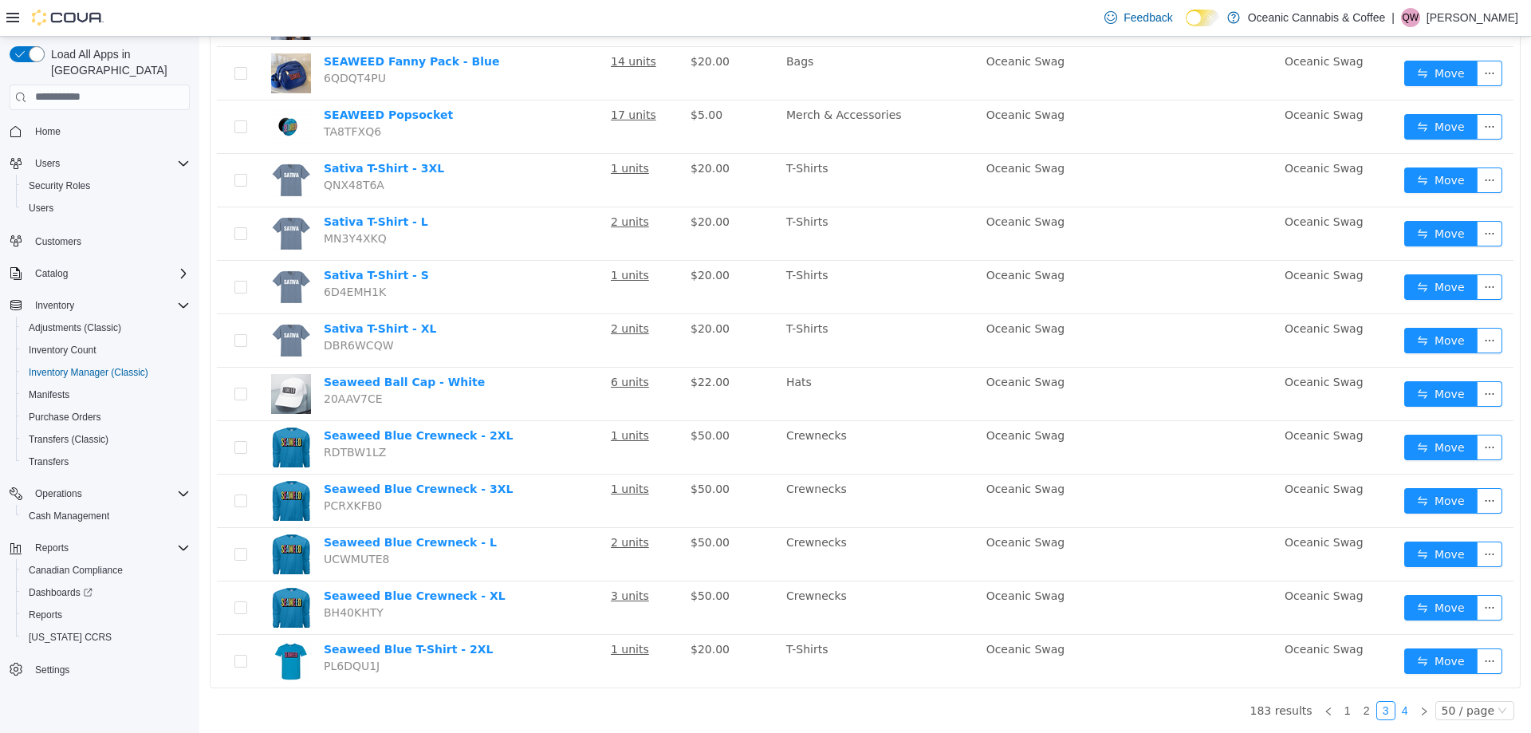
click at [1396, 707] on link "4" at bounding box center [1405, 710] width 18 height 18
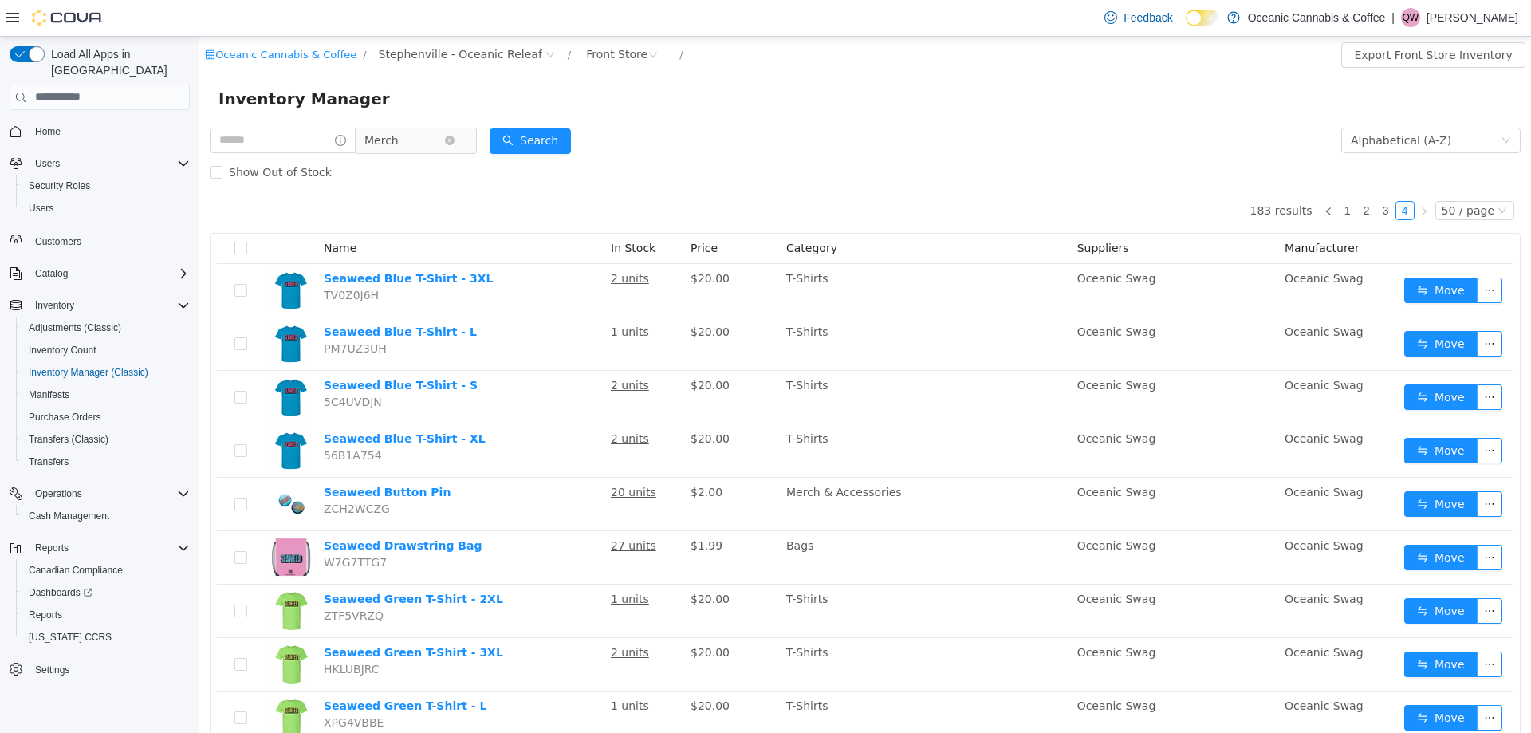
click at [438, 137] on span "Merch" at bounding box center [404, 140] width 80 height 24
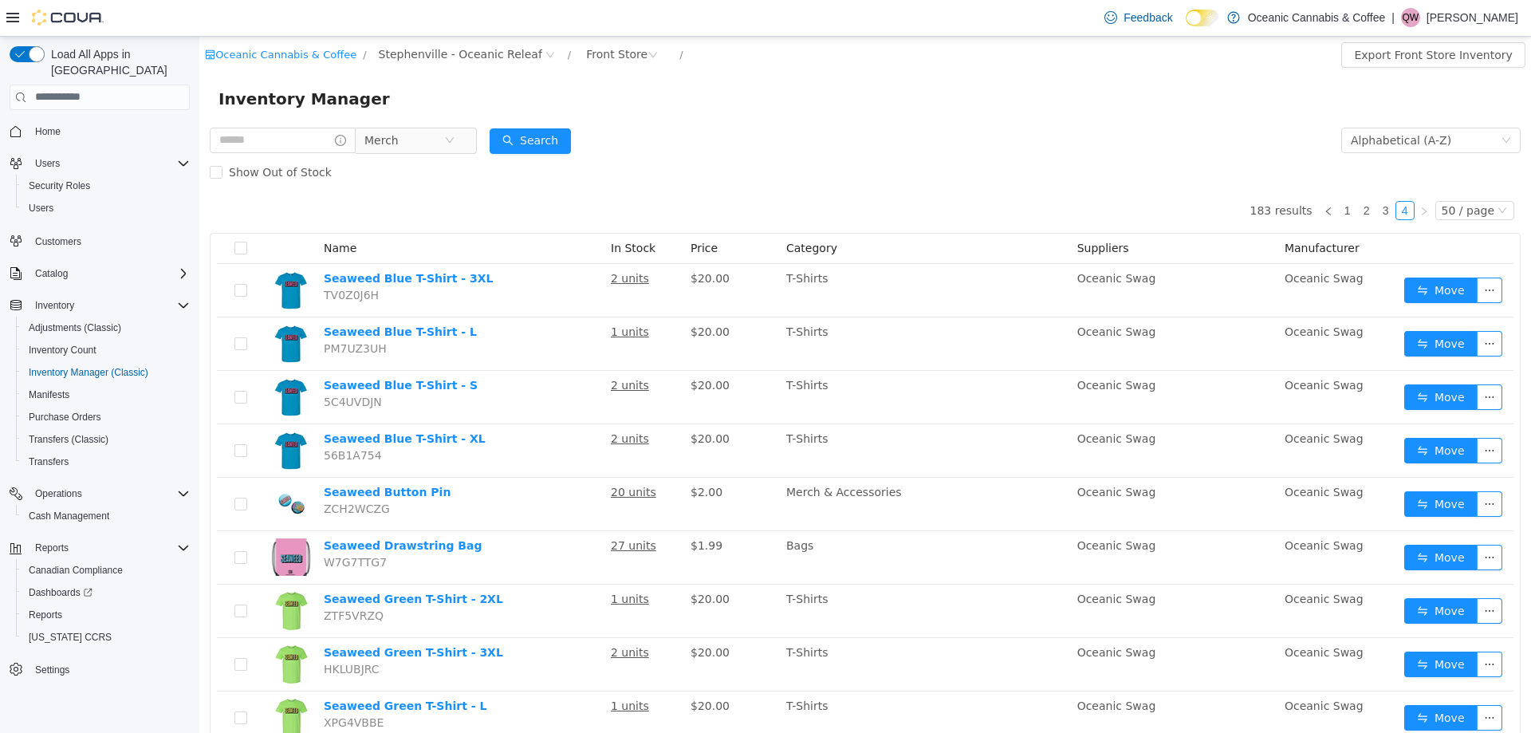
click at [813, 111] on div "Inventory Manager" at bounding box center [866, 98] width 1294 height 26
